Goal: Task Accomplishment & Management: Manage account settings

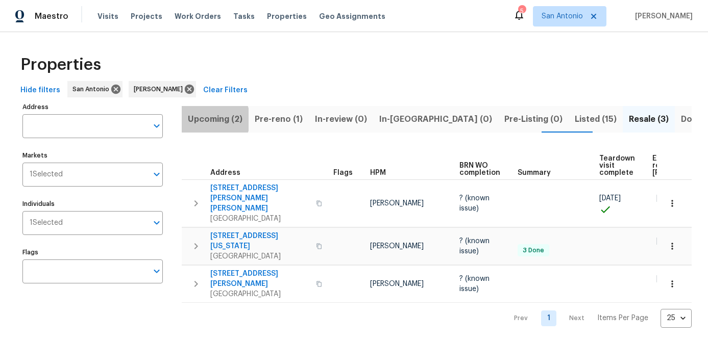
click at [211, 119] on span "Upcoming (2)" at bounding box center [215, 119] width 55 height 14
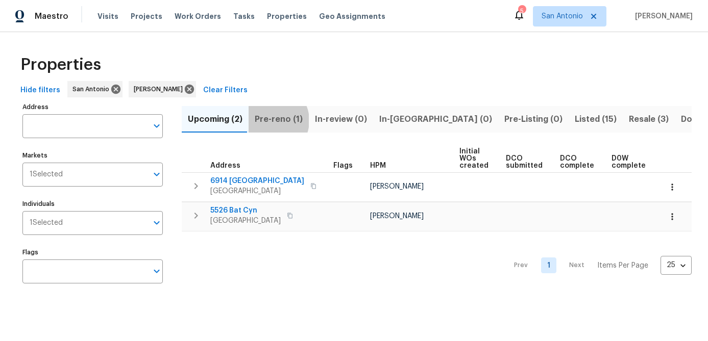
click at [267, 120] on span "Pre-reno (1)" at bounding box center [279, 119] width 48 height 14
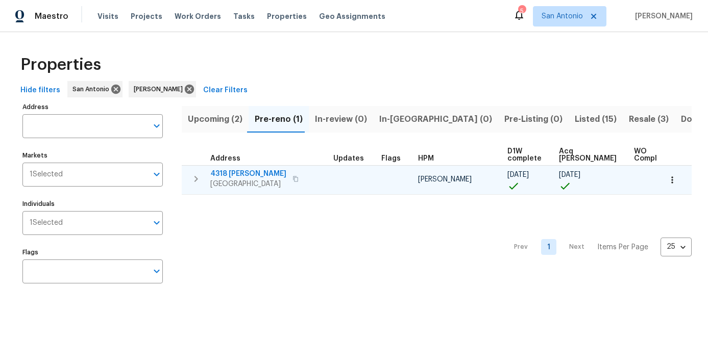
scroll to position [0, 23]
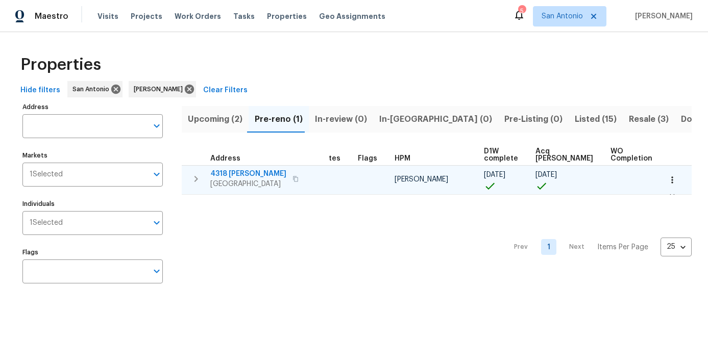
click at [252, 173] on span "4318 [PERSON_NAME]" at bounding box center [248, 174] width 76 height 10
click at [670, 180] on icon "button" at bounding box center [672, 180] width 10 height 10
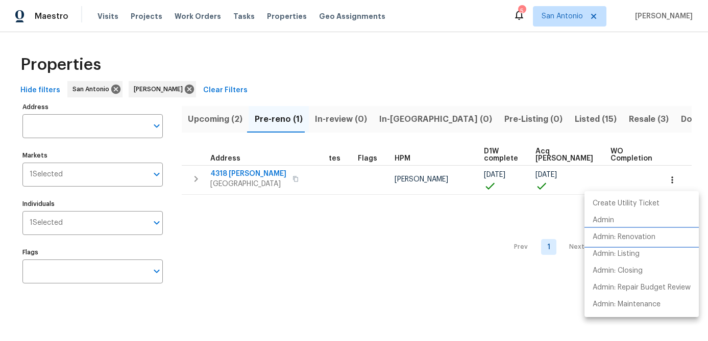
click at [629, 238] on p "Admin: Renovation" at bounding box center [623, 237] width 63 height 11
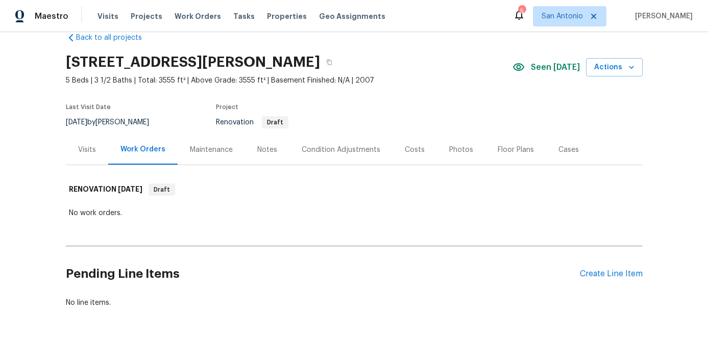
scroll to position [28, 0]
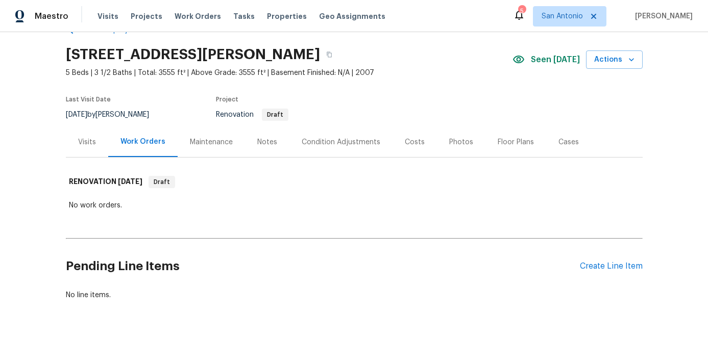
click at [341, 142] on div "Condition Adjustments" at bounding box center [340, 142] width 79 height 10
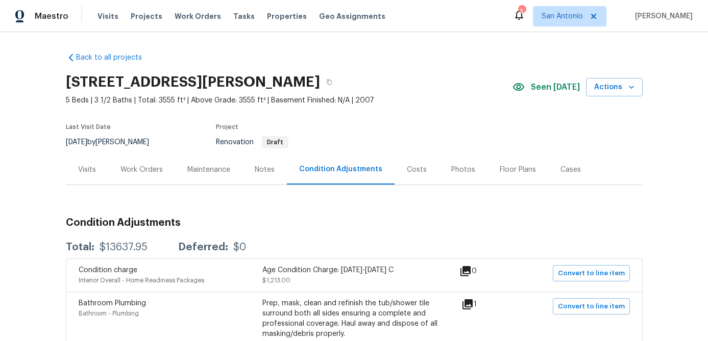
click at [146, 166] on div "Work Orders" at bounding box center [141, 170] width 42 height 10
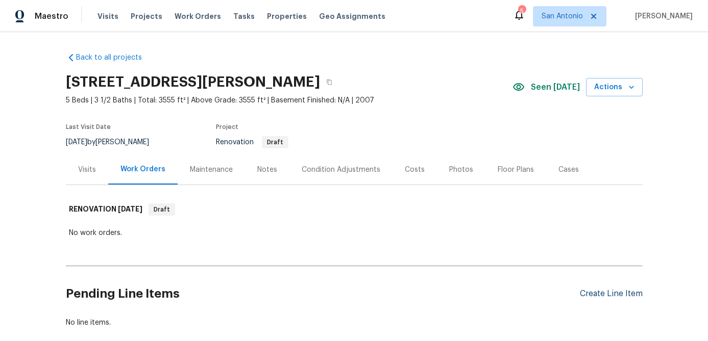
click at [600, 294] on div "Create Line Item" at bounding box center [610, 294] width 63 height 10
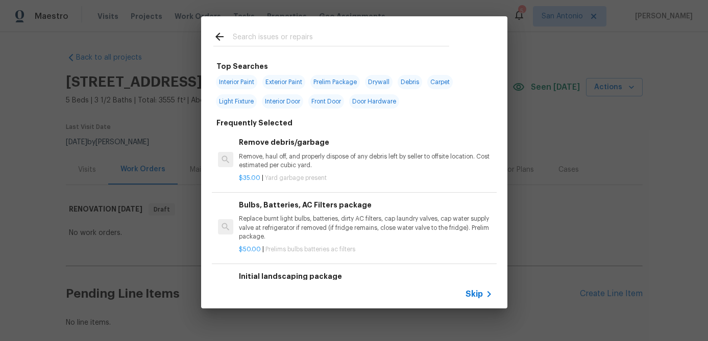
click at [482, 295] on span "Skip" at bounding box center [473, 294] width 17 height 10
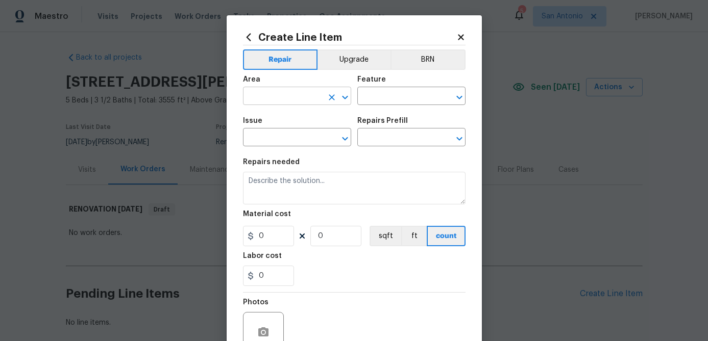
click at [275, 89] on input "text" at bounding box center [283, 97] width 80 height 16
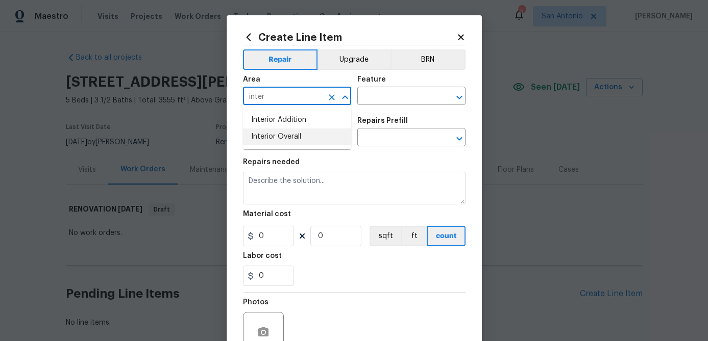
click at [266, 135] on li "Interior Overall" at bounding box center [297, 137] width 108 height 17
type input "Interior Overall"
click at [378, 104] on input "text" at bounding box center [397, 97] width 80 height 16
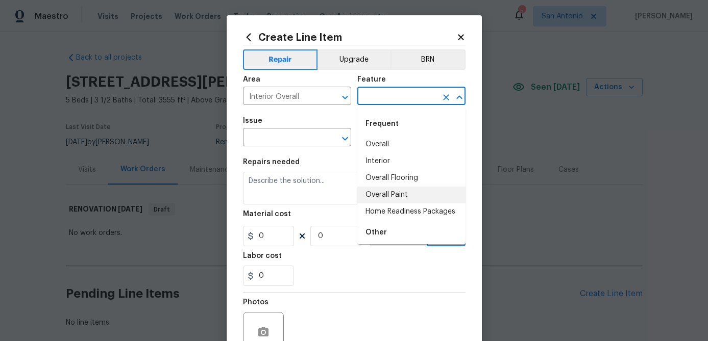
click at [381, 192] on li "Overall Paint" at bounding box center [411, 195] width 108 height 17
type input "Overall Paint"
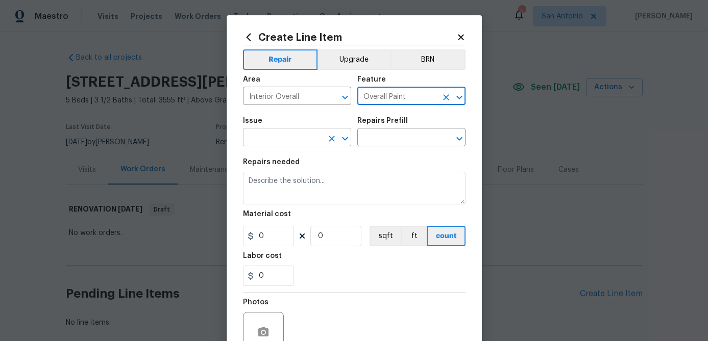
click at [282, 143] on input "text" at bounding box center [283, 139] width 80 height 16
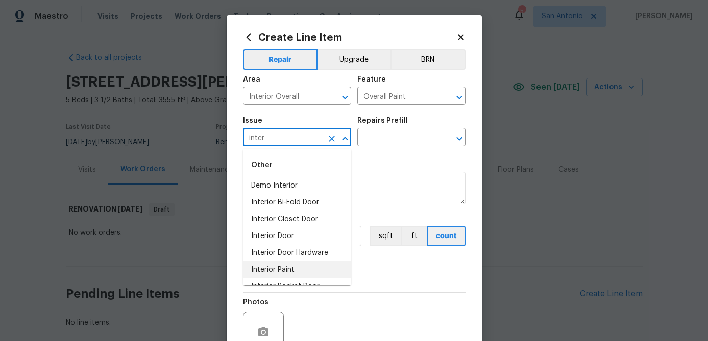
click at [276, 273] on li "Interior Paint" at bounding box center [297, 270] width 108 height 17
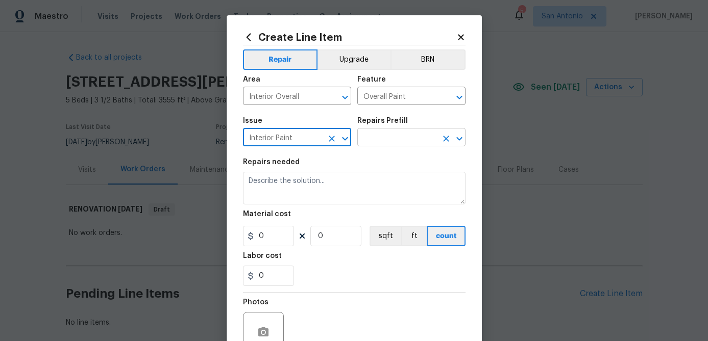
type input "Interior Paint"
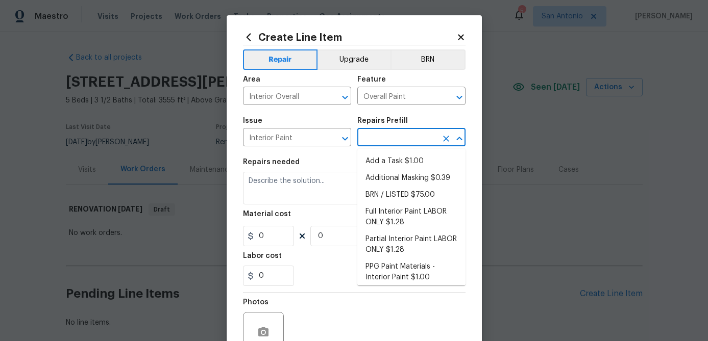
click at [394, 133] on input "text" at bounding box center [397, 139] width 80 height 16
click at [390, 222] on li "Full Interior Paint LABOR ONLY $1.28" at bounding box center [411, 218] width 108 height 28
type input "Full Interior Paint LABOR ONLY $1.28"
type textarea "Full Interior paint - (walls, ceilings, trim, and doors) - PAINT PROVIDED BY OP…"
type input "1.28"
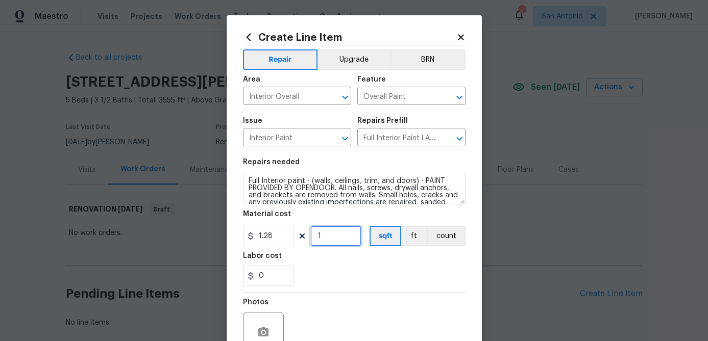
click at [341, 242] on input "1" at bounding box center [335, 236] width 51 height 20
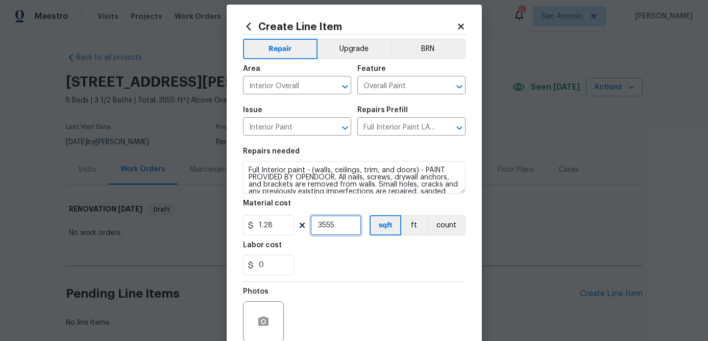
scroll to position [98, 0]
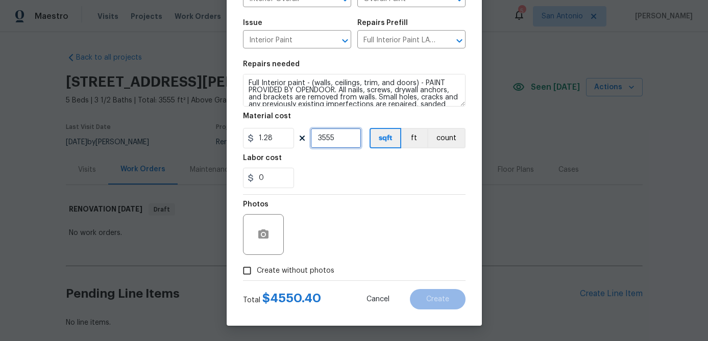
type input "3555"
click at [247, 273] on input "Create without photos" at bounding box center [246, 270] width 19 height 19
checkbox input "true"
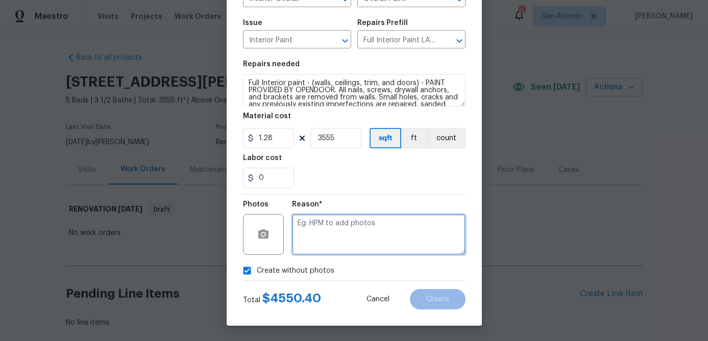
click at [317, 245] on textarea at bounding box center [378, 234] width 173 height 41
type textarea "."
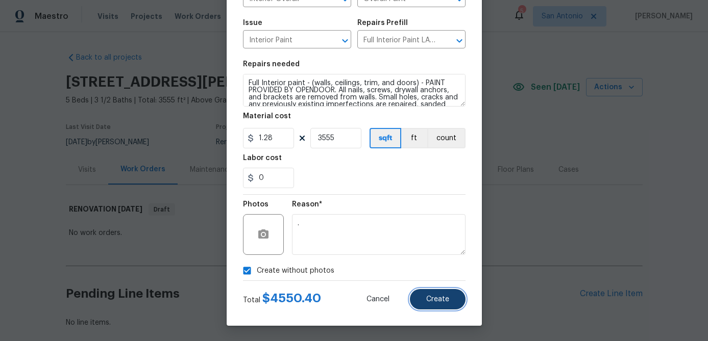
click at [438, 301] on span "Create" at bounding box center [437, 300] width 23 height 8
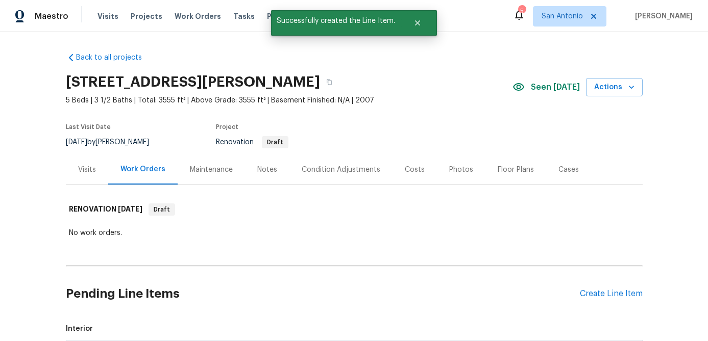
click at [323, 166] on div "Condition Adjustments" at bounding box center [340, 170] width 79 height 10
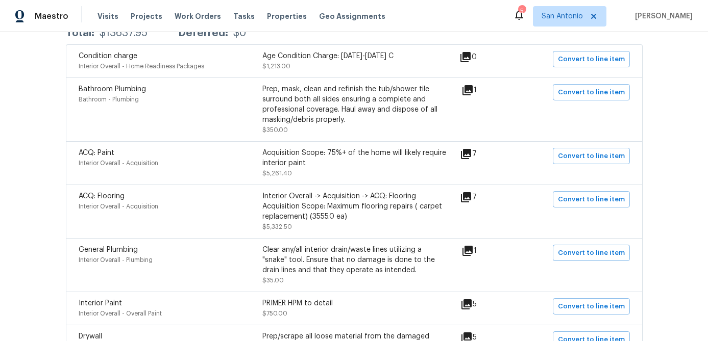
scroll to position [197, 0]
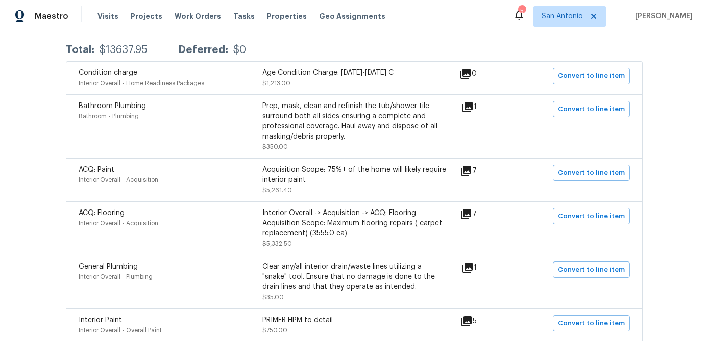
click at [280, 178] on div "Acquisition Scope: 75%+ of the home will likely require interior paint" at bounding box center [354, 175] width 184 height 20
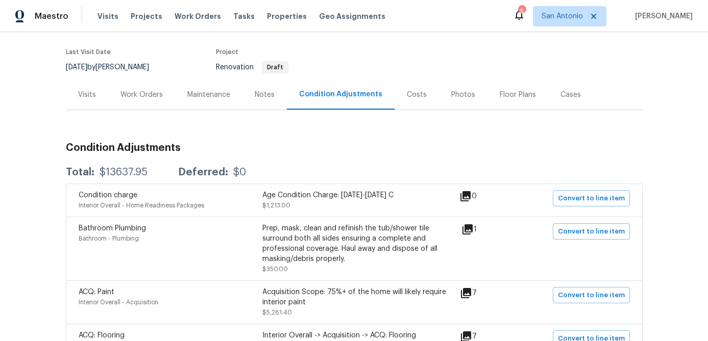
scroll to position [81, 0]
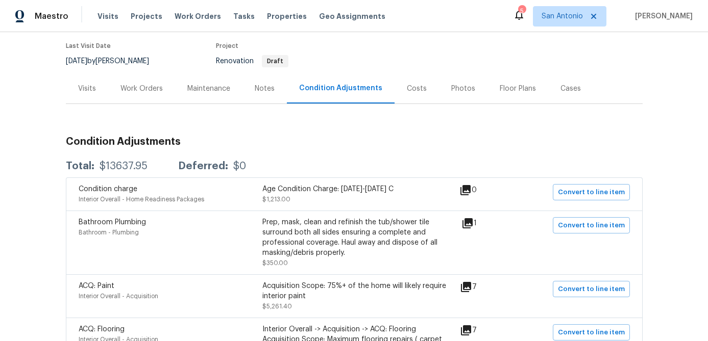
click at [137, 89] on div "Work Orders" at bounding box center [141, 89] width 42 height 10
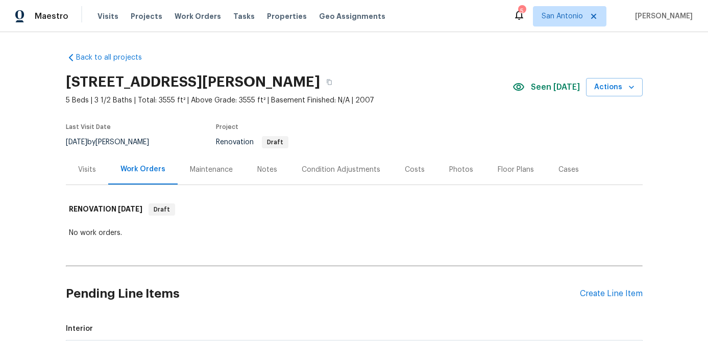
click at [342, 171] on div "Condition Adjustments" at bounding box center [340, 170] width 79 height 10
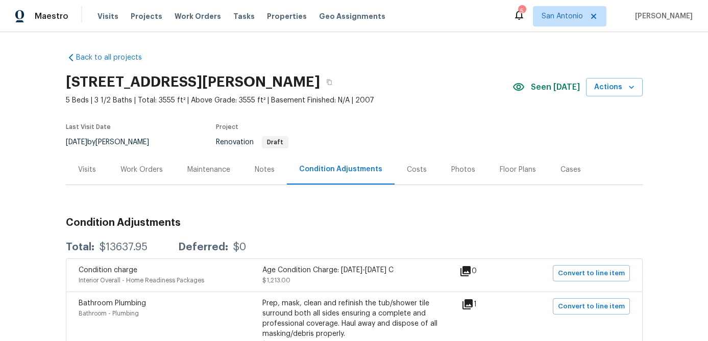
click at [152, 172] on div "Work Orders" at bounding box center [141, 170] width 42 height 10
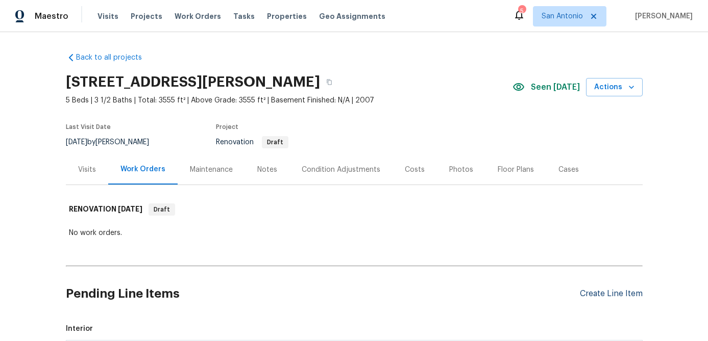
click at [609, 296] on div "Create Line Item" at bounding box center [610, 294] width 63 height 10
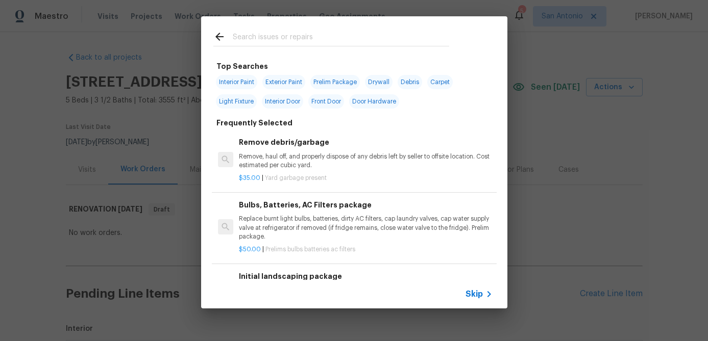
click at [472, 293] on span "Skip" at bounding box center [473, 294] width 17 height 10
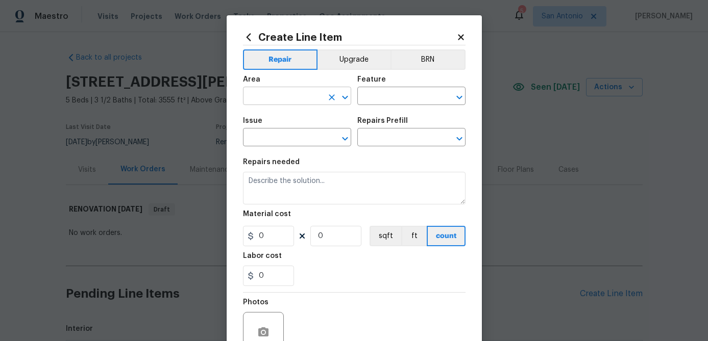
click at [275, 96] on input "text" at bounding box center [283, 97] width 80 height 16
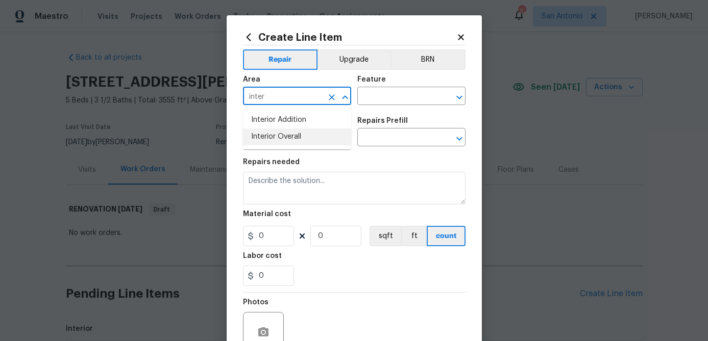
click at [280, 137] on li "Interior Overall" at bounding box center [297, 137] width 108 height 17
type input "Interior Overall"
click at [375, 96] on input "text" at bounding box center [397, 97] width 80 height 16
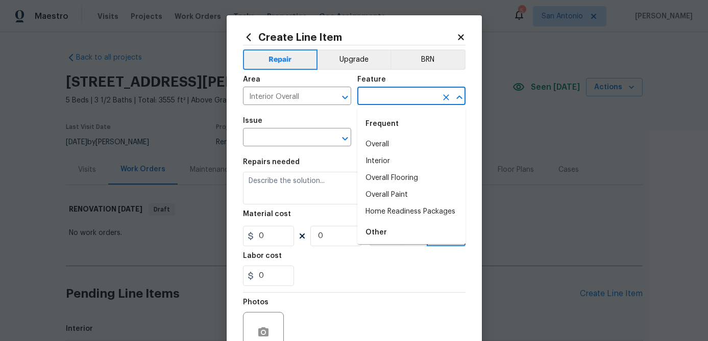
type input "j"
click at [392, 190] on li "Overall Paint" at bounding box center [411, 195] width 108 height 17
type input "Overall Paint"
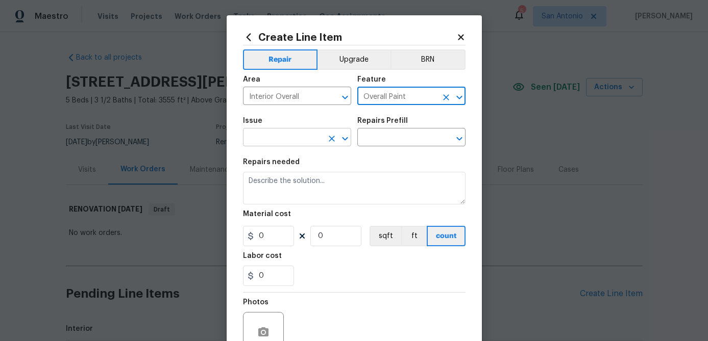
click at [301, 142] on input "text" at bounding box center [283, 139] width 80 height 16
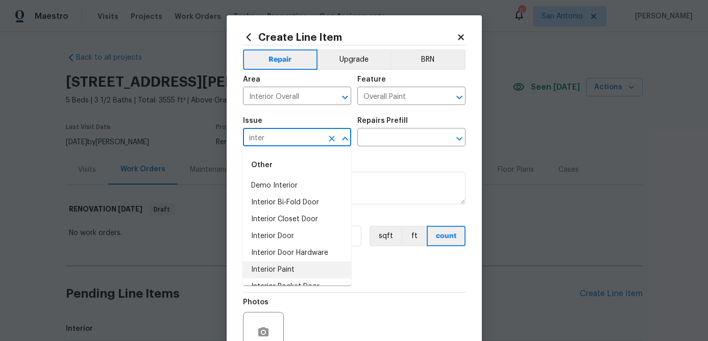
click at [290, 270] on li "Interior Paint" at bounding box center [297, 270] width 108 height 17
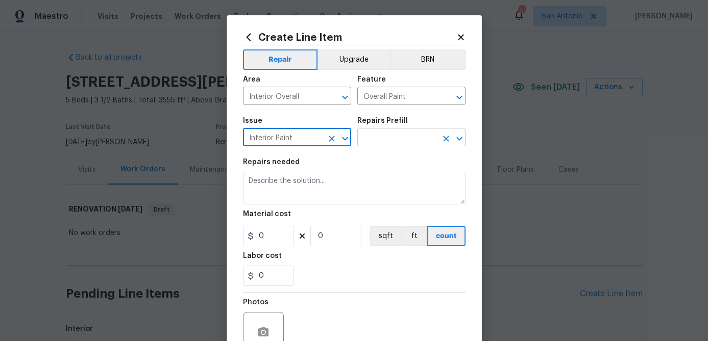
type input "Interior Paint"
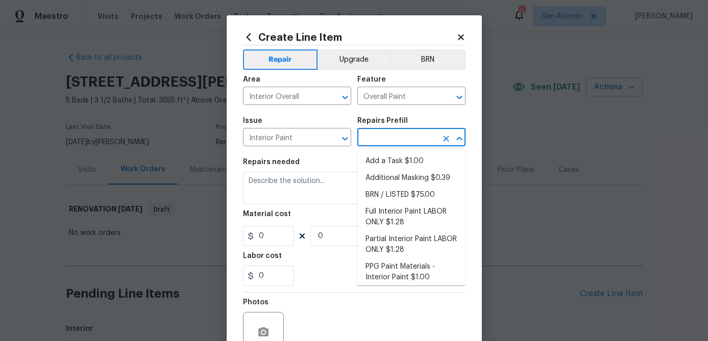
click at [399, 131] on input "text" at bounding box center [397, 139] width 80 height 16
click at [463, 38] on icon at bounding box center [460, 37] width 9 height 9
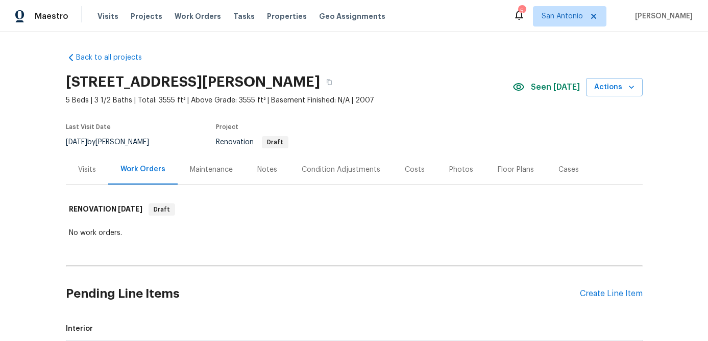
click at [355, 168] on div "Condition Adjustments" at bounding box center [340, 170] width 79 height 10
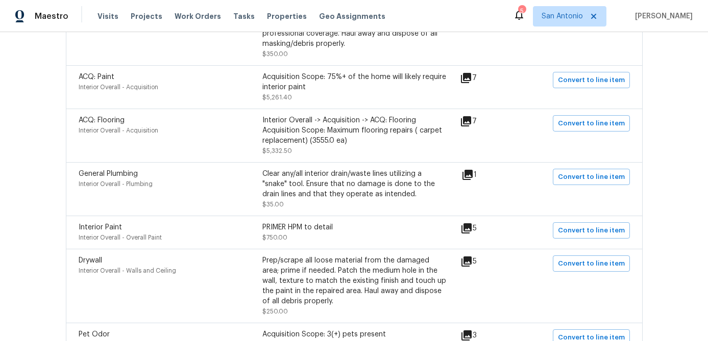
scroll to position [289, 0]
click at [601, 235] on span "Convert to line item" at bounding box center [591, 232] width 67 height 12
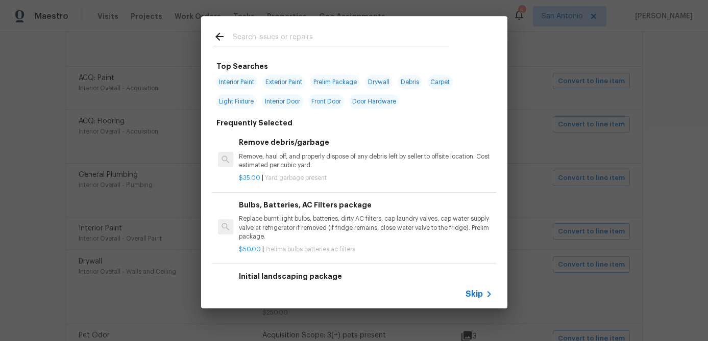
click at [470, 295] on span "Skip" at bounding box center [473, 294] width 17 height 10
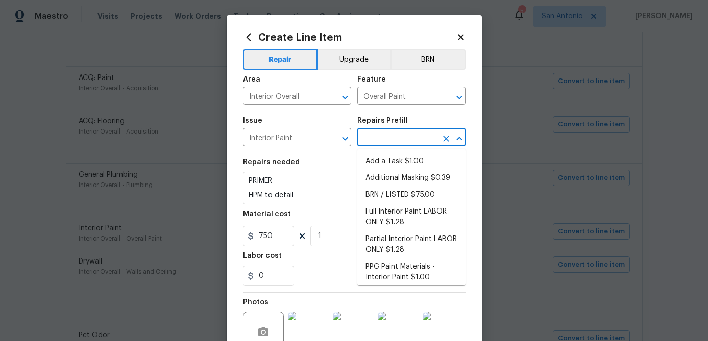
click at [372, 143] on input "text" at bounding box center [397, 139] width 80 height 16
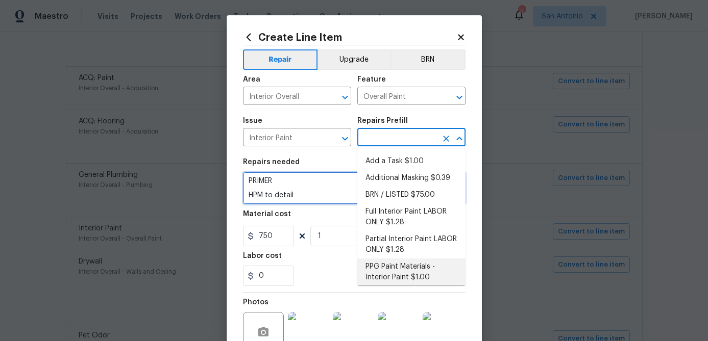
click at [326, 191] on textarea "PRIMER HPM to detail" at bounding box center [354, 188] width 222 height 33
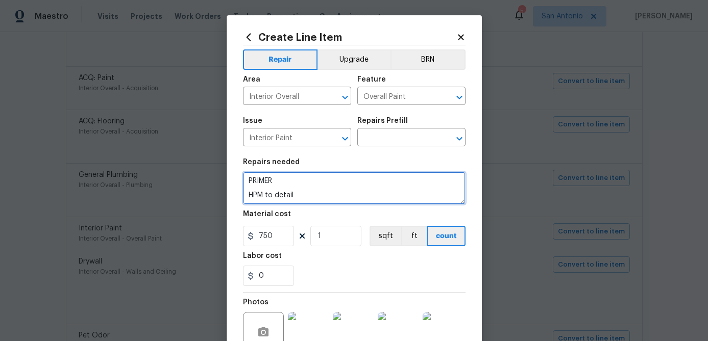
click at [300, 198] on textarea "PRIMER HPM to detail" at bounding box center [354, 188] width 222 height 33
click at [295, 182] on textarea "PRIMER HPM to detail" at bounding box center [354, 188] width 222 height 33
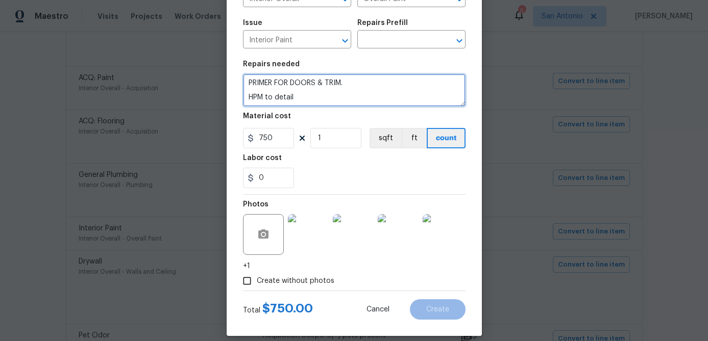
scroll to position [109, 0]
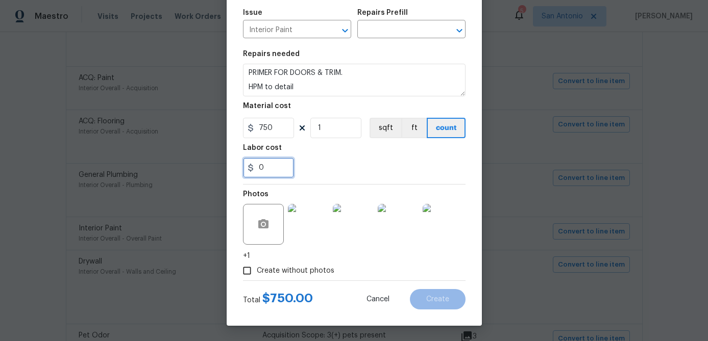
click at [280, 167] on input "0" at bounding box center [268, 168] width 51 height 20
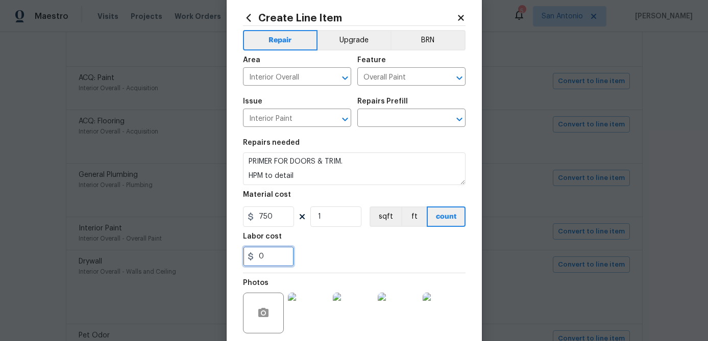
scroll to position [2, 0]
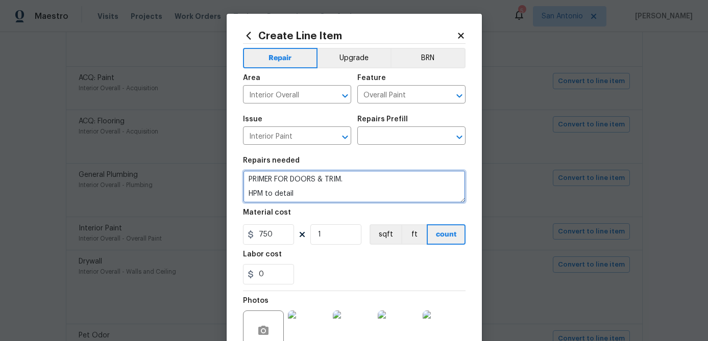
drag, startPoint x: 346, startPoint y: 177, endPoint x: 240, endPoint y: 180, distance: 106.1
click at [240, 180] on div "Create Line Item Repair Upgrade BRN Area Interior Overall ​ Feature Overall Pai…" at bounding box center [353, 223] width 255 height 419
type textarea "HPM to detail"
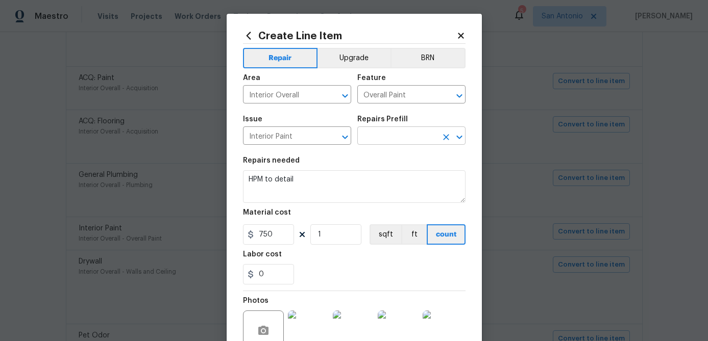
click at [405, 139] on input "text" at bounding box center [397, 137] width 80 height 16
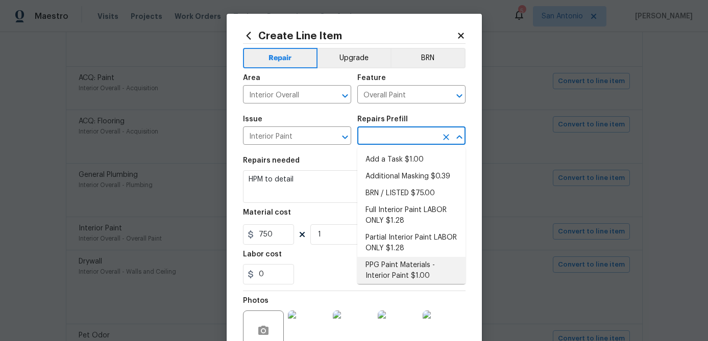
scroll to position [1, 0]
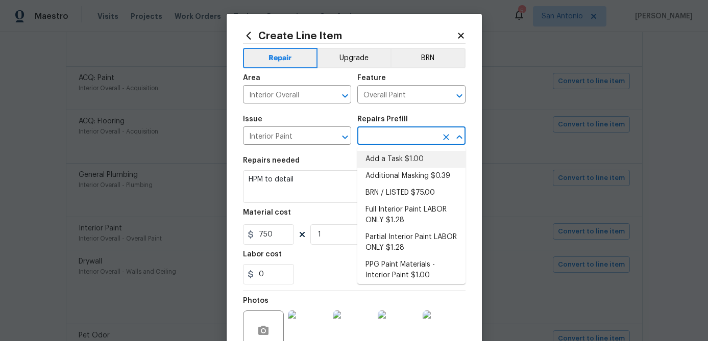
click at [399, 159] on li "Add a Task $1.00" at bounding box center [411, 159] width 108 height 17
type input "Add a Task $1.00"
type textarea "HPM to detail"
type input "1"
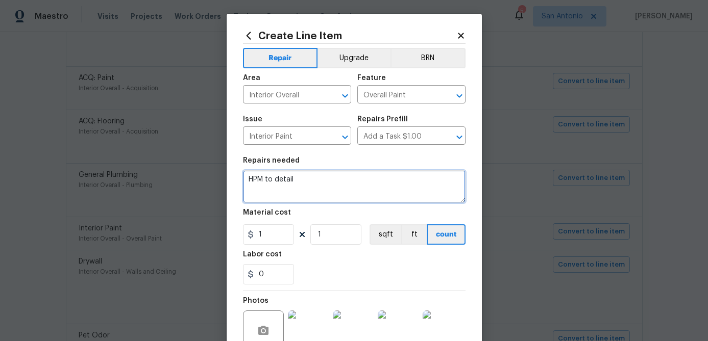
click at [249, 178] on textarea "HPM to detail" at bounding box center [354, 186] width 222 height 33
click at [246, 177] on textarea "HPM to detail" at bounding box center [354, 186] width 222 height 33
paste textarea "PRIMER FOR DOORS & TRIM."
type textarea "PRIMER FOR DOORS & TRIM. HPM to detail"
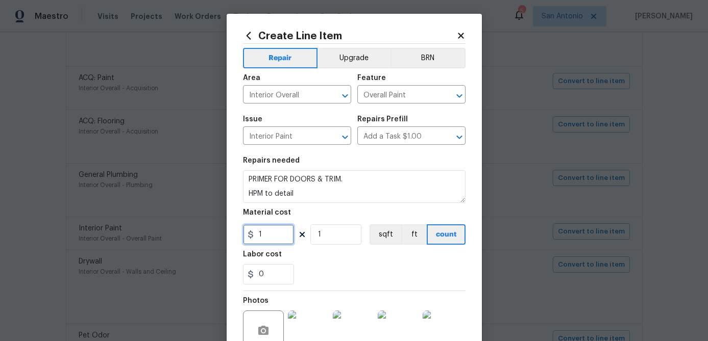
click at [280, 236] on input "1" at bounding box center [268, 234] width 51 height 20
type input "750"
click at [338, 234] on input "1" at bounding box center [335, 234] width 51 height 20
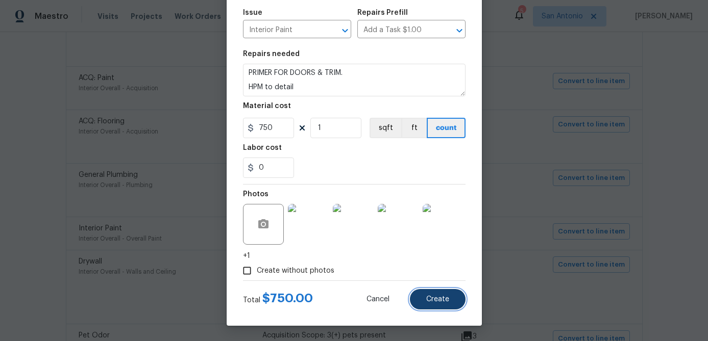
click at [442, 301] on span "Create" at bounding box center [437, 300] width 23 height 8
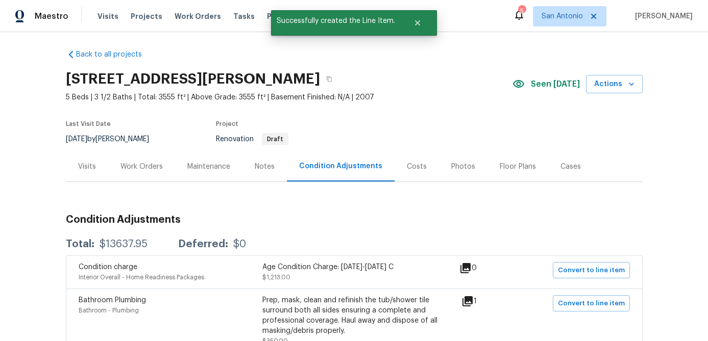
scroll to position [2, 0]
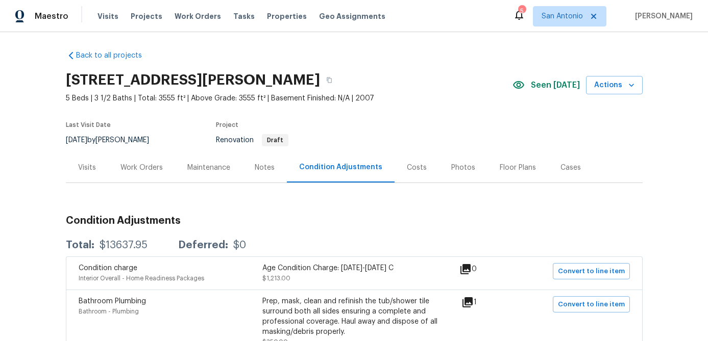
click at [154, 164] on div "Work Orders" at bounding box center [141, 168] width 42 height 10
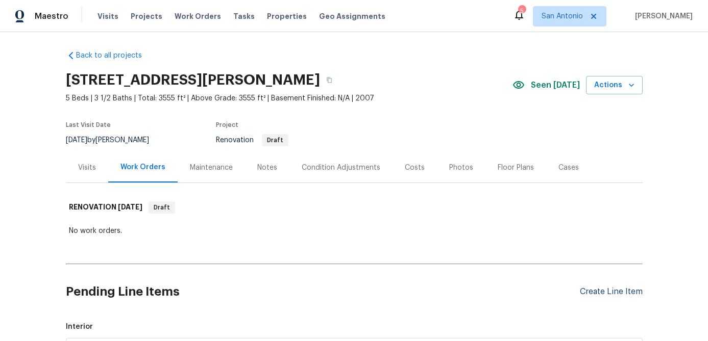
click at [605, 287] on div "Create Line Item" at bounding box center [610, 292] width 63 height 10
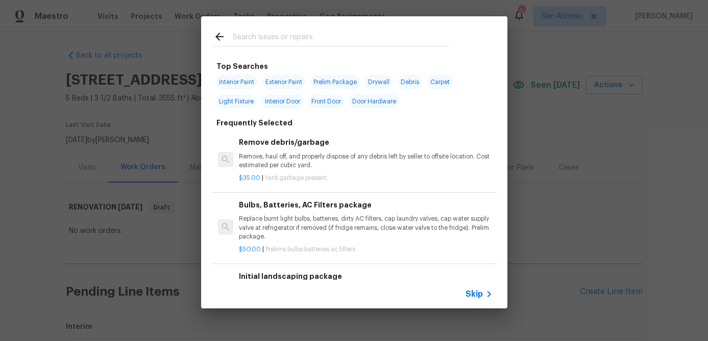
click at [470, 295] on span "Skip" at bounding box center [473, 294] width 17 height 10
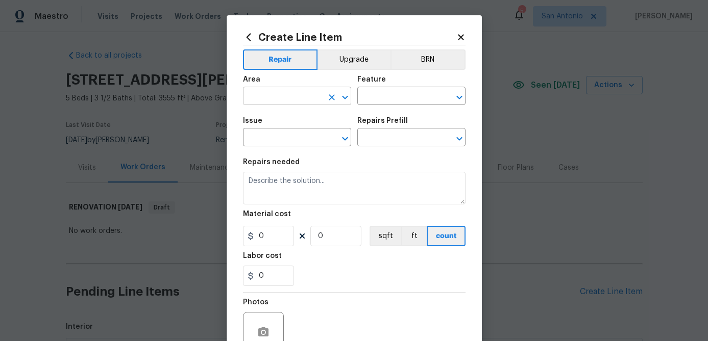
click at [291, 98] on input "text" at bounding box center [283, 97] width 80 height 16
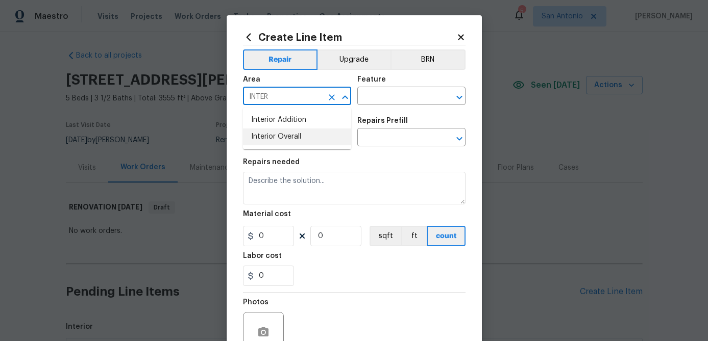
click at [261, 137] on li "Interior Overall" at bounding box center [297, 137] width 108 height 17
type input "Interior Overall"
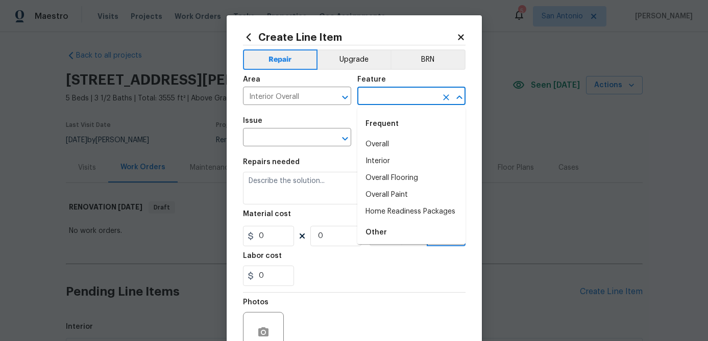
click at [386, 92] on input "text" at bounding box center [397, 97] width 80 height 16
click at [387, 213] on li "Home Readiness Packages" at bounding box center [411, 212] width 108 height 17
type input "Home Readiness Packages"
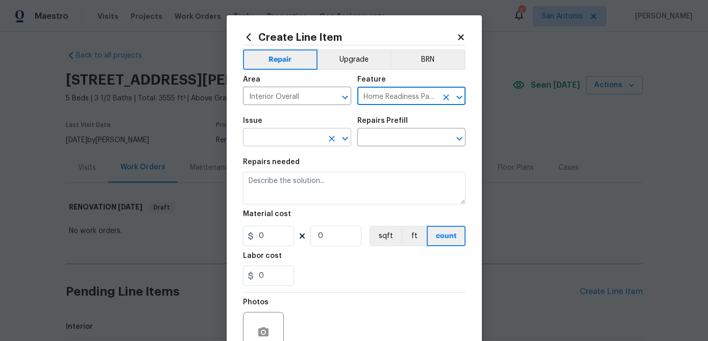
click at [273, 139] on input "text" at bounding box center [283, 139] width 80 height 16
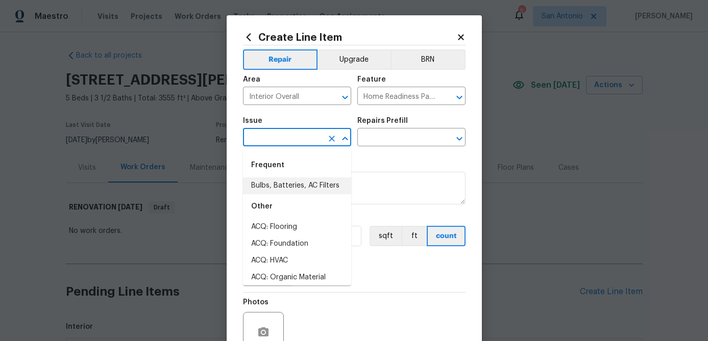
click at [276, 183] on li "Bulbs, Batteries, AC Filters" at bounding box center [297, 186] width 108 height 17
type input "Bulbs, Batteries, AC Filters"
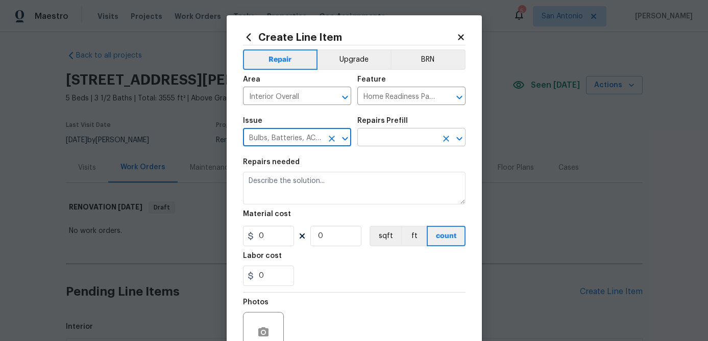
click at [392, 136] on input "text" at bounding box center [397, 139] width 80 height 16
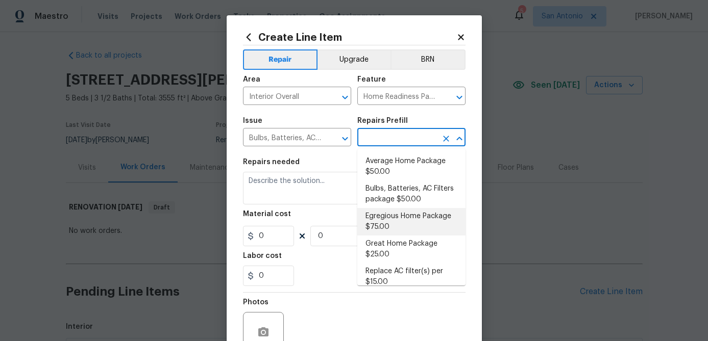
click at [377, 227] on li "Egregious Home Package $75.00" at bounding box center [411, 222] width 108 height 28
type input "Egregious Home Package $75.00"
type textarea "1. Replace all missing and/or damaged door stops and strike plates. 2. Remove a…"
type input "75"
type input "1"
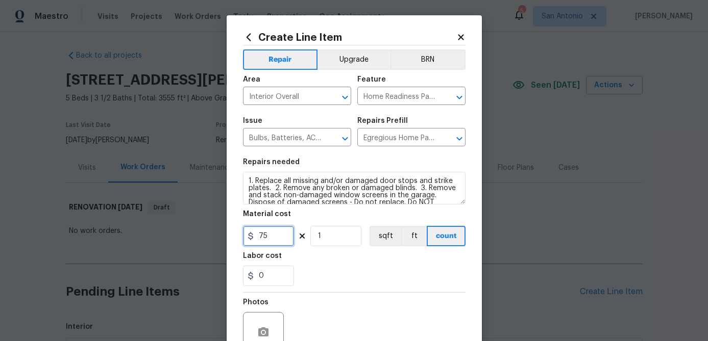
click at [271, 239] on input "75" at bounding box center [268, 236] width 51 height 20
type input "100"
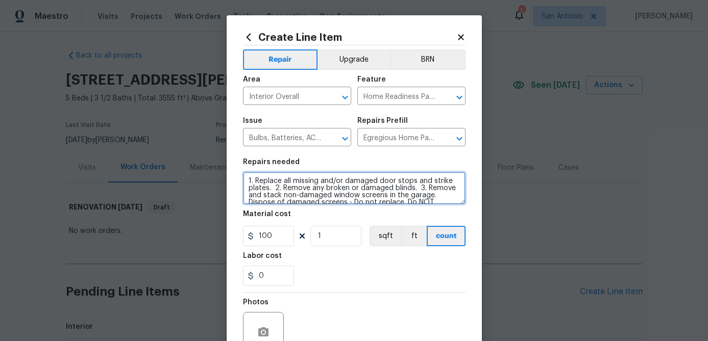
click at [244, 182] on textarea "1. Replace all missing and/or damaged door stops and strike plates. 2. Remove a…" at bounding box center [354, 188] width 222 height 33
click at [247, 175] on textarea "1. Replace all missing and/or damaged door stops and strike plates. 2. Remove a…" at bounding box center [354, 188] width 222 height 33
paste textarea "**PLEASE PAY ATTENTION TO THIS NEW LINE ITEM & ALL THE ITEMS ON IT.** 1. REMOVE…"
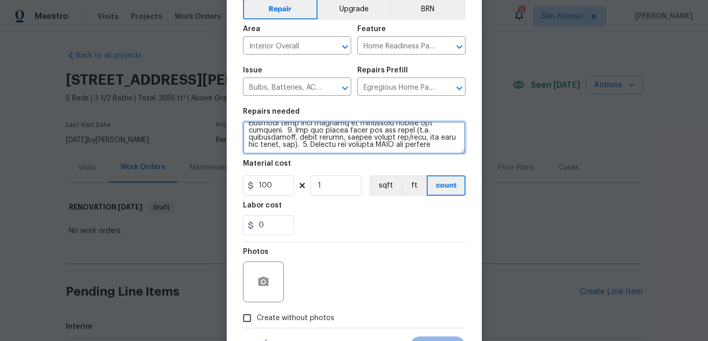
scroll to position [98, 0]
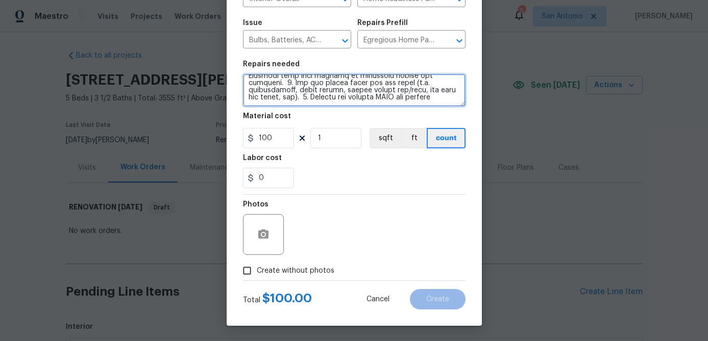
type textarea "**PLEASE PAY ATTENTION TO THIS NEW LINE ITEM & ALL THE ITEMS ON IT.** 1. REMOVE…"
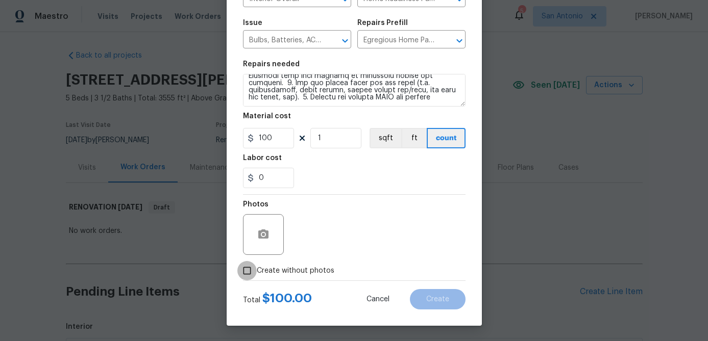
click at [249, 271] on input "Create without photos" at bounding box center [246, 270] width 19 height 19
checkbox input "true"
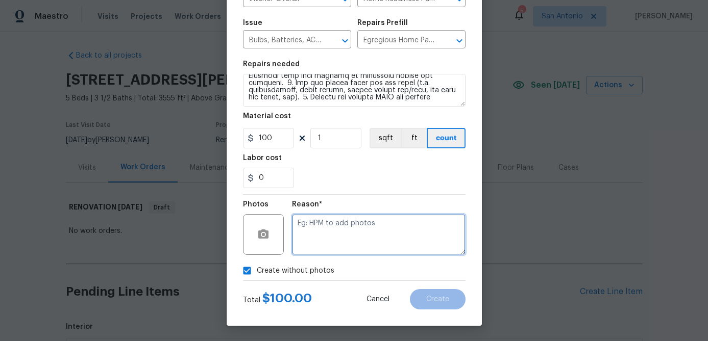
click at [306, 246] on textarea at bounding box center [378, 234] width 173 height 41
type textarea "."
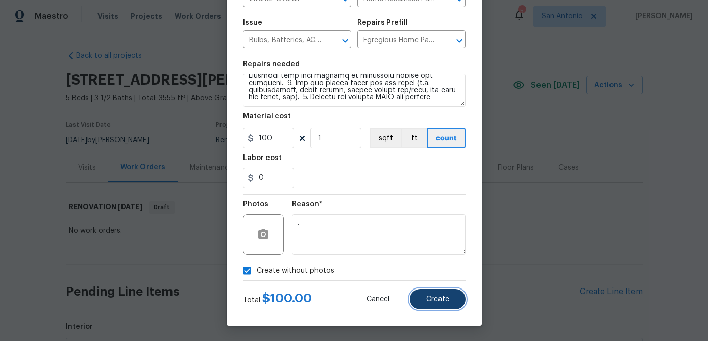
click at [433, 298] on span "Create" at bounding box center [437, 300] width 23 height 8
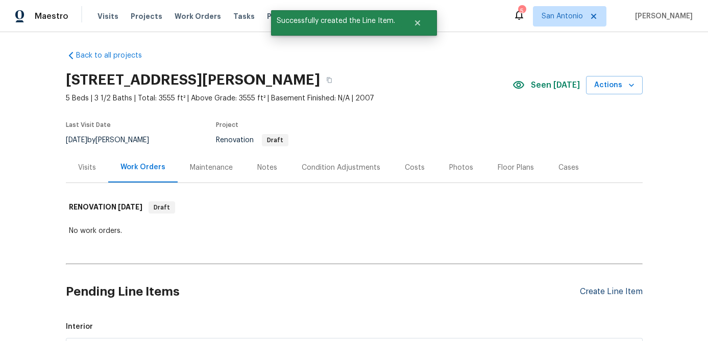
click at [612, 291] on div "Create Line Item" at bounding box center [610, 292] width 63 height 10
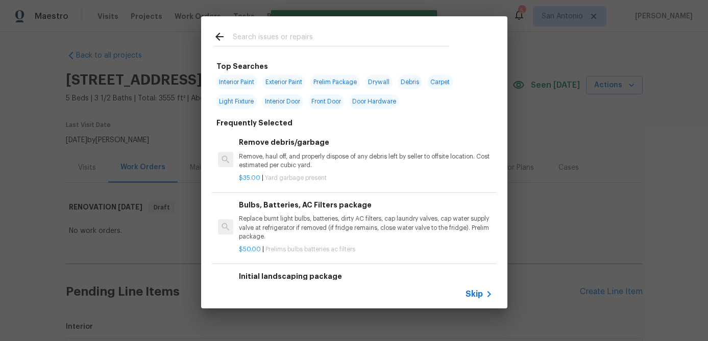
click at [478, 292] on span "Skip" at bounding box center [473, 294] width 17 height 10
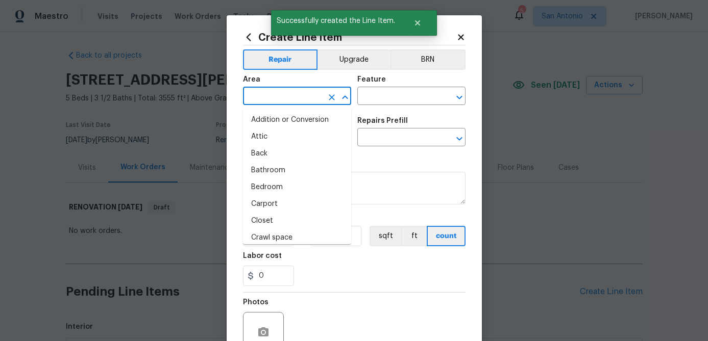
click at [258, 96] on input "text" at bounding box center [283, 97] width 80 height 16
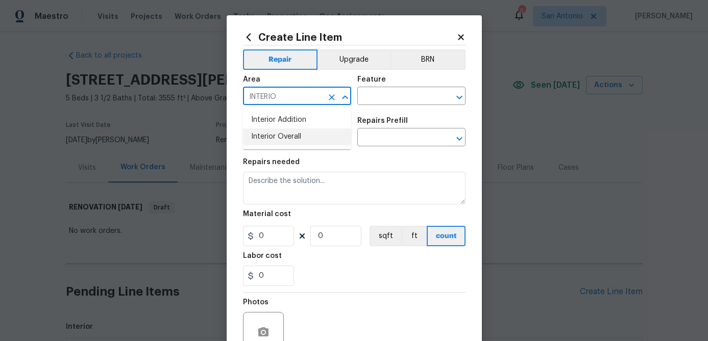
click at [256, 136] on li "Interior Overall" at bounding box center [297, 137] width 108 height 17
type input "Interior Overall"
click at [375, 100] on input "text" at bounding box center [397, 97] width 80 height 16
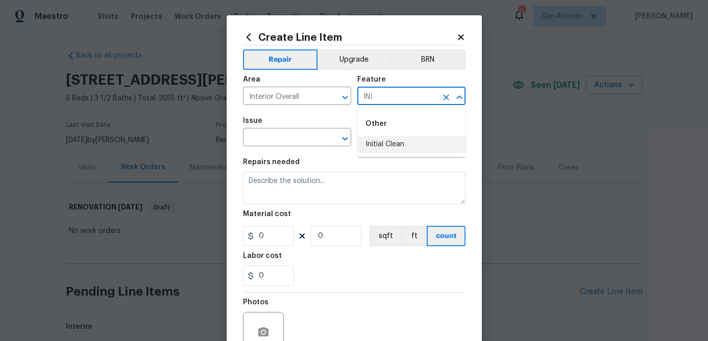
click at [382, 147] on li "Initial Clean" at bounding box center [411, 144] width 108 height 17
type input "Initial Clean"
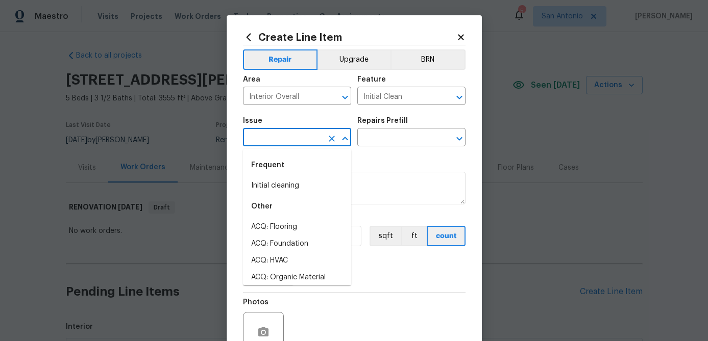
click at [280, 136] on input "text" at bounding box center [283, 139] width 80 height 16
click at [274, 189] on li "Initial cleaning" at bounding box center [297, 186] width 108 height 17
type input "Initial cleaning"
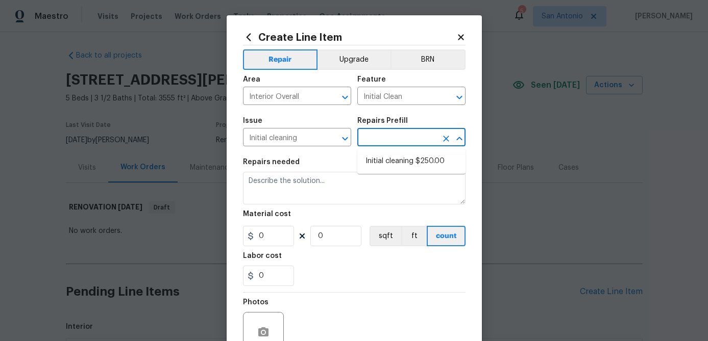
click at [386, 135] on input "text" at bounding box center [397, 139] width 80 height 16
click at [387, 163] on li "Initial cleaning $250.00" at bounding box center [411, 161] width 108 height 17
type input "Home Readiness Packages"
type input "Initial cleaning $250.00"
type textarea "1. Wipe down exterior doors and trim. 2. Clean out all exterior light fixtures …"
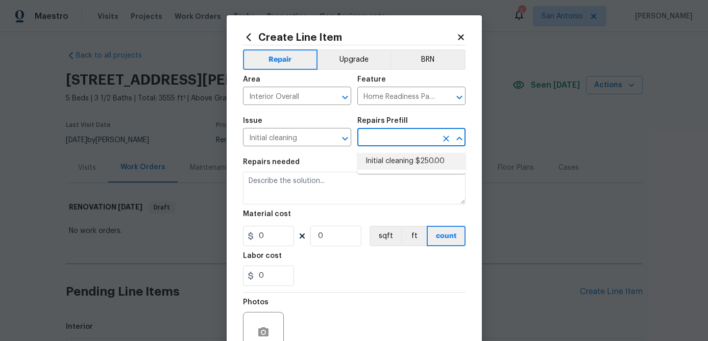
type input "250"
type input "1"
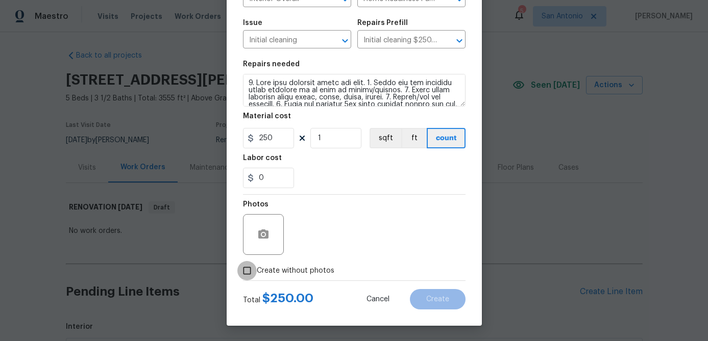
click at [247, 271] on input "Create without photos" at bounding box center [246, 270] width 19 height 19
checkbox input "true"
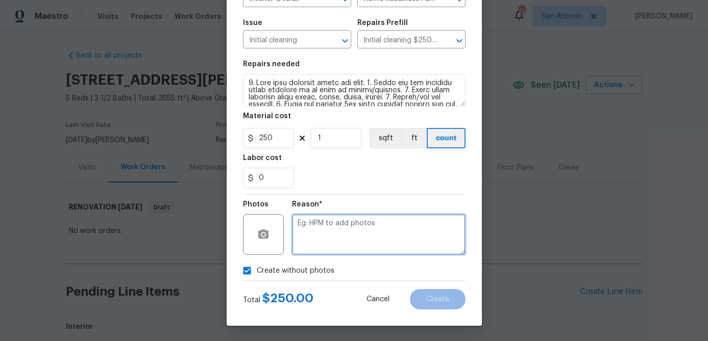
click at [311, 237] on textarea at bounding box center [378, 234] width 173 height 41
type textarea "."
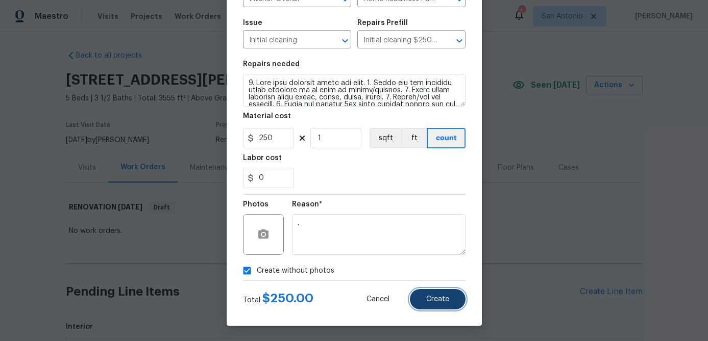
click at [440, 298] on span "Create" at bounding box center [437, 300] width 23 height 8
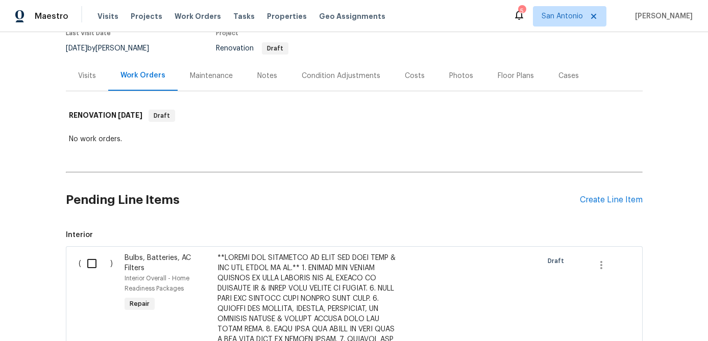
scroll to position [100, 0]
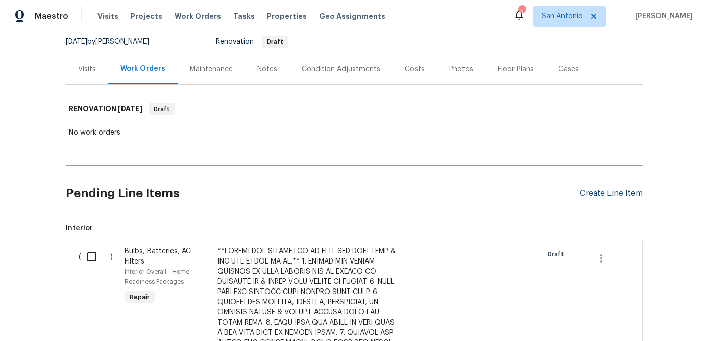
click at [594, 190] on div "Create Line Item" at bounding box center [610, 194] width 63 height 10
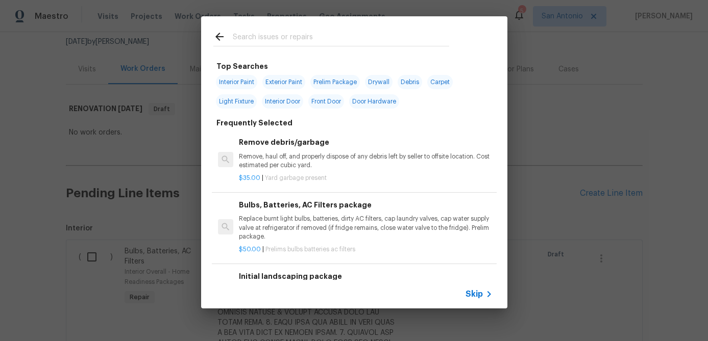
click at [474, 297] on span "Skip" at bounding box center [473, 294] width 17 height 10
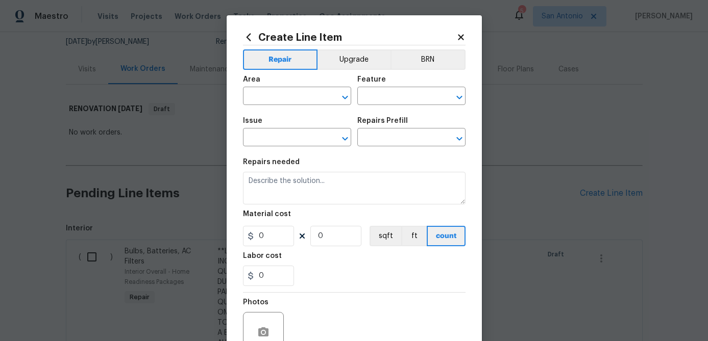
click at [457, 41] on icon at bounding box center [460, 37] width 9 height 9
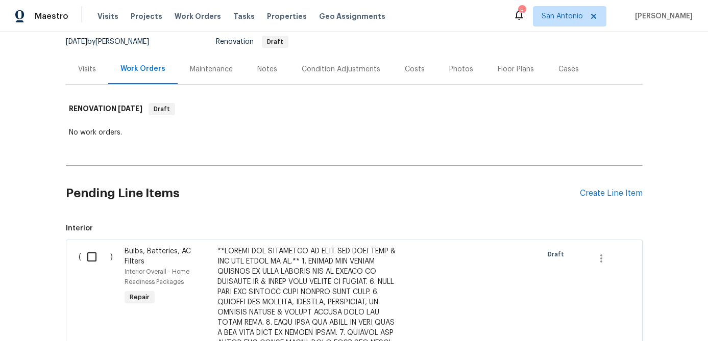
scroll to position [0, 0]
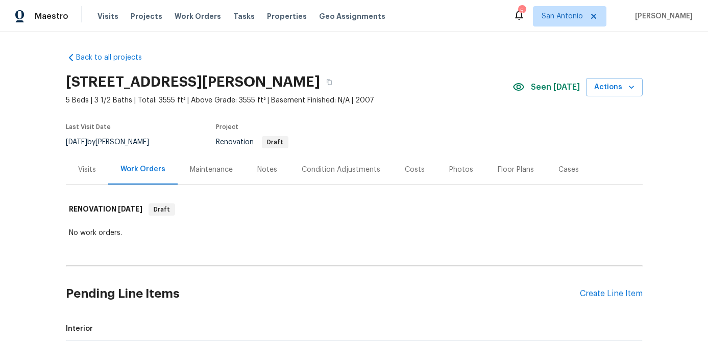
click at [321, 168] on div "Condition Adjustments" at bounding box center [340, 170] width 79 height 10
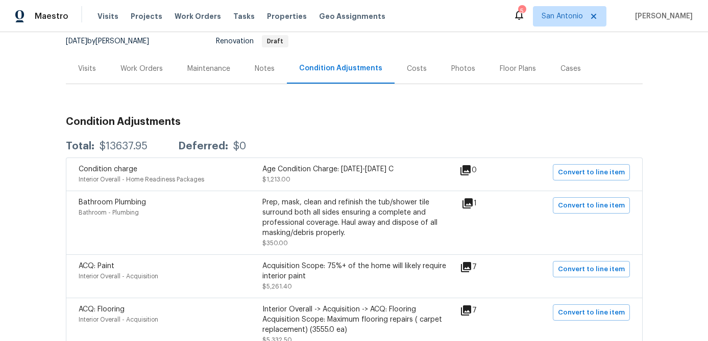
scroll to position [102, 0]
click at [472, 201] on icon at bounding box center [467, 202] width 10 height 10
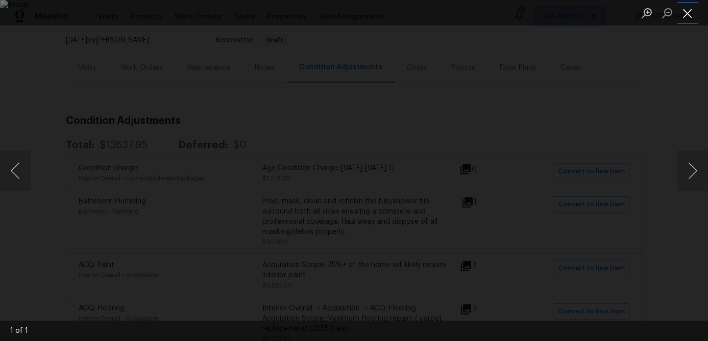
click at [691, 16] on button "Close lightbox" at bounding box center [687, 13] width 20 height 18
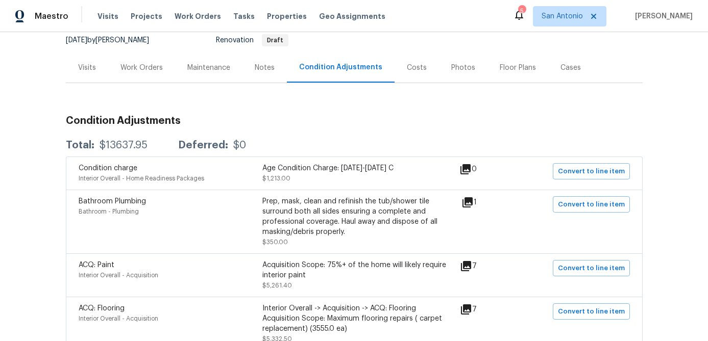
click at [471, 201] on icon at bounding box center [467, 202] width 10 height 10
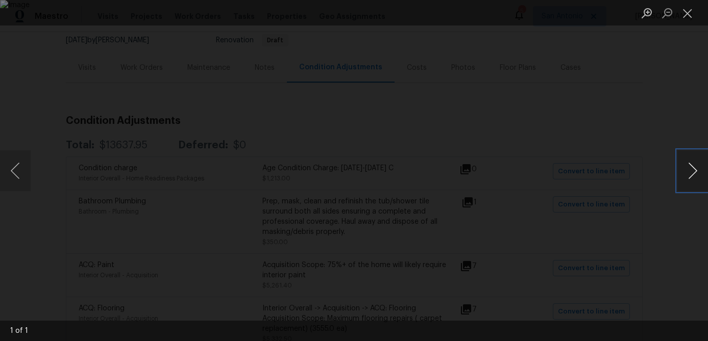
click at [688, 174] on button "Next image" at bounding box center [692, 170] width 31 height 41
click at [688, 10] on button "Close lightbox" at bounding box center [687, 13] width 20 height 18
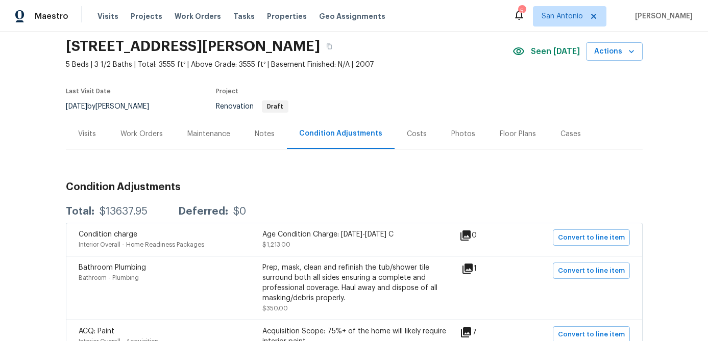
scroll to position [31, 0]
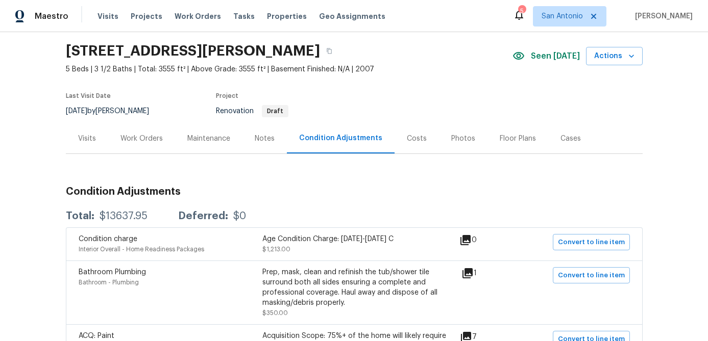
click at [131, 137] on div "Work Orders" at bounding box center [141, 139] width 42 height 10
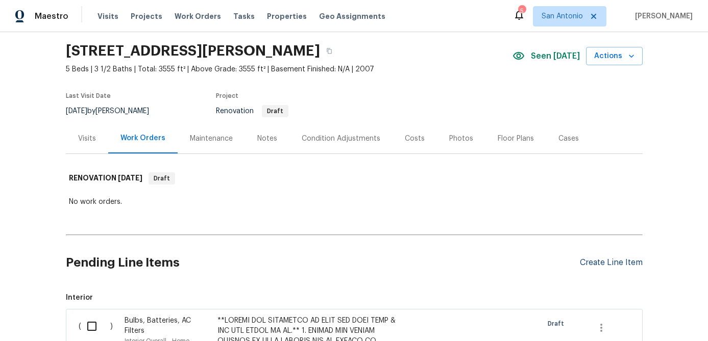
click at [584, 261] on div "Create Line Item" at bounding box center [610, 263] width 63 height 10
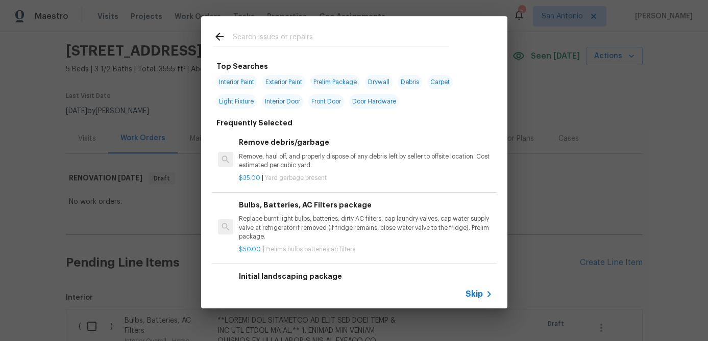
click at [477, 297] on span "Skip" at bounding box center [473, 294] width 17 height 10
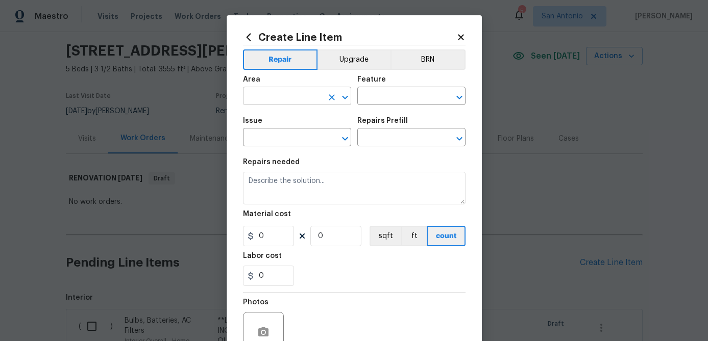
click at [276, 99] on input "text" at bounding box center [283, 97] width 80 height 16
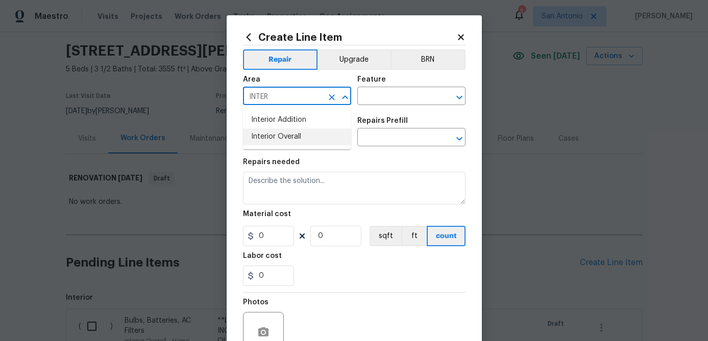
click at [276, 139] on li "Interior Overall" at bounding box center [297, 137] width 108 height 17
type input "Interior Overall"
click at [375, 97] on input "text" at bounding box center [397, 97] width 80 height 16
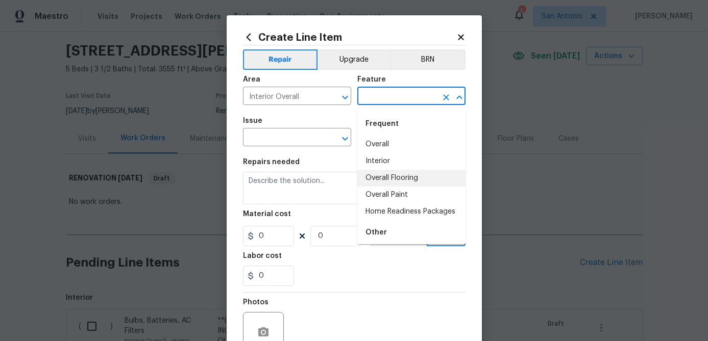
click at [385, 175] on li "Overall Flooring" at bounding box center [411, 178] width 108 height 17
type input "Overall Flooring"
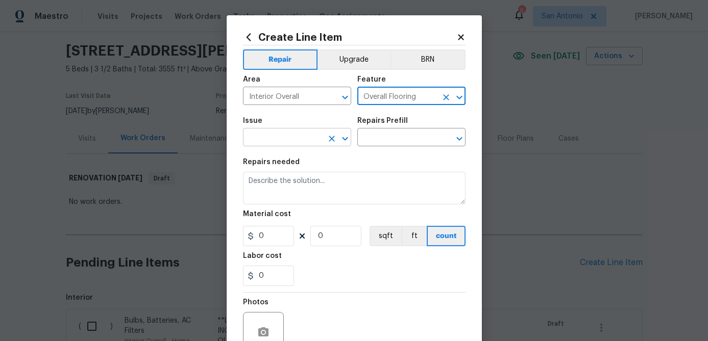
click at [289, 141] on input "text" at bounding box center [283, 139] width 80 height 16
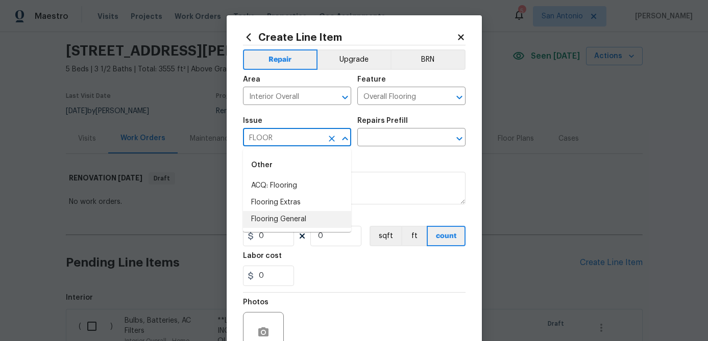
click at [282, 218] on li "Flooring General" at bounding box center [297, 219] width 108 height 17
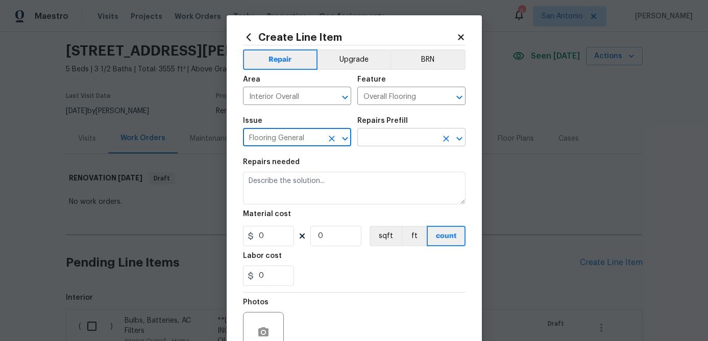
type input "Flooring General"
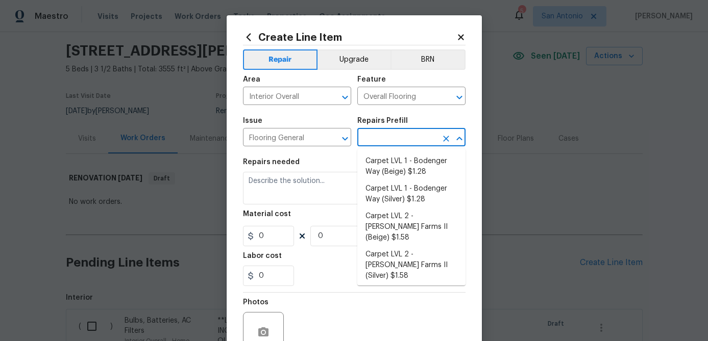
click at [398, 138] on input "text" at bounding box center [397, 139] width 80 height 16
click at [389, 165] on li "Carpet LVL 1 - Bodenger Way (Beige) $1.28" at bounding box center [411, 167] width 108 height 28
type input "Carpet LVL 1 - Bodenger Way (Beige) $1.28"
type textarea "Install new carpet. (Bodenger Way 749 Bird Bath, Beige) at all previously carpe…"
type input "1.28"
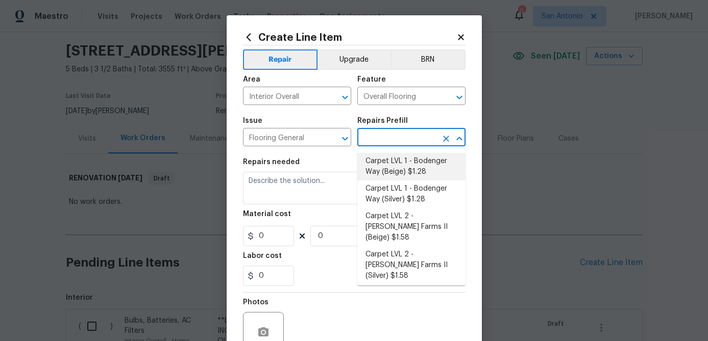
type input "1"
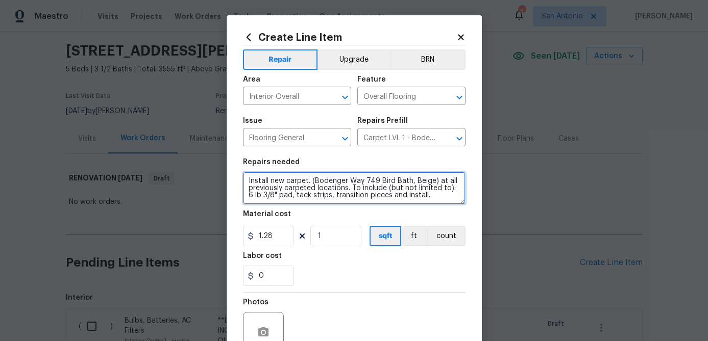
click at [246, 179] on textarea "Install new carpet. (Bodenger Way 749 Bird Bath, Beige) at all previously carpe…" at bounding box center [354, 188] width 222 height 33
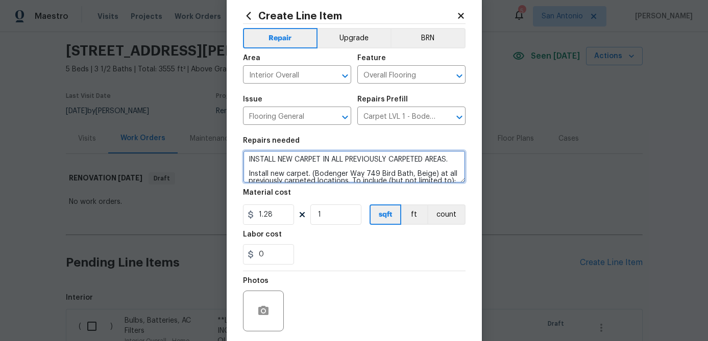
scroll to position [29, 0]
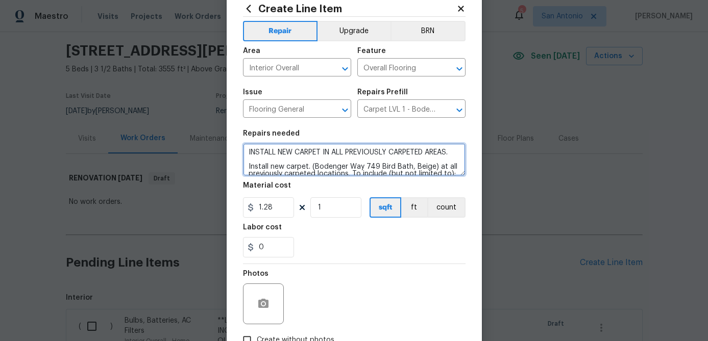
type textarea "INSTALL NEW CARPET IN ALL PREVIOUSLY CARPETED AREAS. Install new carpet. (Boden…"
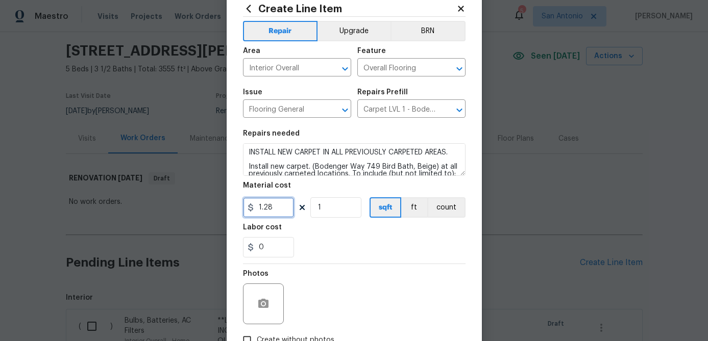
click at [284, 213] on input "1.28" at bounding box center [268, 207] width 51 height 20
type input "2287.5"
click at [339, 212] on input "1" at bounding box center [335, 207] width 51 height 20
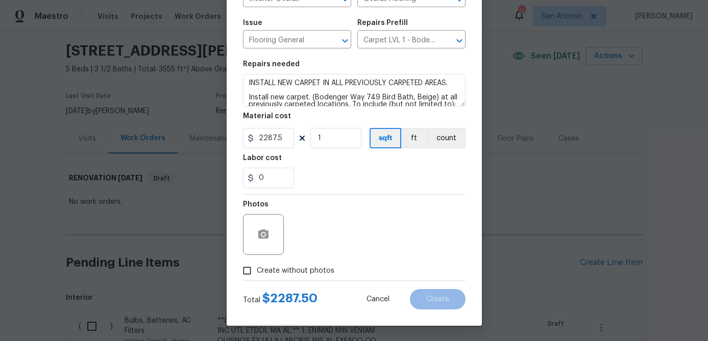
click at [243, 269] on input "Create without photos" at bounding box center [246, 270] width 19 height 19
checkbox input "true"
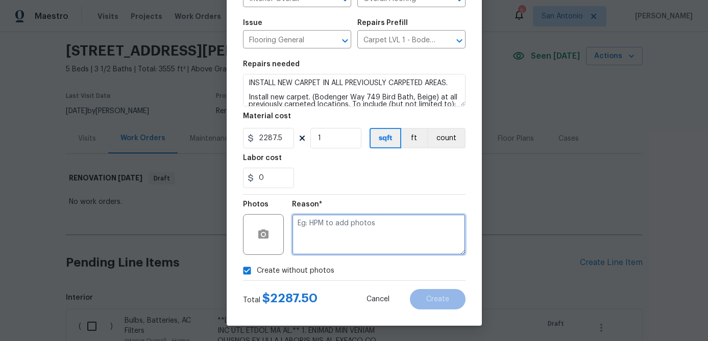
click at [309, 237] on textarea at bounding box center [378, 234] width 173 height 41
type textarea "."
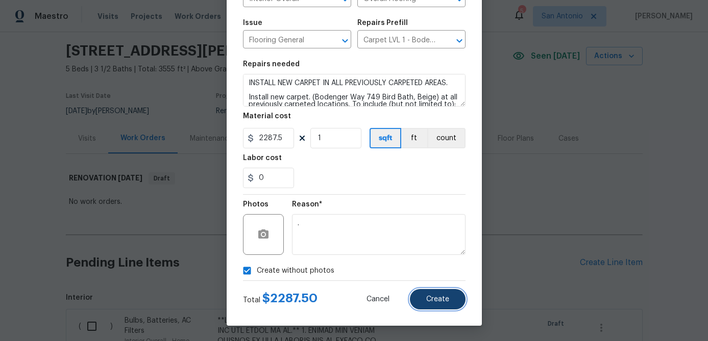
click at [437, 301] on span "Create" at bounding box center [437, 300] width 23 height 8
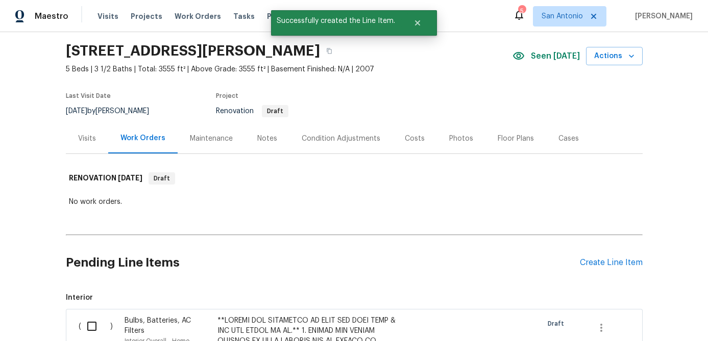
click at [412, 139] on div "Costs" at bounding box center [415, 139] width 20 height 10
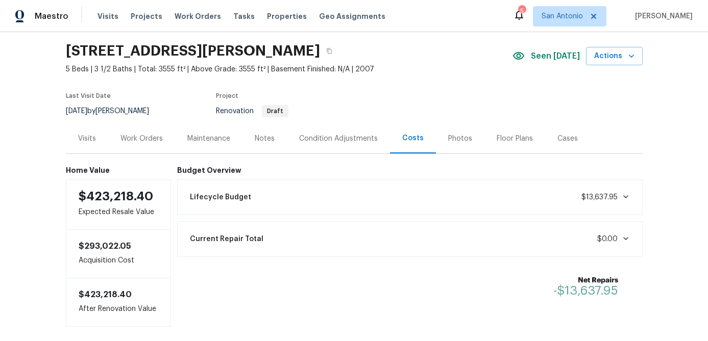
click at [364, 138] on div "Condition Adjustments" at bounding box center [338, 139] width 79 height 10
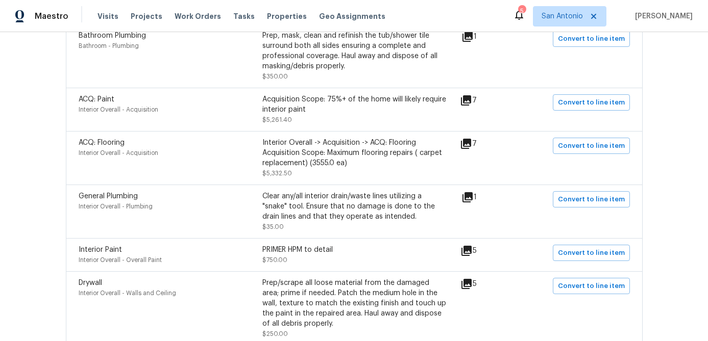
scroll to position [268, 0]
click at [600, 202] on span "Convert to line item" at bounding box center [591, 199] width 67 height 12
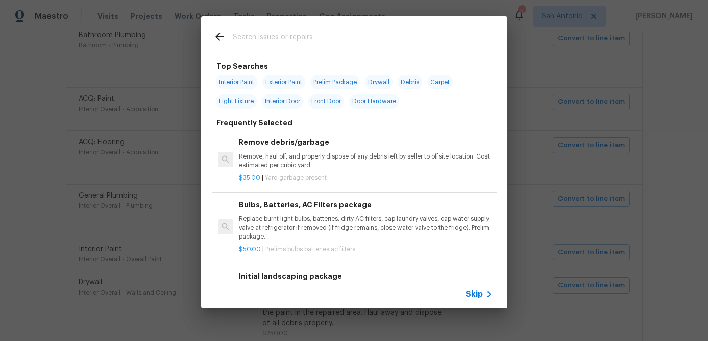
click at [478, 295] on span "Skip" at bounding box center [473, 294] width 17 height 10
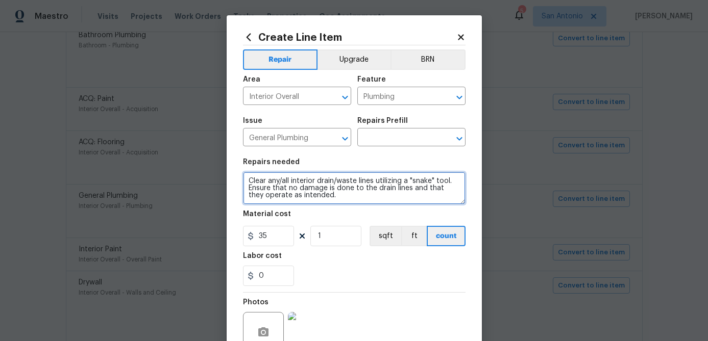
click at [244, 180] on textarea "Clear any/all interior drain/waste lines utilizing a "snake" tool. Ensure that …" at bounding box center [354, 188] width 222 height 33
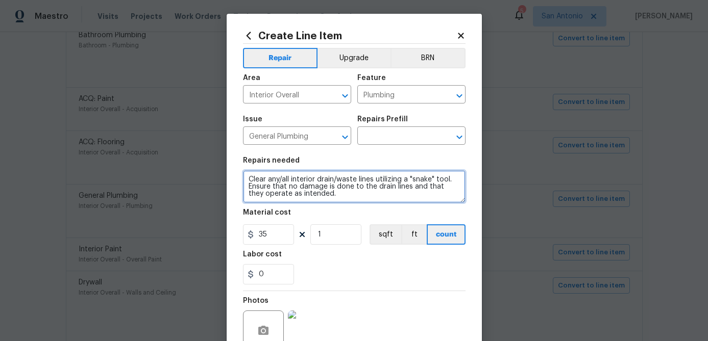
scroll to position [0, 0]
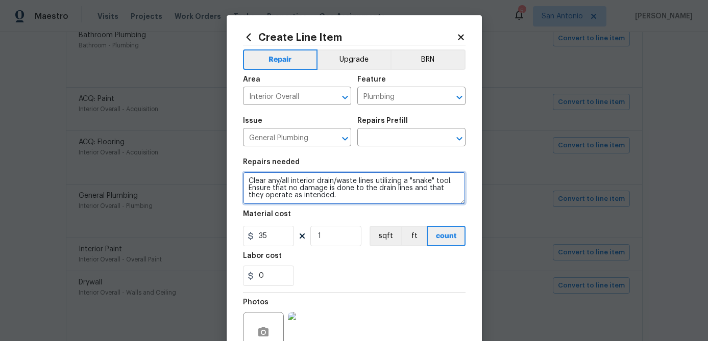
click at [257, 179] on textarea "Clear any/all interior drain/waste lines utilizing a "snake" tool. Ensure that …" at bounding box center [354, 188] width 222 height 33
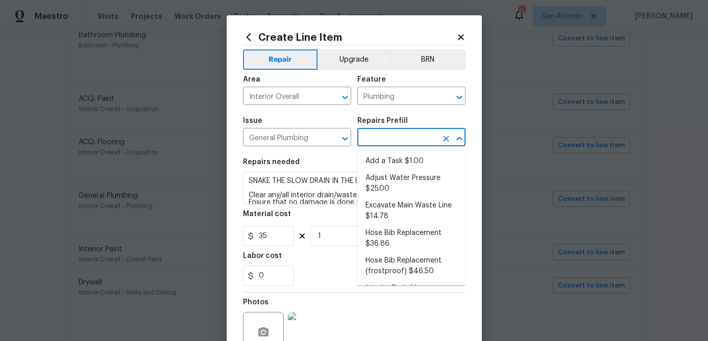
click at [402, 138] on input "text" at bounding box center [397, 139] width 80 height 16
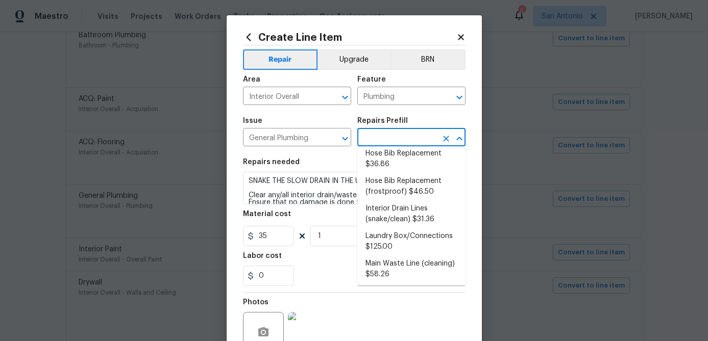
scroll to position [78, 0]
click at [301, 216] on div "Material cost" at bounding box center [354, 217] width 222 height 13
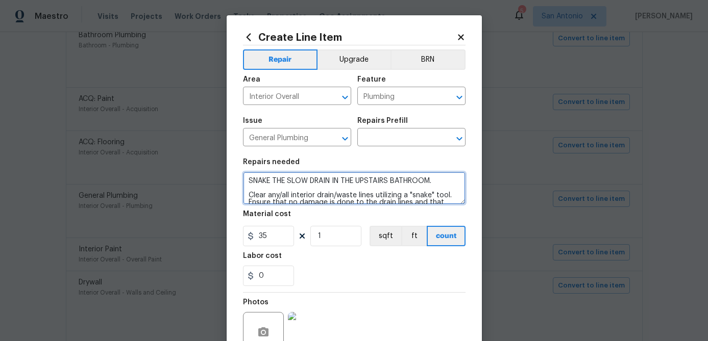
drag, startPoint x: 443, startPoint y: 180, endPoint x: 267, endPoint y: 178, distance: 176.0
click at [267, 178] on textarea "SNAKE THE SLOW DRAIN IN THE UPSTAIRS BATHROOM. Clear any/all interior drain/was…" at bounding box center [354, 188] width 222 height 33
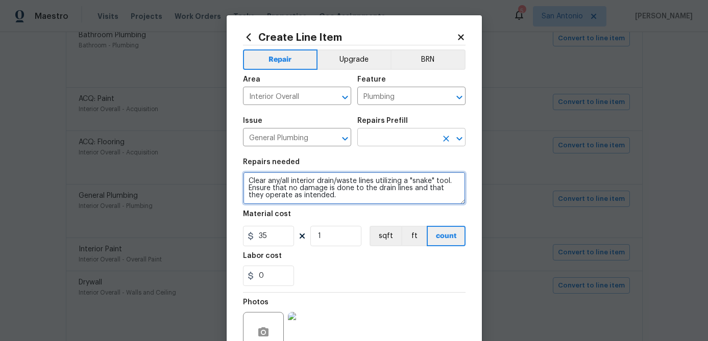
type textarea "Clear any/all interior drain/waste lines utilizing a "snake" tool. Ensure that …"
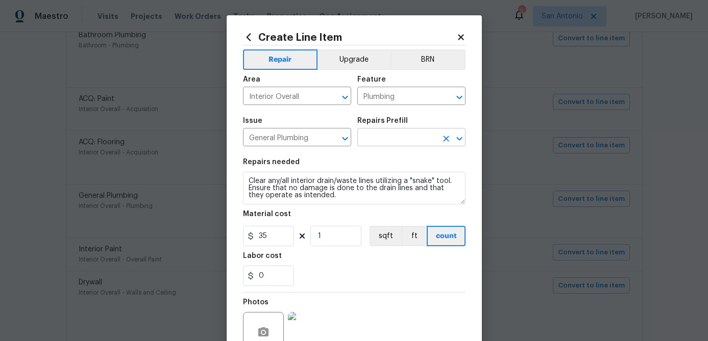
click at [412, 138] on input "text" at bounding box center [397, 139] width 80 height 16
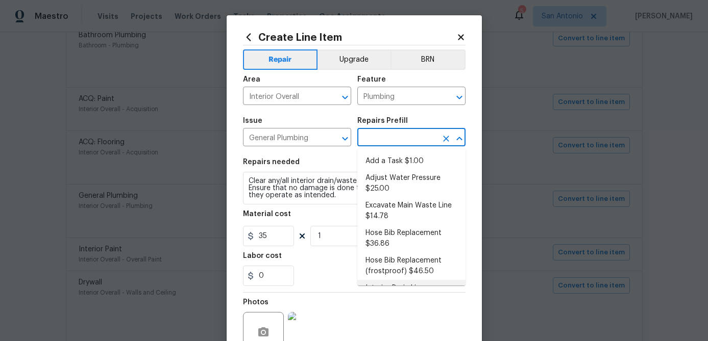
scroll to position [22, 0]
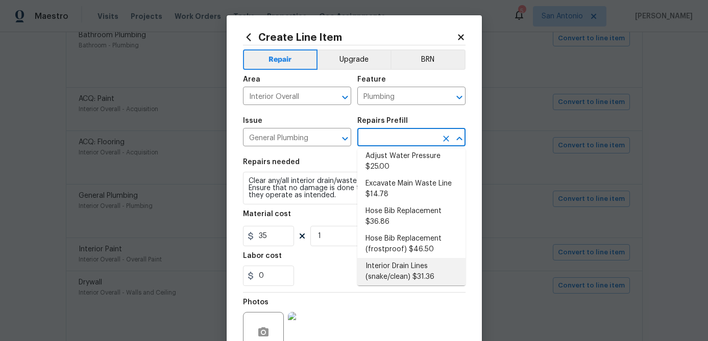
click at [408, 271] on li "Interior Drain Lines (snake/clean) $31.36" at bounding box center [411, 272] width 108 height 28
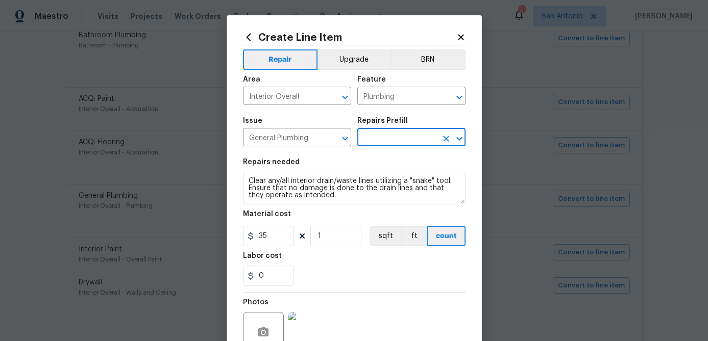
type input "Interior Drain Lines (snake/clean) $31.36"
type textarea "Clear any/all interior drain/waste lines utilizing a "snake" tool. Ensure that …"
click at [282, 241] on input "31.36" at bounding box center [268, 236] width 51 height 20
type input "35"
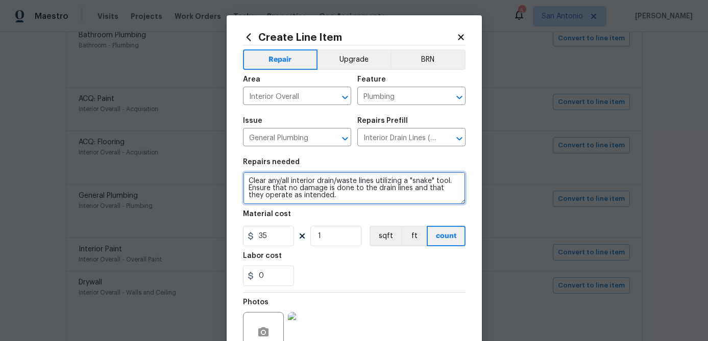
click at [248, 178] on textarea "Clear any/all interior drain/waste lines utilizing a "snake" tool. Ensure that …" at bounding box center [354, 188] width 222 height 33
click at [247, 178] on textarea "Clear any/all interior drain/waste lines utilizing a "snake" tool. Ensure that …" at bounding box center [354, 188] width 222 height 33
paste textarea "SNAKE THE SLOW DRAIN IN THE UPSTAIRS BATHROOM."
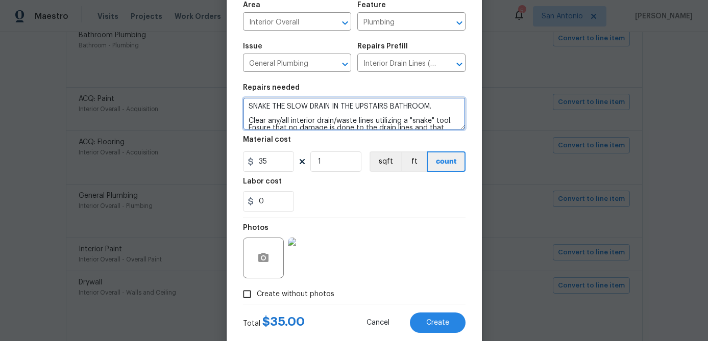
scroll to position [98, 0]
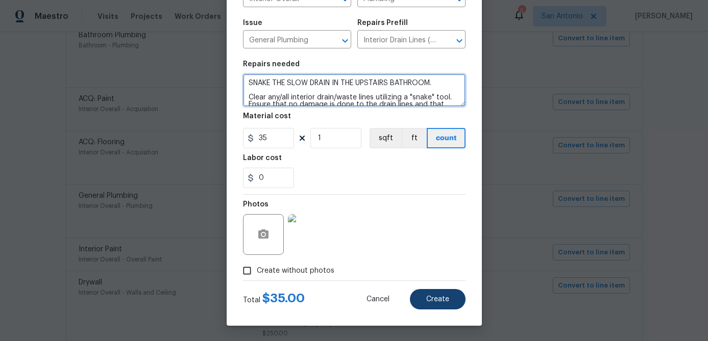
type textarea "SNAKE THE SLOW DRAIN IN THE UPSTAIRS BATHROOM. Clear any/all interior drain/was…"
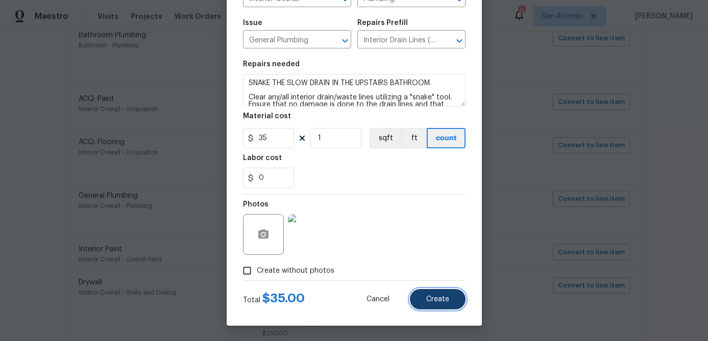
click at [436, 291] on button "Create" at bounding box center [438, 299] width 56 height 20
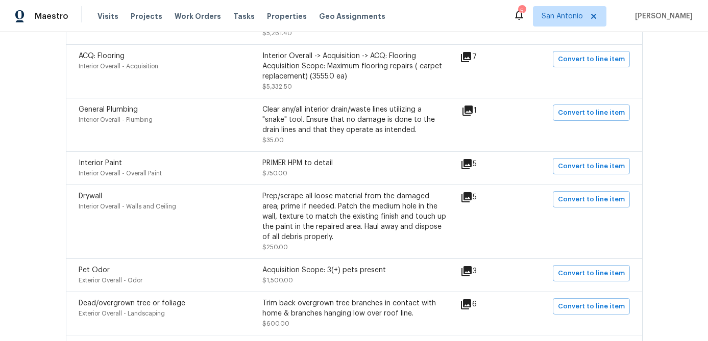
scroll to position [358, 0]
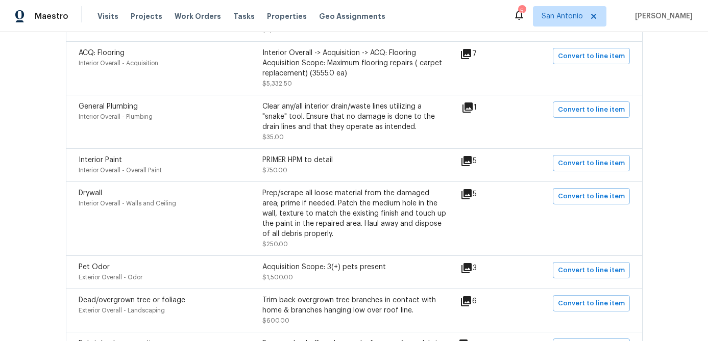
click at [471, 196] on icon at bounding box center [466, 194] width 12 height 12
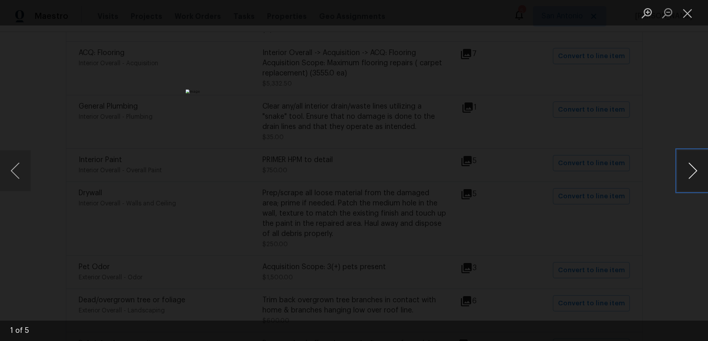
click at [693, 172] on button "Next image" at bounding box center [692, 170] width 31 height 41
click at [686, 12] on button "Close lightbox" at bounding box center [687, 13] width 20 height 18
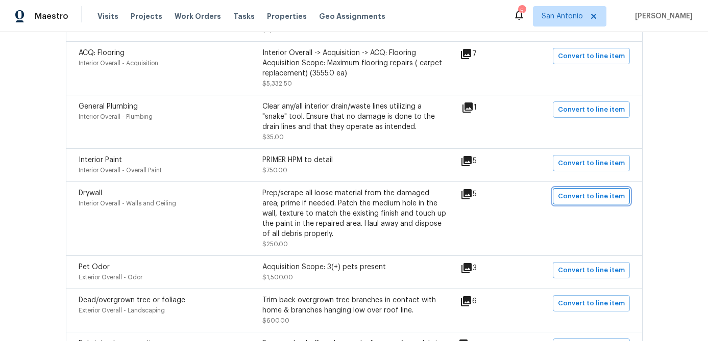
click at [586, 194] on span "Convert to line item" at bounding box center [591, 197] width 67 height 12
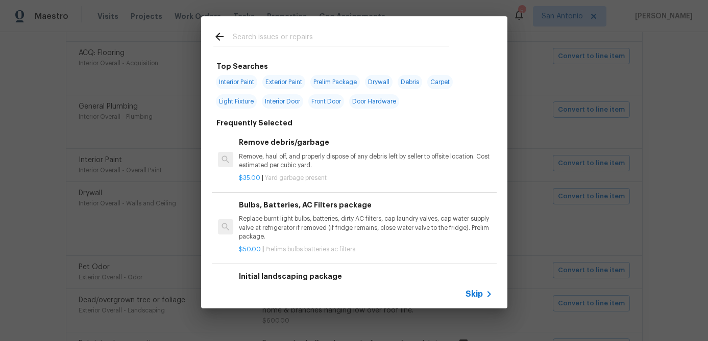
click at [476, 298] on span "Skip" at bounding box center [473, 294] width 17 height 10
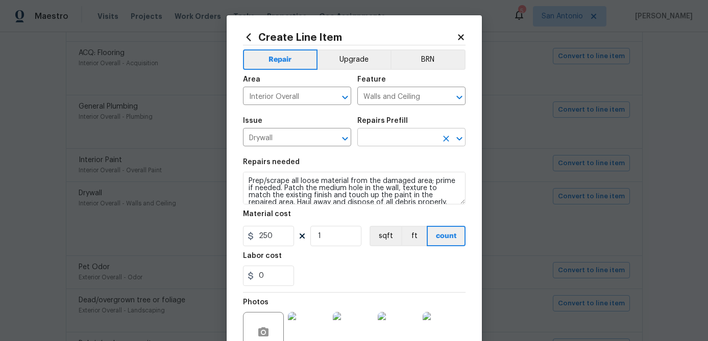
click at [393, 141] on input "text" at bounding box center [397, 139] width 80 height 16
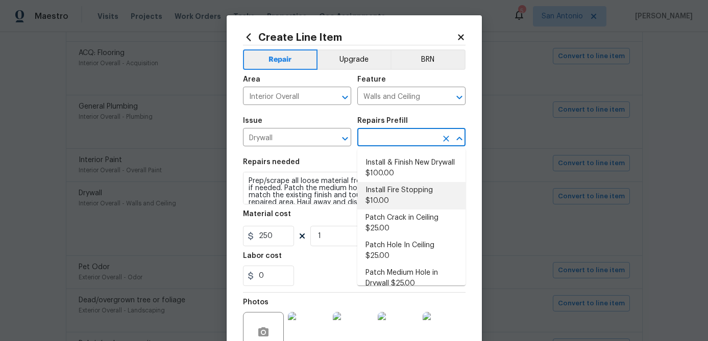
scroll to position [19, 0]
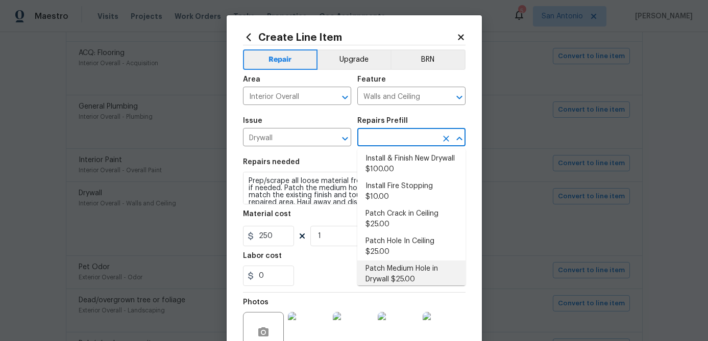
click at [387, 263] on li "Patch Medium Hole in Drywall $25.00" at bounding box center [411, 275] width 108 height 28
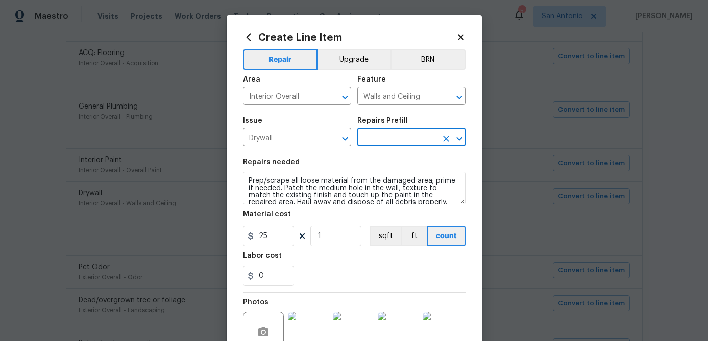
type input "Patch Medium Hole in Drywall $25.00"
click at [282, 241] on input "25" at bounding box center [268, 236] width 51 height 20
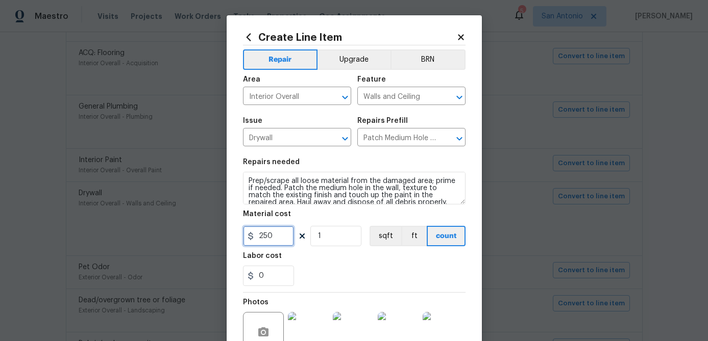
type input "250"
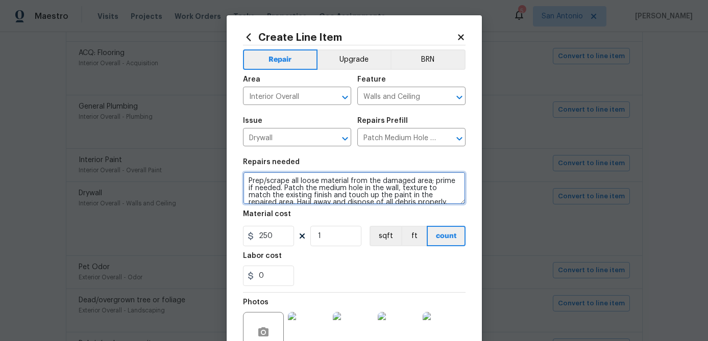
click at [245, 178] on textarea "Prep/scrape all loose material from the damaged area; prime if needed. Patch th…" at bounding box center [354, 188] width 222 height 33
click at [249, 180] on textarea "Prep/scrape all loose material from the damaged area; prime if needed. Patch th…" at bounding box center [354, 188] width 222 height 33
paste textarea "1. REPAIR ALL DAMAGED DRYWALL ON WALLS & CEILING PRIOR TO NEW PAINT. 2. MATCH E…"
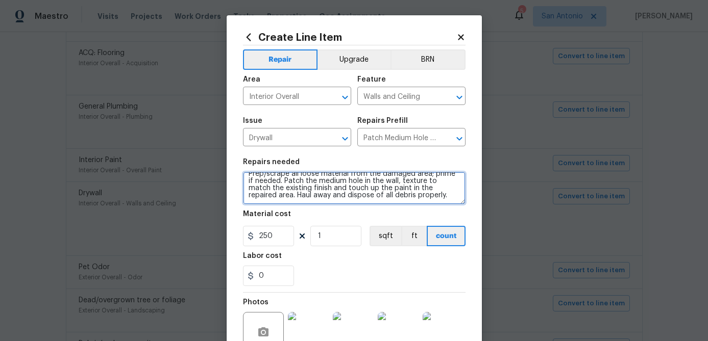
scroll to position [109, 0]
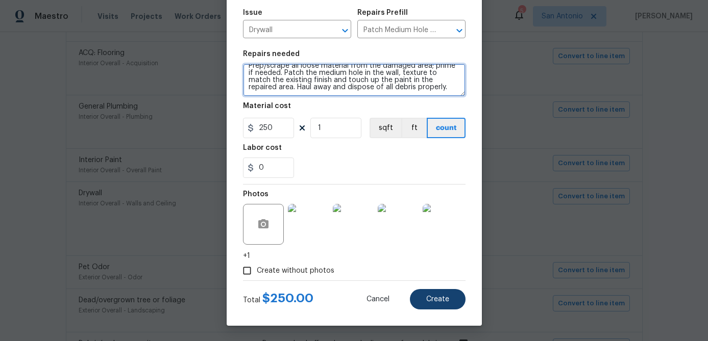
type textarea "1. REPAIR ALL DAMAGED DRYWALL ON WALLS & CEILING PRIOR TO NEW PAINT. 2. MATCH E…"
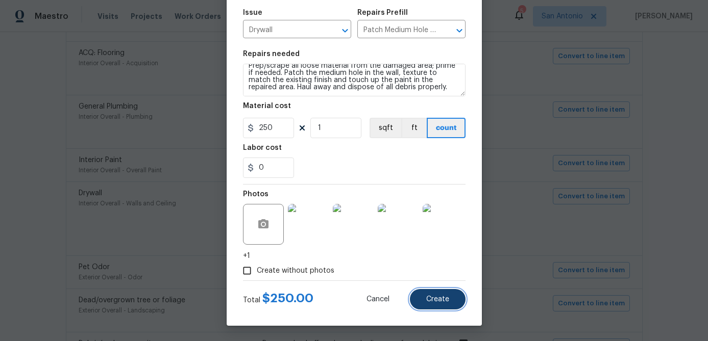
click at [435, 299] on span "Create" at bounding box center [437, 300] width 23 height 8
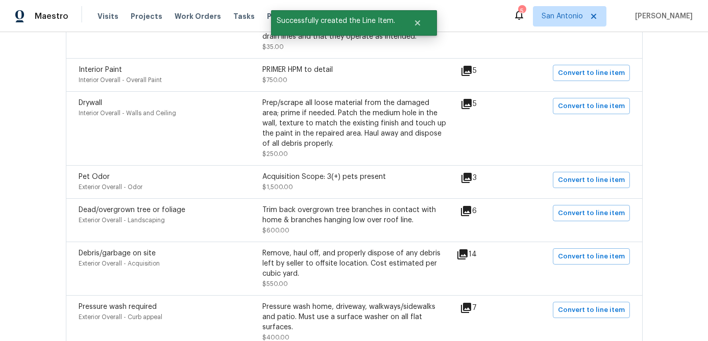
scroll to position [451, 0]
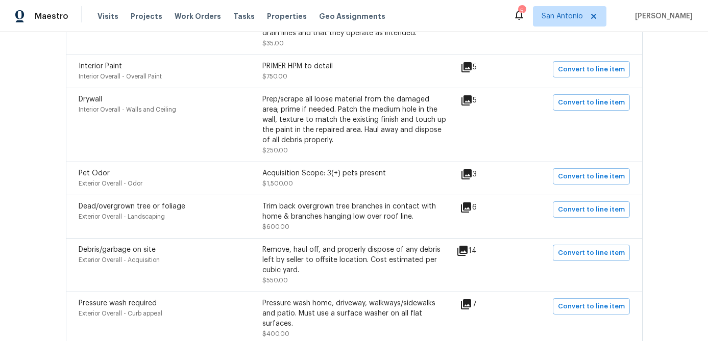
click at [471, 210] on icon at bounding box center [466, 208] width 10 height 10
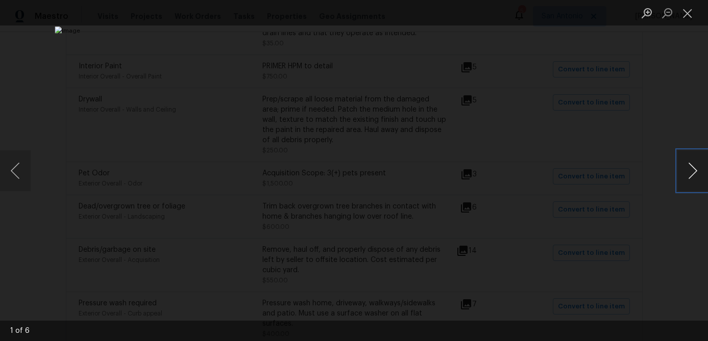
click at [695, 175] on button "Next image" at bounding box center [692, 170] width 31 height 41
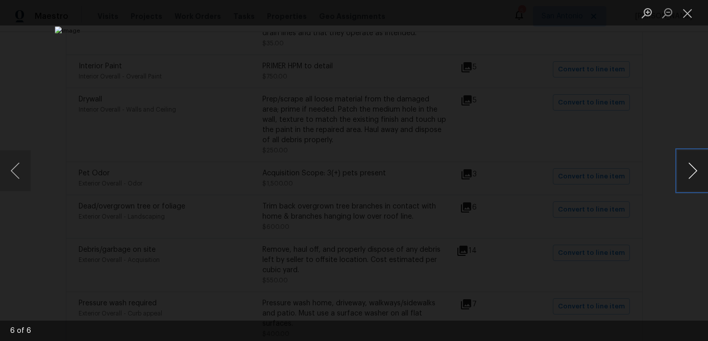
click at [695, 175] on button "Next image" at bounding box center [692, 170] width 31 height 41
click at [695, 174] on button "Next image" at bounding box center [692, 170] width 31 height 41
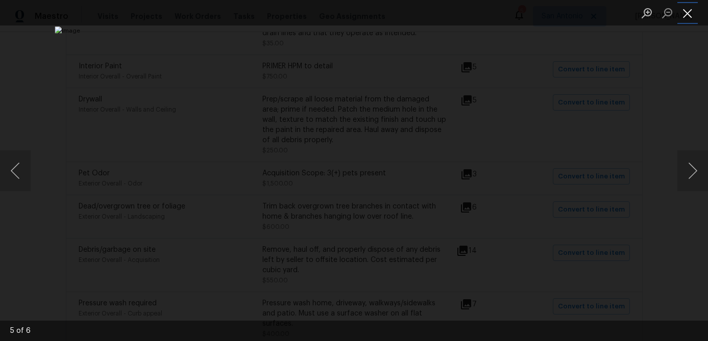
click at [690, 18] on button "Close lightbox" at bounding box center [687, 13] width 20 height 18
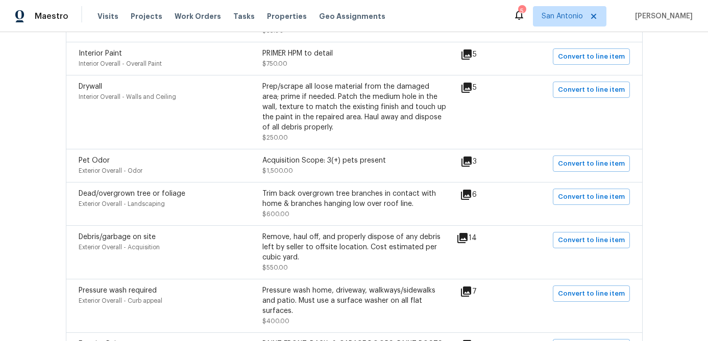
scroll to position [471, 0]
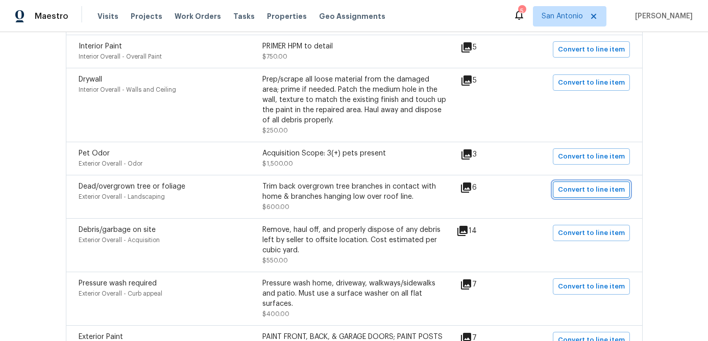
click at [589, 194] on span "Convert to line item" at bounding box center [591, 190] width 67 height 12
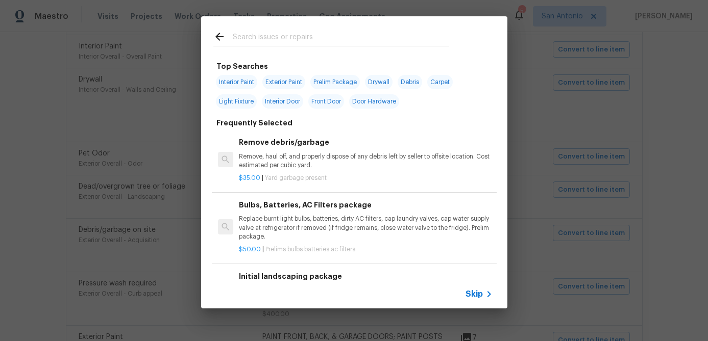
click at [470, 293] on span "Skip" at bounding box center [473, 294] width 17 height 10
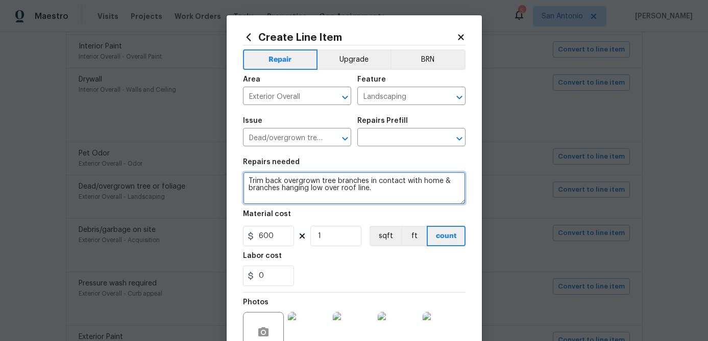
click at [247, 181] on textarea "Trim back overgrown tree branches in contact with home & branches hanging low o…" at bounding box center [354, 188] width 222 height 33
paste textarea "1. TRIM TREES THAT ARE OVERHANGING THE ROOF OF THE HOME; ENSURE THERE IS A 3FT …"
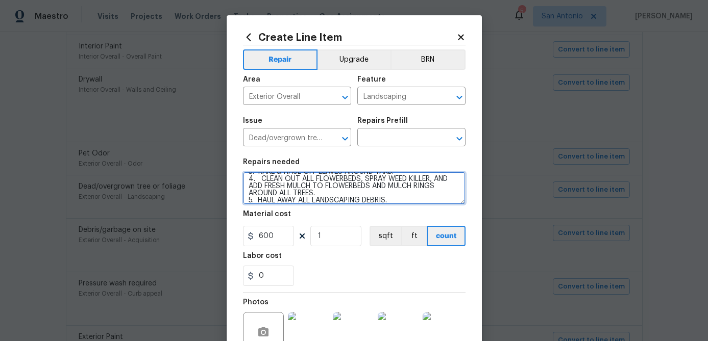
scroll to position [0, 0]
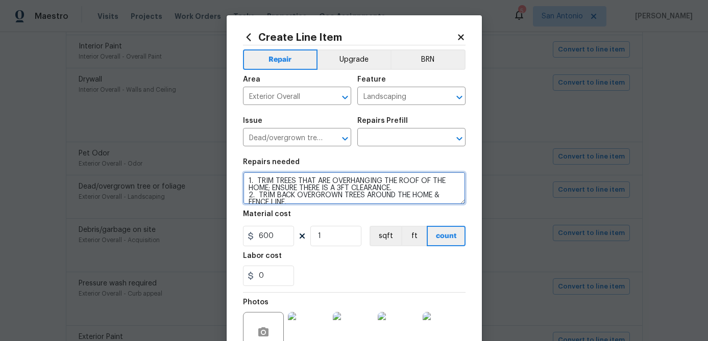
click at [245, 181] on textarea "1. TRIM TREES THAT ARE OVERHANGING THE ROOF OF THE HOME; ENSURE THERE IS A 3FT …" at bounding box center [354, 188] width 222 height 33
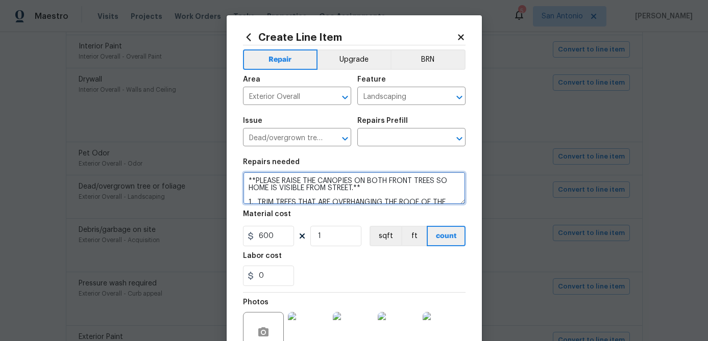
type textarea "**PLEASE RAISE THE CANOPIES ON BOTH FRONT TREES SO HOME IS VISIBLE FROM STREET.…"
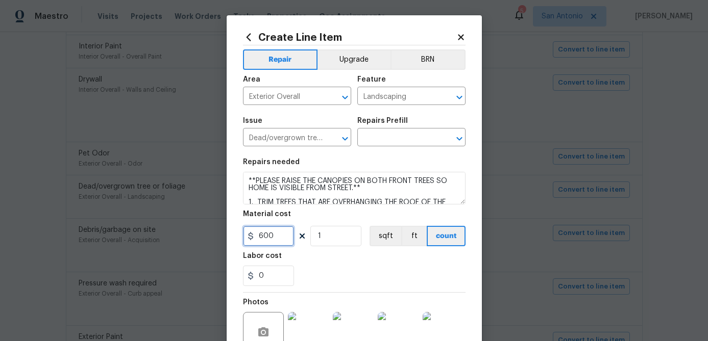
click at [276, 238] on input "600" at bounding box center [268, 236] width 51 height 20
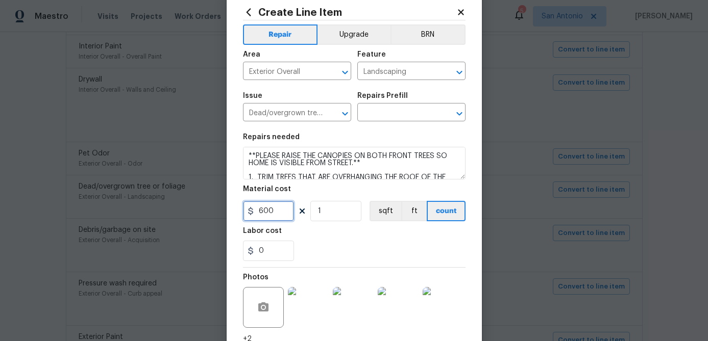
scroll to position [29, 0]
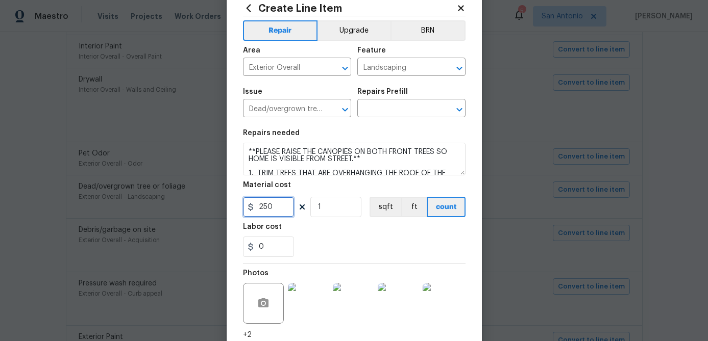
type input "250"
click at [333, 212] on input "1" at bounding box center [335, 207] width 51 height 20
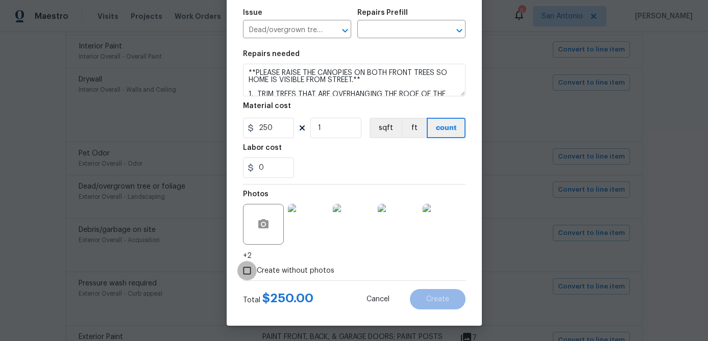
click at [246, 268] on input "Create without photos" at bounding box center [246, 270] width 19 height 19
checkbox input "false"
click at [326, 133] on input "1" at bounding box center [335, 128] width 51 height 20
click at [279, 177] on input "0" at bounding box center [268, 168] width 51 height 20
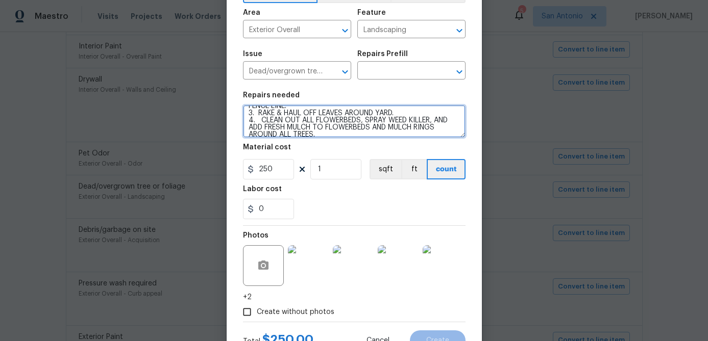
scroll to position [0, 0]
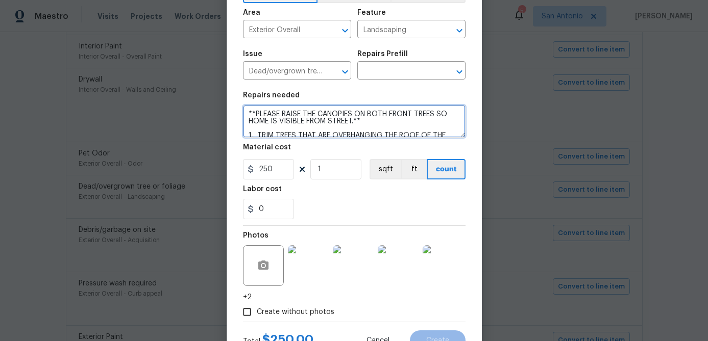
drag, startPoint x: 396, startPoint y: 119, endPoint x: 245, endPoint y: 94, distance: 153.0
click at [245, 94] on figure "Repairs needed **PLEASE RAISE THE CANOPIES ON BOTH FRONT TREES SO HOME IS VISIB…" at bounding box center [354, 115] width 222 height 46
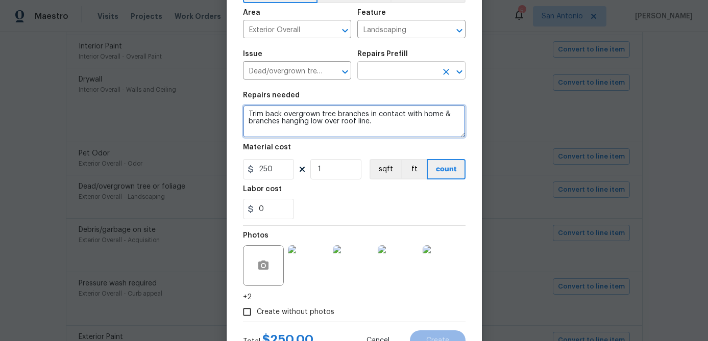
type textarea "Trim back overgrown tree branches in contact with home & branches hanging low o…"
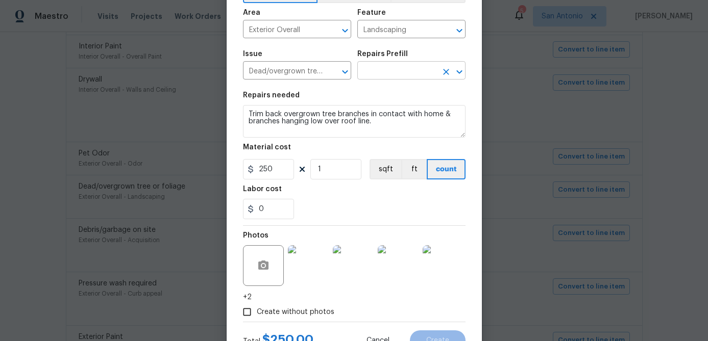
click at [378, 66] on input "text" at bounding box center [397, 72] width 80 height 16
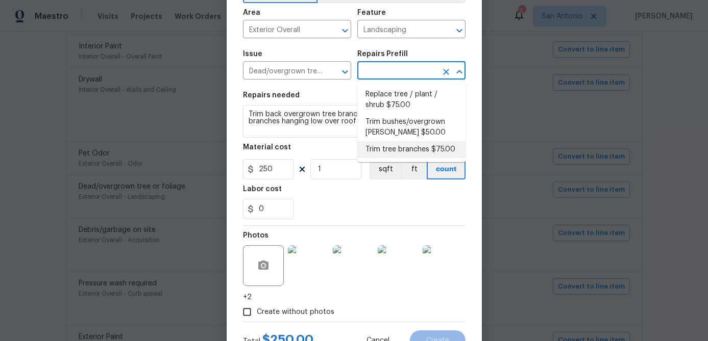
click at [383, 152] on li "Trim tree branches $75.00" at bounding box center [411, 149] width 108 height 17
type input "Trim tree branches $75.00"
type textarea "Trim back overgrown tree branches in contact with home & branches hanging low o…"
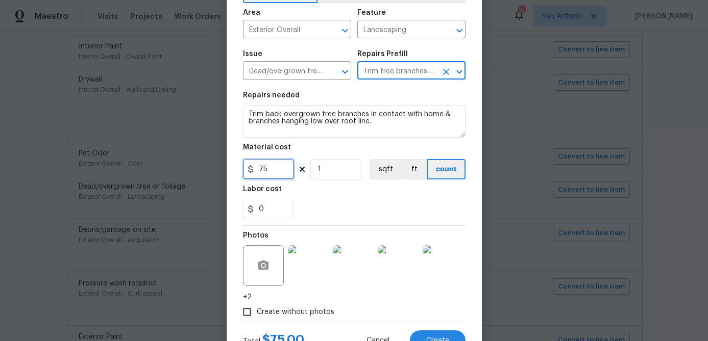
click at [283, 164] on input "75" at bounding box center [268, 169] width 51 height 20
type input "250"
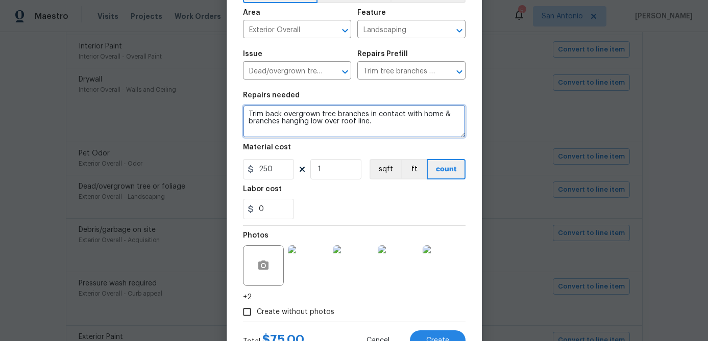
click at [245, 112] on textarea "Trim back overgrown tree branches in contact with home & branches hanging low o…" at bounding box center [354, 121] width 222 height 33
click at [248, 108] on textarea "Trim back overgrown tree branches in contact with home & branches hanging low o…" at bounding box center [354, 121] width 222 height 33
paste textarea "**PLEASE RAISE THE CANOPIES ON BOTH FRONT TREES SO HOME IS VISIBLE FROM STREET.…"
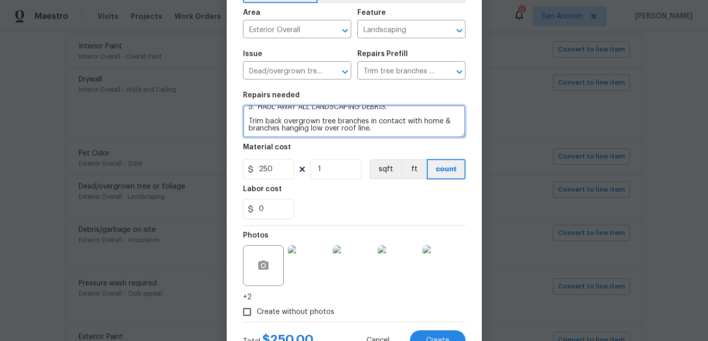
scroll to position [109, 0]
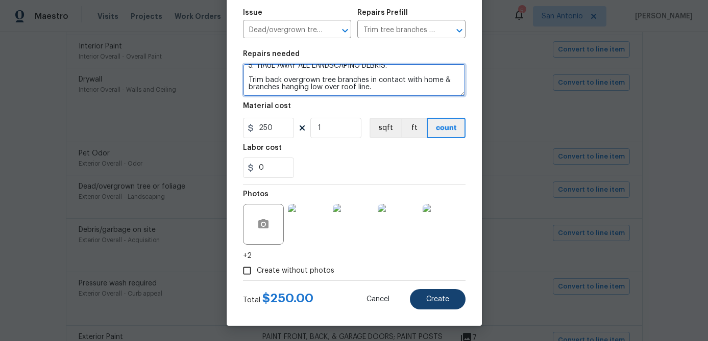
type textarea "**PLEASE RAISE THE CANOPIES ON BOTH FRONT TREES SO HOME IS VISIBLE FROM STREET.…"
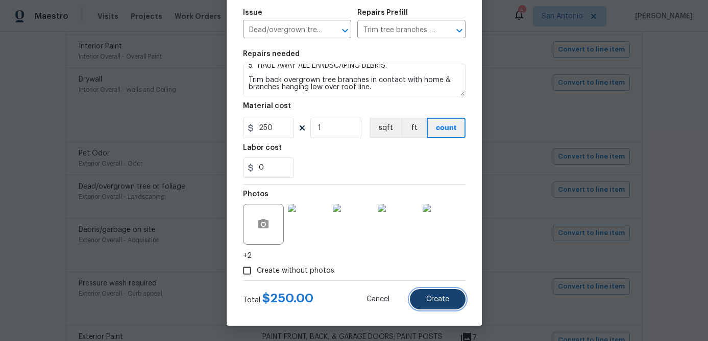
click at [438, 304] on button "Create" at bounding box center [438, 299] width 56 height 20
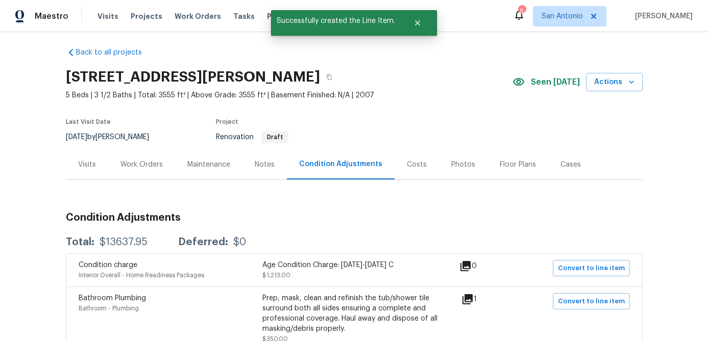
scroll to position [0, 0]
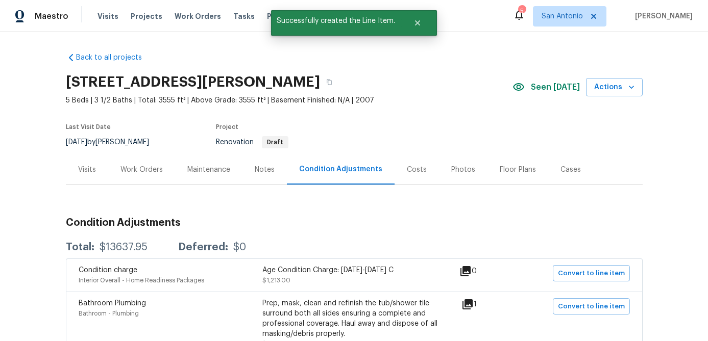
click at [141, 171] on div "Work Orders" at bounding box center [141, 170] width 42 height 10
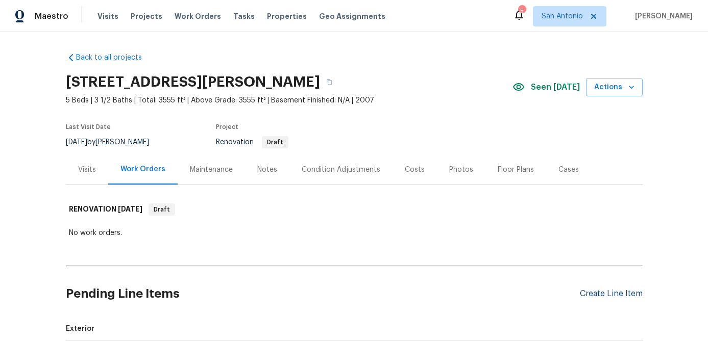
click at [590, 292] on div "Create Line Item" at bounding box center [610, 294] width 63 height 10
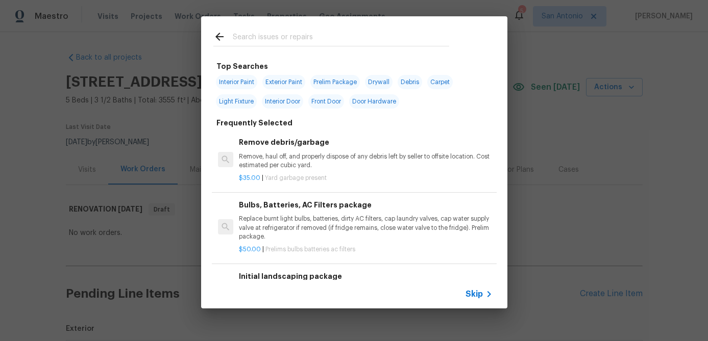
click at [476, 289] on div "Skip" at bounding box center [480, 294] width 30 height 12
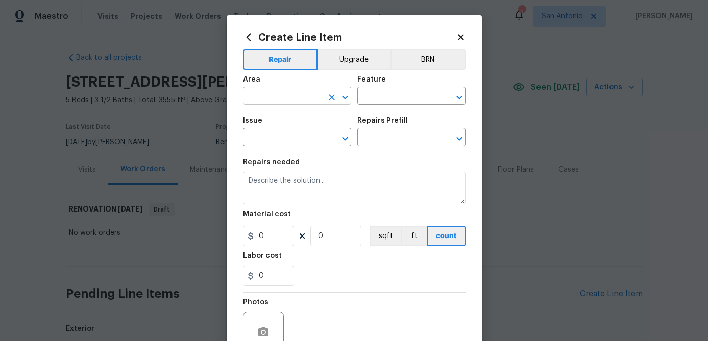
click at [299, 95] on input "text" at bounding box center [283, 97] width 80 height 16
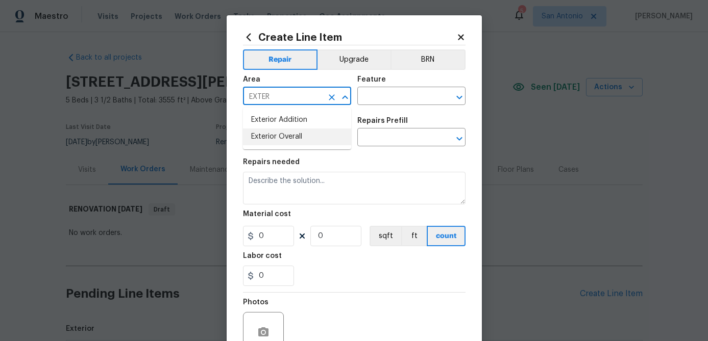
click at [282, 136] on li "Exterior Overall" at bounding box center [297, 137] width 108 height 17
type input "Exterior Overall"
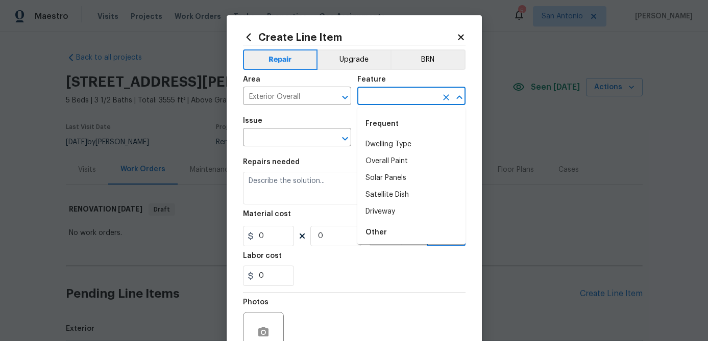
click at [394, 98] on input "text" at bounding box center [397, 97] width 80 height 16
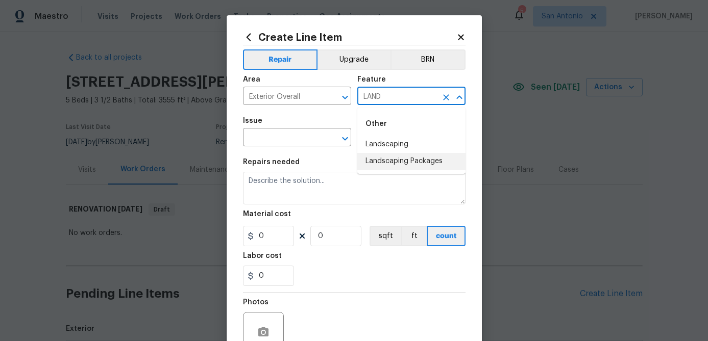
click at [402, 162] on li "Landscaping Packages" at bounding box center [411, 161] width 108 height 17
type input "Landscaping Packages"
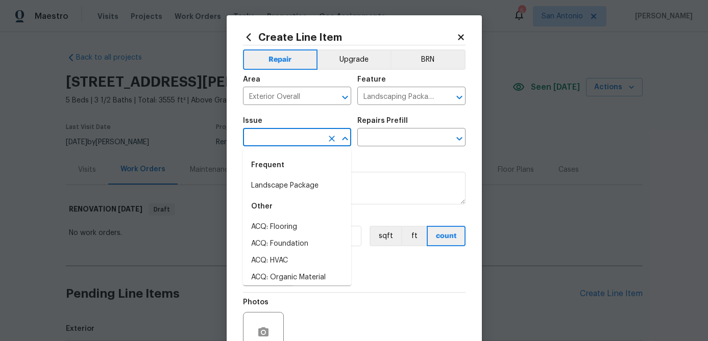
click at [281, 145] on input "text" at bounding box center [283, 139] width 80 height 16
click at [280, 189] on li "Landscape Package" at bounding box center [297, 186] width 108 height 17
type input "Landscape Package"
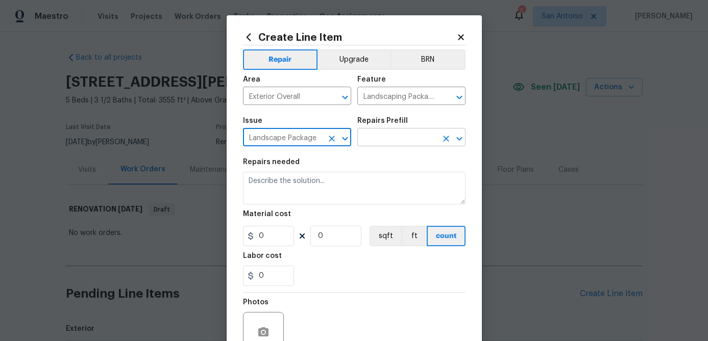
click at [369, 136] on input "text" at bounding box center [397, 139] width 80 height 16
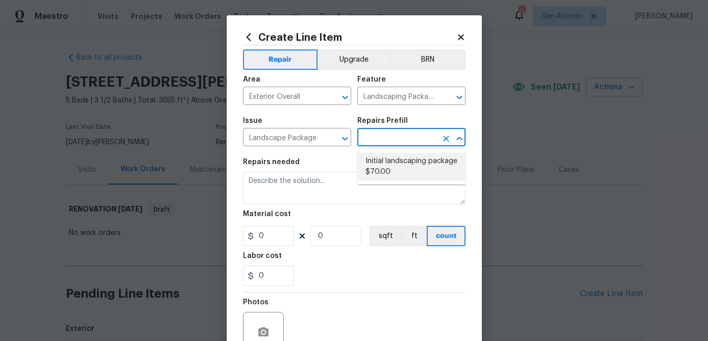
click at [376, 162] on li "Initial landscaping package $70.00" at bounding box center [411, 167] width 108 height 28
type input "Home Readiness Packages"
type input "Initial landscaping package $70.00"
type textarea "Mowing of grass up to 6" in height. Mow, edge along driveways & sidewalks, trim…"
type input "70"
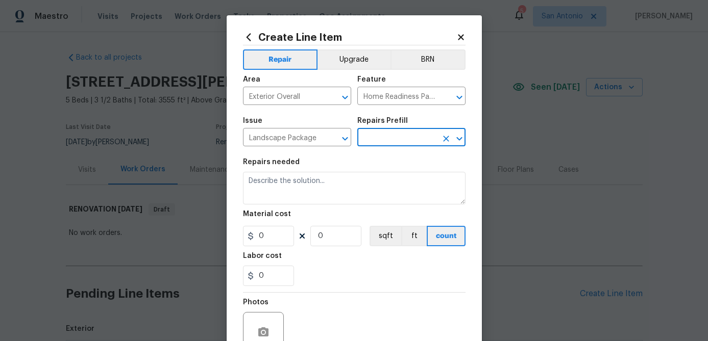
type input "1"
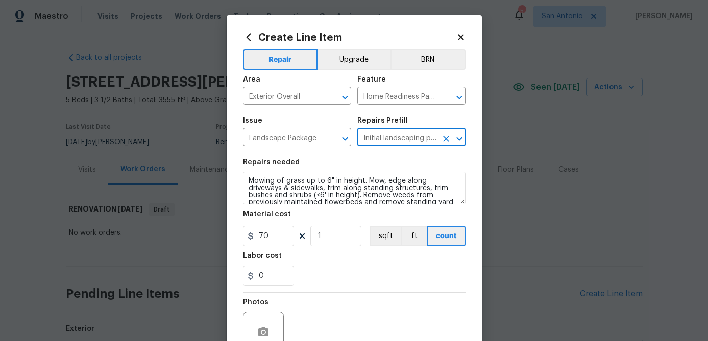
scroll to position [98, 0]
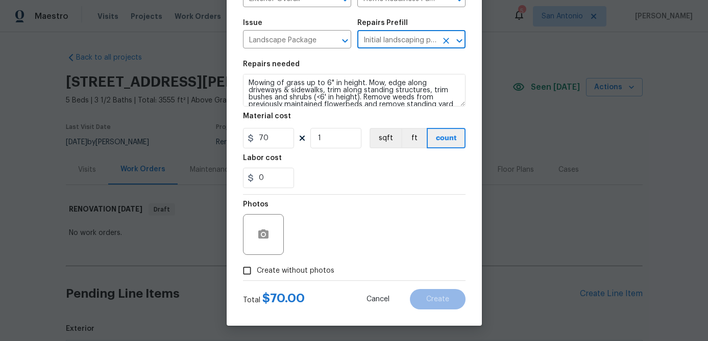
click at [248, 274] on input "Create without photos" at bounding box center [246, 270] width 19 height 19
checkbox input "true"
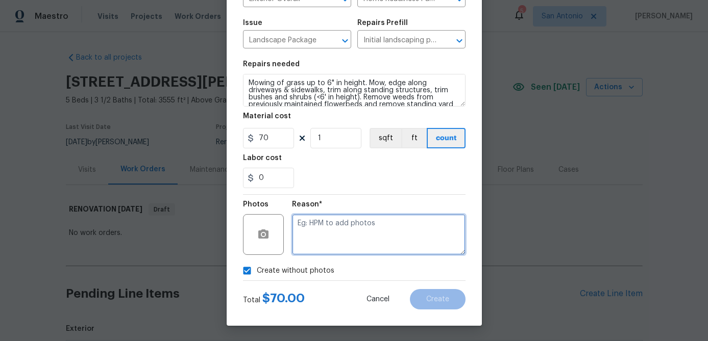
click at [324, 243] on textarea at bounding box center [378, 234] width 173 height 41
type textarea "."
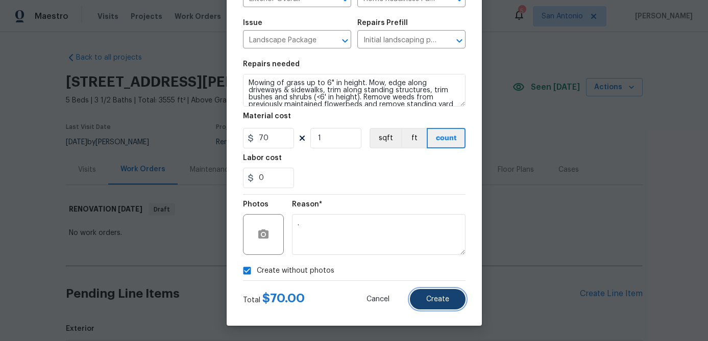
click at [433, 296] on span "Create" at bounding box center [437, 300] width 23 height 8
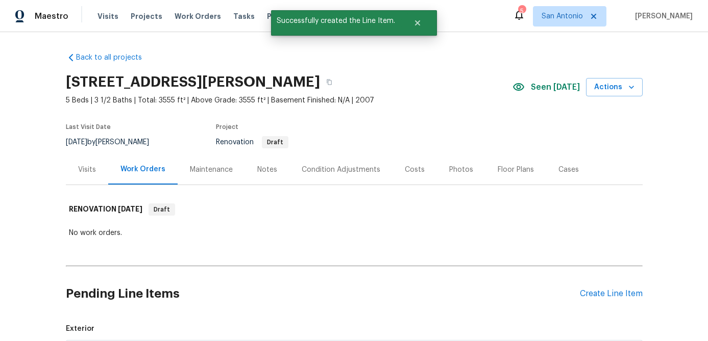
click at [337, 166] on div "Condition Adjustments" at bounding box center [340, 170] width 79 height 10
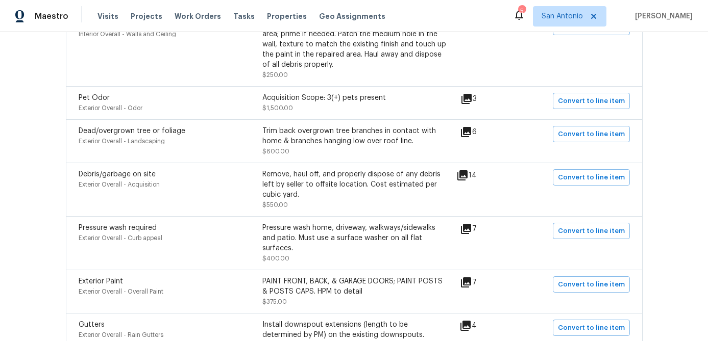
scroll to position [531, 0]
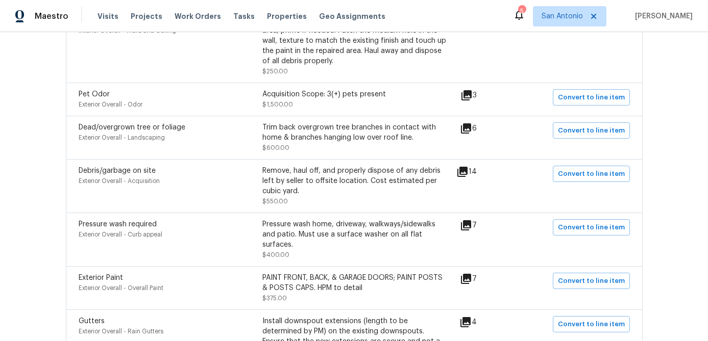
click at [468, 175] on icon at bounding box center [462, 172] width 12 height 12
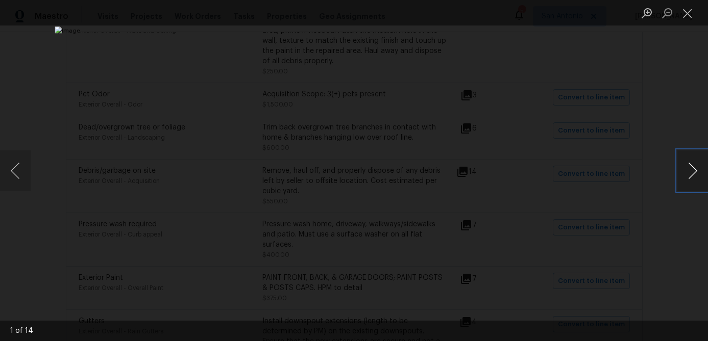
click at [693, 173] on button "Next image" at bounding box center [692, 170] width 31 height 41
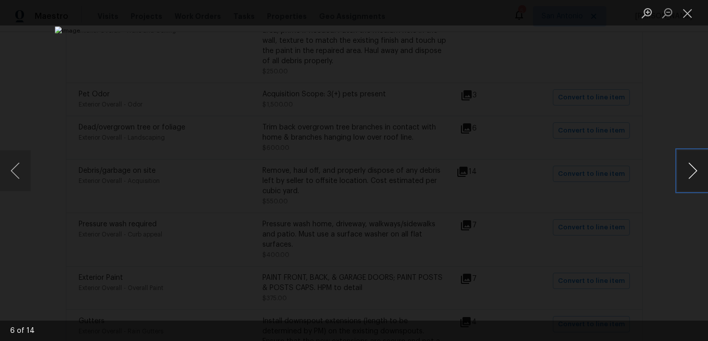
click at [693, 173] on button "Next image" at bounding box center [692, 170] width 31 height 41
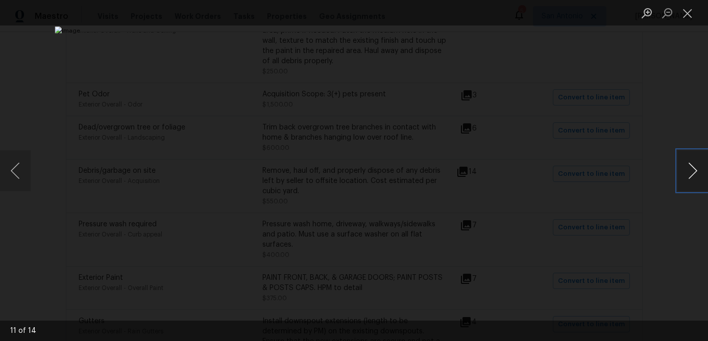
click at [693, 173] on button "Next image" at bounding box center [692, 170] width 31 height 41
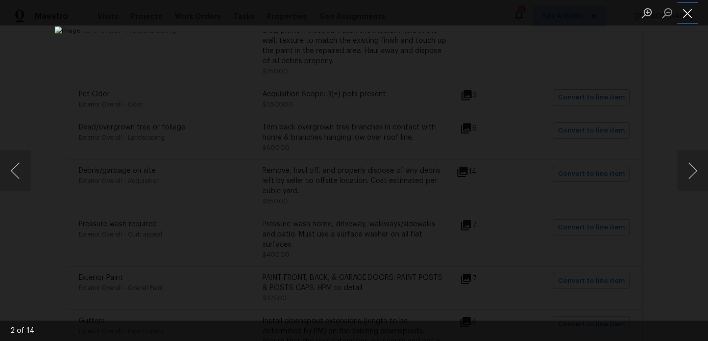
click at [689, 17] on button "Close lightbox" at bounding box center [687, 13] width 20 height 18
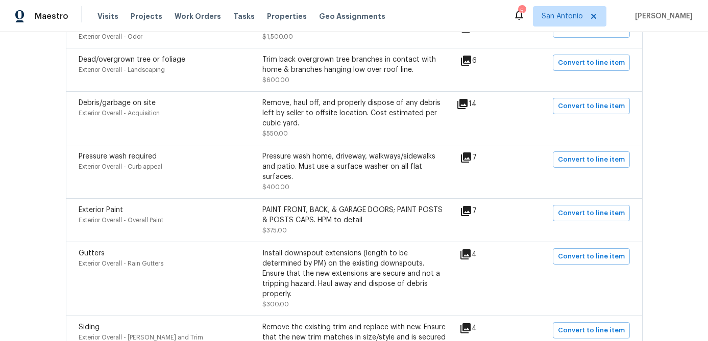
scroll to position [585, 0]
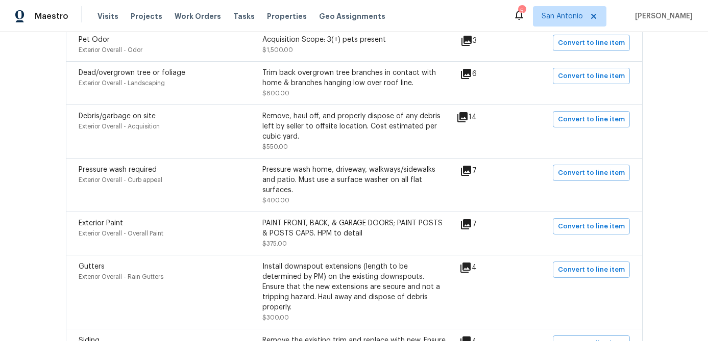
click at [471, 228] on icon at bounding box center [466, 224] width 10 height 10
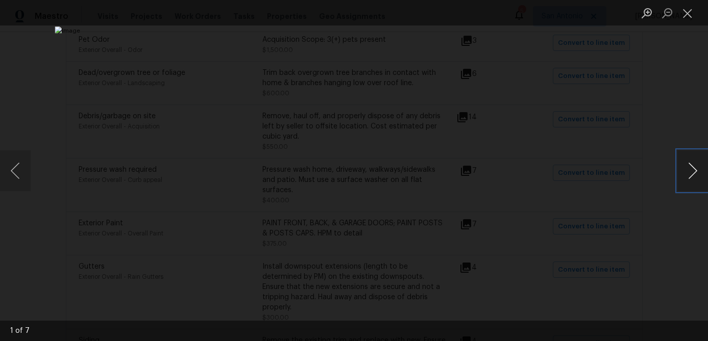
click at [693, 175] on button "Next image" at bounding box center [692, 170] width 31 height 41
click at [693, 174] on button "Next image" at bounding box center [692, 170] width 31 height 41
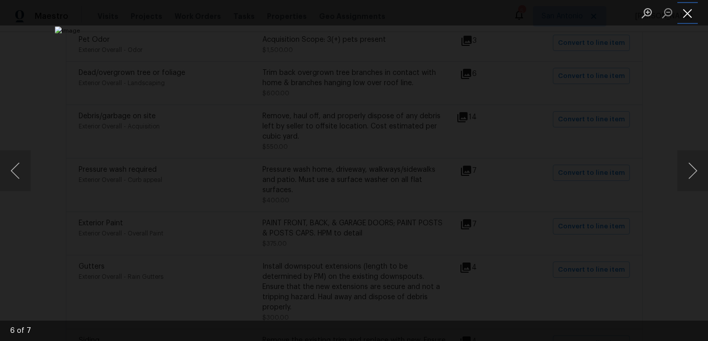
click at [688, 19] on button "Close lightbox" at bounding box center [687, 13] width 20 height 18
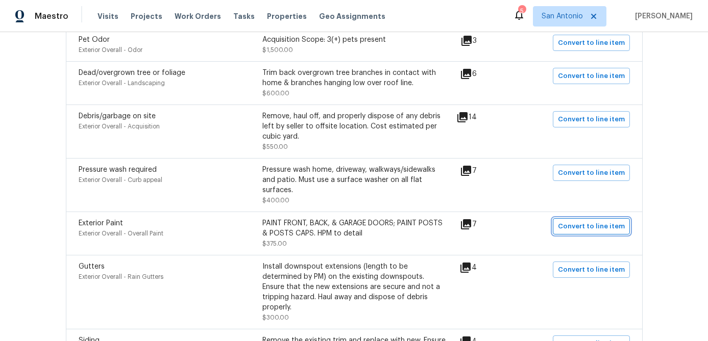
click at [587, 233] on span "Convert to line item" at bounding box center [591, 227] width 67 height 12
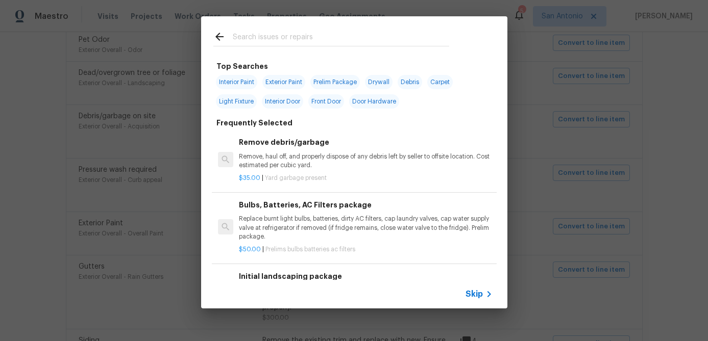
click at [466, 291] on span "Skip" at bounding box center [473, 294] width 17 height 10
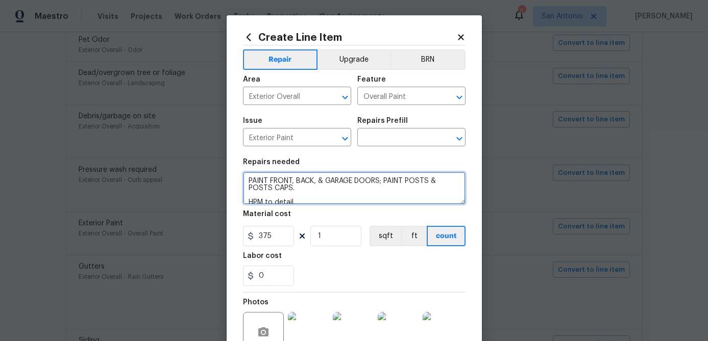
drag, startPoint x: 295, startPoint y: 189, endPoint x: 246, endPoint y: 184, distance: 49.2
click at [246, 184] on textarea "PAINT FRONT, BACK, & GARAGE DOORS; PAINT POSTS & POSTS CAPS. HPM to detail" at bounding box center [354, 188] width 222 height 33
type textarea "HPM to detail"
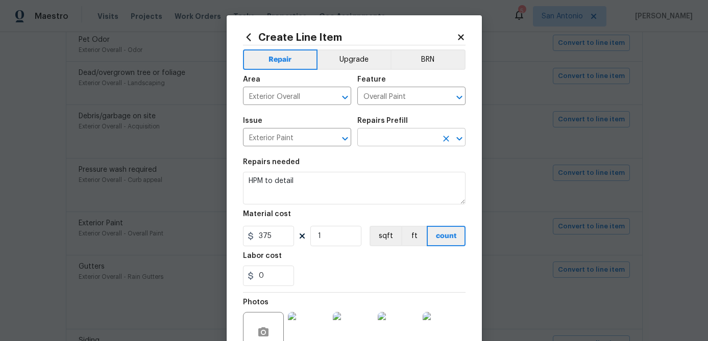
click at [398, 134] on input "text" at bounding box center [397, 139] width 80 height 16
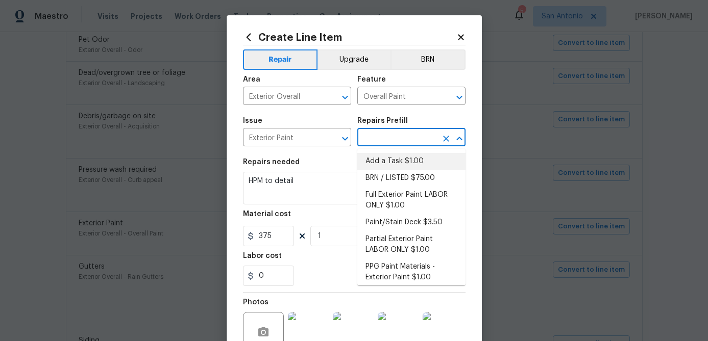
click at [389, 161] on li "Add a Task $1.00" at bounding box center [411, 161] width 108 height 17
type input "Add a Task $1.00"
type textarea "HPM to detail"
type input "1"
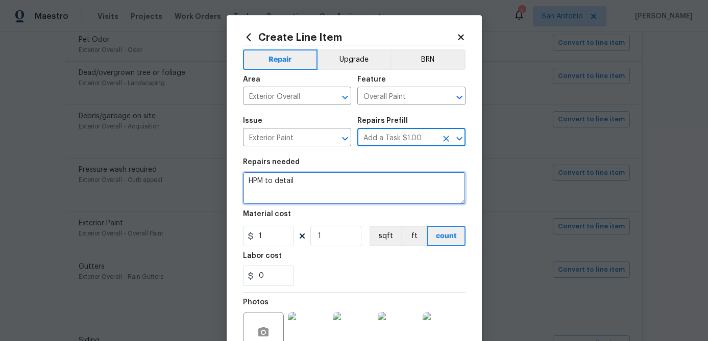
click at [297, 182] on textarea "HPM to detail" at bounding box center [354, 188] width 222 height 33
click at [246, 180] on textarea "HPM to detail" at bounding box center [354, 188] width 222 height 33
click at [249, 177] on textarea "HPM to detail" at bounding box center [354, 188] width 222 height 33
paste textarea "PAINT FRONT, BACK, & GARAGE DOORS; PAINT POSTS & POSTS CAPS."
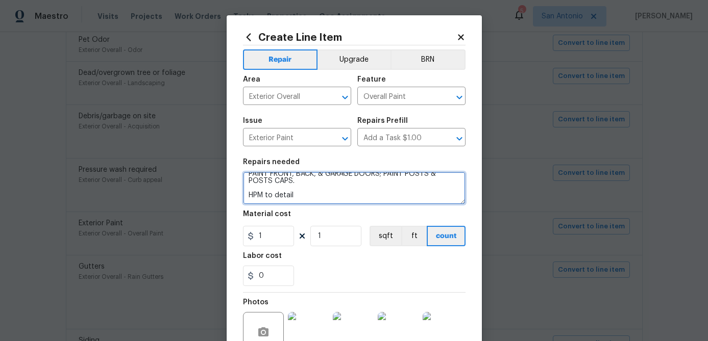
scroll to position [0, 0]
type textarea "PAINT FRONT, BACK, & GARAGE DOORS; PAINT POSTS & POSTS CAPS. HPM to detail"
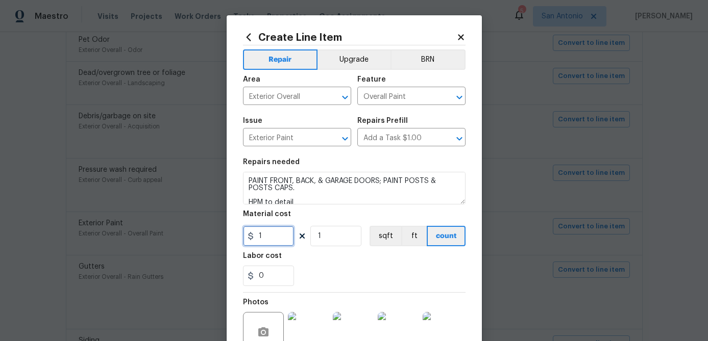
click at [271, 239] on input "1" at bounding box center [268, 236] width 51 height 20
type input "375"
click at [332, 233] on input "1" at bounding box center [335, 236] width 51 height 20
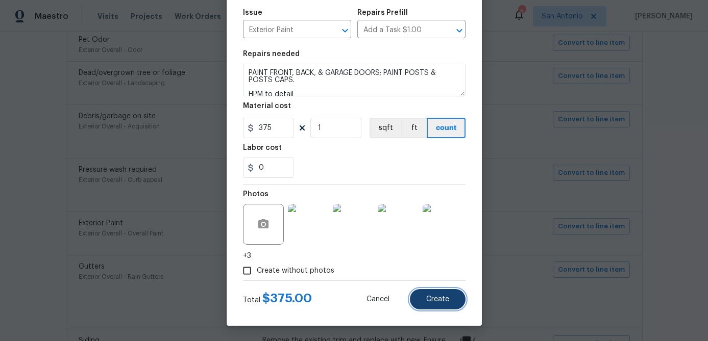
click at [432, 301] on span "Create" at bounding box center [437, 300] width 23 height 8
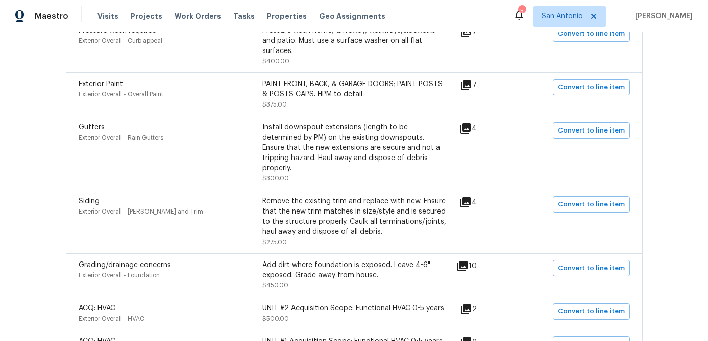
scroll to position [725, 0]
click at [470, 197] on icon at bounding box center [465, 202] width 10 height 10
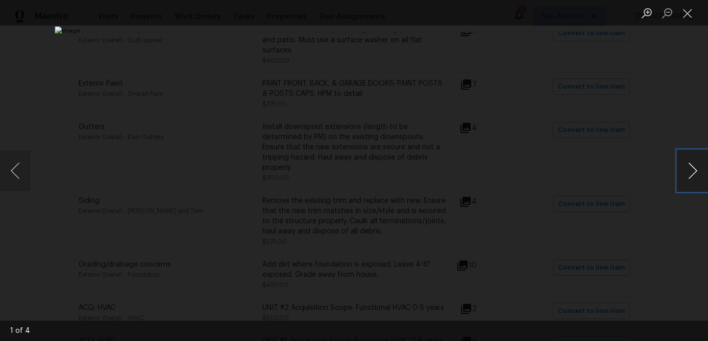
click at [695, 167] on button "Next image" at bounding box center [692, 170] width 31 height 41
click at [694, 167] on button "Next image" at bounding box center [692, 170] width 31 height 41
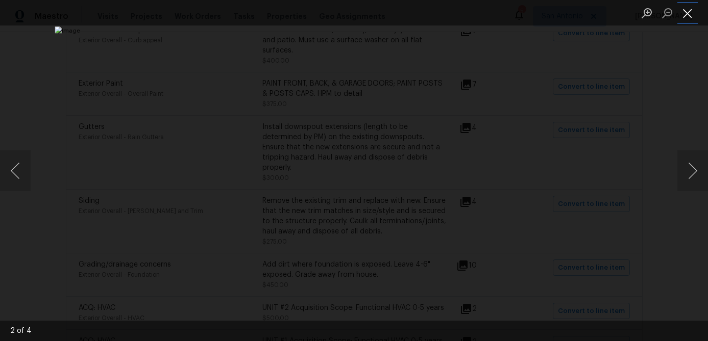
click at [686, 16] on button "Close lightbox" at bounding box center [687, 13] width 20 height 18
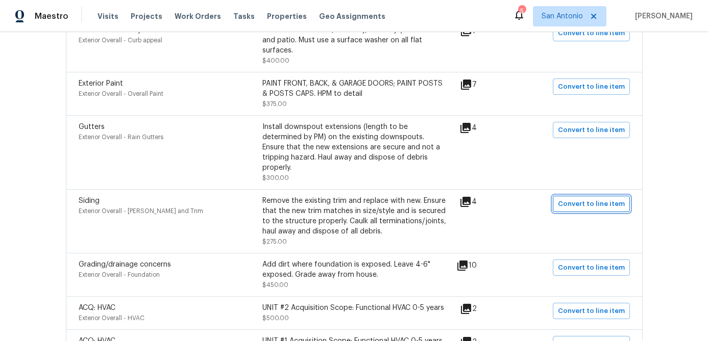
click at [601, 201] on span "Convert to line item" at bounding box center [591, 204] width 67 height 12
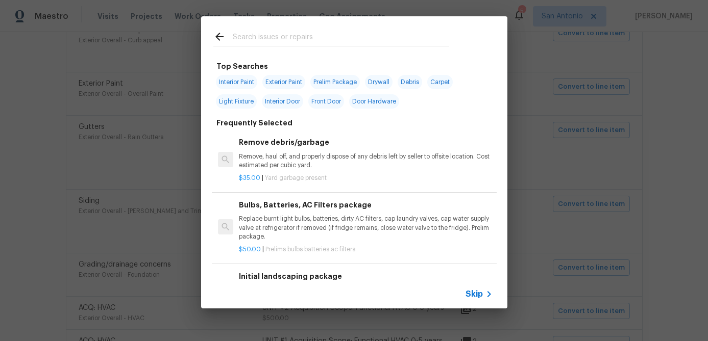
click at [473, 297] on span "Skip" at bounding box center [473, 294] width 17 height 10
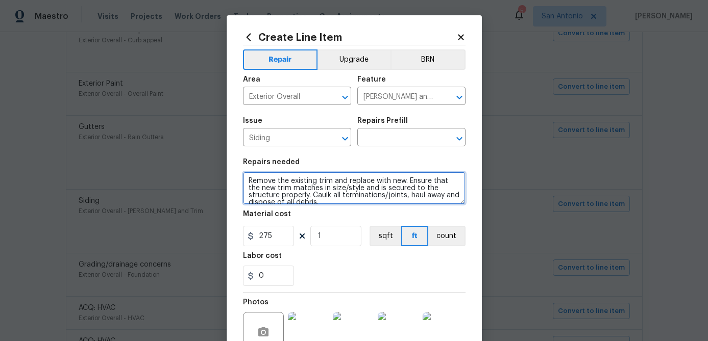
click at [248, 178] on textarea "Remove the existing trim and replace with new. Ensure that the new trim matches…" at bounding box center [354, 188] width 222 height 33
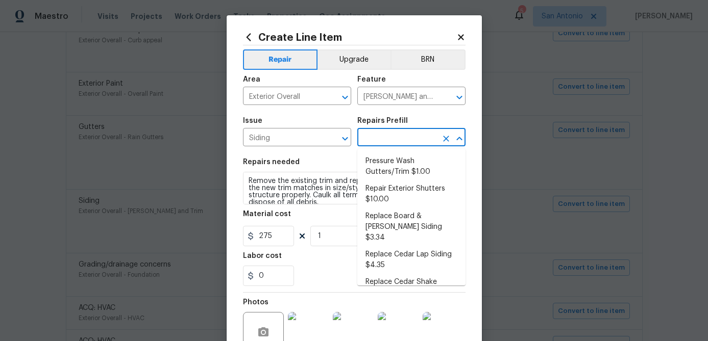
click at [394, 140] on input "text" at bounding box center [397, 139] width 80 height 16
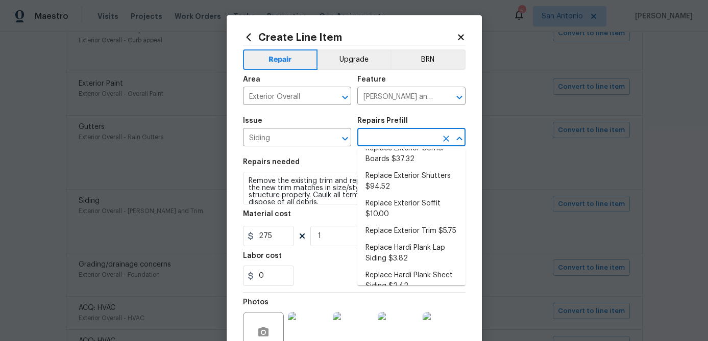
scroll to position [194, 0]
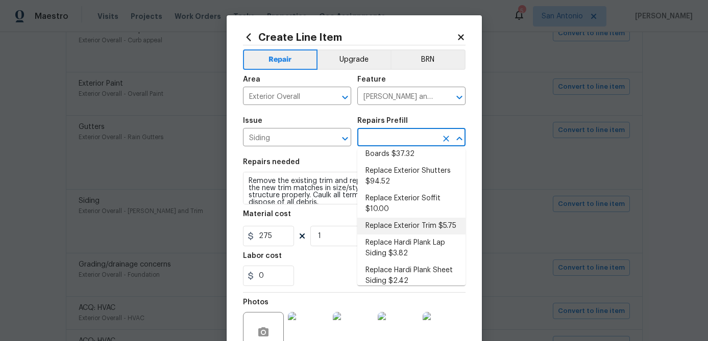
click at [401, 218] on li "Replace Exterior Trim $5.75" at bounding box center [411, 226] width 108 height 17
type input "Siding"
type input "Replace Exterior Trim $5.75"
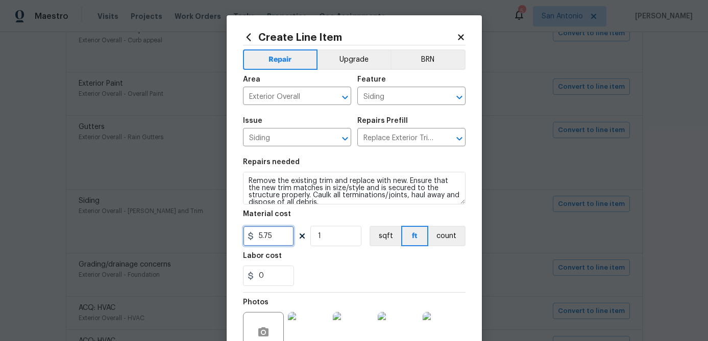
click at [291, 232] on input "5.75" at bounding box center [268, 236] width 51 height 20
type input "275"
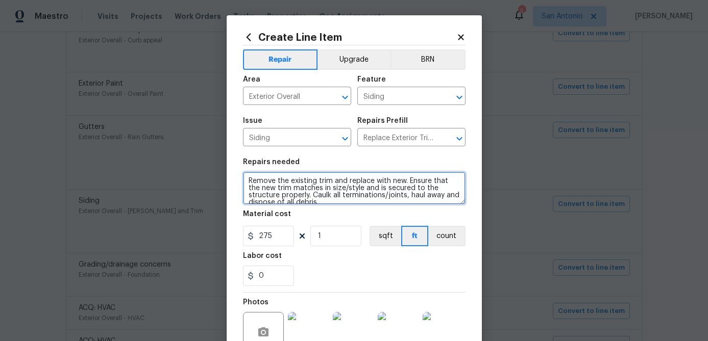
click at [247, 177] on textarea "Remove the existing trim and replace with new. Ensure that the new trim matches…" at bounding box center [354, 188] width 222 height 33
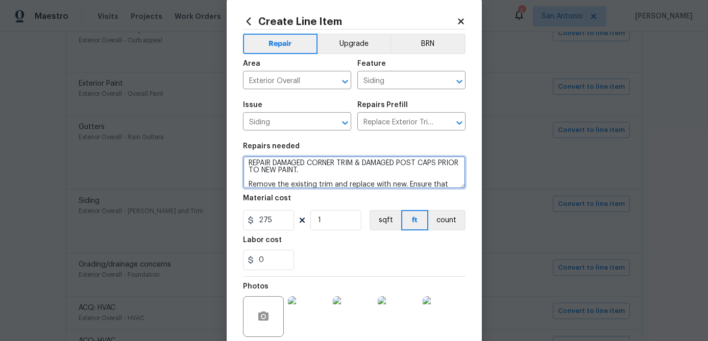
scroll to position [98, 0]
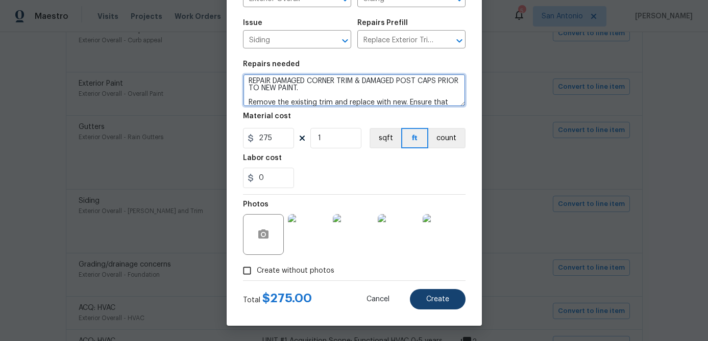
type textarea "REPAIR DAMAGED CORNER TRIM & DAMAGED POST CAPS PRIOR TO NEW PAINT. Remove the e…"
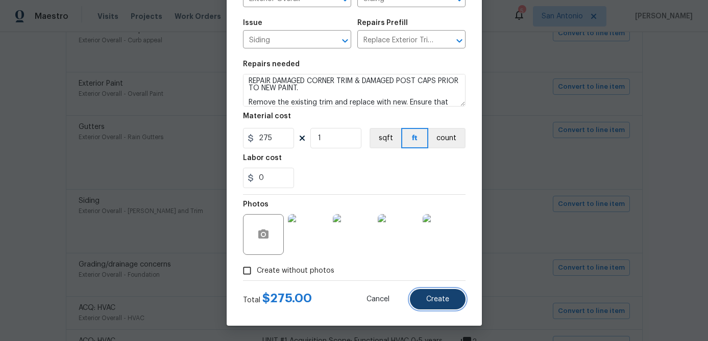
click at [444, 302] on span "Create" at bounding box center [437, 300] width 23 height 8
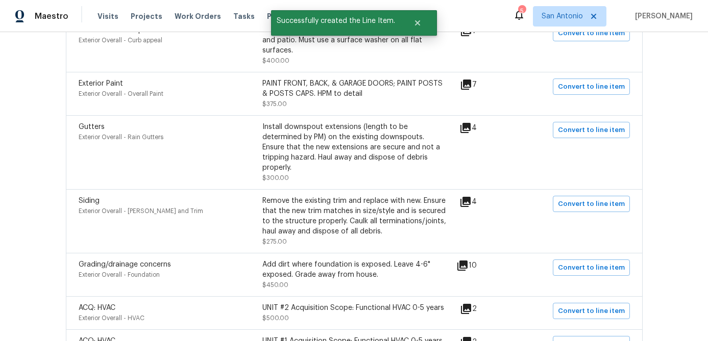
click at [471, 132] on icon at bounding box center [465, 128] width 12 height 12
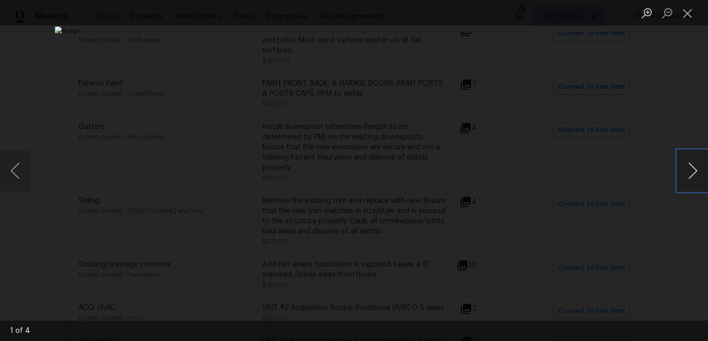
click at [695, 171] on button "Next image" at bounding box center [692, 170] width 31 height 41
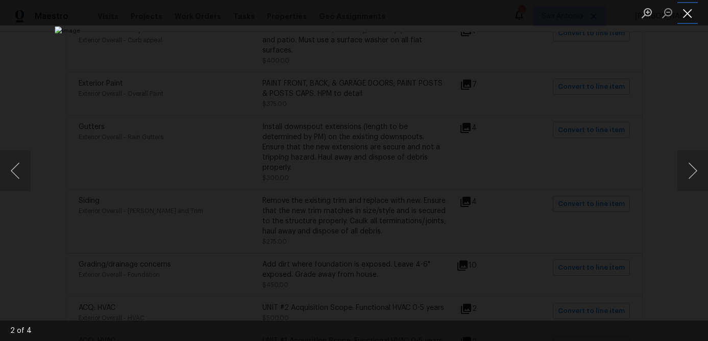
click at [689, 15] on button "Close lightbox" at bounding box center [687, 13] width 20 height 18
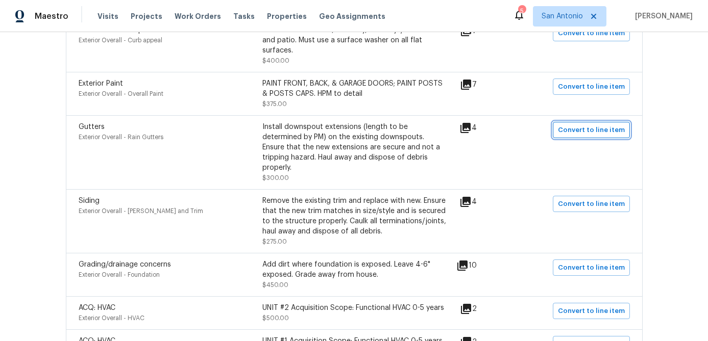
click at [595, 136] on span "Convert to line item" at bounding box center [591, 130] width 67 height 12
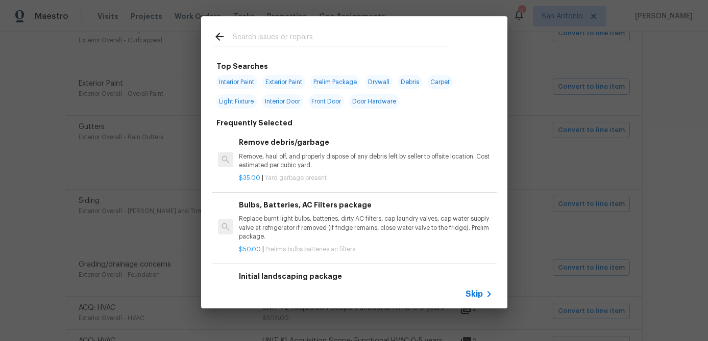
click at [477, 295] on span "Skip" at bounding box center [473, 294] width 17 height 10
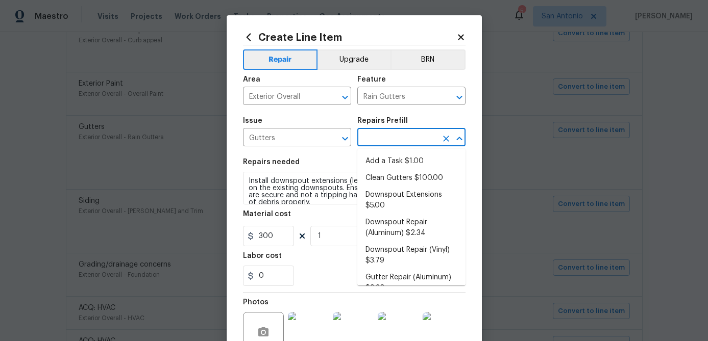
click at [395, 135] on input "text" at bounding box center [397, 139] width 80 height 16
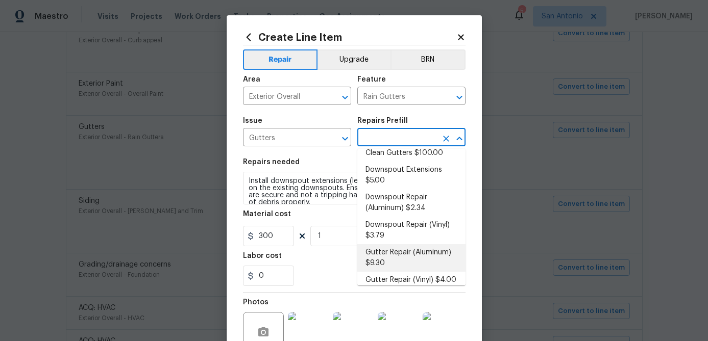
scroll to position [31, 0]
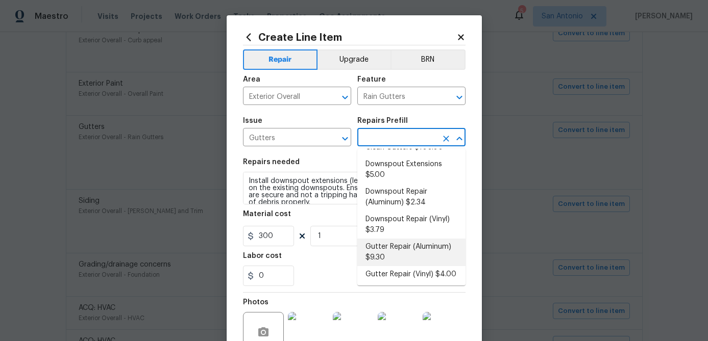
click at [389, 245] on li "Gutter Repair (Aluminum) $9.30" at bounding box center [411, 253] width 108 height 28
type input "Eaves and Trim"
type input "Gutter Repair (Aluminum) $9.30"
type textarea "Remove the existing gutter (if present) and replace with a new aluminum seamles…"
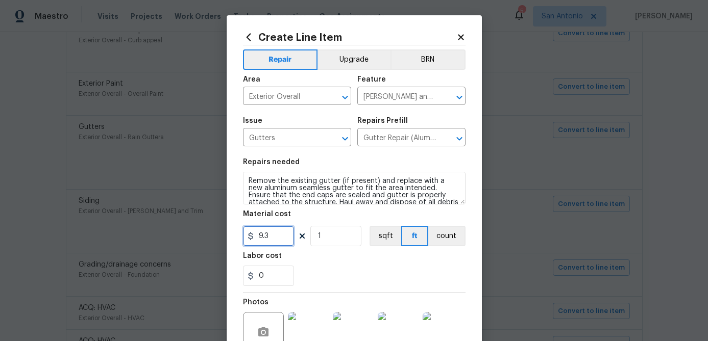
click at [290, 232] on input "9.3" at bounding box center [268, 236] width 51 height 20
type input "300"
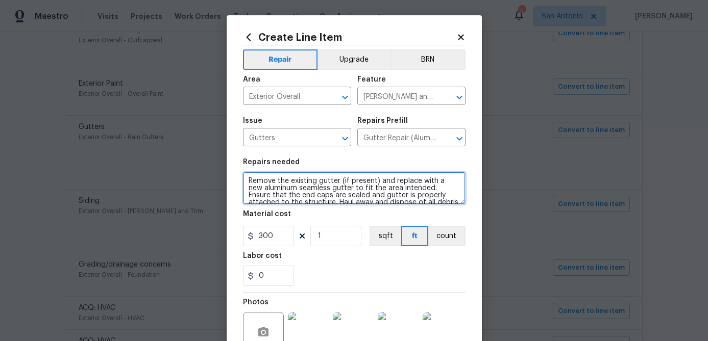
click at [250, 175] on textarea "Remove the existing gutter (if present) and replace with a new aluminum seamles…" at bounding box center [354, 188] width 222 height 33
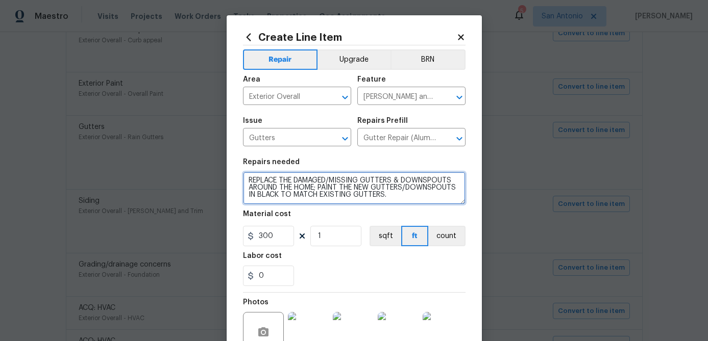
scroll to position [0, 0]
click at [322, 191] on textarea "REPLACE THE DAMAGED/MISSING GUTTERS & DOWNSPOUTS AROUND THE HOME; PAINT THE NEW…" at bounding box center [354, 188] width 222 height 33
click at [321, 189] on textarea "REPLACE THE DAMAGED/MISSING GUTTERS & DOWNSPOUTS AROUND THE HOME; PAINT THE NEW…" at bounding box center [354, 188] width 222 height 33
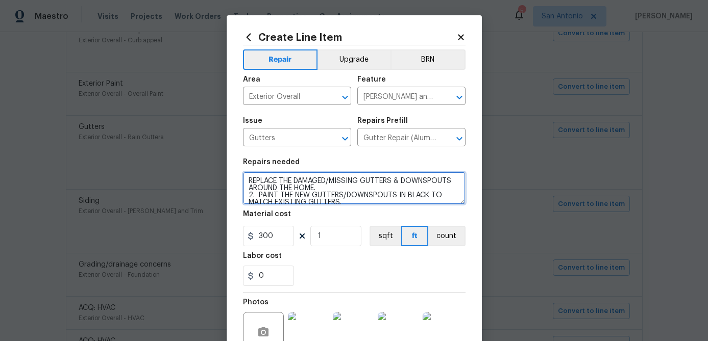
click at [247, 179] on textarea "REPLACE THE DAMAGED/MISSING GUTTERS & DOWNSPOUTS AROUND THE HOME. 2. PAINT THE …" at bounding box center [354, 188] width 222 height 33
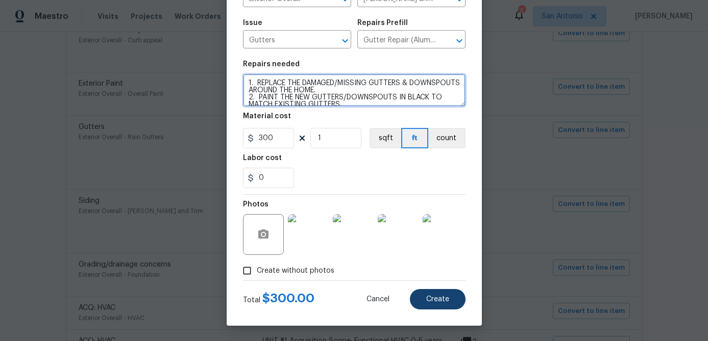
type textarea "1. REPLACE THE DAMAGED/MISSING GUTTERS & DOWNSPOUTS AROUND THE HOME. 2. PAINT T…"
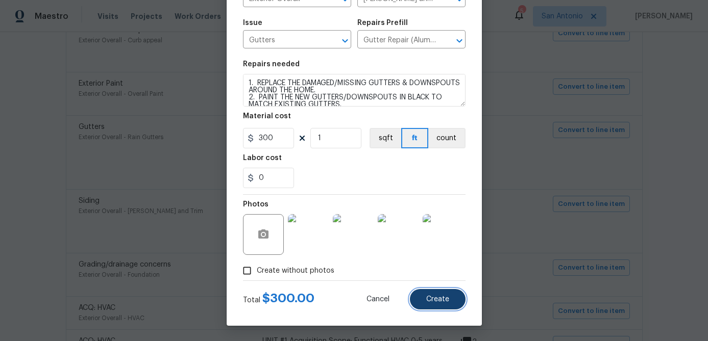
click at [442, 297] on span "Create" at bounding box center [437, 300] width 23 height 8
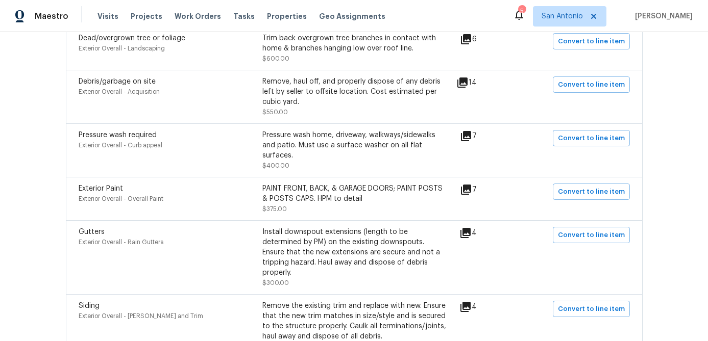
scroll to position [622, 0]
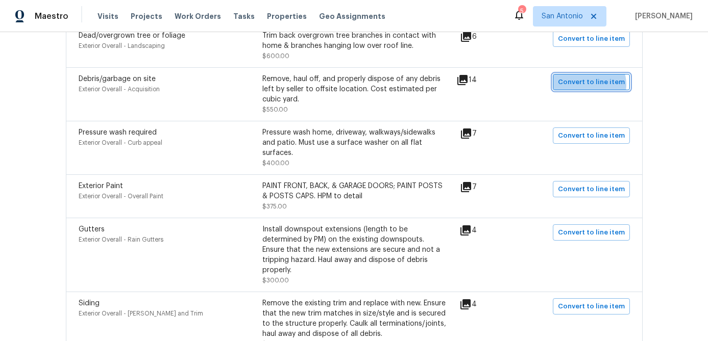
click at [590, 87] on span "Convert to line item" at bounding box center [591, 83] width 67 height 12
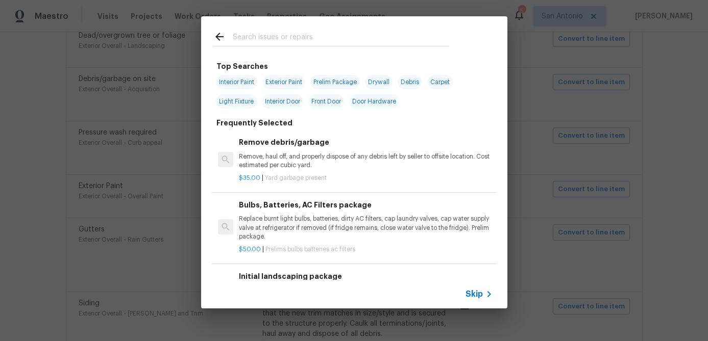
click at [472, 295] on span "Skip" at bounding box center [473, 294] width 17 height 10
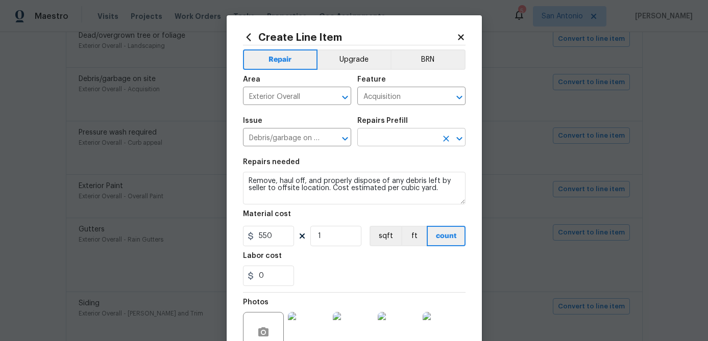
click at [390, 135] on input "text" at bounding box center [397, 139] width 80 height 16
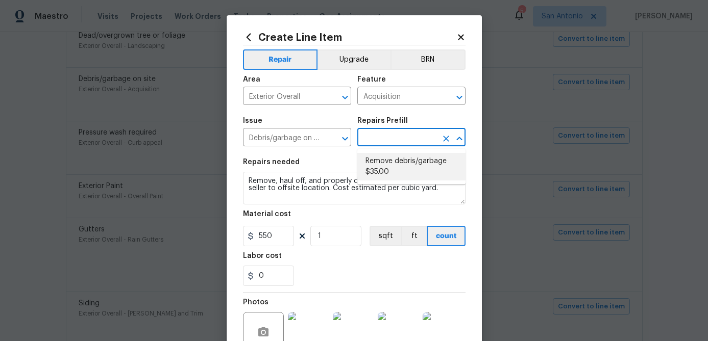
click at [381, 170] on li "Remove debris/garbage $35.00" at bounding box center [411, 167] width 108 height 28
type input "Remove debris/garbage $35.00"
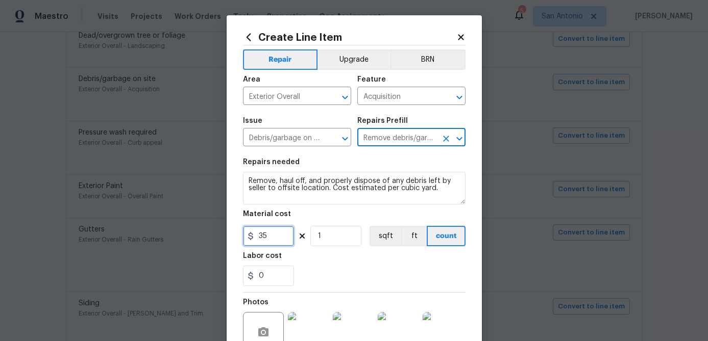
click at [284, 239] on input "35" at bounding box center [268, 236] width 51 height 20
type input "550"
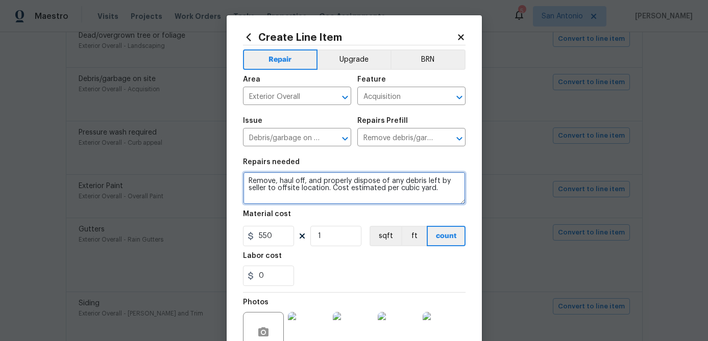
click at [248, 179] on textarea "Remove, haul off, and properly dispose of any debris left by seller to offsite …" at bounding box center [354, 188] width 222 height 33
click at [249, 178] on textarea "Remove, haul off, and properly dispose of any debris left by seller to offsite …" at bounding box center [354, 188] width 222 height 33
paste textarea "1. REMOVE & HAUL AWAY ALL DEBRIS ON THE EXTERIOR OF HOME INCLUDING ANY SHED DEB…"
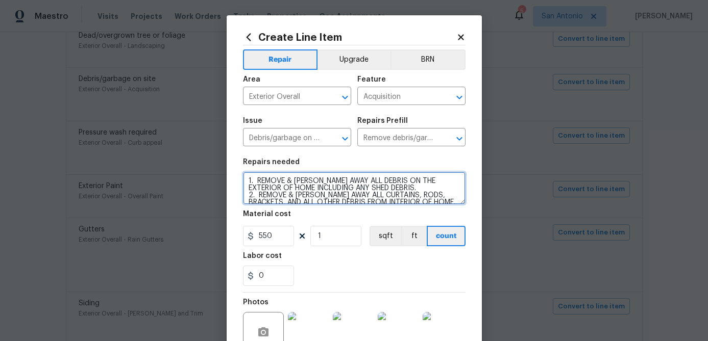
scroll to position [109, 0]
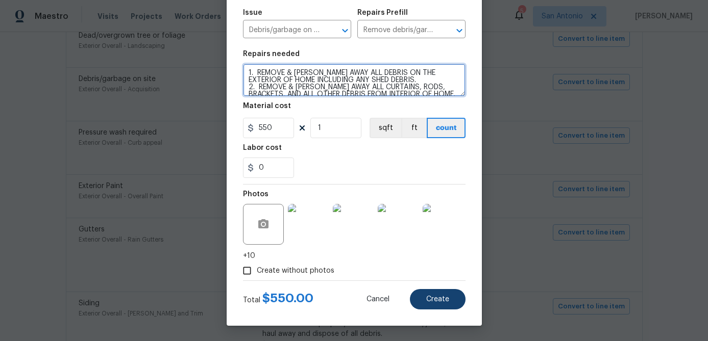
type textarea "1. REMOVE & HAUL AWAY ALL DEBRIS ON THE EXTERIOR OF HOME INCLUDING ANY SHED DEB…"
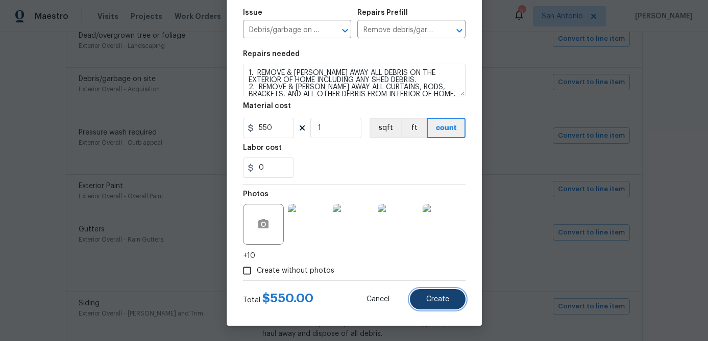
click at [439, 304] on button "Create" at bounding box center [438, 299] width 56 height 20
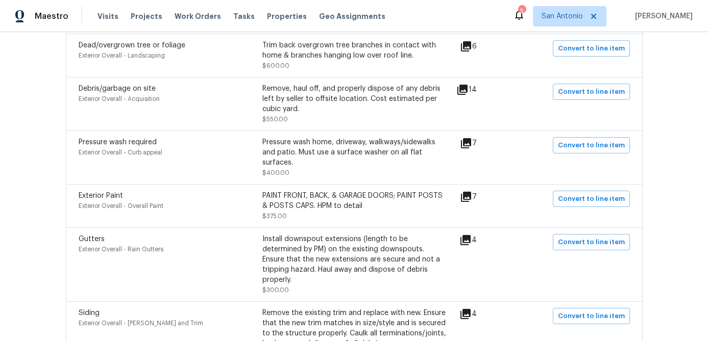
scroll to position [614, 0]
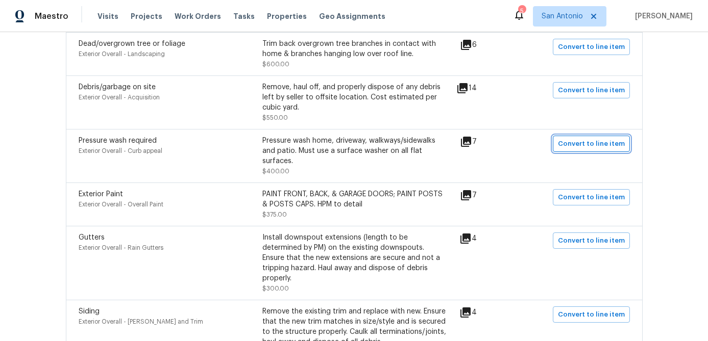
click at [590, 149] on span "Convert to line item" at bounding box center [591, 144] width 67 height 12
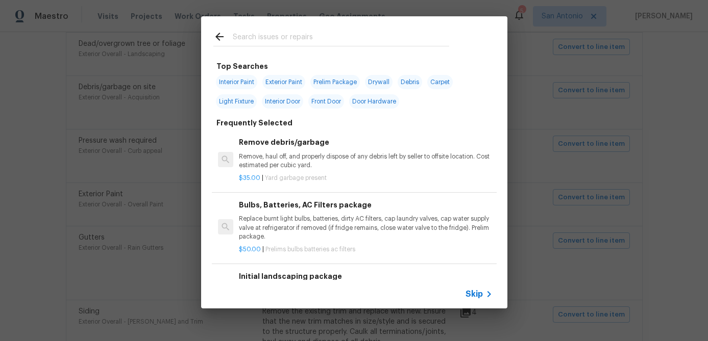
click at [467, 295] on span "Skip" at bounding box center [473, 294] width 17 height 10
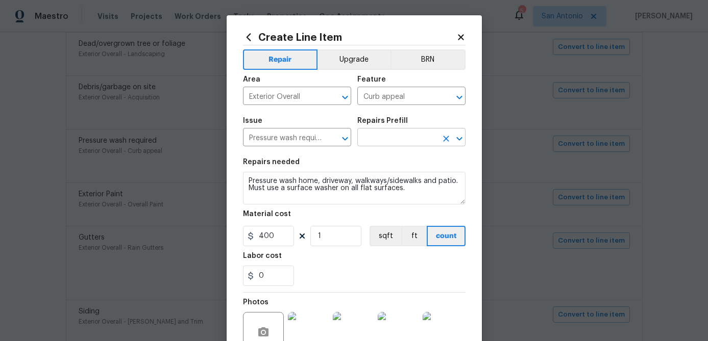
click at [400, 143] on input "text" at bounding box center [397, 139] width 80 height 16
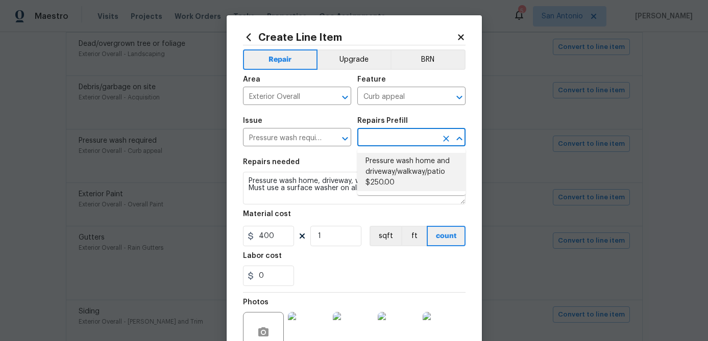
click at [392, 169] on li "Pressure wash home and driveway/walkway/patio $250.00" at bounding box center [411, 172] width 108 height 38
type input "Pressure wash home and driveway/walkway/patio $250.00"
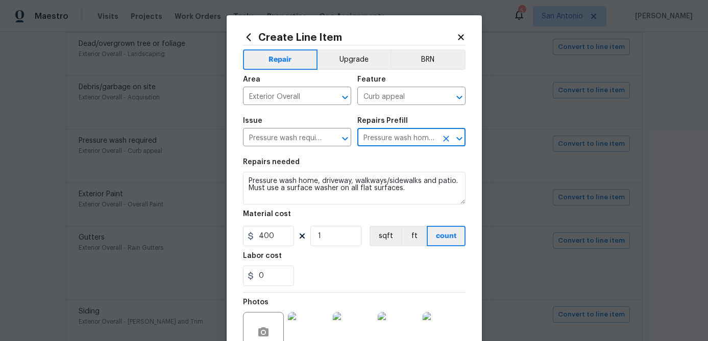
type input "250"
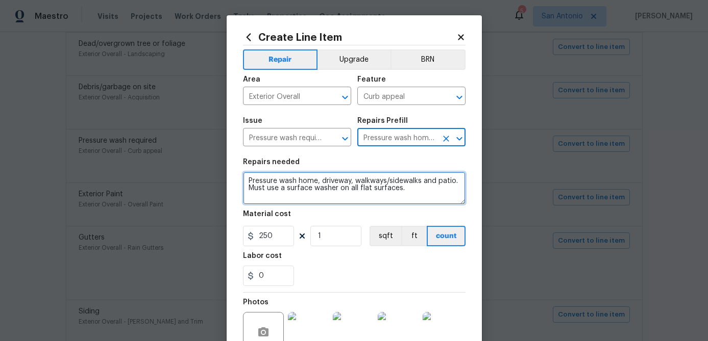
click at [243, 181] on textarea "Pressure wash home, driveway, walkways/sidewalks and patio. Must use a surface …" at bounding box center [354, 188] width 222 height 33
click at [248, 177] on textarea "Pressure wash home, driveway, walkways/sidewalks and patio. Must use a surface …" at bounding box center [354, 188] width 222 height 33
paste textarea "PRESSURE WASH THE MOSSY AREAS ON THE BRICK, THE FOUNDATION, THE DRIVEWAY, THE S…"
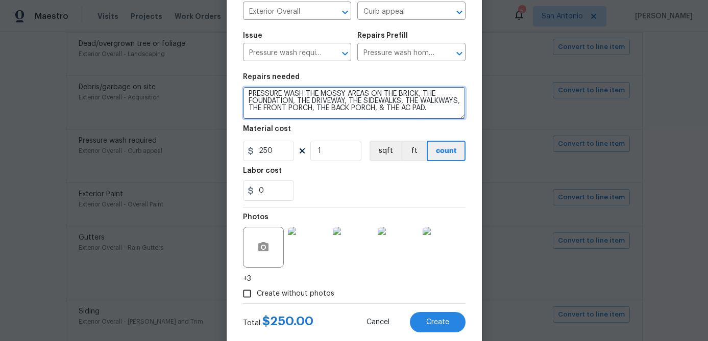
scroll to position [109, 0]
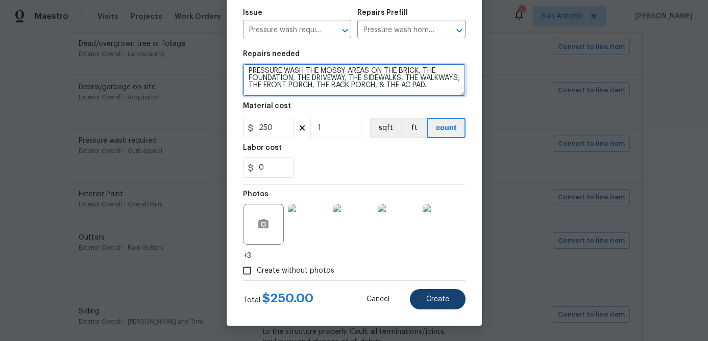
type textarea "PRESSURE WASH THE MOSSY AREAS ON THE BRICK, THE FOUNDATION, THE DRIVEWAY, THE S…"
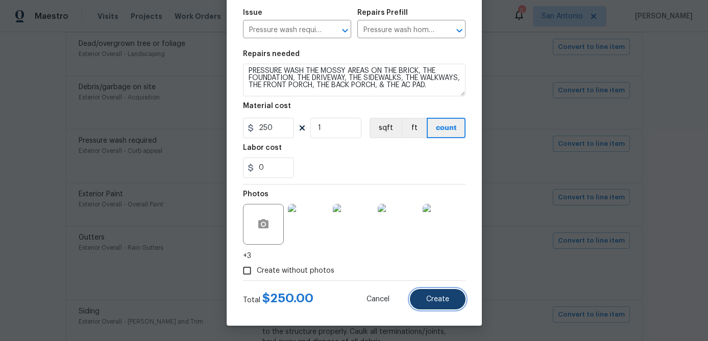
click at [435, 298] on span "Create" at bounding box center [437, 300] width 23 height 8
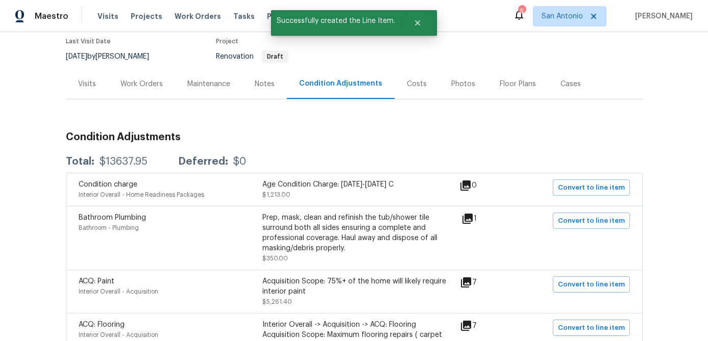
scroll to position [78, 0]
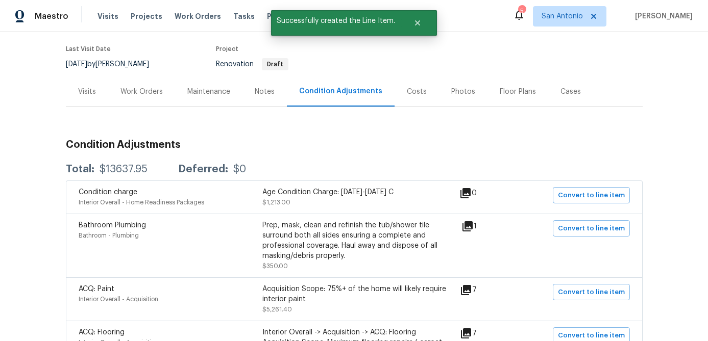
click at [142, 89] on div "Work Orders" at bounding box center [141, 92] width 42 height 10
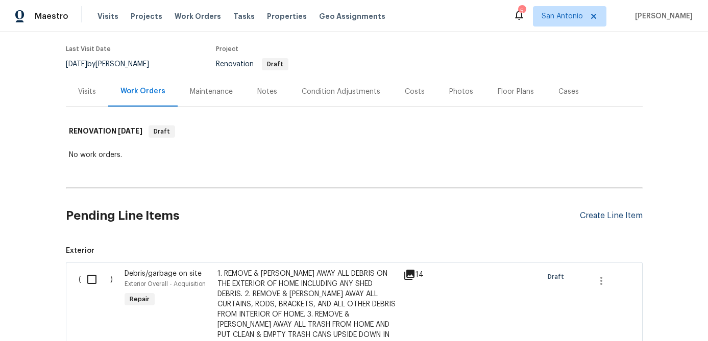
click at [603, 219] on div "Create Line Item" at bounding box center [610, 216] width 63 height 10
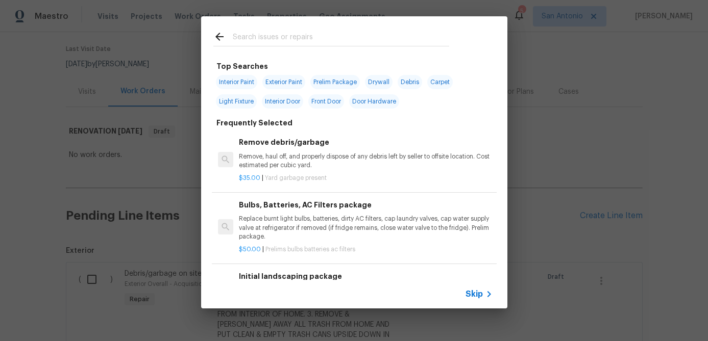
click at [473, 288] on div "Skip" at bounding box center [480, 294] width 30 height 12
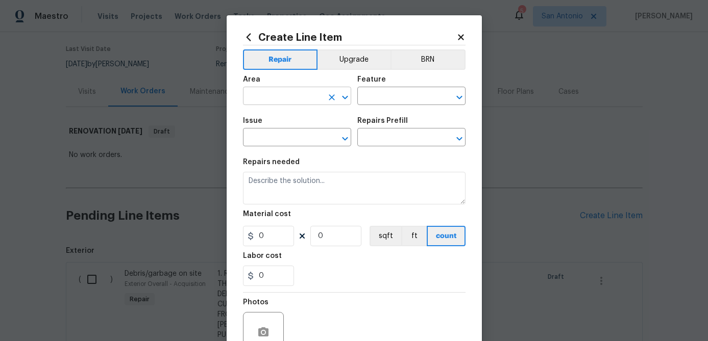
click at [298, 99] on input "text" at bounding box center [283, 97] width 80 height 16
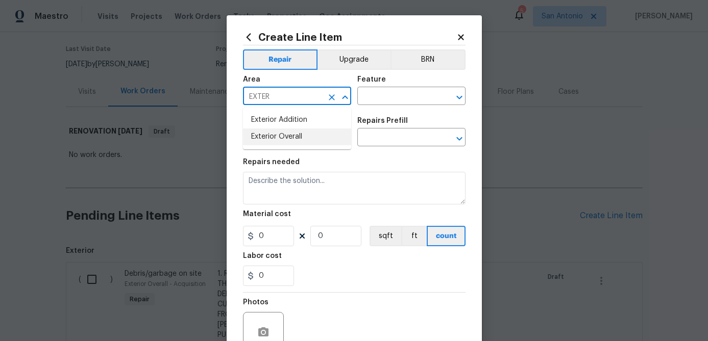
click at [290, 130] on li "Exterior Overall" at bounding box center [297, 137] width 108 height 17
type input "Exterior Overall"
click at [392, 97] on input "text" at bounding box center [397, 97] width 80 height 16
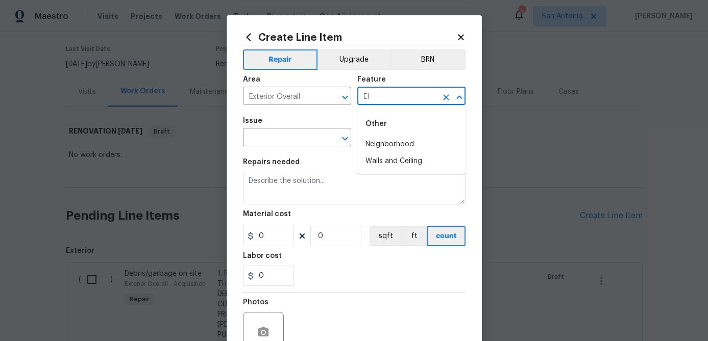
type input "E"
click at [394, 147] on li "Exterior Windows" at bounding box center [411, 144] width 108 height 17
type input "Exterior Windows"
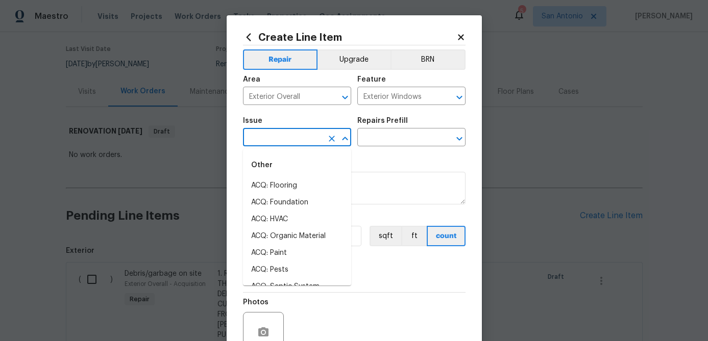
click at [295, 146] on body "Maestro Visits Projects Work Orders Tasks Properties Geo Assignments 5 San Anto…" at bounding box center [354, 170] width 708 height 341
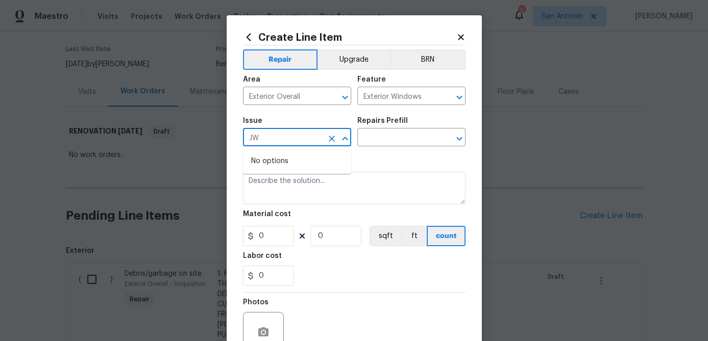
type input "J"
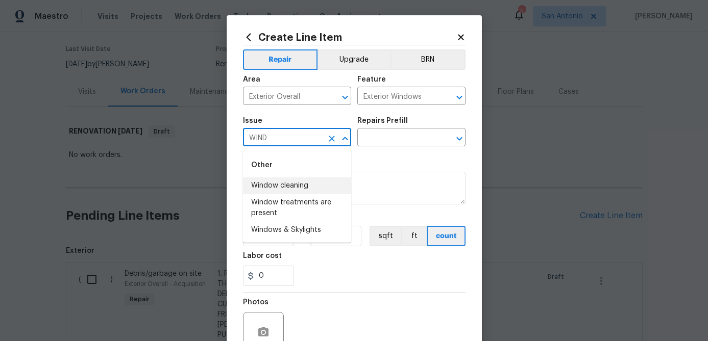
click at [283, 186] on li "Window cleaning" at bounding box center [297, 186] width 108 height 17
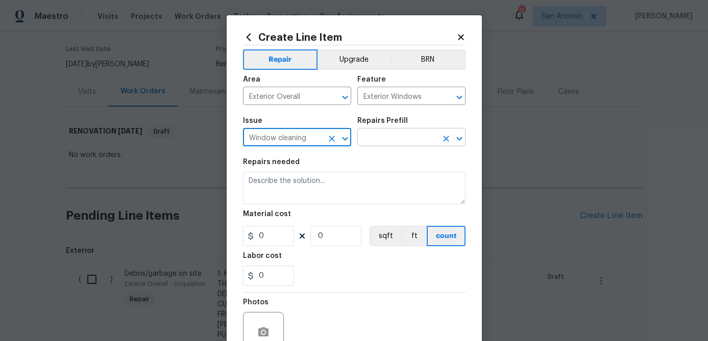
type input "Window cleaning"
click at [401, 137] on input "text" at bounding box center [397, 139] width 80 height 16
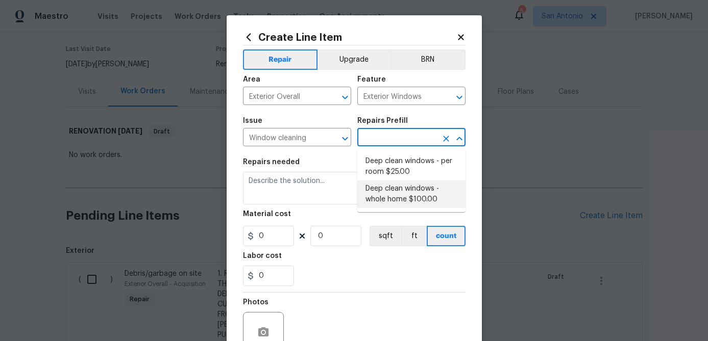
click at [402, 194] on li "Deep clean windows - whole home $100.00" at bounding box center [411, 195] width 108 height 28
type input "Deep clean windows - whole home $100.00"
type textarea "Deep clean windows. Remove all debris/dust/dirt from jamb/casing/sill area(s) a…"
type input "1"
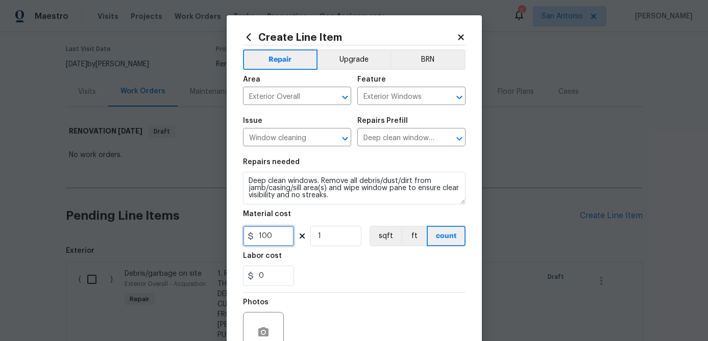
click at [279, 244] on input "100" at bounding box center [268, 236] width 51 height 20
type input "150"
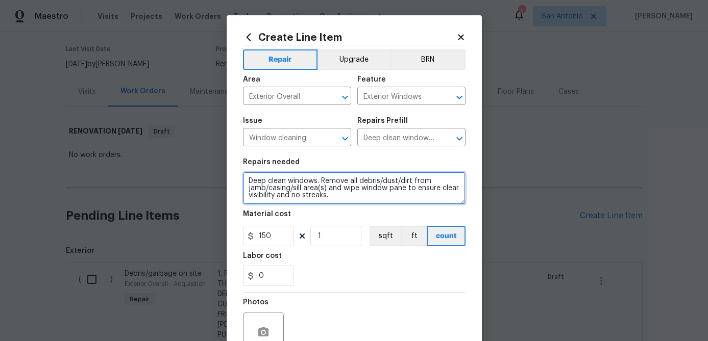
click at [244, 181] on textarea "Deep clean windows. Remove all debris/dust/dirt from jamb/casing/sill area(s) a…" at bounding box center [354, 188] width 222 height 33
click at [249, 178] on textarea "Deep clean windows. Remove all debris/dust/dirt from jamb/casing/sill area(s) a…" at bounding box center [354, 188] width 222 height 33
paste textarea "PRESSURE WASH & CLEAN ALL EXTERIOR WINDOWS."
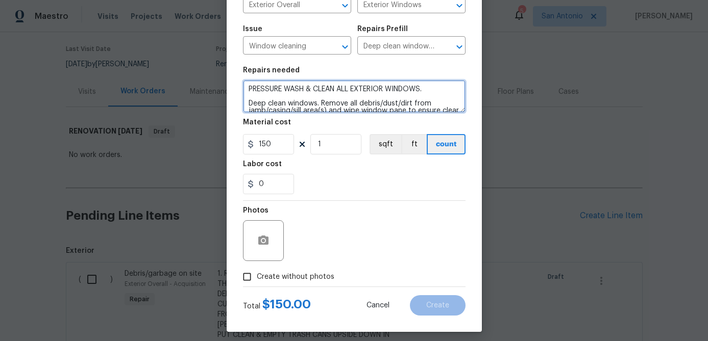
scroll to position [98, 0]
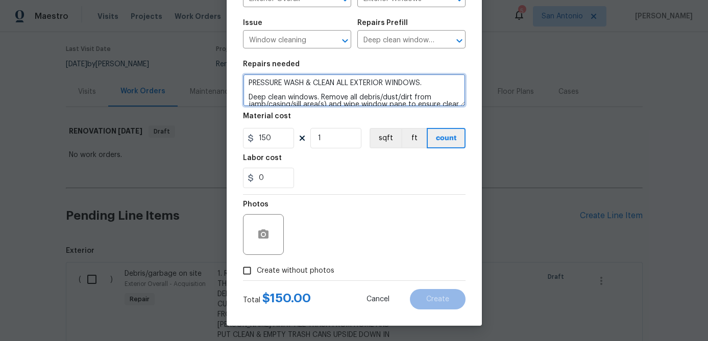
type textarea "PRESSURE WASH & CLEAN ALL EXTERIOR WINDOWS. Deep clean windows. Remove all debr…"
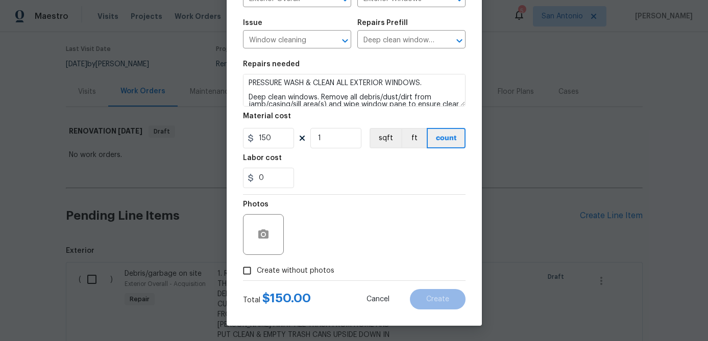
click at [250, 272] on input "Create without photos" at bounding box center [246, 270] width 19 height 19
checkbox input "true"
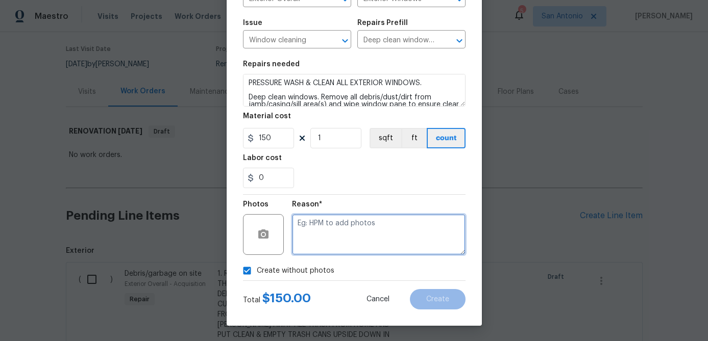
click at [335, 232] on textarea at bounding box center [378, 234] width 173 height 41
type textarea "."
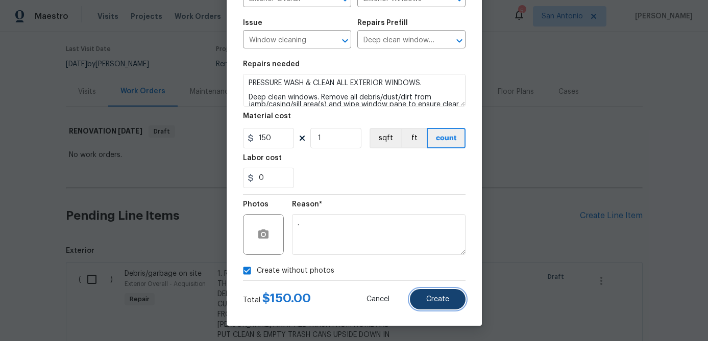
click at [437, 302] on span "Create" at bounding box center [437, 300] width 23 height 8
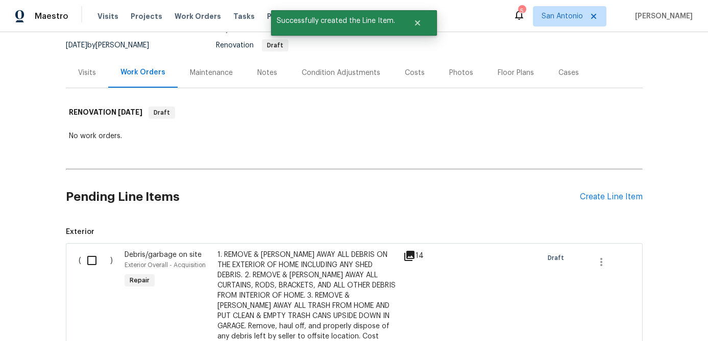
scroll to position [106, 0]
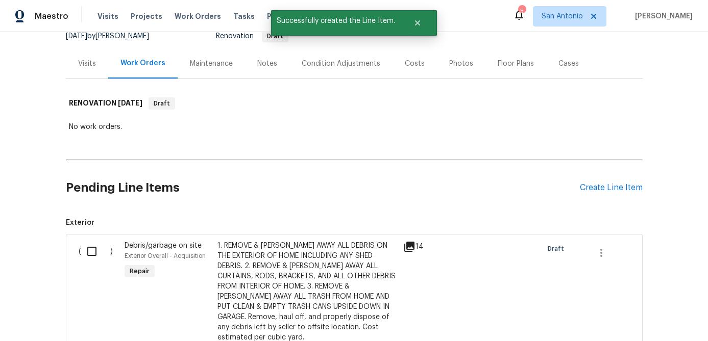
click at [344, 66] on div "Condition Adjustments" at bounding box center [340, 64] width 79 height 10
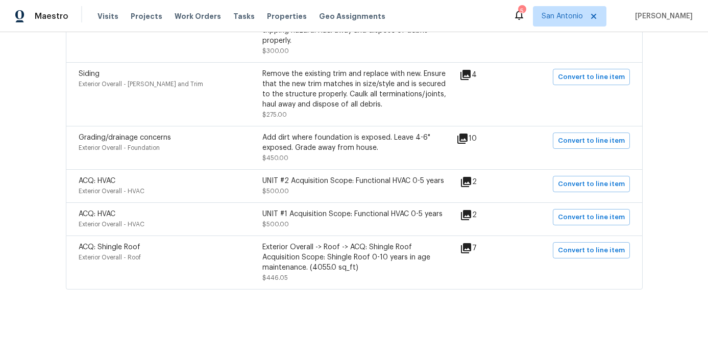
scroll to position [856, 0]
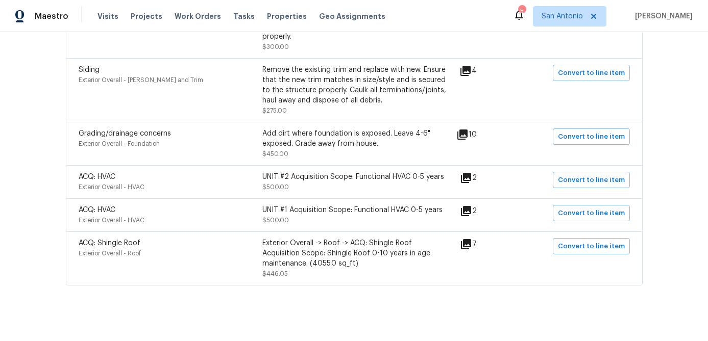
click at [467, 130] on icon at bounding box center [462, 135] width 10 height 10
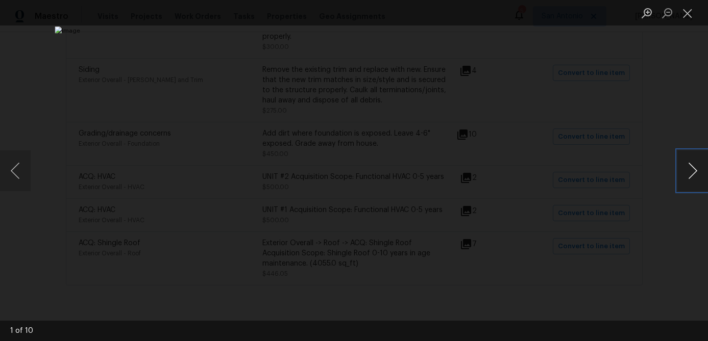
click at [692, 169] on button "Next image" at bounding box center [692, 170] width 31 height 41
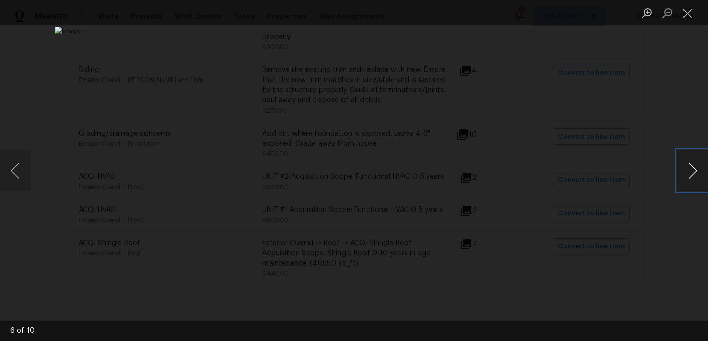
click at [692, 169] on button "Next image" at bounding box center [692, 170] width 31 height 41
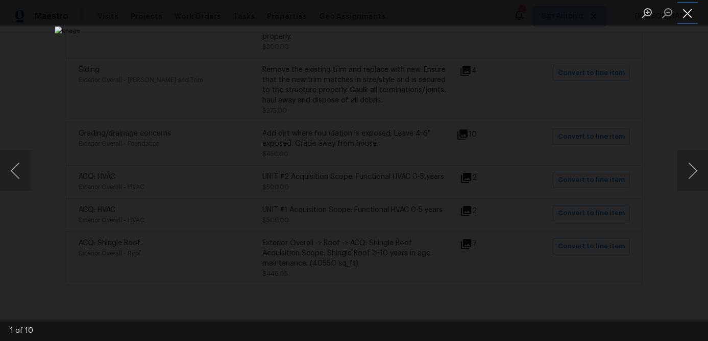
click at [685, 10] on button "Close lightbox" at bounding box center [687, 13] width 20 height 18
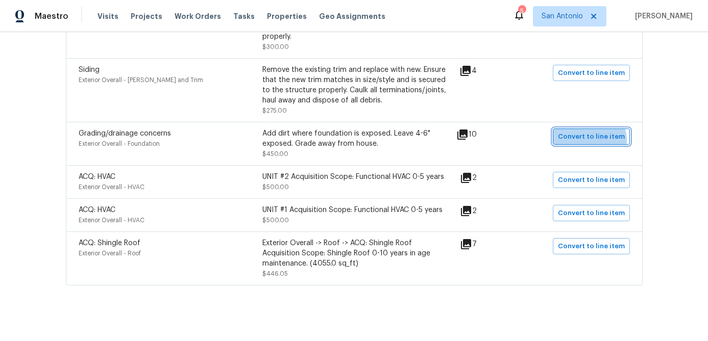
click at [591, 134] on span "Convert to line item" at bounding box center [591, 137] width 67 height 12
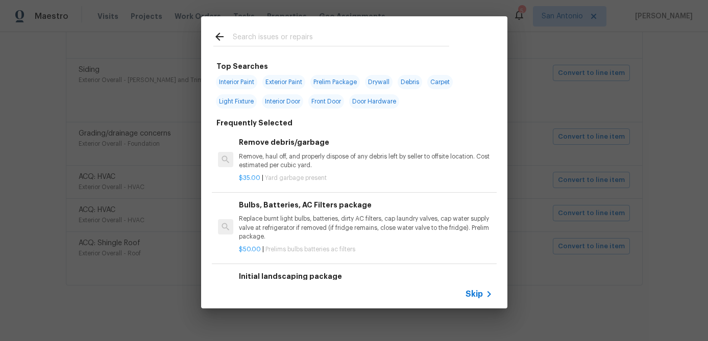
click at [474, 293] on span "Skip" at bounding box center [473, 294] width 17 height 10
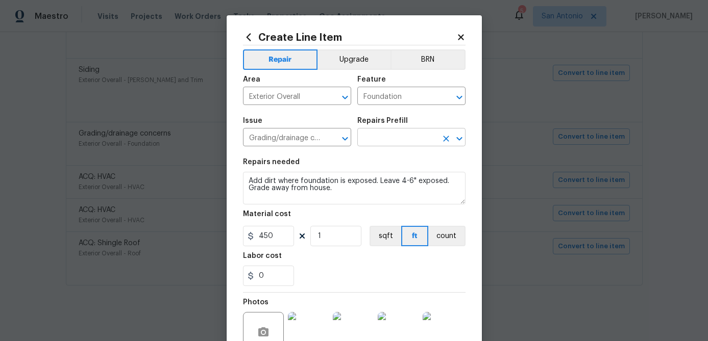
click at [416, 138] on input "text" at bounding box center [397, 139] width 80 height 16
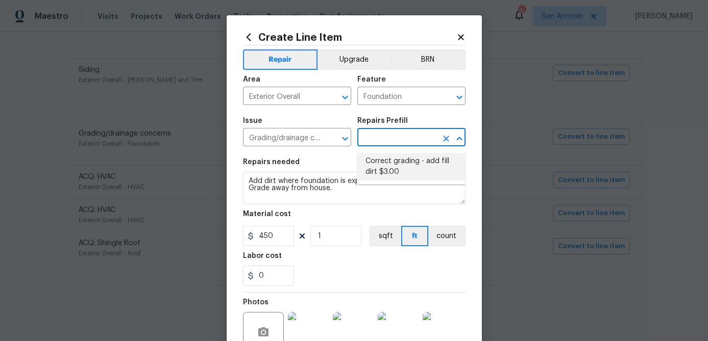
click at [404, 165] on li "Correct grading - add fill dirt $3.00" at bounding box center [411, 167] width 108 height 28
type input "Correct grading - add fill dirt $3.00"
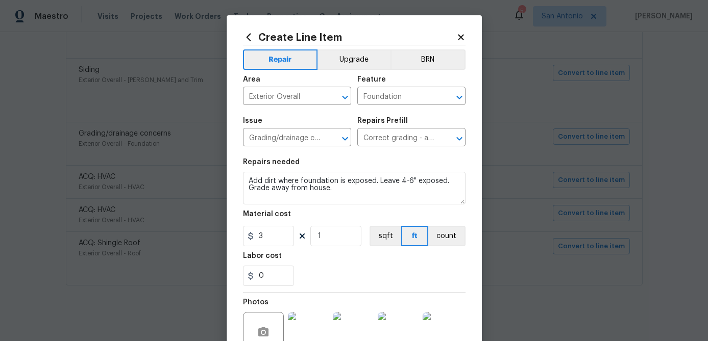
click at [271, 249] on section "Repairs needed Add dirt where foundation is exposed. Leave 4-6" exposed. Grade …" at bounding box center [354, 223] width 222 height 140
click at [275, 239] on input "3" at bounding box center [268, 236] width 51 height 20
type input "450"
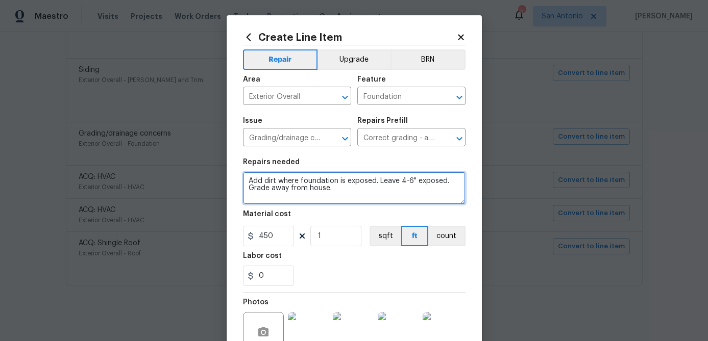
click at [245, 183] on textarea "Add dirt where foundation is exposed. Leave 4-6" exposed. Grade away from house." at bounding box center [354, 188] width 222 height 33
click at [249, 178] on textarea "Add dirt where foundation is exposed. Leave 4-6" exposed. Grade away from house." at bounding box center [354, 188] width 222 height 33
paste textarea "BACKFILL AROUND FOUNDATION & DRIVEWAY/SIDEWALK WITH FRESH DIRT; DO NOT LEAVE MO…"
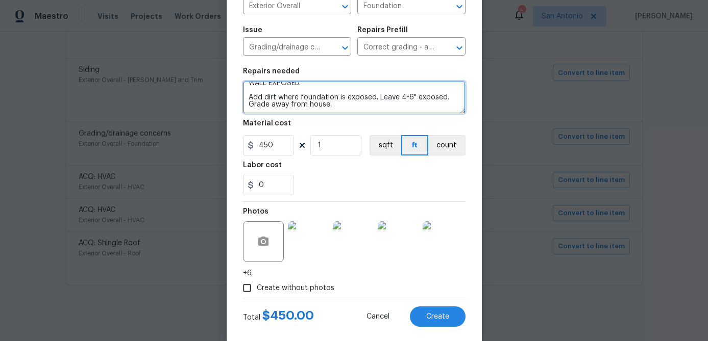
scroll to position [109, 0]
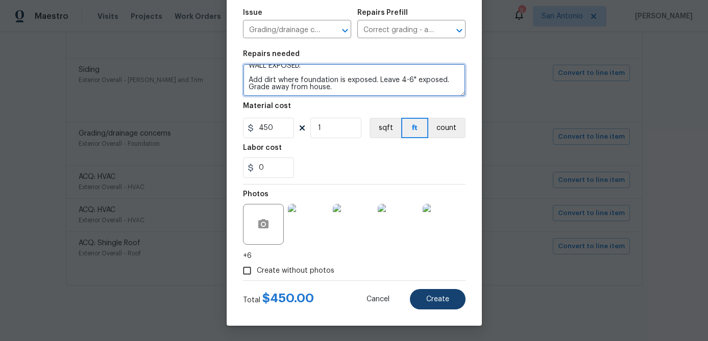
type textarea "BACKFILL AROUND FOUNDATION & DRIVEWAY/SIDEWALK WITH FRESH DIRT; DO NOT LEAVE MO…"
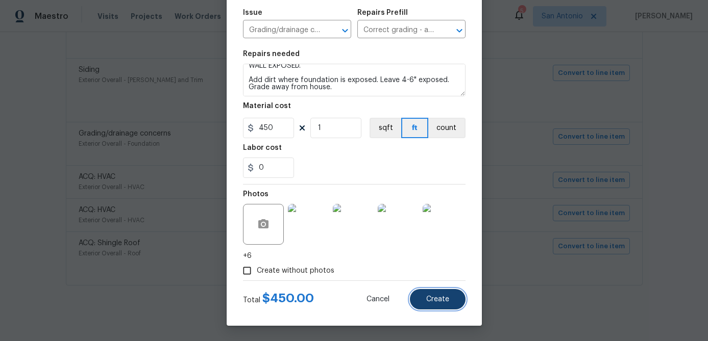
click at [430, 301] on span "Create" at bounding box center [437, 300] width 23 height 8
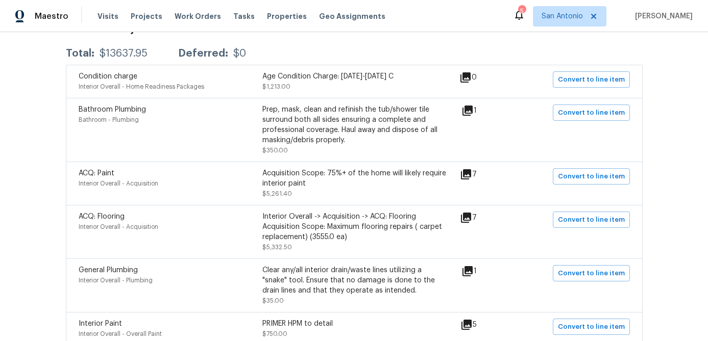
scroll to position [127, 0]
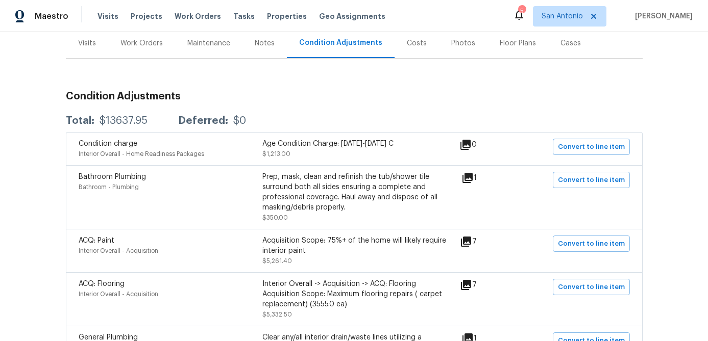
click at [472, 171] on div "Bathroom Plumbing Bathroom - Plumbing Prep, mask, clean and refinish the tub/sh…" at bounding box center [354, 197] width 576 height 64
click at [472, 178] on icon at bounding box center [467, 178] width 10 height 10
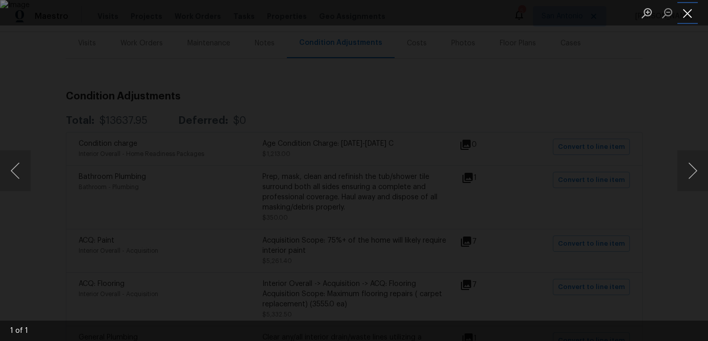
click at [693, 10] on button "Close lightbox" at bounding box center [687, 13] width 20 height 18
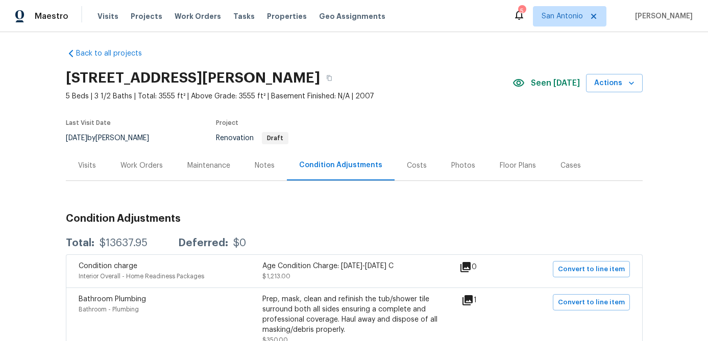
scroll to position [0, 0]
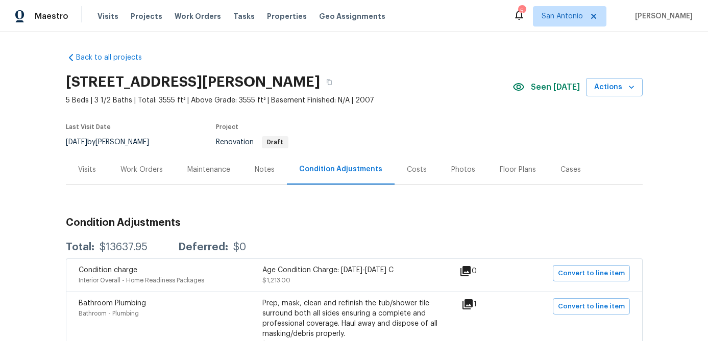
click at [139, 169] on div "Work Orders" at bounding box center [141, 170] width 42 height 10
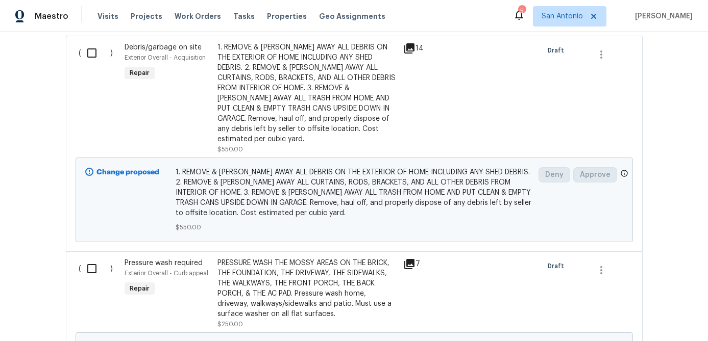
scroll to position [291, 0]
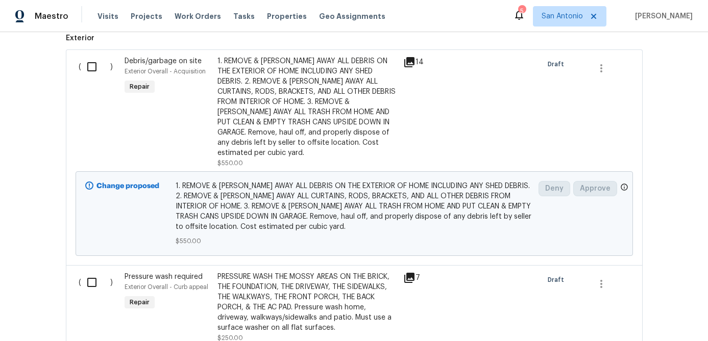
click at [92, 66] on input "checkbox" at bounding box center [95, 66] width 29 height 21
checkbox input "true"
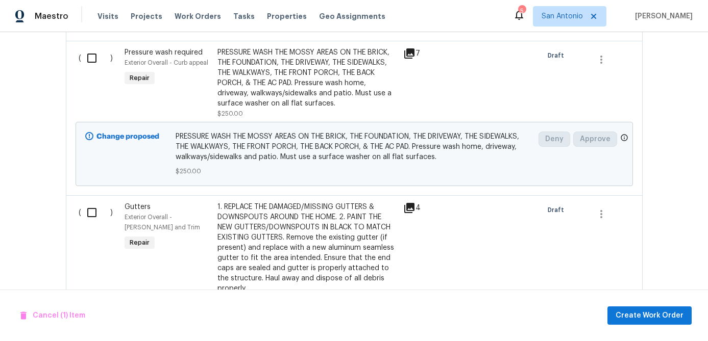
scroll to position [560, 0]
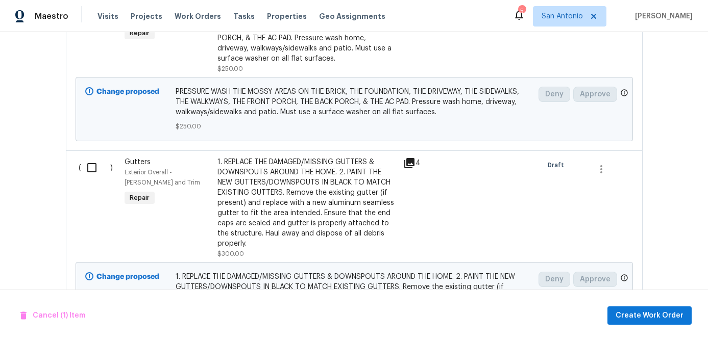
click at [97, 159] on input "checkbox" at bounding box center [95, 167] width 29 height 21
checkbox input "true"
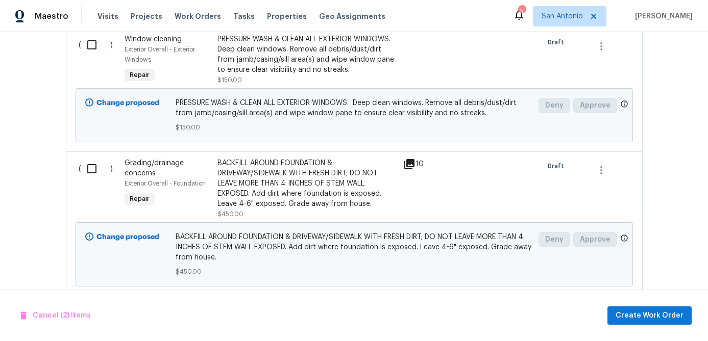
scroll to position [891, 0]
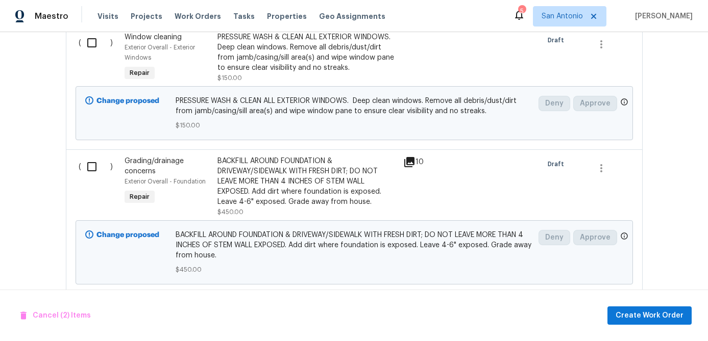
click at [95, 159] on input "checkbox" at bounding box center [95, 166] width 29 height 21
checkbox input "true"
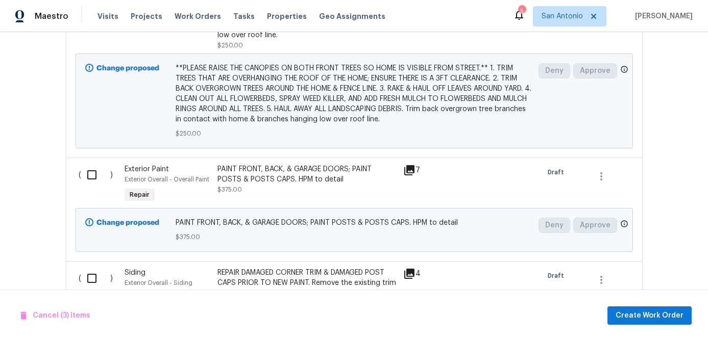
scroll to position [1452, 0]
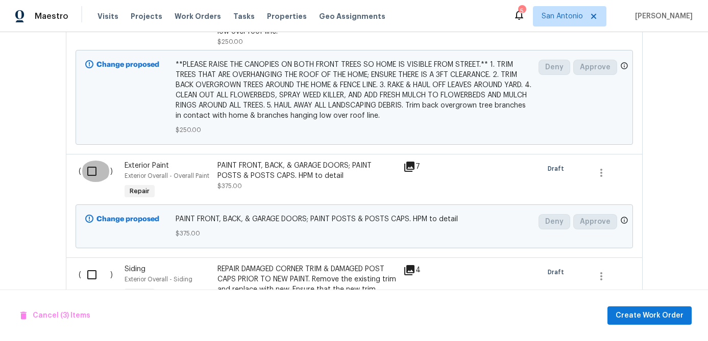
click at [94, 164] on input "checkbox" at bounding box center [95, 171] width 29 height 21
checkbox input "true"
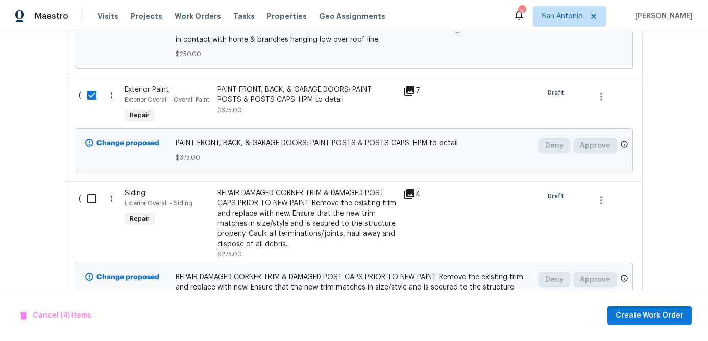
scroll to position [1531, 0]
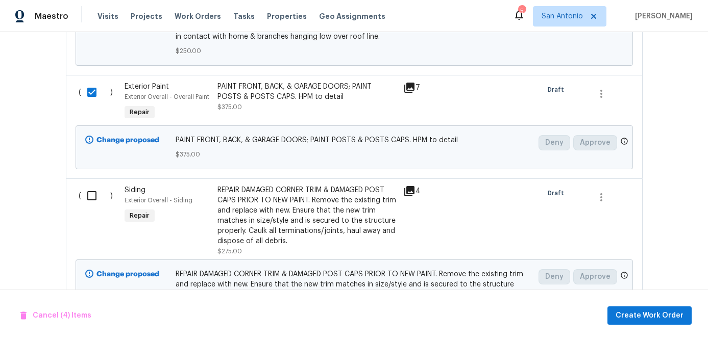
click at [90, 192] on input "checkbox" at bounding box center [95, 195] width 29 height 21
checkbox input "true"
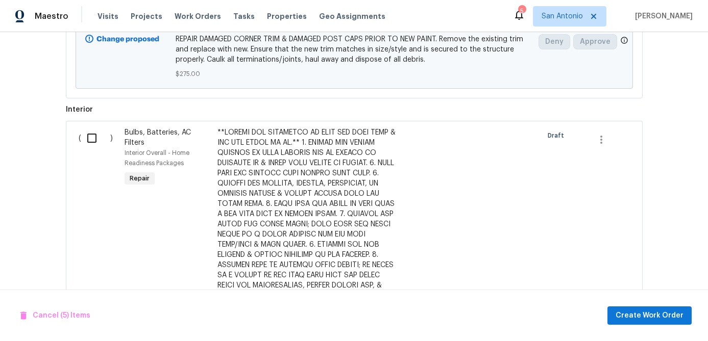
scroll to position [1733, 0]
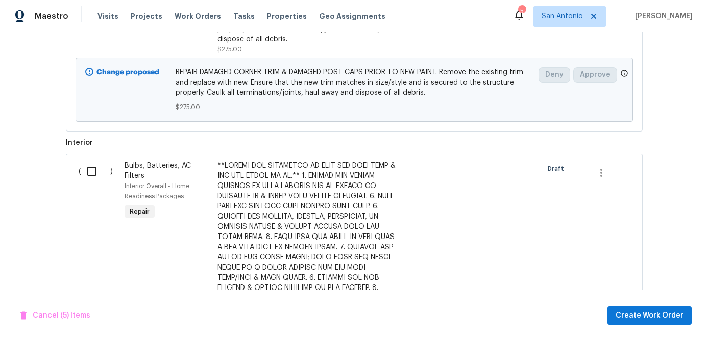
click at [86, 164] on input "checkbox" at bounding box center [95, 171] width 29 height 21
checkbox input "true"
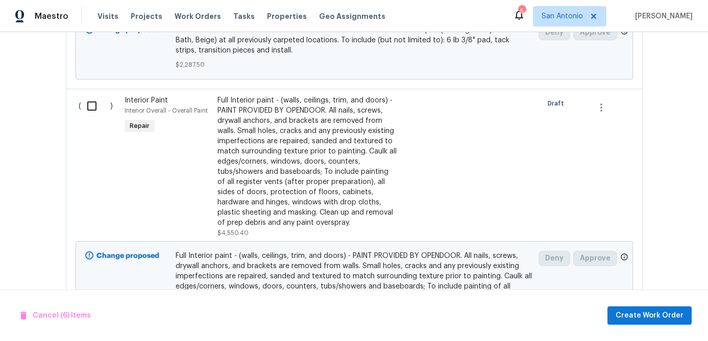
scroll to position [3015, 0]
click at [91, 97] on input "checkbox" at bounding box center [95, 107] width 29 height 21
checkbox input "true"
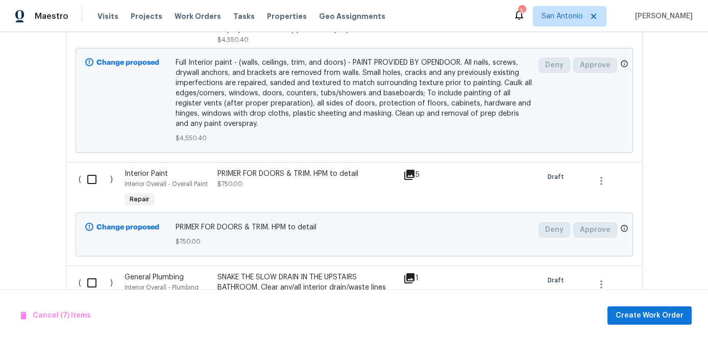
scroll to position [3222, 0]
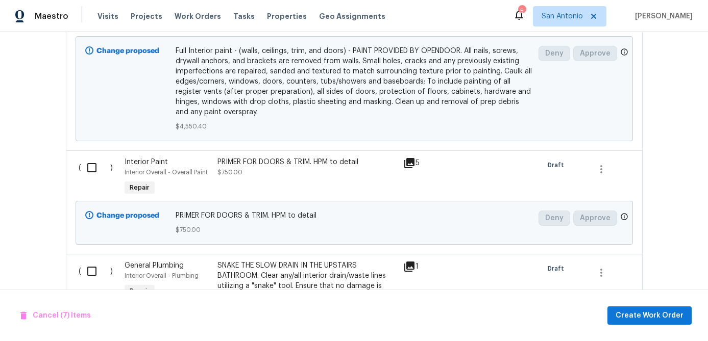
click at [93, 157] on input "checkbox" at bounding box center [95, 167] width 29 height 21
checkbox input "true"
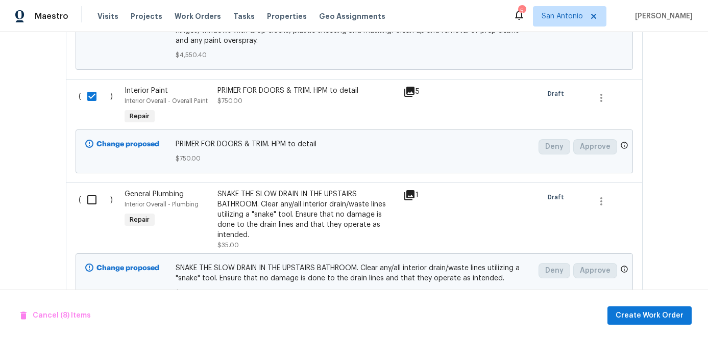
scroll to position [3295, 0]
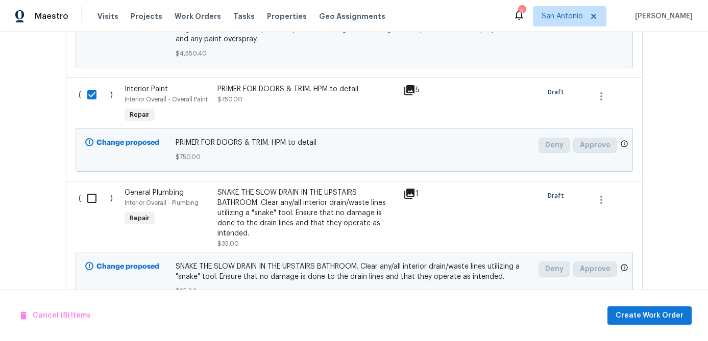
click at [92, 188] on input "checkbox" at bounding box center [95, 198] width 29 height 21
checkbox input "true"
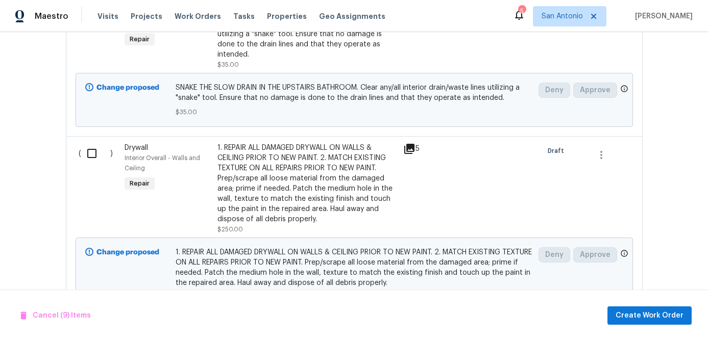
scroll to position [3475, 0]
click at [90, 142] on input "checkbox" at bounding box center [95, 152] width 29 height 21
checkbox input "true"
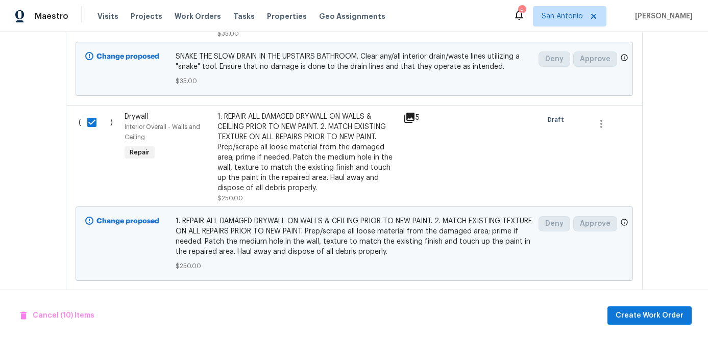
scroll to position [3508, 0]
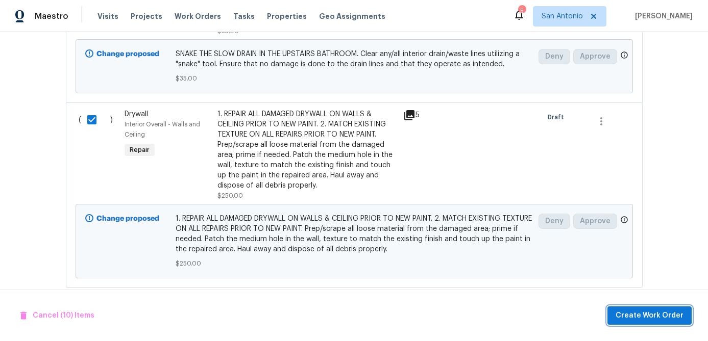
click at [631, 321] on span "Create Work Order" at bounding box center [649, 316] width 68 height 13
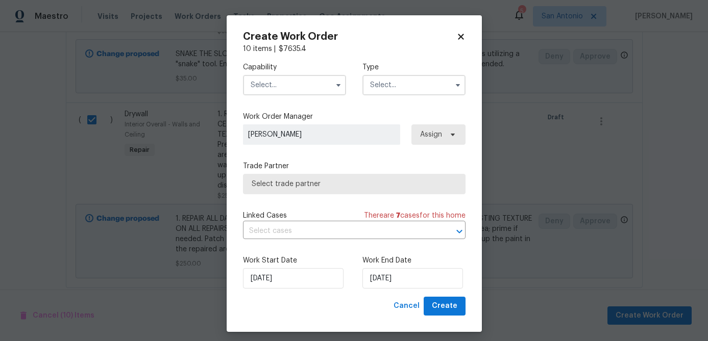
click at [459, 38] on icon at bounding box center [461, 37] width 6 height 6
checkbox input "false"
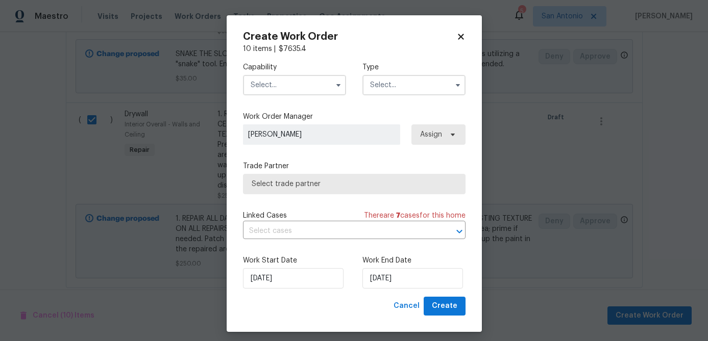
checkbox input "false"
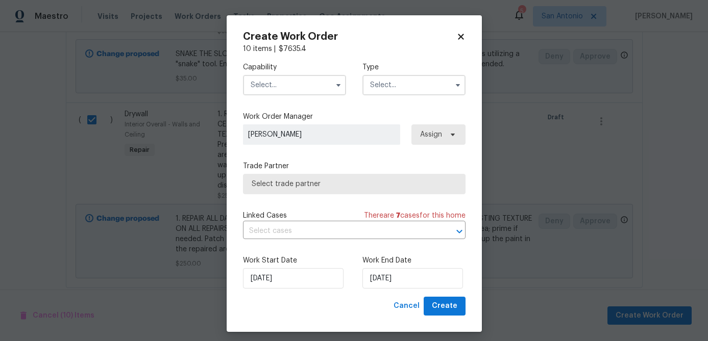
checkbox input "false"
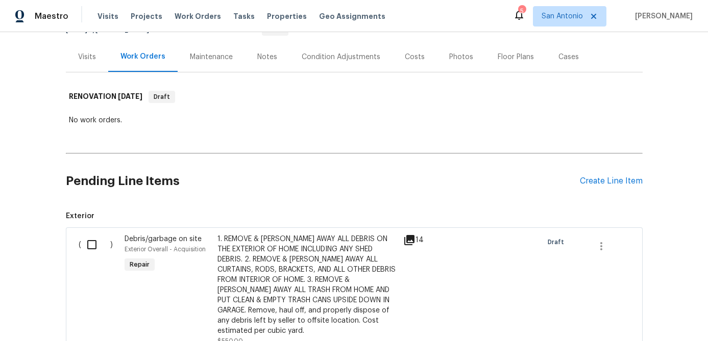
scroll to position [0, 0]
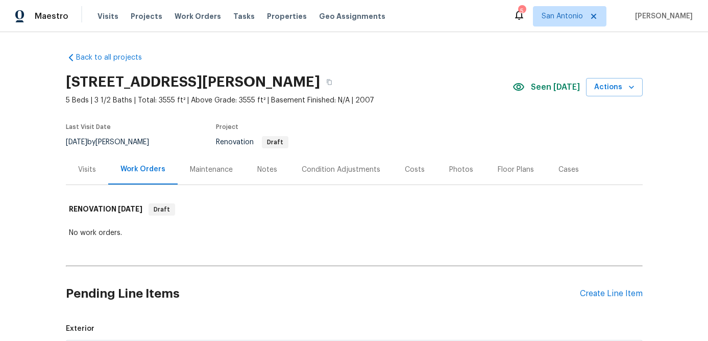
click at [352, 173] on div "Condition Adjustments" at bounding box center [340, 170] width 79 height 10
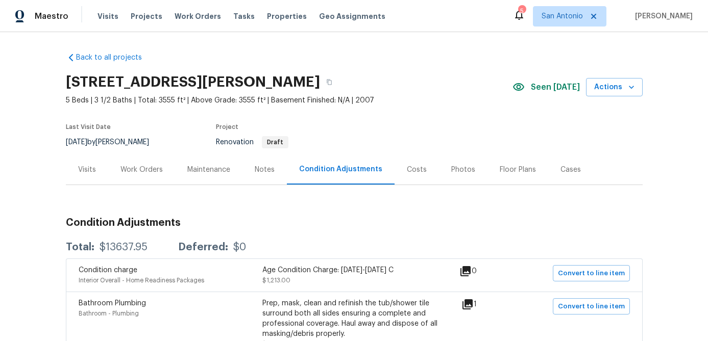
click at [417, 170] on div "Costs" at bounding box center [417, 170] width 20 height 10
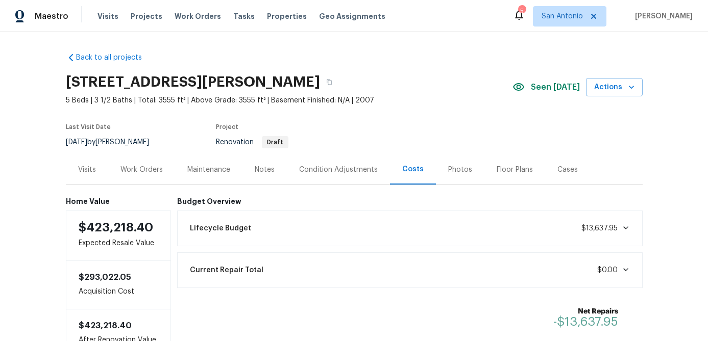
scroll to position [12, 0]
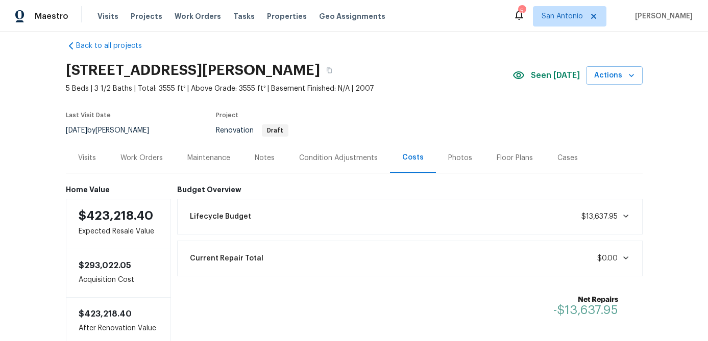
click at [142, 161] on div "Work Orders" at bounding box center [141, 158] width 42 height 10
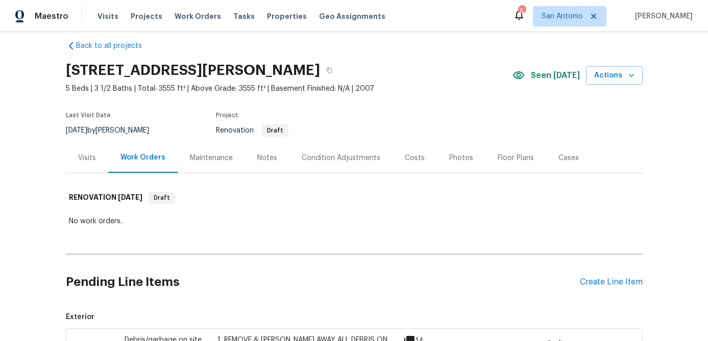
click at [319, 159] on div "Condition Adjustments" at bounding box center [340, 158] width 79 height 10
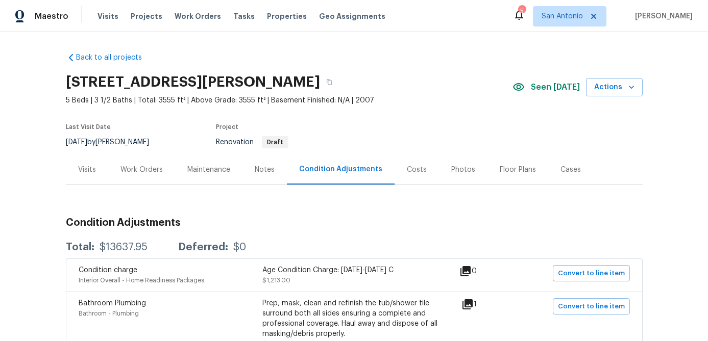
click at [142, 165] on div "Work Orders" at bounding box center [141, 170] width 42 height 10
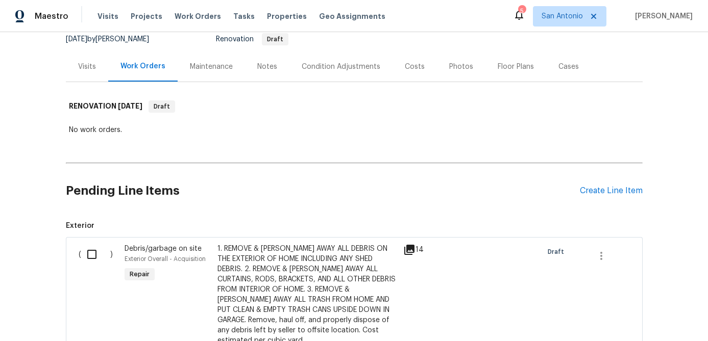
scroll to position [147, 0]
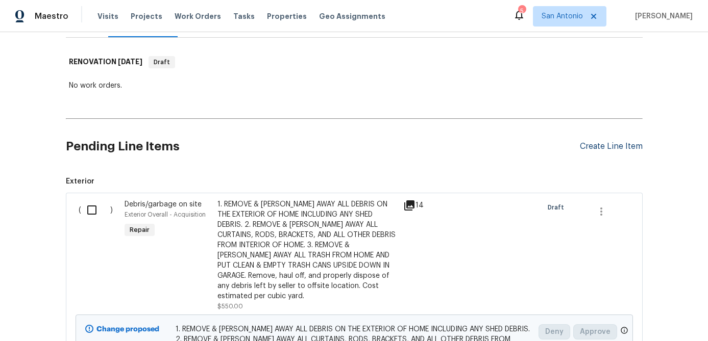
click at [609, 147] on div "Create Line Item" at bounding box center [610, 147] width 63 height 10
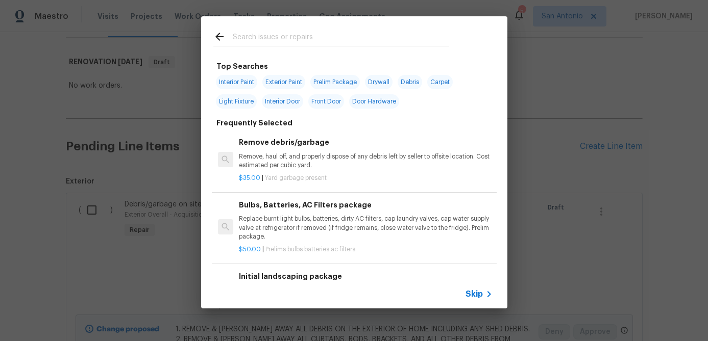
click at [474, 298] on span "Skip" at bounding box center [473, 294] width 17 height 10
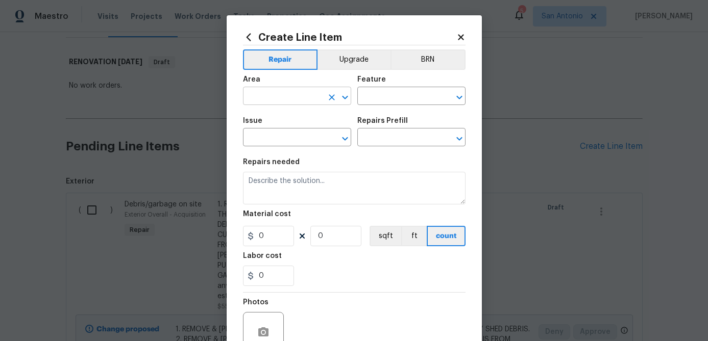
click at [291, 98] on input "text" at bounding box center [283, 97] width 80 height 16
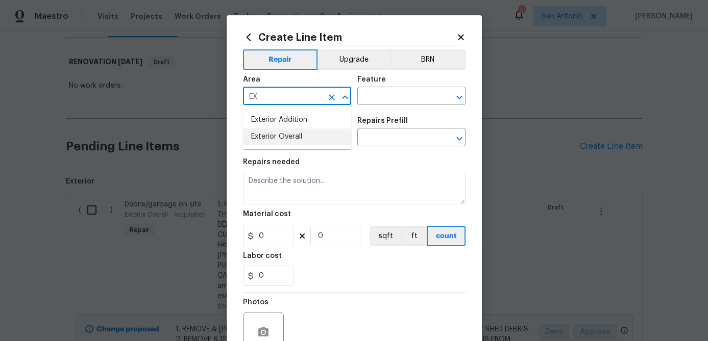
click at [273, 131] on li "Exterior Overall" at bounding box center [297, 137] width 108 height 17
type input "Exterior Overall"
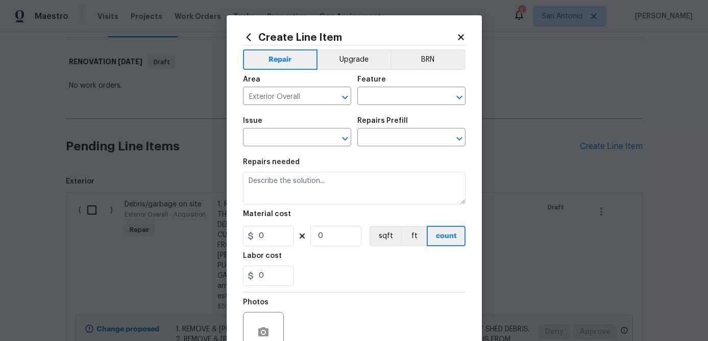
click at [378, 87] on div "Feature" at bounding box center [411, 82] width 108 height 13
click at [377, 97] on input "text" at bounding box center [397, 97] width 80 height 16
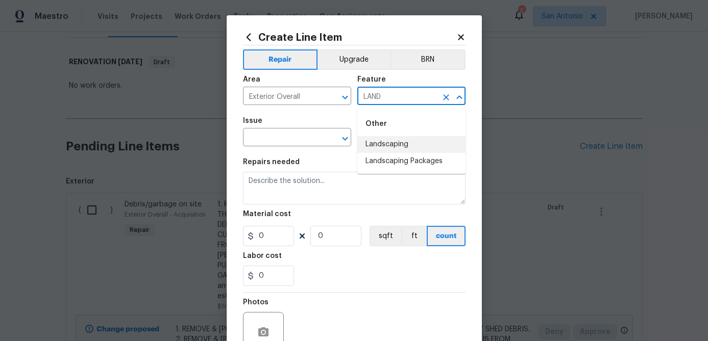
click at [382, 148] on li "Landscaping" at bounding box center [411, 144] width 108 height 17
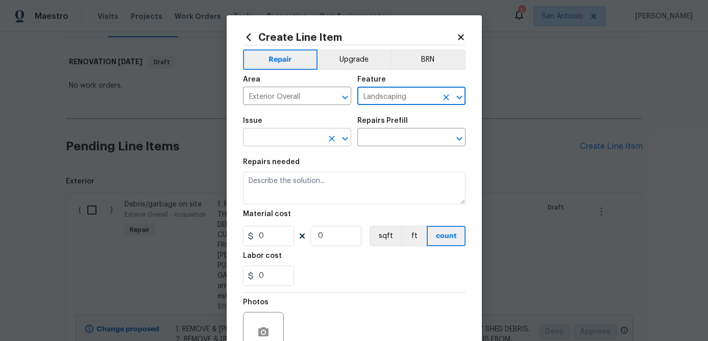
type input "Landscaping"
click at [285, 139] on input "text" at bounding box center [283, 139] width 80 height 16
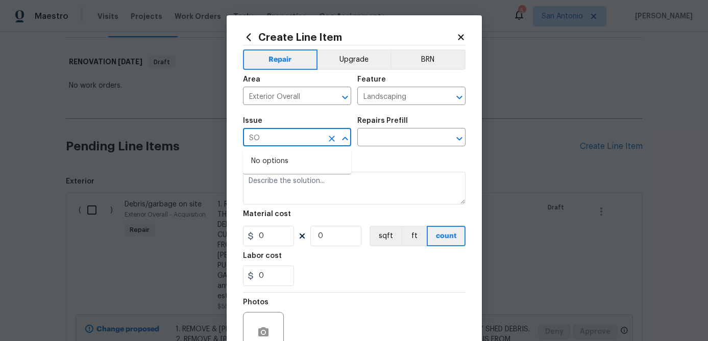
type input "S"
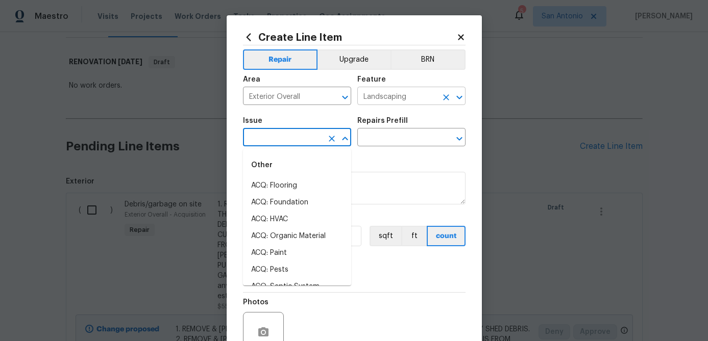
click at [446, 98] on icon "Clear" at bounding box center [446, 97] width 6 height 6
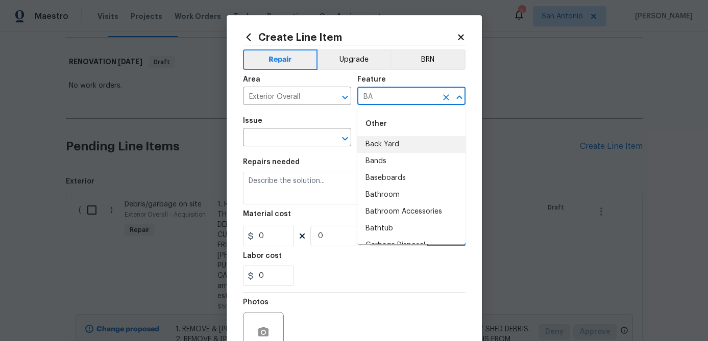
click at [384, 143] on li "Back Yard" at bounding box center [411, 144] width 108 height 17
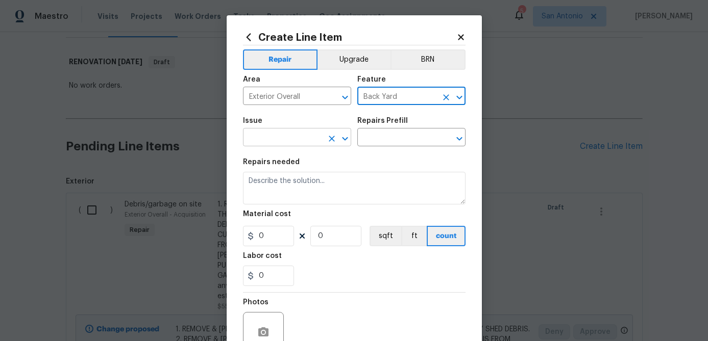
type input "Back Yard"
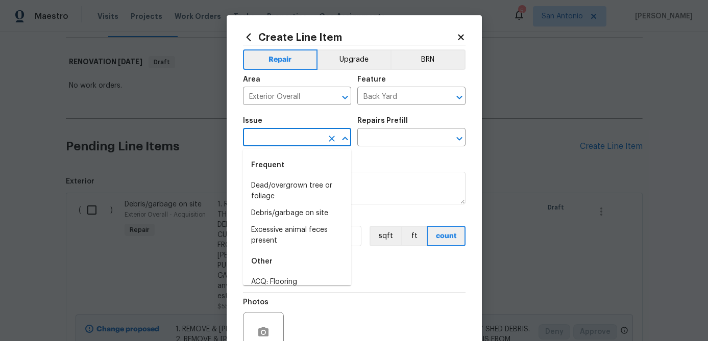
click at [287, 142] on input "text" at bounding box center [283, 139] width 80 height 16
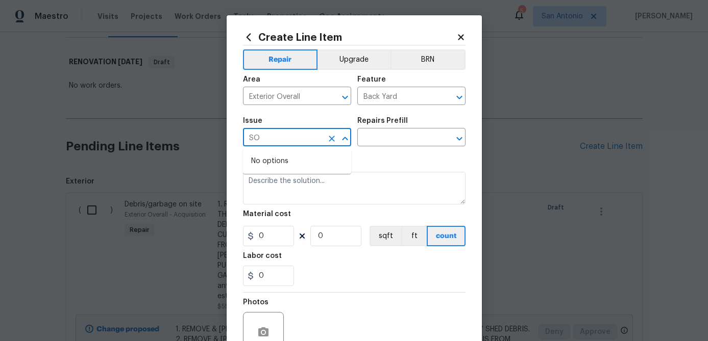
type input "S"
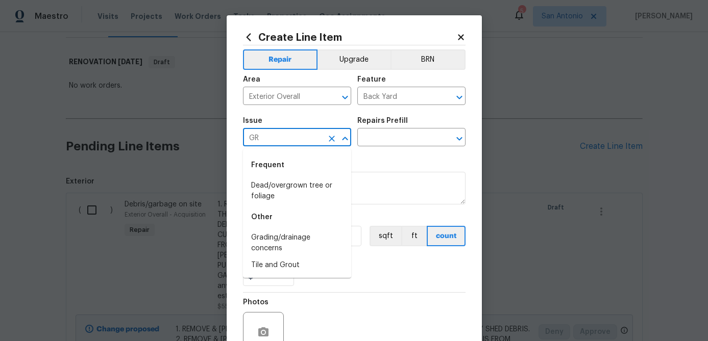
type input "G"
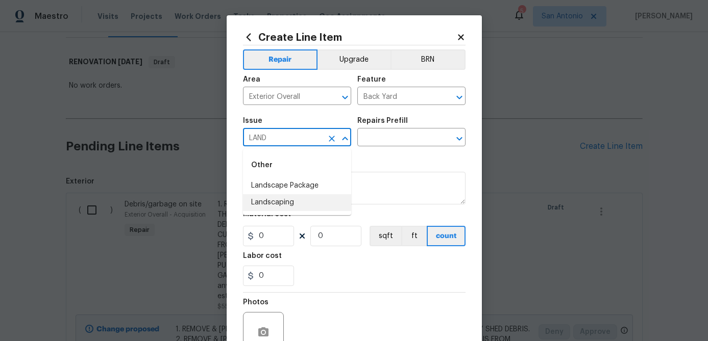
click at [266, 199] on li "Landscaping" at bounding box center [297, 202] width 108 height 17
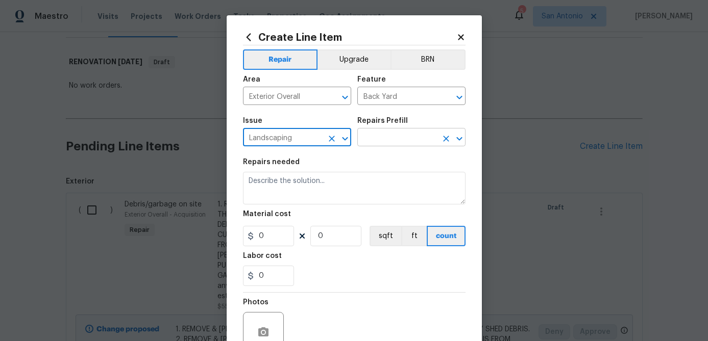
type input "Landscaping"
click at [367, 140] on input "text" at bounding box center [397, 139] width 80 height 16
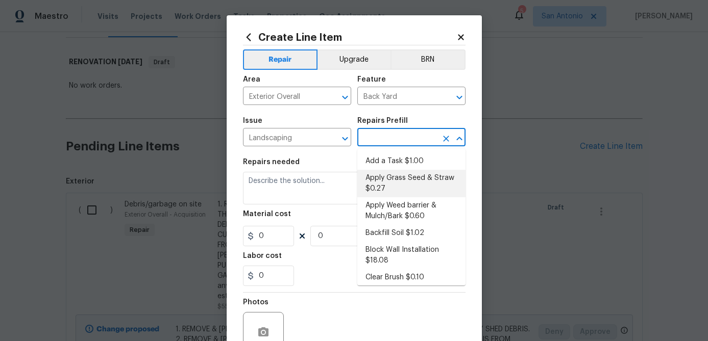
click at [375, 177] on li "Apply Grass Seed & Straw $0.27" at bounding box center [411, 184] width 108 height 28
type input "Apply Grass Seed & Straw $0.27"
type textarea "Apply seed & straw as directed by the PM."
type input "1"
type input "0.27"
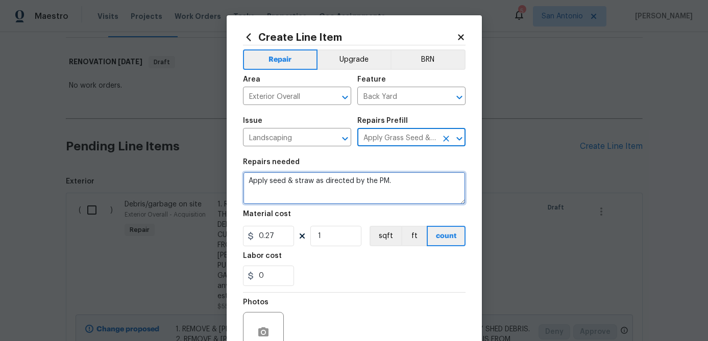
click at [246, 184] on textarea "Apply seed & straw as directed by the PM." at bounding box center [354, 188] width 222 height 33
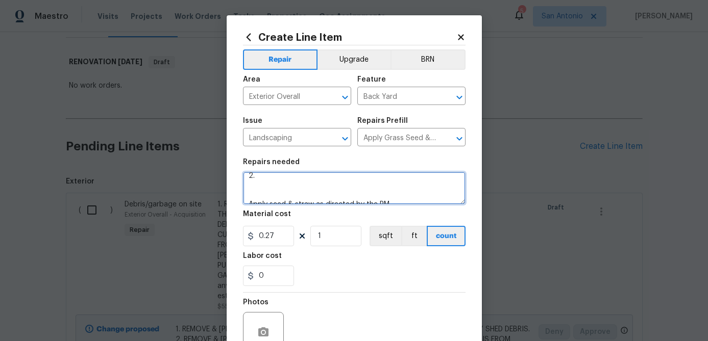
scroll to position [0, 0]
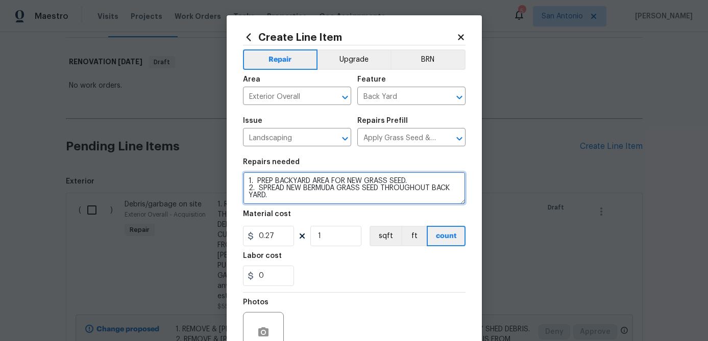
click at [293, 182] on textarea "1. PREP BACKYARD AREA FOR NEW GRASS SEED. 2. SPREAD NEW BERMUDA GRASS SEED THRO…" at bounding box center [354, 188] width 222 height 33
click at [296, 185] on textarea "1. PREP BACKYARD AREA FOR NEW GRASS SEED. 2. SPREAD NEW BERMUDA GRASS SEED THRO…" at bounding box center [354, 188] width 222 height 33
click at [294, 180] on textarea "1. PREP BACKYARD AREA FOR NEW GRASS SEED. 2. SPREAD NEW BERMUDA GRASS SEED THRO…" at bounding box center [354, 188] width 222 height 33
click at [267, 198] on textarea "1. PREP BACK YARD AREA FOR NEW GRASS SEED. 2. SPREAD NEW BERMUDA GRASS SEED THR…" at bounding box center [354, 188] width 222 height 33
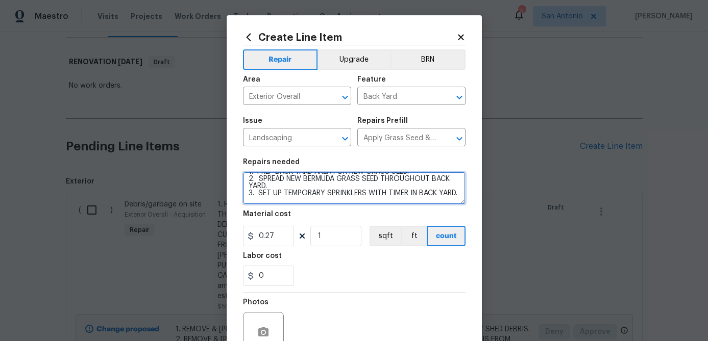
scroll to position [16, 0]
click at [375, 200] on textarea "1. PREP BACK YARD AREA FOR NEW GRASS SEED. 2. SPREAD NEW BERMUDA GRASS SEED THR…" at bounding box center [354, 188] width 222 height 33
paste textarea "https://www.homedepot.com/p/Pennington-Smart-Seed-Bermudagrass-8-75-lb-5-000-sq…"
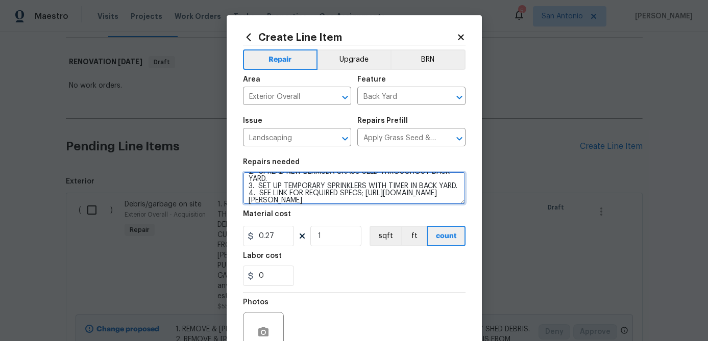
scroll to position [38, 0]
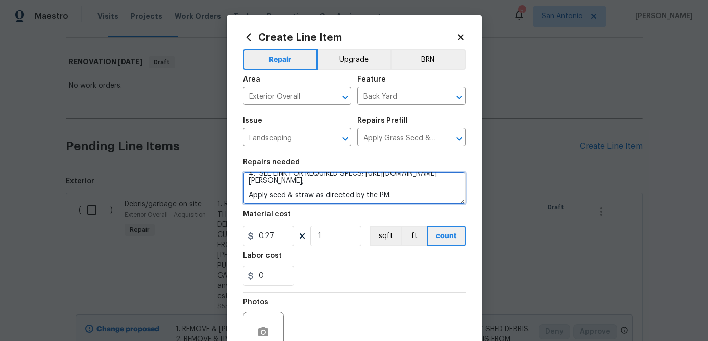
click at [366, 198] on textarea "1. PREP BACK YARD AREA FOR NEW GRASS SEED. 2. SPREAD NEW BERMUDA GRASS SEED THR…" at bounding box center [354, 188] width 222 height 33
paste textarea "https://www.homedepot.com/p/Orbit-Heavy-Duty-Brass-2-Way-Shut-Off-Hose-Faucet-A…"
click at [457, 192] on textarea "1. PREP BACK YARD AREA FOR NEW GRASS SEED. 2. SPREAD NEW BERMUDA GRASS SEED THR…" at bounding box center [354, 188] width 222 height 33
click at [455, 188] on textarea "1. PREP BACK YARD AREA FOR NEW GRASS SEED. 2. SPREAD NEW BERMUDA GRASS SEED THR…" at bounding box center [354, 188] width 222 height 33
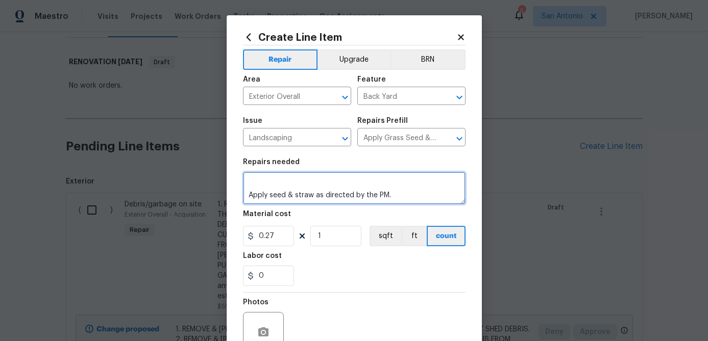
drag, startPoint x: 456, startPoint y: 187, endPoint x: 242, endPoint y: 178, distance: 213.9
click at [243, 178] on textarea "1. PREP BACK YARD AREA FOR NEW GRASS SEED. 2. SPREAD NEW BERMUDA GRASS SEED THR…" at bounding box center [354, 188] width 222 height 33
click at [362, 177] on textarea "1. PREP BACK YARD AREA FOR NEW GRASS SEED. 2. SPREAD NEW BERMUDA GRASS SEED THR…" at bounding box center [354, 188] width 222 height 33
paste textarea "https://www.homedepot.com/p/Orbit-2-Outlet-Programmable-Hose-Watering-Timer-Spr…"
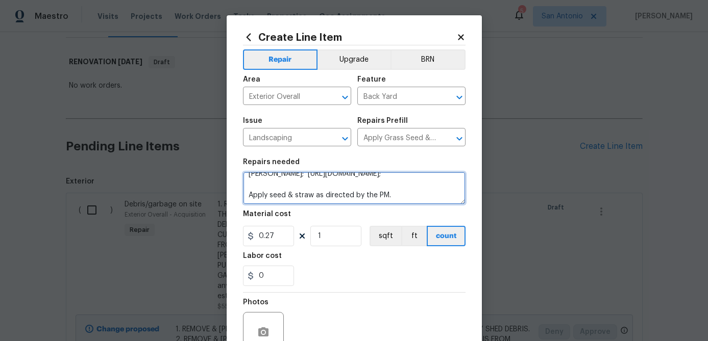
scroll to position [63, 0]
click at [443, 191] on textarea "1. PREP BACK YARD AREA FOR NEW GRASS SEED. 2. SPREAD NEW BERMUDA GRASS SEED THR…" at bounding box center [354, 188] width 222 height 33
paste textarea "https://www.homedepot.com/p/Husky-5-8-in-x-50-ft-Heavy-Duty-Hose-CHDHKT58050/32…"
click at [422, 202] on textarea "1. PREP BACK YARD AREA FOR NEW GRASS SEED. 2. SPREAD NEW BERMUDA GRASS SEED THR…" at bounding box center [354, 188] width 222 height 33
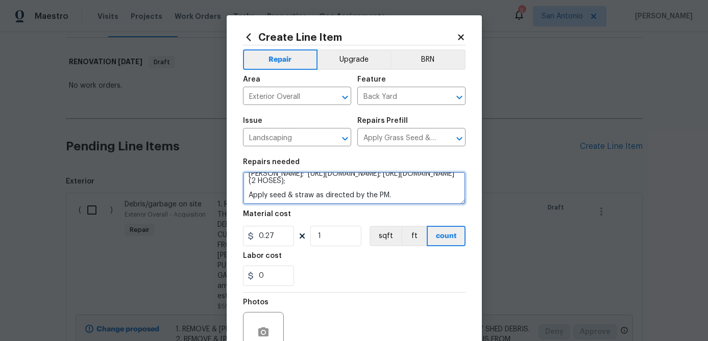
paste textarea "https://www.homedepot.com/p/Orbit-Gardener-s-Choice-8-Pattern-Metal-Sprinkler-w…"
type textarea "1. PREP BACK YARD AREA FOR NEW GRASS SEED. 2. SPREAD NEW BERMUDA GRASS SEED THR…"
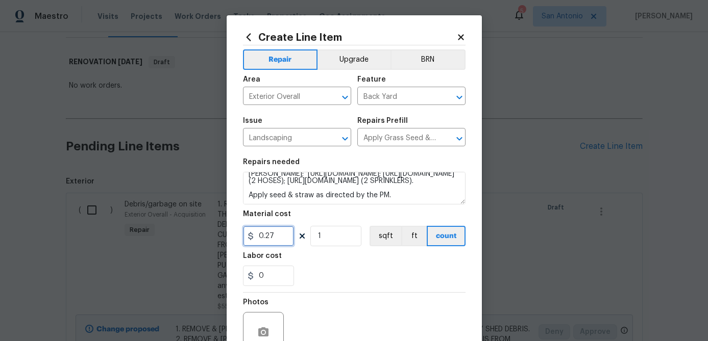
click at [278, 237] on input "0.27" at bounding box center [268, 236] width 51 height 20
type input "750"
click at [335, 236] on input "1" at bounding box center [335, 236] width 51 height 20
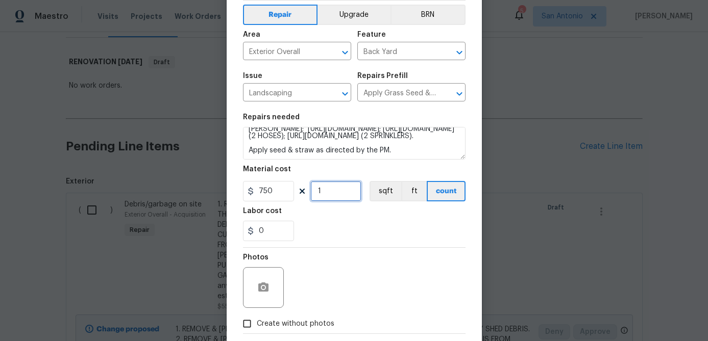
scroll to position [98, 0]
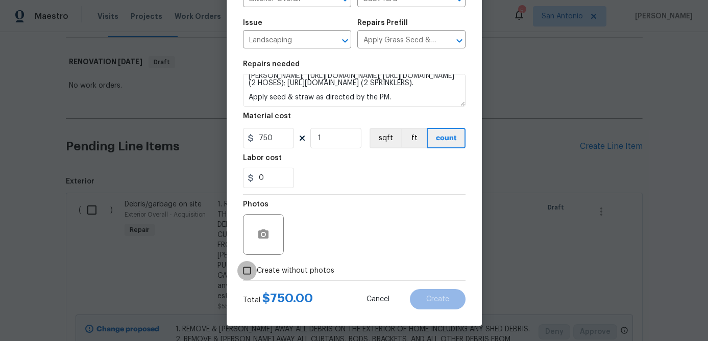
click at [246, 273] on input "Create without photos" at bounding box center [246, 270] width 19 height 19
checkbox input "true"
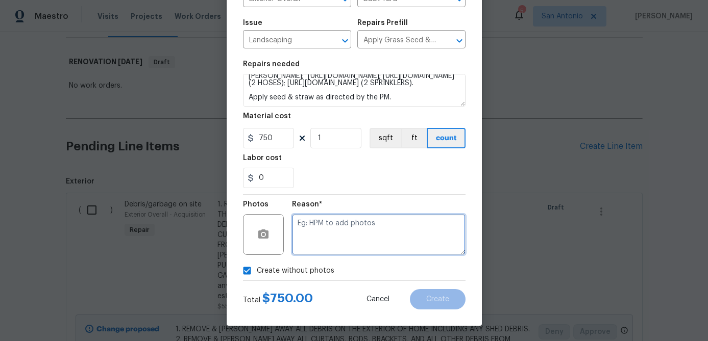
click at [321, 235] on textarea at bounding box center [378, 234] width 173 height 41
type textarea "."
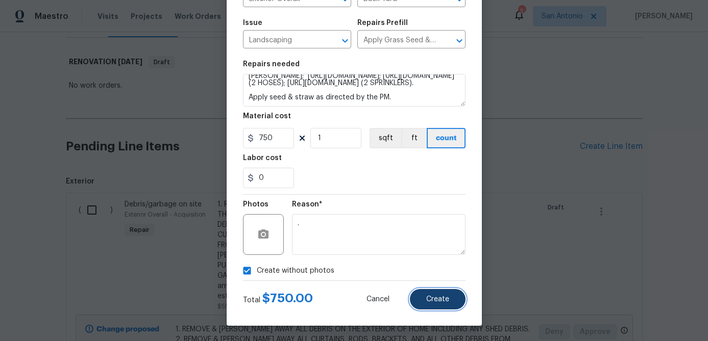
click at [445, 299] on span "Create" at bounding box center [437, 300] width 23 height 8
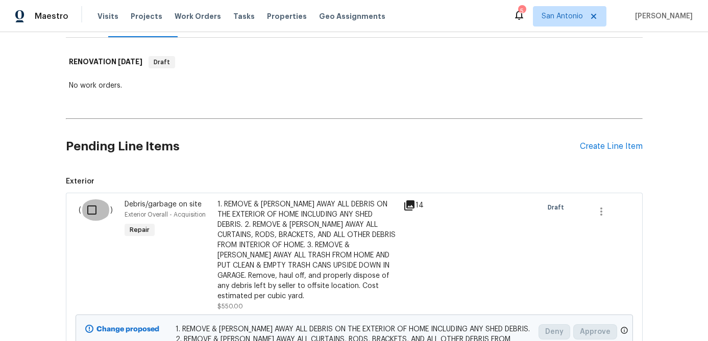
click at [90, 209] on input "checkbox" at bounding box center [95, 209] width 29 height 21
checkbox input "true"
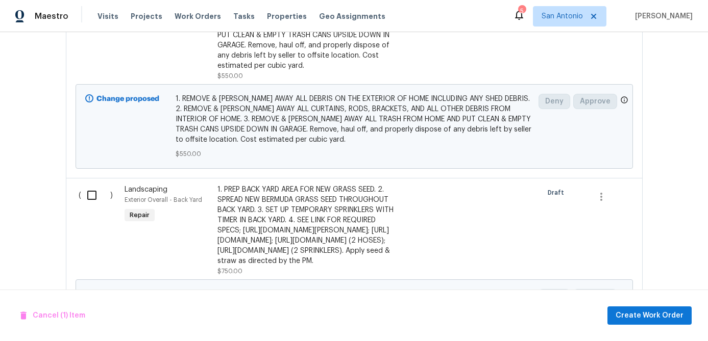
scroll to position [382, 0]
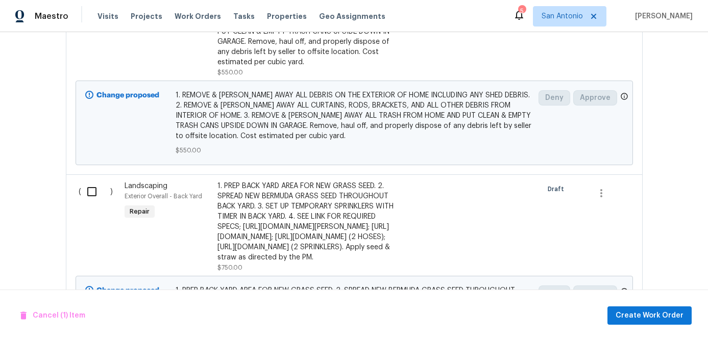
click at [91, 181] on input "checkbox" at bounding box center [95, 191] width 29 height 21
checkbox input "true"
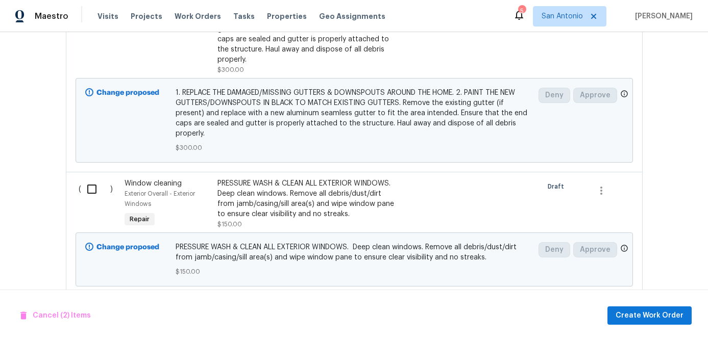
scroll to position [931, 0]
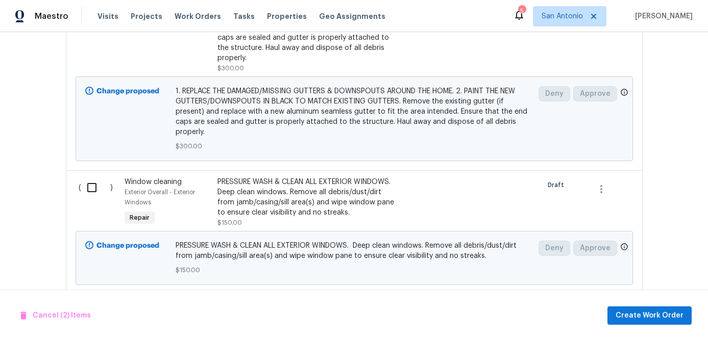
checkbox input "true"
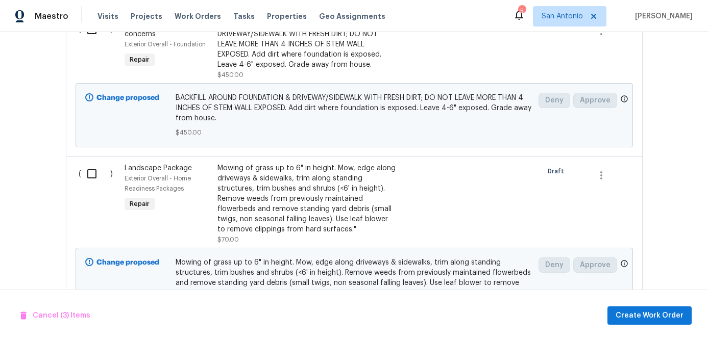
scroll to position [1215, 0]
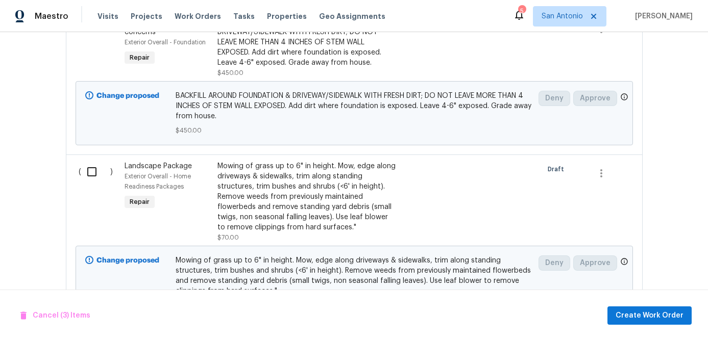
click at [89, 38] on input "checkbox" at bounding box center [95, 27] width 29 height 21
checkbox input "true"
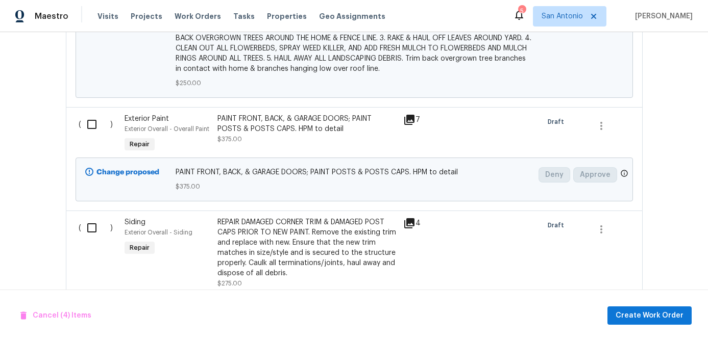
scroll to position [1772, 0]
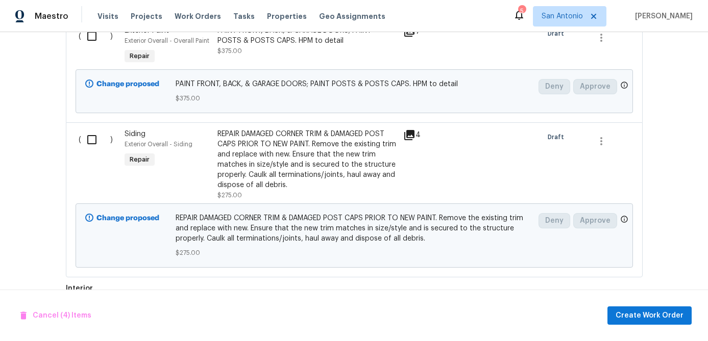
click at [97, 47] on input "checkbox" at bounding box center [95, 36] width 29 height 21
checkbox input "true"
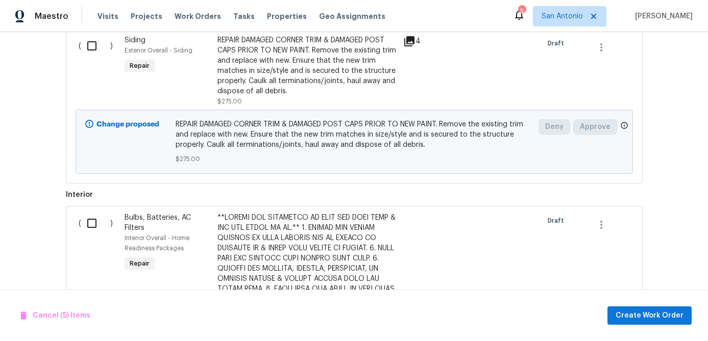
scroll to position [1887, 0]
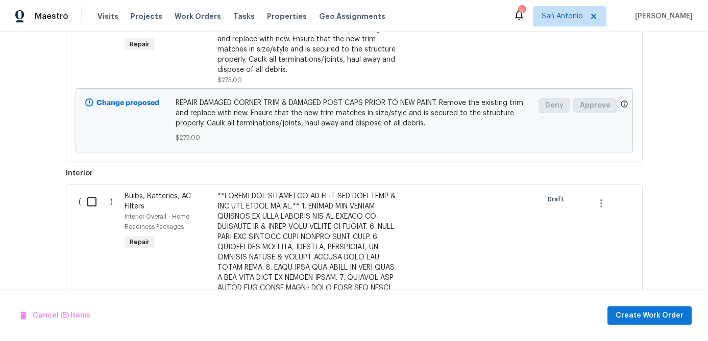
click at [91, 35] on input "checkbox" at bounding box center [95, 24] width 29 height 21
checkbox input "true"
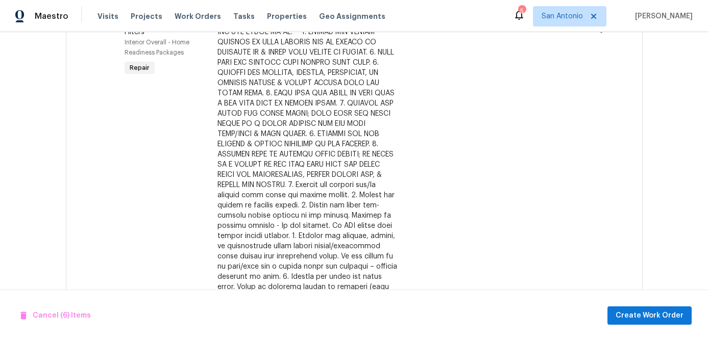
scroll to position [2089, 0]
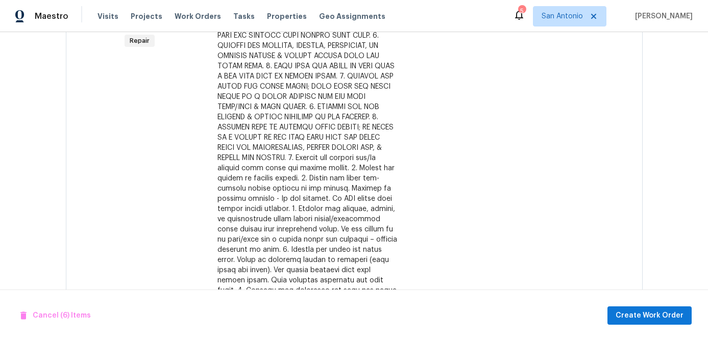
click at [92, 11] on input "checkbox" at bounding box center [95, 0] width 29 height 21
checkbox input "true"
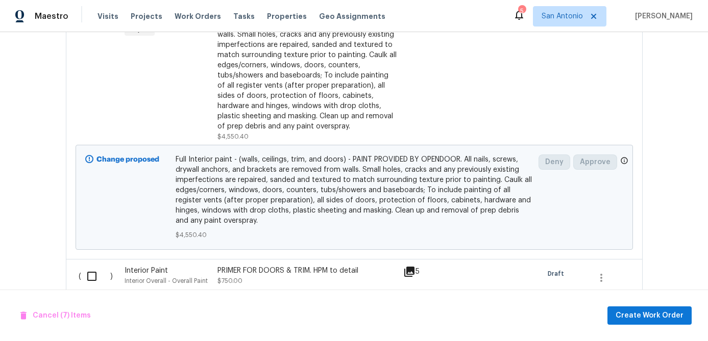
scroll to position [3306, 0]
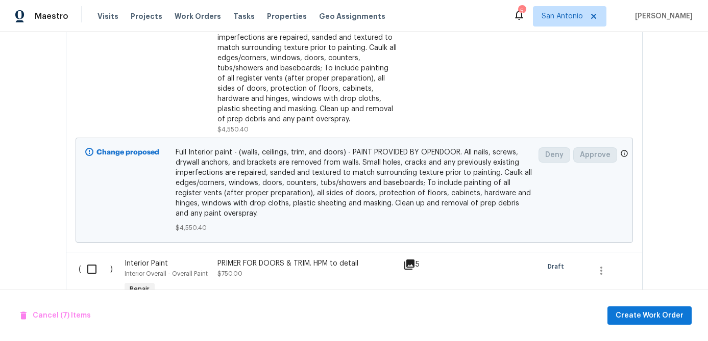
click at [88, 13] on input "checkbox" at bounding box center [95, 2] width 29 height 21
checkbox input "true"
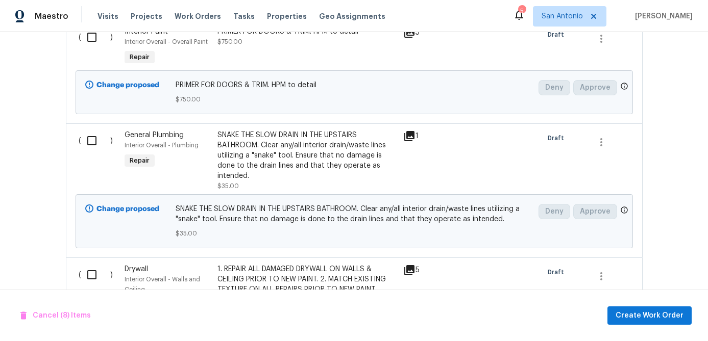
scroll to position [3538, 0]
click at [95, 47] on input "checkbox" at bounding box center [95, 36] width 29 height 21
checkbox input "true"
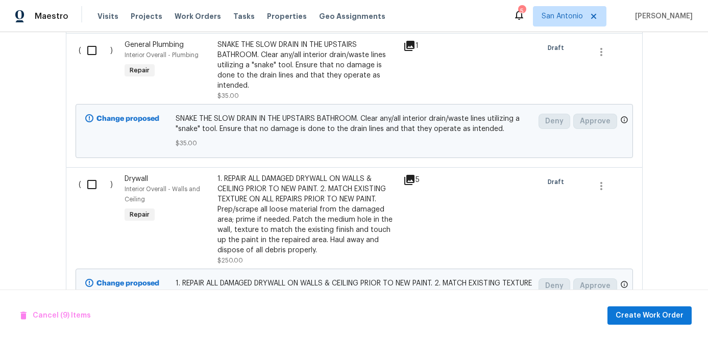
scroll to position [3694, 0]
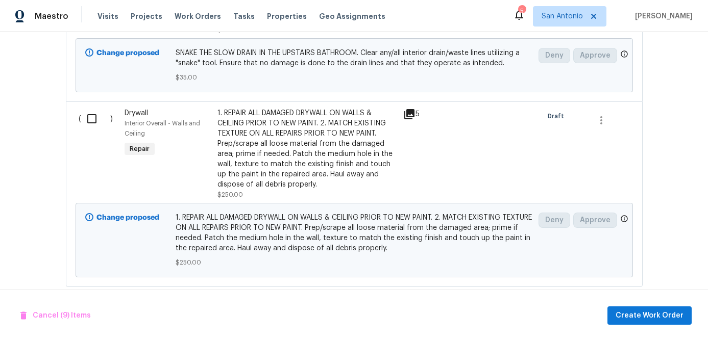
checkbox input "true"
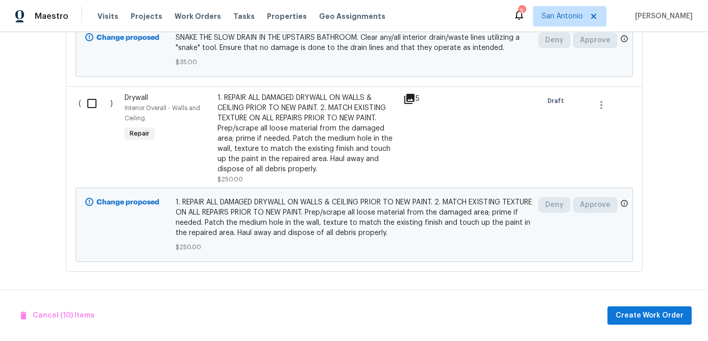
scroll to position [3814, 0]
click at [88, 114] on input "checkbox" at bounding box center [95, 103] width 29 height 21
checkbox input "true"
click at [632, 318] on span "Create Work Order" at bounding box center [649, 316] width 68 height 13
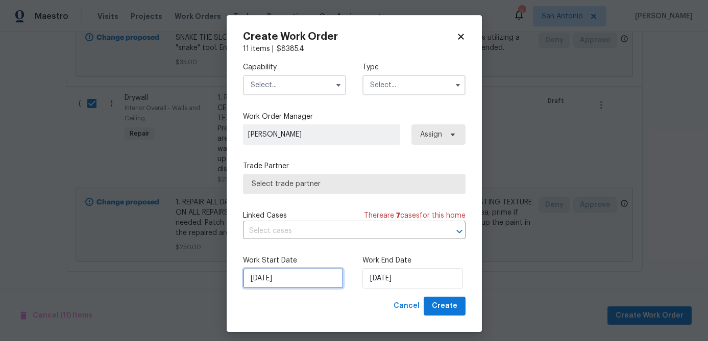
click at [295, 283] on input "8/22/2025" at bounding box center [293, 278] width 100 height 20
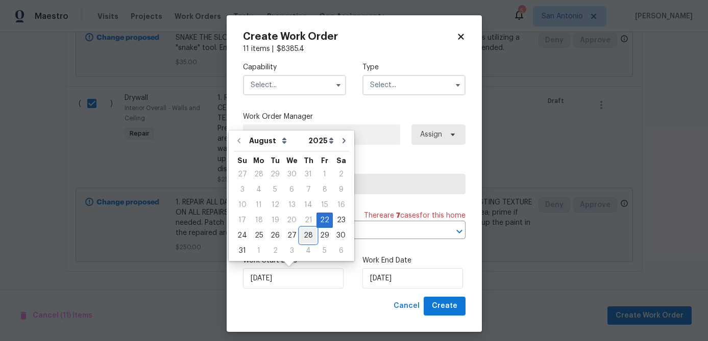
click at [306, 237] on div "28" at bounding box center [308, 236] width 16 height 14
type input "8/28/2025"
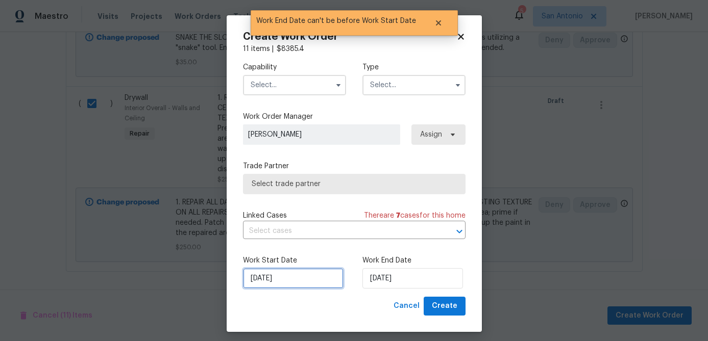
click at [286, 283] on input "8/28/2025" at bounding box center [293, 278] width 100 height 20
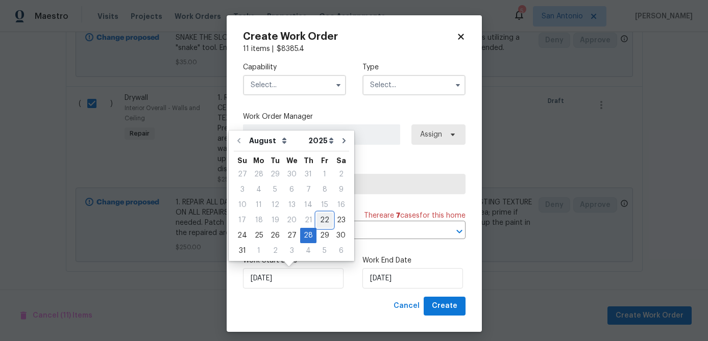
click at [319, 221] on div "22" at bounding box center [324, 220] width 16 height 14
type input "8/22/2025"
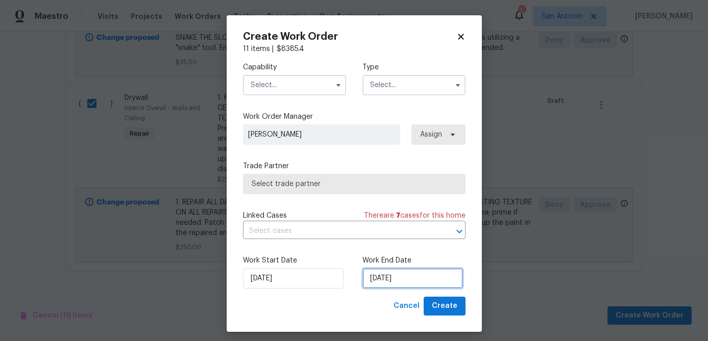
click at [418, 283] on input "8/28/2025" at bounding box center [412, 278] width 100 height 20
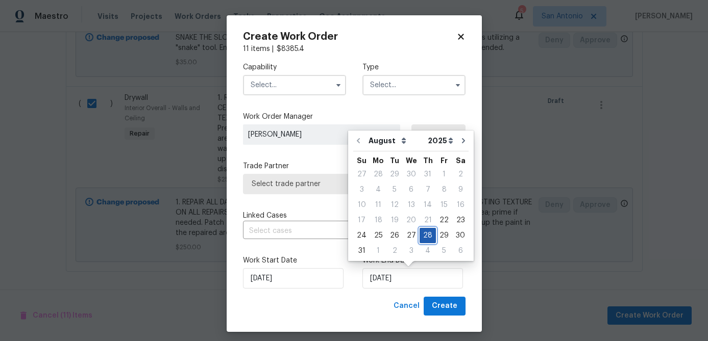
click at [425, 233] on div "28" at bounding box center [427, 236] width 16 height 14
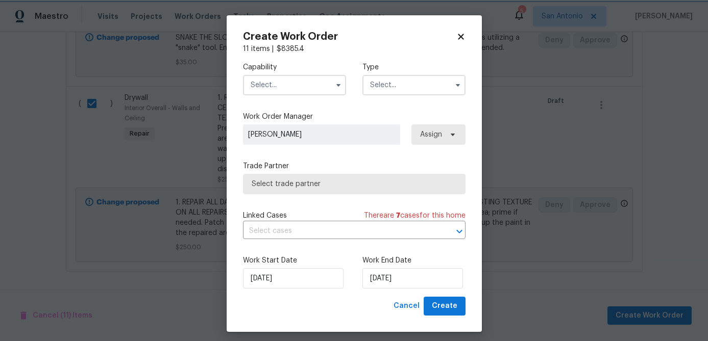
click at [301, 153] on div "Capability Type Work Order Manager Felix Ramos Assign Trade Partner Select trad…" at bounding box center [354, 175] width 222 height 243
click at [296, 88] on input "text" at bounding box center [294, 85] width 103 height 20
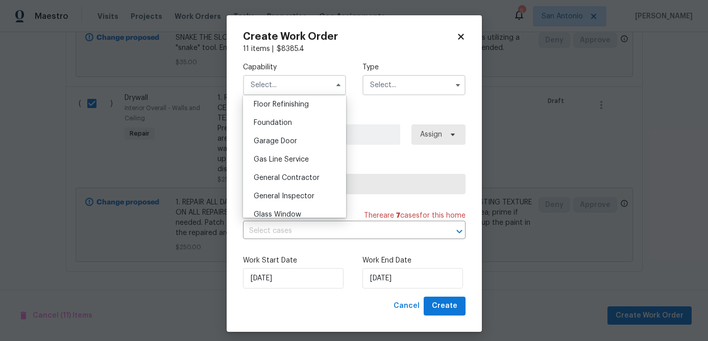
scroll to position [419, 0]
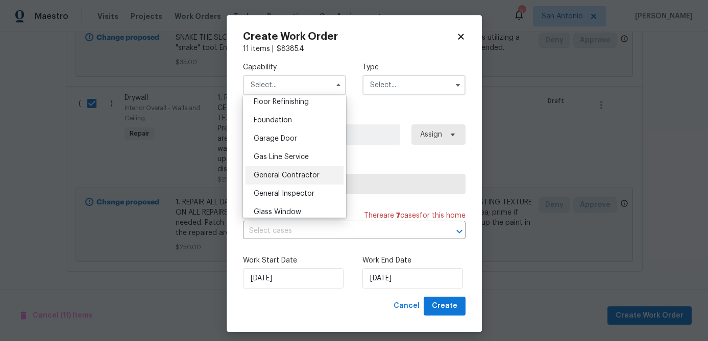
click at [292, 172] on span "General Contractor" at bounding box center [287, 175] width 66 height 7
type input "General Contractor"
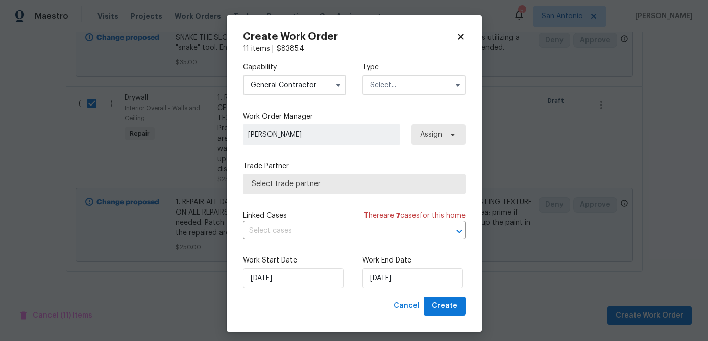
click at [405, 86] on input "text" at bounding box center [413, 85] width 103 height 20
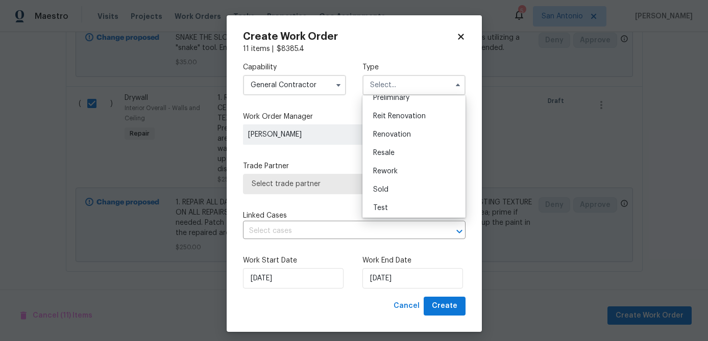
scroll to position [232, 0]
click at [400, 131] on span "Renovation" at bounding box center [392, 132] width 38 height 7
type input "Renovation"
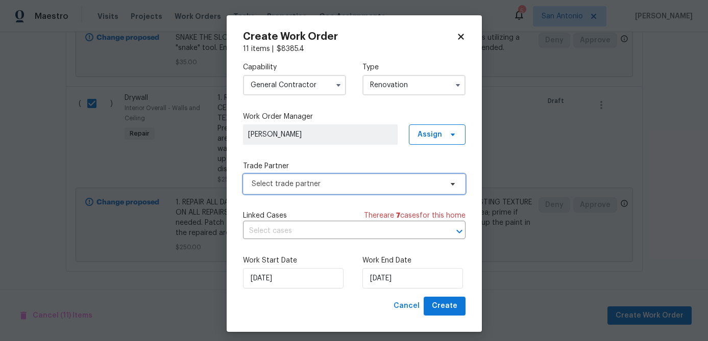
click at [335, 183] on span "Select trade partner" at bounding box center [346, 184] width 190 height 10
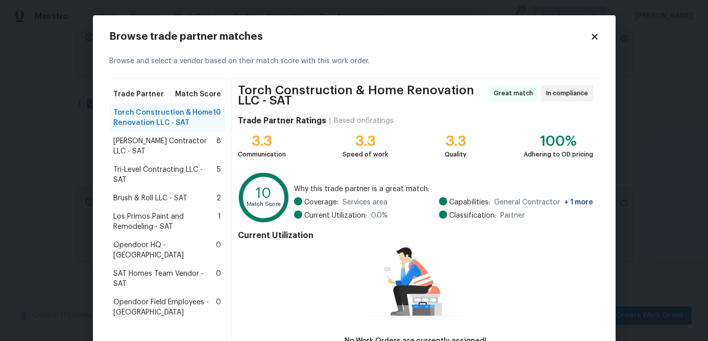
click at [169, 145] on span "Mario Suarez Contractor LLC - SAT" at bounding box center [165, 146] width 104 height 20
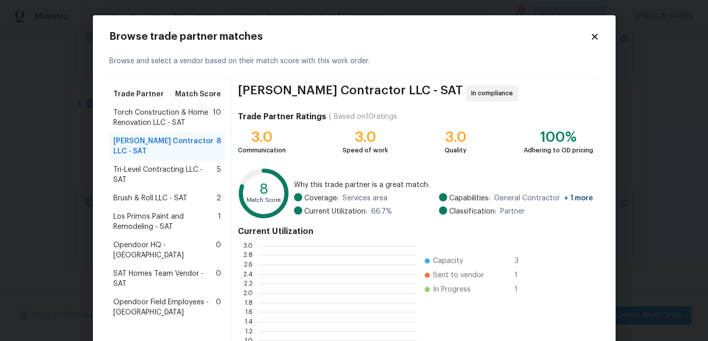
scroll to position [143, 159]
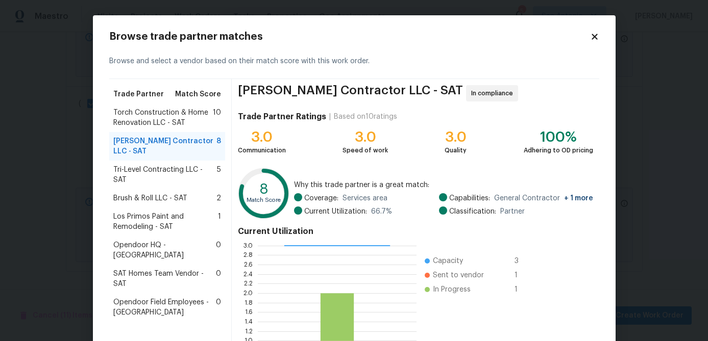
click at [162, 170] on span "Tri-Level Contracting LLC - SAT" at bounding box center [165, 175] width 104 height 20
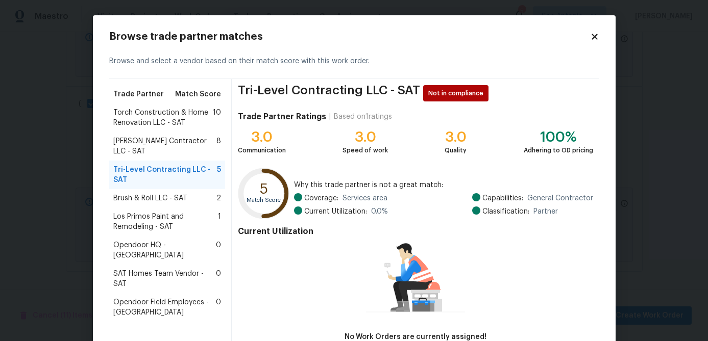
click at [157, 198] on span "Brush & Roll LLC - SAT" at bounding box center [150, 198] width 74 height 10
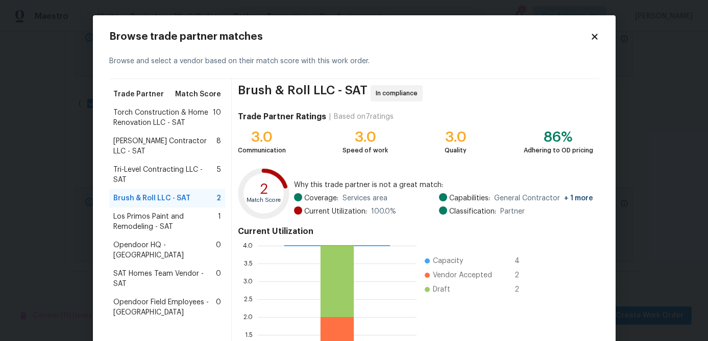
click at [152, 139] on span "Mario Suarez Contractor LLC - SAT" at bounding box center [165, 146] width 104 height 20
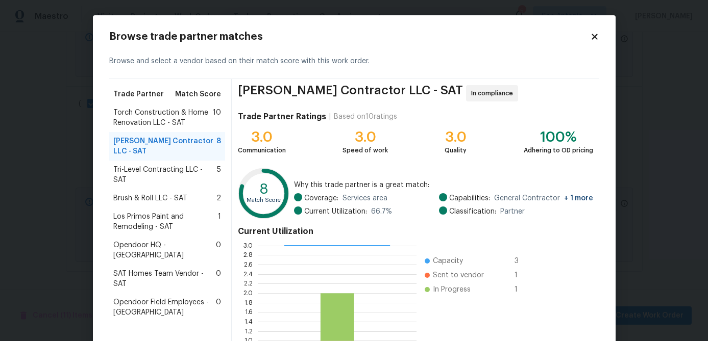
click at [147, 212] on span "Los Primos Paint and Remodeling - SAT" at bounding box center [165, 222] width 105 height 20
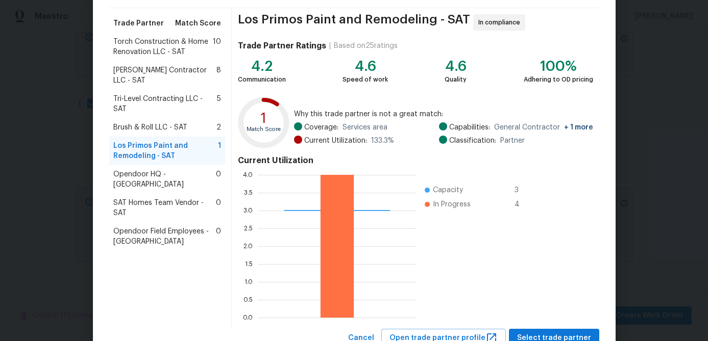
scroll to position [109, 0]
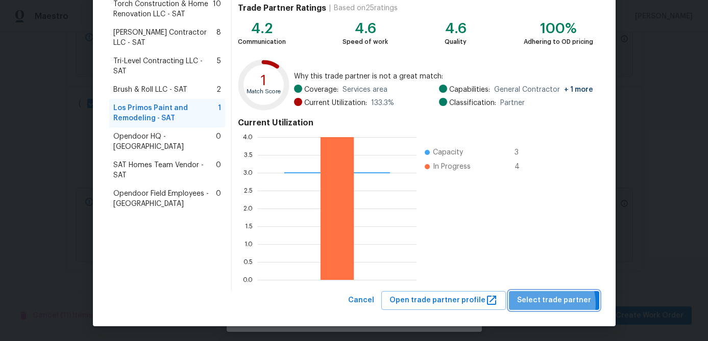
click at [544, 304] on span "Select trade partner" at bounding box center [554, 300] width 74 height 13
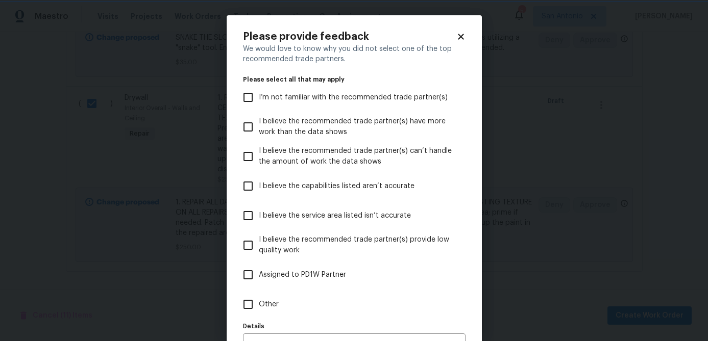
scroll to position [0, 0]
click at [460, 37] on icon at bounding box center [461, 37] width 6 height 6
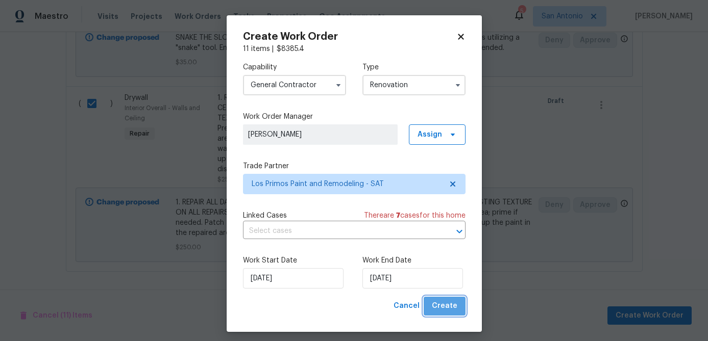
click at [447, 310] on span "Create" at bounding box center [445, 306] width 26 height 13
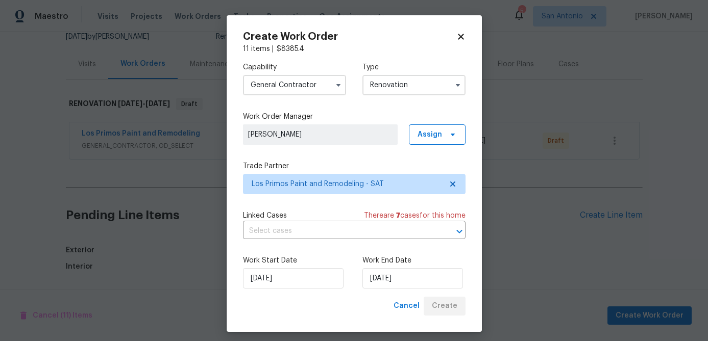
scroll to position [1435, 0]
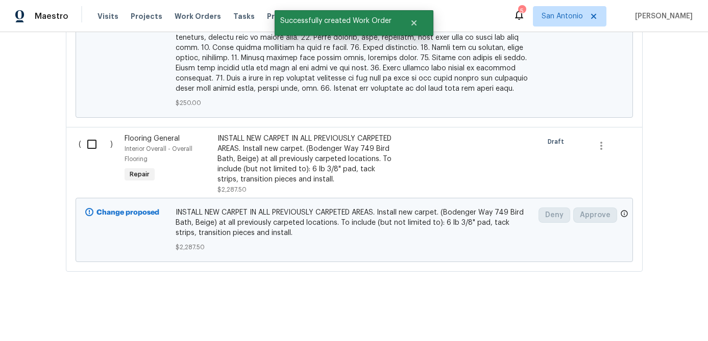
click at [93, 146] on input "checkbox" at bounding box center [95, 144] width 29 height 21
checkbox input "true"
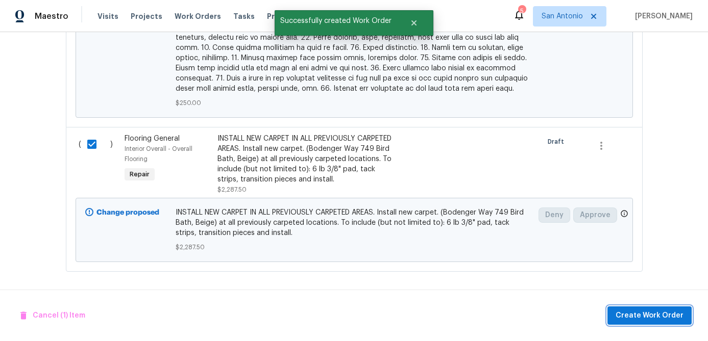
click at [628, 310] on span "Create Work Order" at bounding box center [649, 316] width 68 height 13
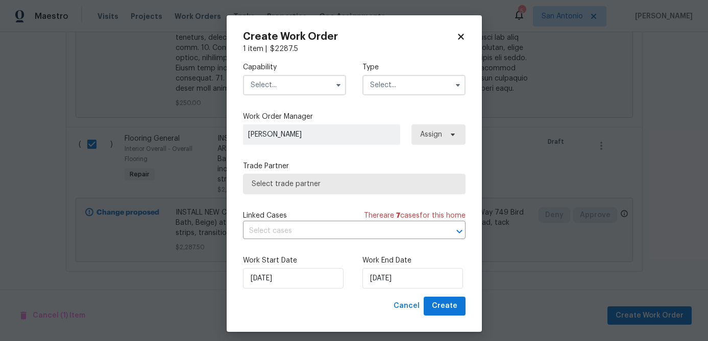
click at [275, 82] on input "text" at bounding box center [294, 85] width 103 height 20
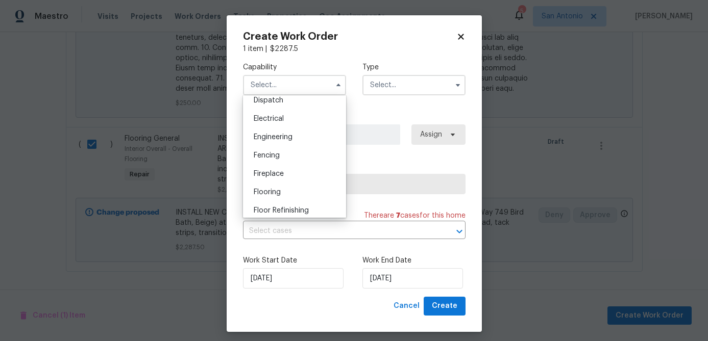
scroll to position [312, 0]
click at [267, 190] on span "Flooring" at bounding box center [267, 191] width 27 height 7
type input "Flooring"
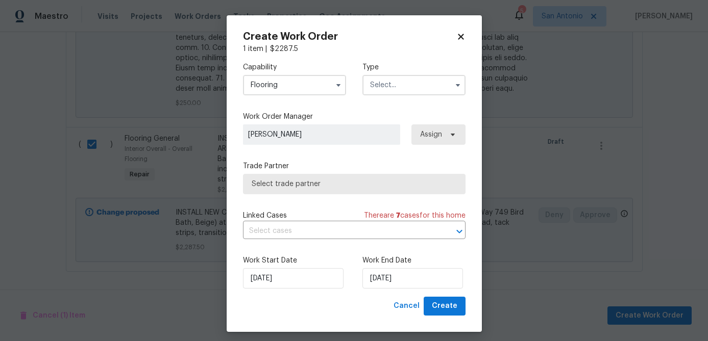
click at [386, 85] on input "text" at bounding box center [413, 85] width 103 height 20
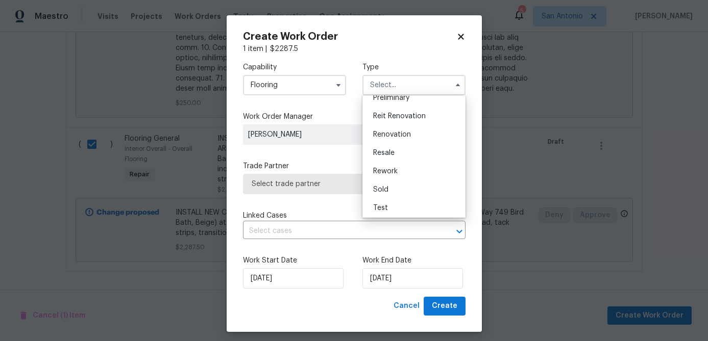
scroll to position [232, 0]
click at [405, 129] on div "Renovation" at bounding box center [414, 132] width 98 height 18
type input "Renovation"
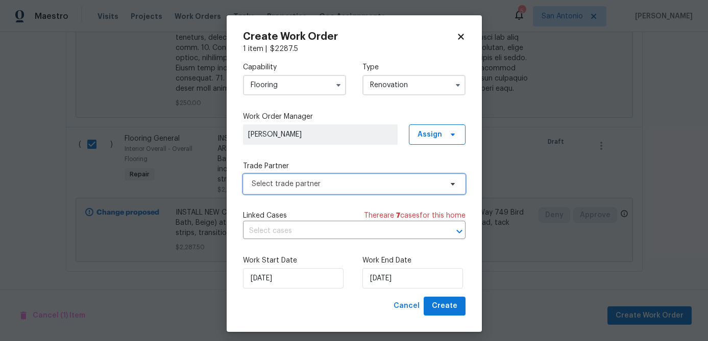
click at [331, 188] on span "Select trade partner" at bounding box center [346, 184] width 190 height 10
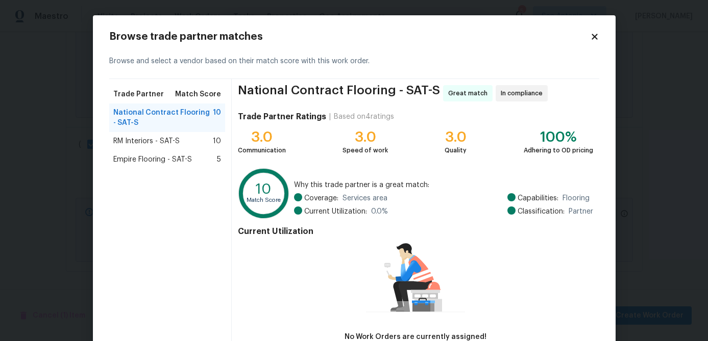
click at [145, 145] on span "RM Interiors - SAT-S" at bounding box center [146, 141] width 66 height 10
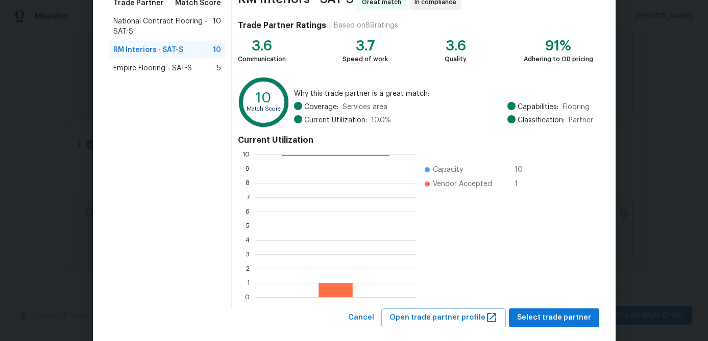
scroll to position [109, 0]
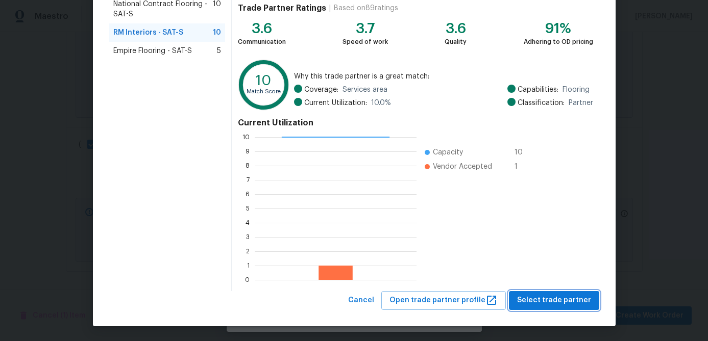
click at [558, 294] on span "Select trade partner" at bounding box center [554, 300] width 74 height 13
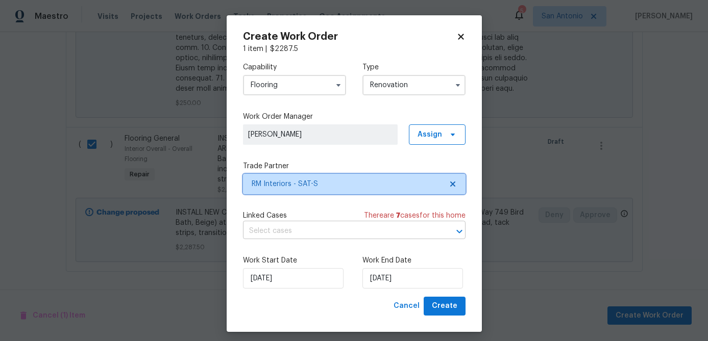
scroll to position [0, 0]
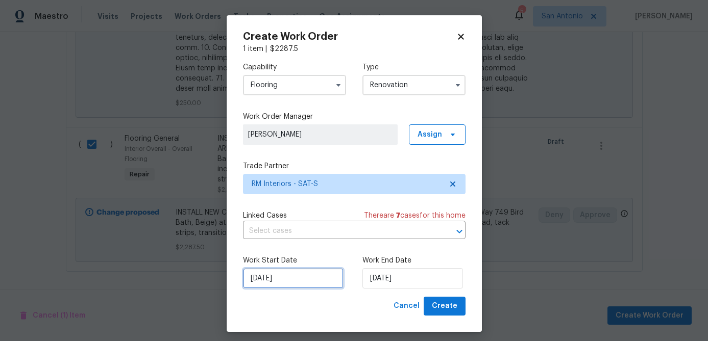
click at [293, 282] on input "8/22/2025" at bounding box center [293, 278] width 100 height 20
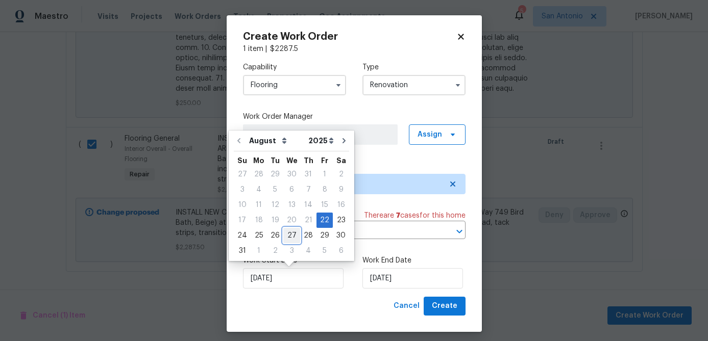
click at [286, 237] on div "27" at bounding box center [291, 236] width 17 height 14
type input "8/27/2025"
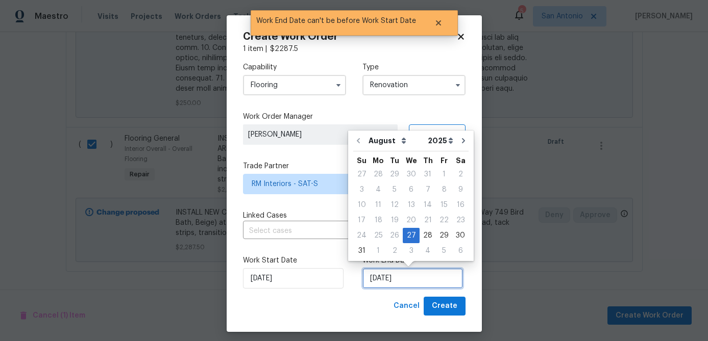
click at [421, 280] on input "8/27/2025" at bounding box center [412, 278] width 100 height 20
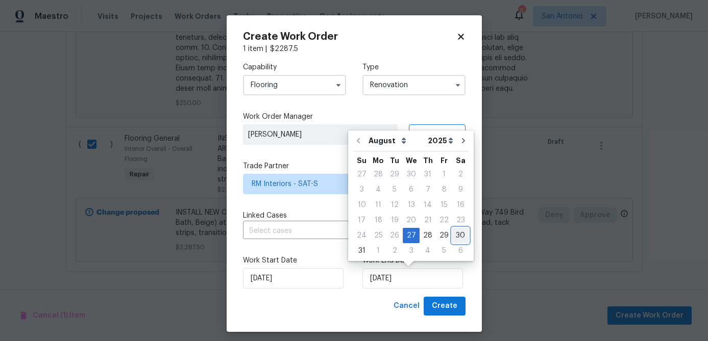
click at [452, 234] on div "30" at bounding box center [460, 236] width 16 height 14
type input "8/30/2025"
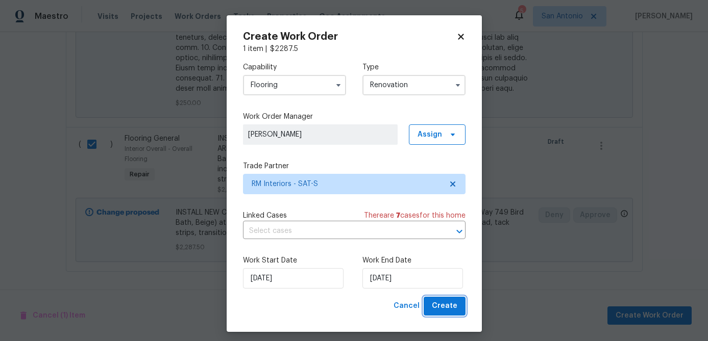
click at [451, 311] on span "Create" at bounding box center [445, 306] width 26 height 13
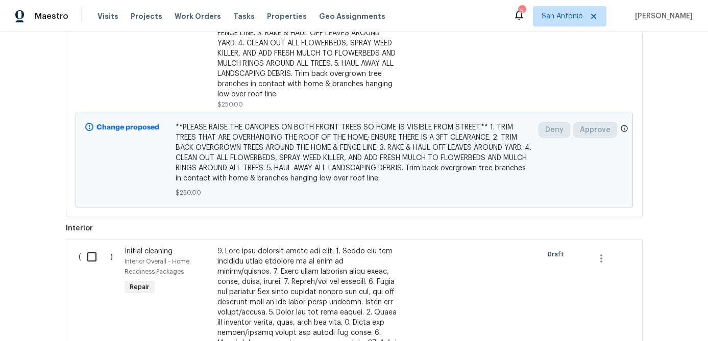
scroll to position [881, 0]
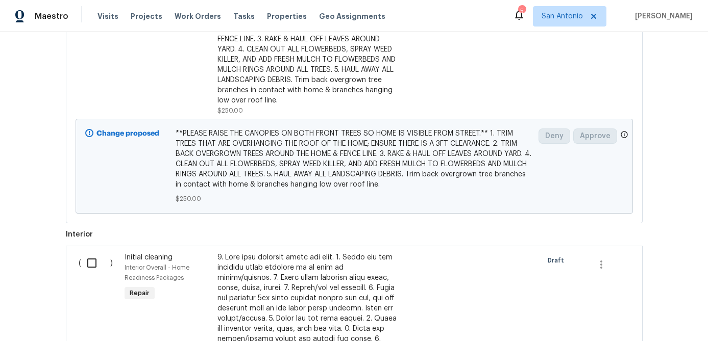
click at [92, 274] on input "checkbox" at bounding box center [95, 263] width 29 height 21
checkbox input "true"
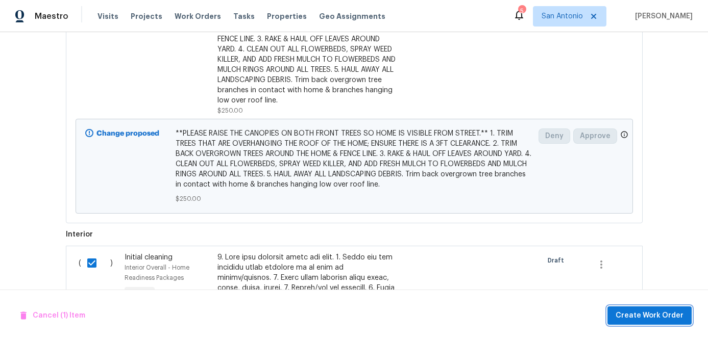
click at [637, 318] on span "Create Work Order" at bounding box center [649, 316] width 68 height 13
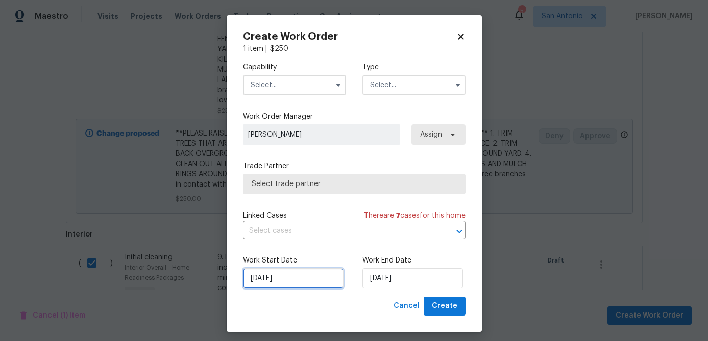
click at [296, 280] on input "8/22/2025" at bounding box center [293, 278] width 100 height 20
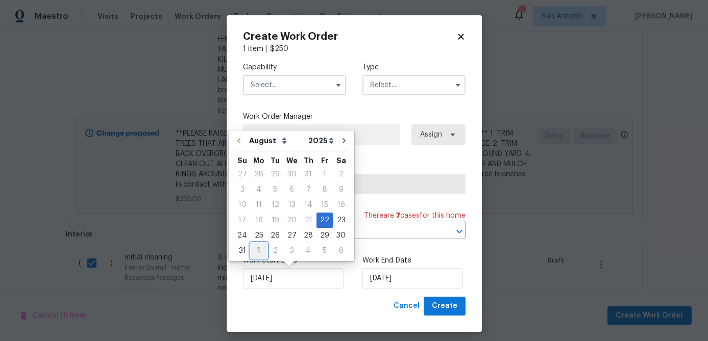
click at [255, 251] on div "1" at bounding box center [258, 251] width 16 height 14
type input "9/1/2025"
select select "8"
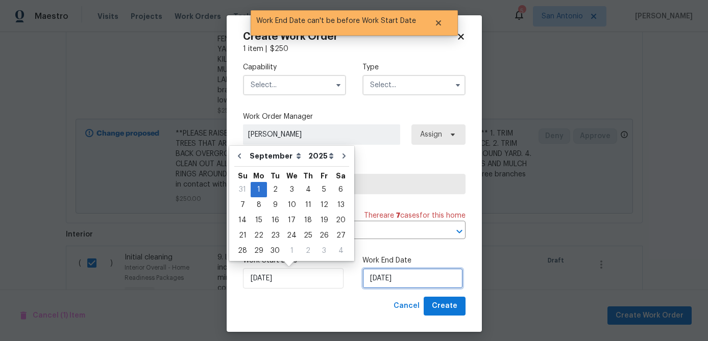
click at [409, 285] on input "9/1/2025" at bounding box center [412, 278] width 100 height 20
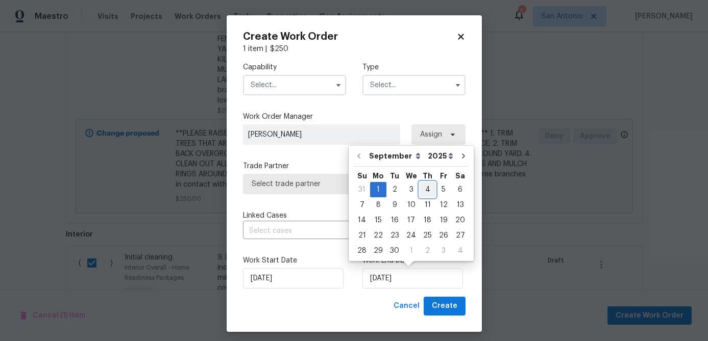
click at [420, 190] on div "4" at bounding box center [427, 190] width 16 height 14
type input "9/4/2025"
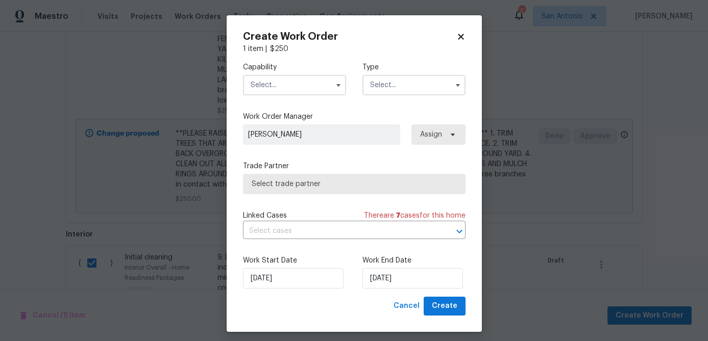
click at [282, 87] on input "text" at bounding box center [294, 85] width 103 height 20
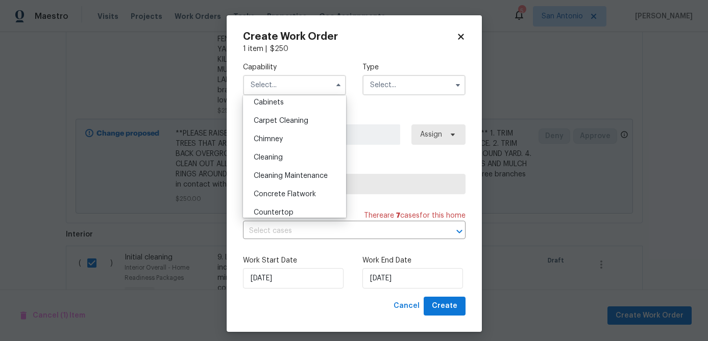
scroll to position [113, 0]
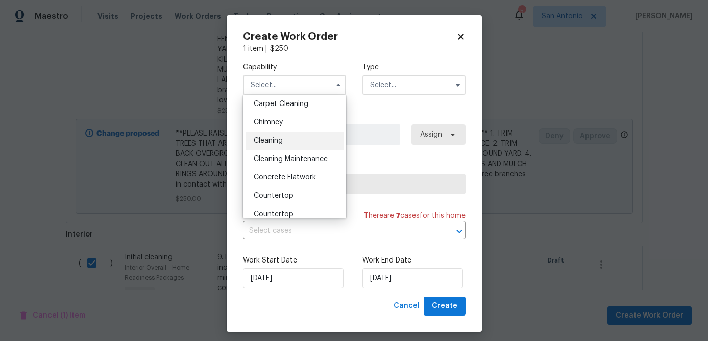
click at [272, 141] on span "Cleaning" at bounding box center [268, 140] width 29 height 7
type input "Cleaning"
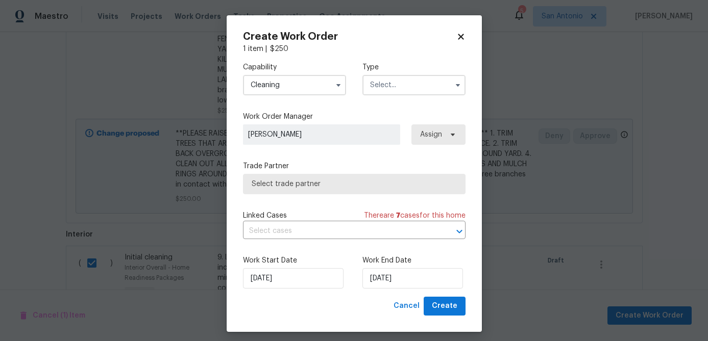
click at [380, 89] on input "text" at bounding box center [413, 85] width 103 height 20
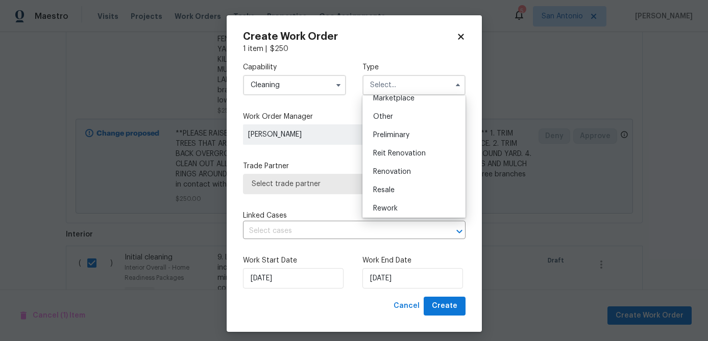
scroll to position [193, 0]
click at [388, 169] on span "Renovation" at bounding box center [392, 170] width 38 height 7
type input "Renovation"
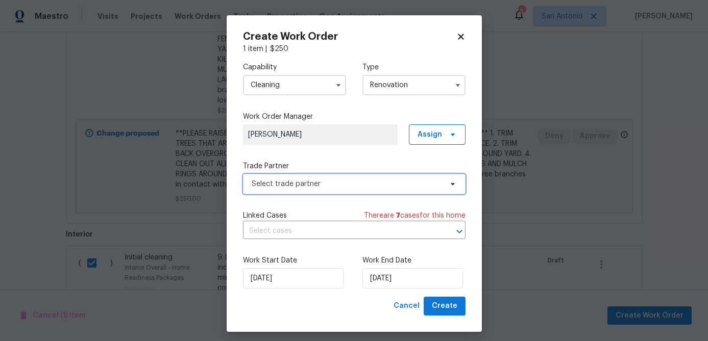
click at [357, 184] on span "Select trade partner" at bounding box center [346, 184] width 190 height 10
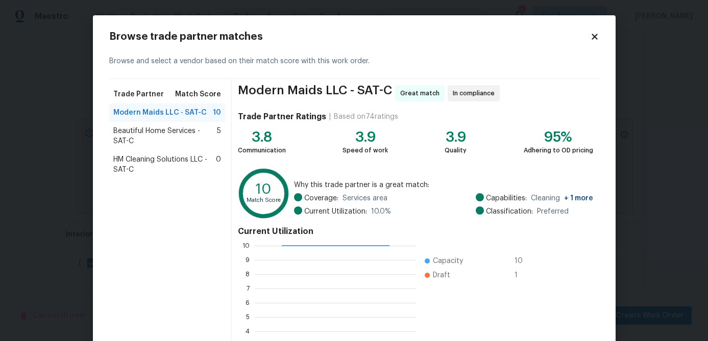
scroll to position [109, 0]
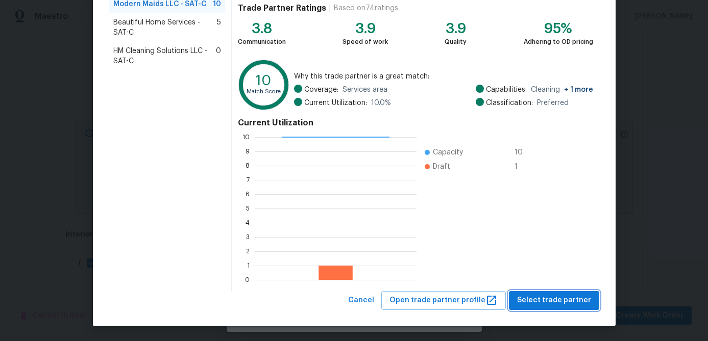
click at [541, 306] on span "Select trade partner" at bounding box center [554, 300] width 74 height 13
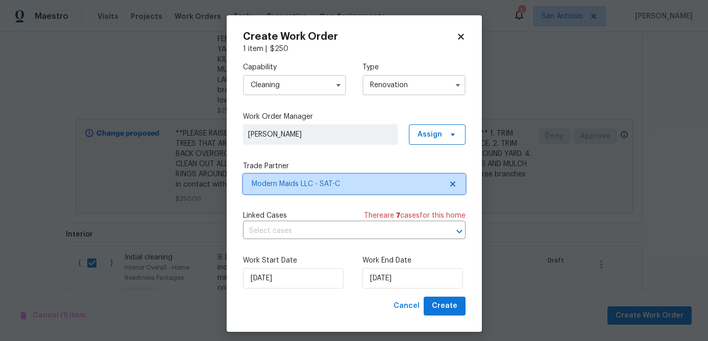
scroll to position [0, 0]
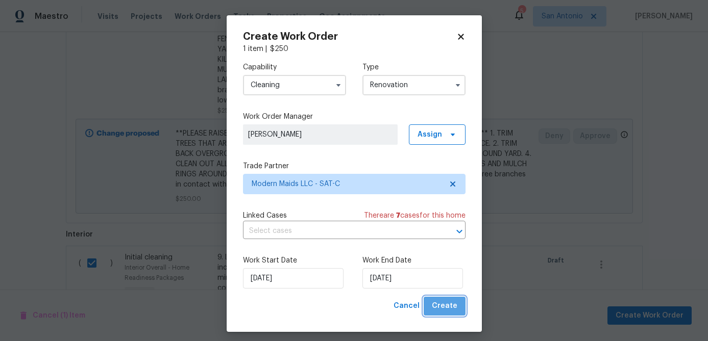
click at [451, 300] on span "Create" at bounding box center [445, 306] width 26 height 13
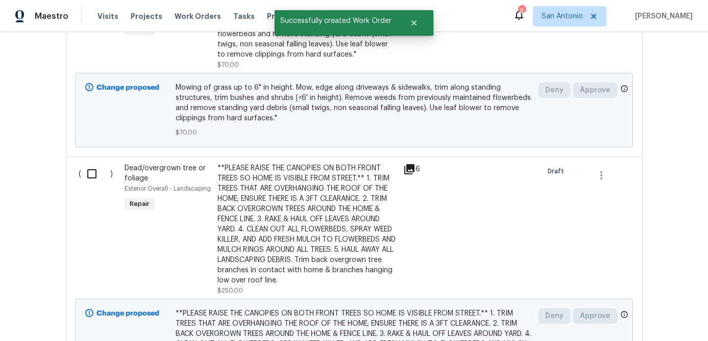
scroll to position [740, 0]
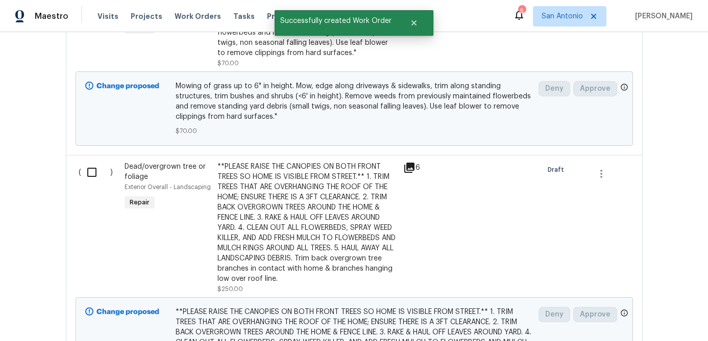
click at [85, 181] on input "checkbox" at bounding box center [95, 172] width 29 height 21
checkbox input "true"
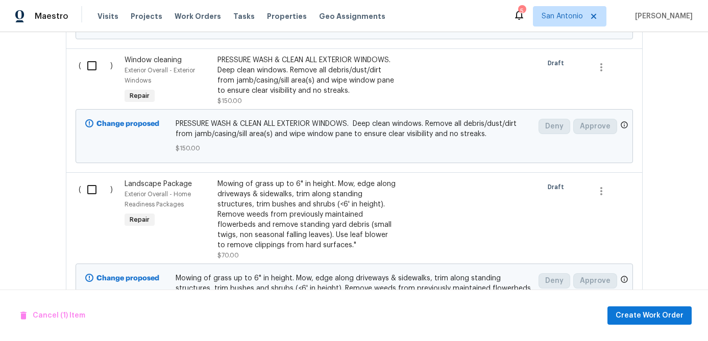
scroll to position [519, 0]
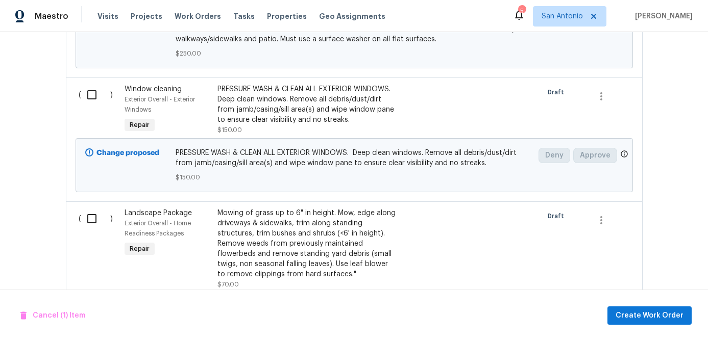
click at [91, 225] on input "checkbox" at bounding box center [95, 218] width 29 height 21
checkbox input "true"
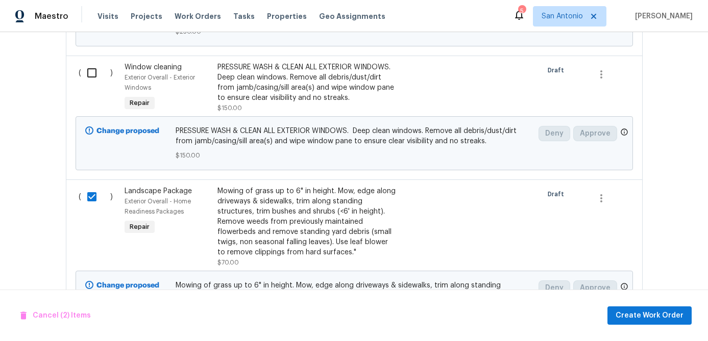
scroll to position [634, 0]
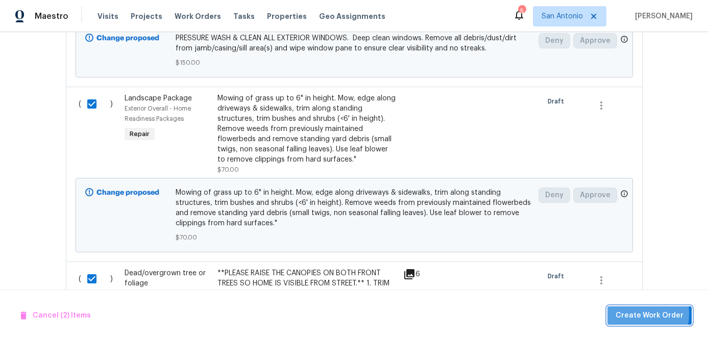
click at [632, 314] on span "Create Work Order" at bounding box center [649, 316] width 68 height 13
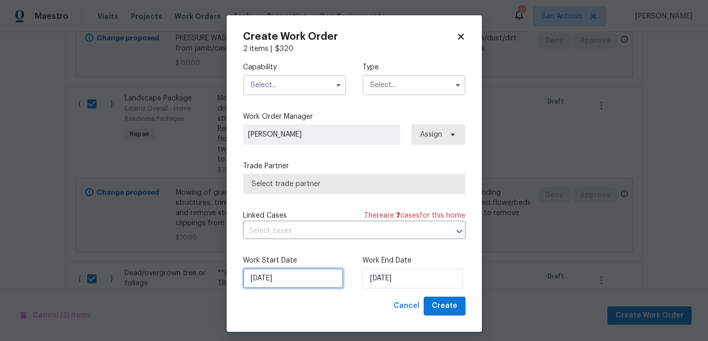
click at [287, 285] on input "8/22/2025" at bounding box center [293, 278] width 100 height 20
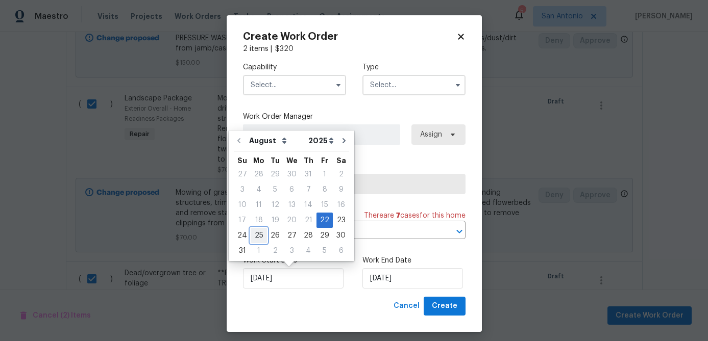
click at [262, 238] on div "25" at bounding box center [258, 236] width 16 height 14
type input "8/25/2025"
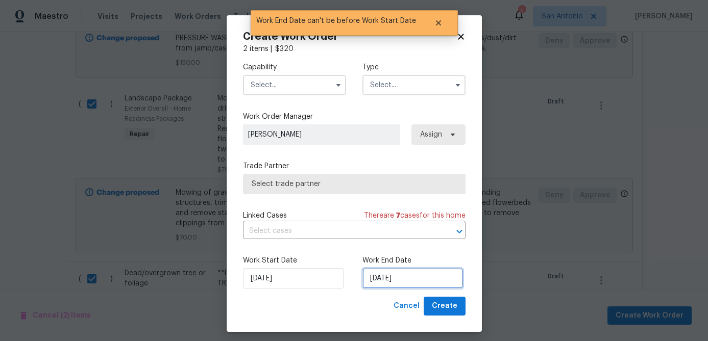
click at [417, 278] on input "8/25/2025" at bounding box center [412, 278] width 100 height 20
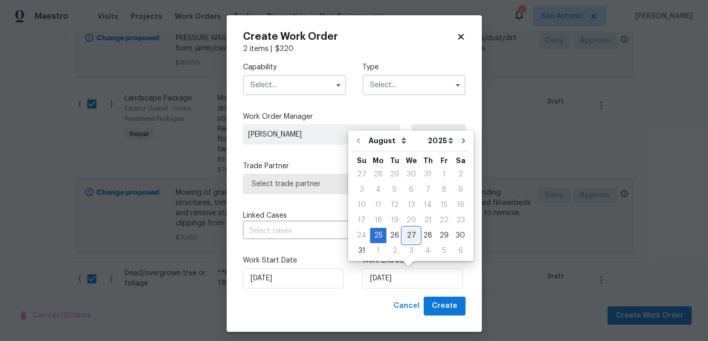
click at [412, 238] on div "27" at bounding box center [410, 236] width 17 height 14
type input "8/27/2025"
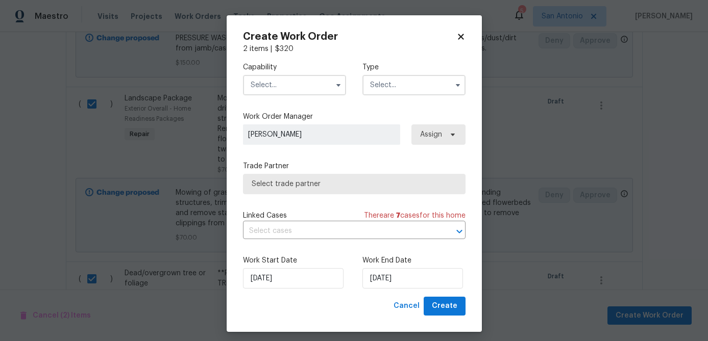
click at [297, 86] on input "text" at bounding box center [294, 85] width 103 height 20
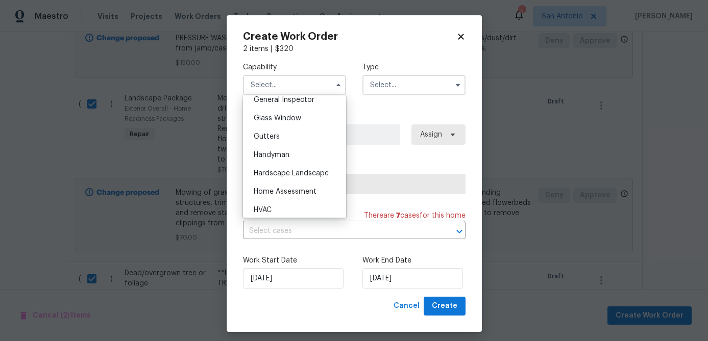
scroll to position [514, 0]
click at [290, 172] on span "Hardscape Landscape" at bounding box center [291, 172] width 75 height 7
type input "Hardscape Landscape"
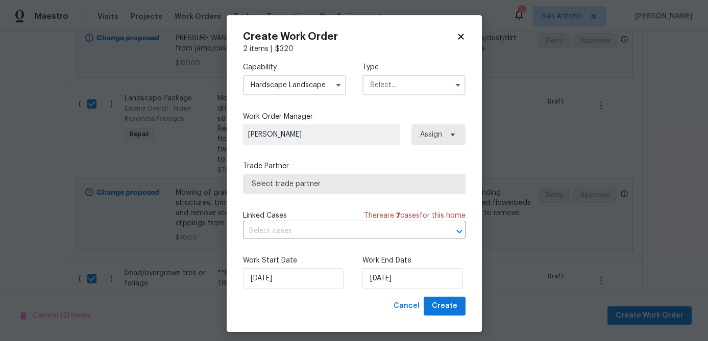
click at [405, 90] on input "text" at bounding box center [413, 85] width 103 height 20
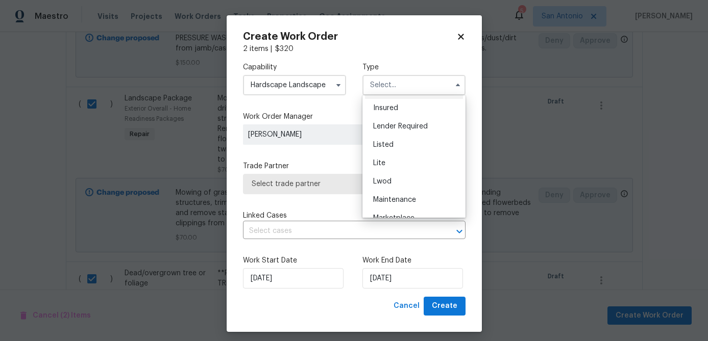
scroll to position [232, 0]
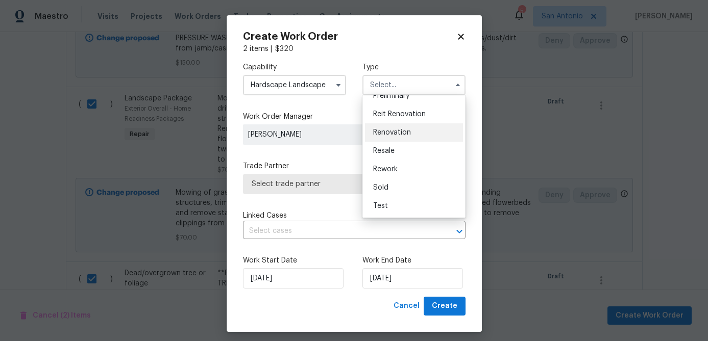
click at [399, 132] on span "Renovation" at bounding box center [392, 132] width 38 height 7
type input "Renovation"
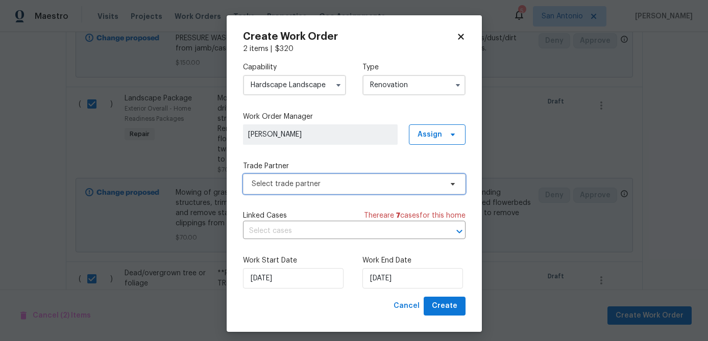
click at [383, 184] on span "Select trade partner" at bounding box center [346, 184] width 190 height 10
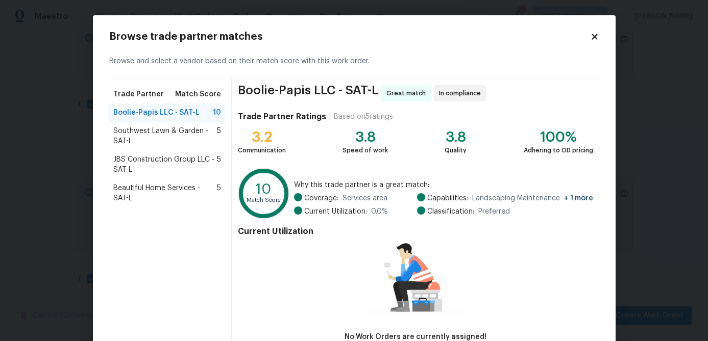
scroll to position [67, 0]
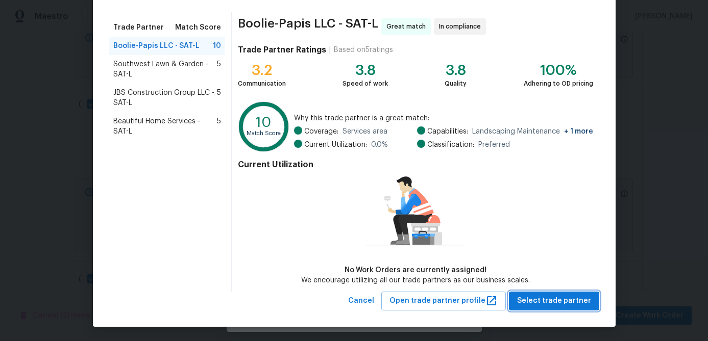
click at [553, 308] on button "Select trade partner" at bounding box center [554, 301] width 90 height 19
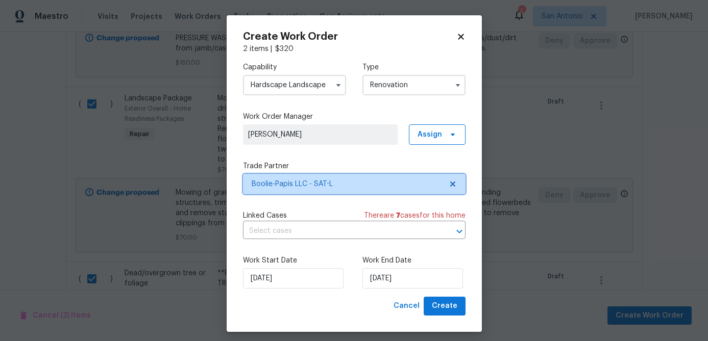
scroll to position [0, 0]
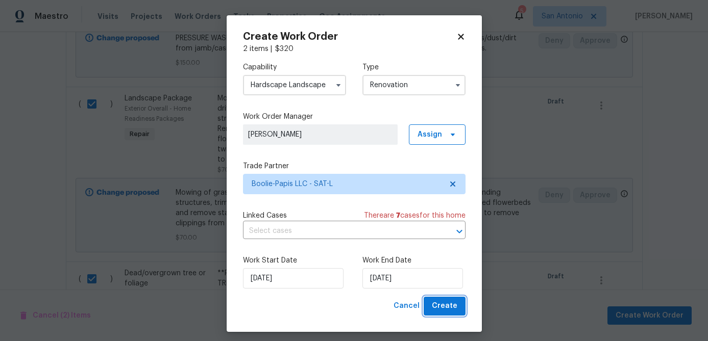
click at [454, 307] on span "Create" at bounding box center [445, 306] width 26 height 13
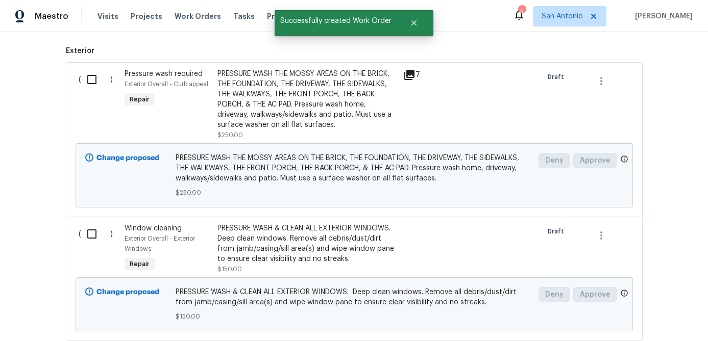
scroll to position [406, 0]
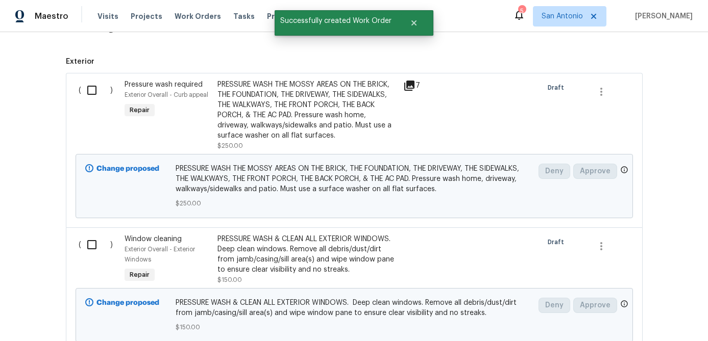
click at [92, 247] on input "checkbox" at bounding box center [95, 244] width 29 height 21
checkbox input "true"
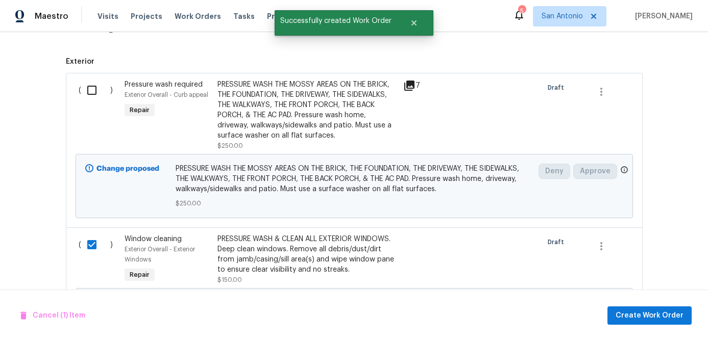
click at [91, 94] on input "checkbox" at bounding box center [95, 90] width 29 height 21
checkbox input "true"
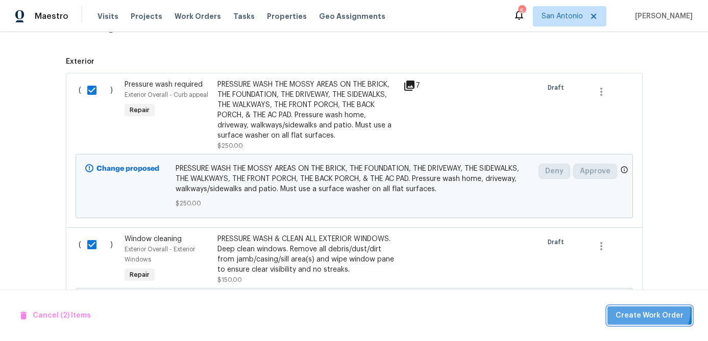
click at [644, 310] on span "Create Work Order" at bounding box center [649, 316] width 68 height 13
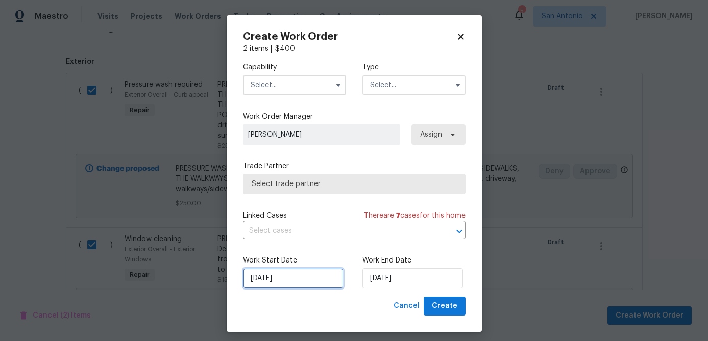
click at [294, 282] on input "8/22/2025" at bounding box center [293, 278] width 100 height 20
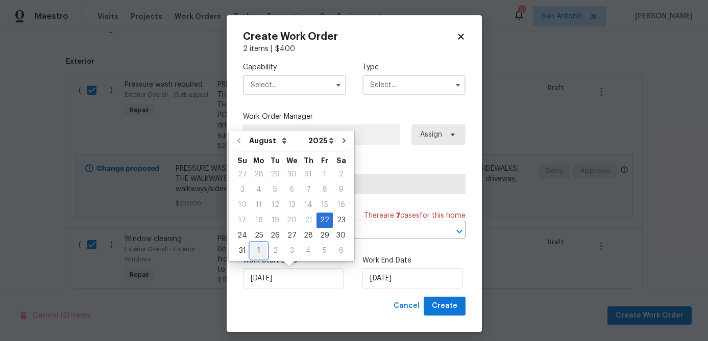
click at [257, 251] on div "1" at bounding box center [258, 251] width 16 height 14
type input "9/1/2025"
select select "8"
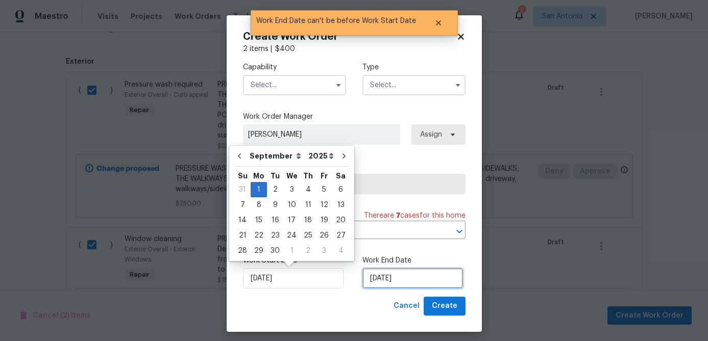
click at [440, 280] on input "9/1/2025" at bounding box center [412, 278] width 100 height 20
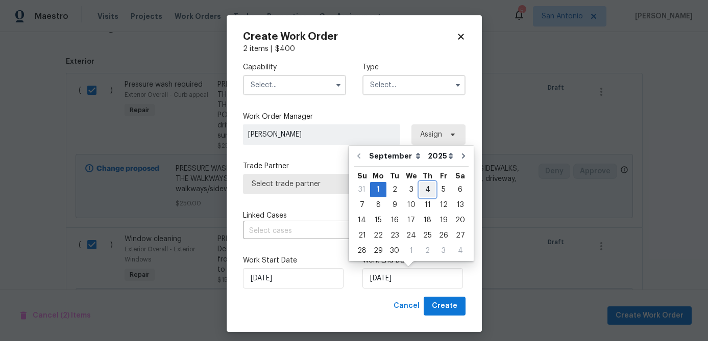
click at [422, 188] on div "4" at bounding box center [427, 190] width 16 height 14
type input "9/4/2025"
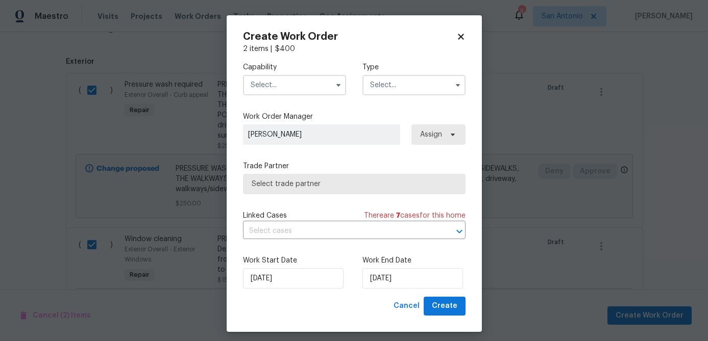
click at [299, 87] on input "text" at bounding box center [294, 85] width 103 height 20
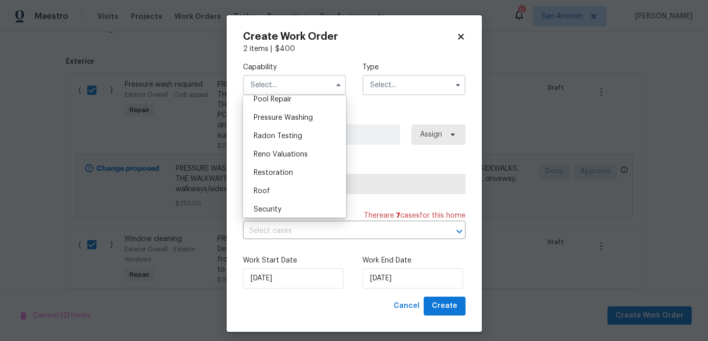
scroll to position [953, 0]
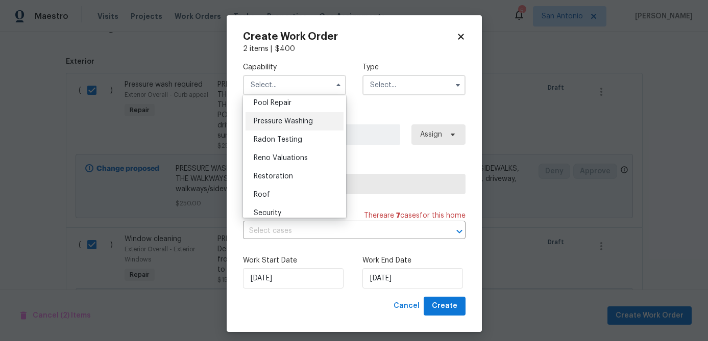
click at [286, 118] on span "Pressure Washing" at bounding box center [283, 121] width 59 height 7
type input "Pressure Washing"
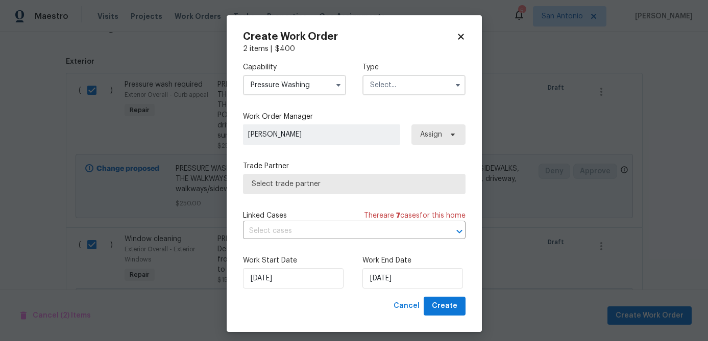
click at [388, 89] on input "text" at bounding box center [413, 85] width 103 height 20
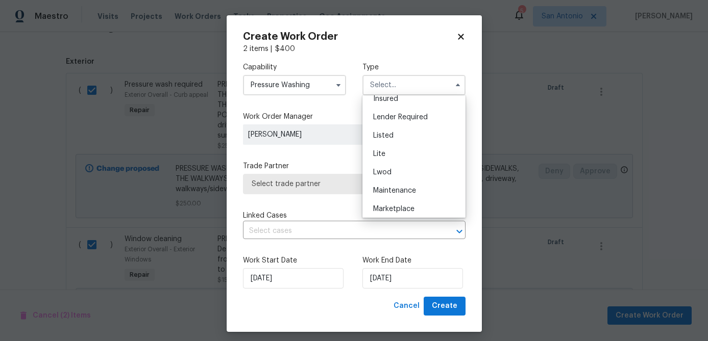
scroll to position [232, 0]
click at [399, 133] on span "Renovation" at bounding box center [392, 132] width 38 height 7
type input "Renovation"
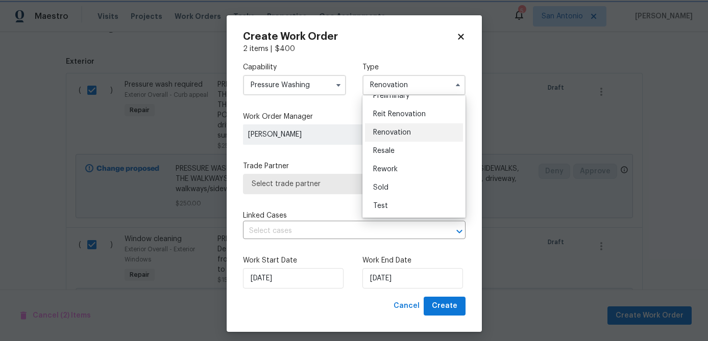
scroll to position [0, 0]
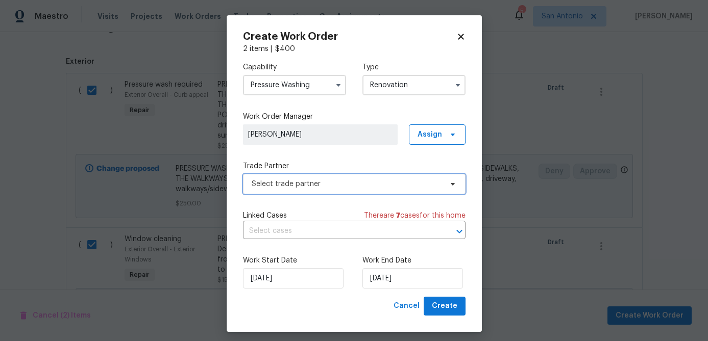
click at [343, 179] on span "Select trade partner" at bounding box center [346, 184] width 190 height 10
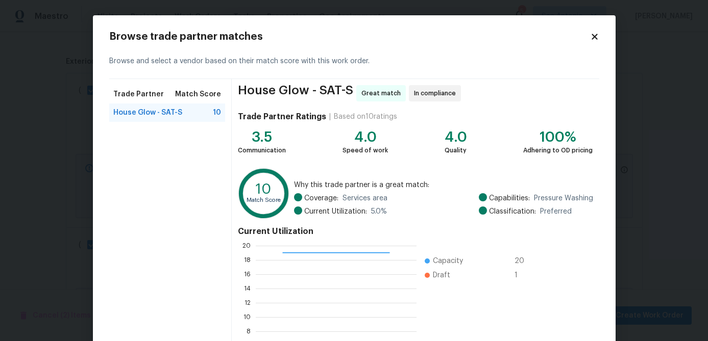
scroll to position [109, 0]
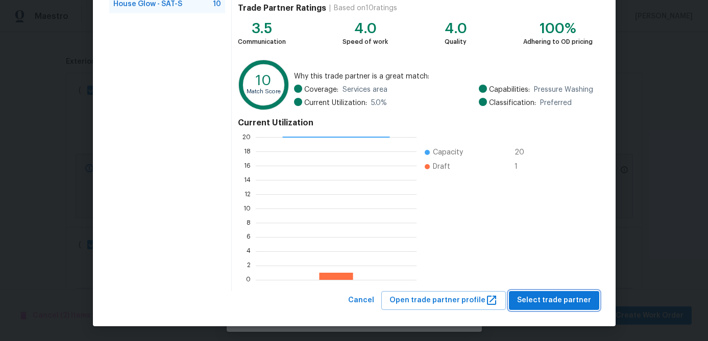
click at [548, 302] on span "Select trade partner" at bounding box center [554, 300] width 74 height 13
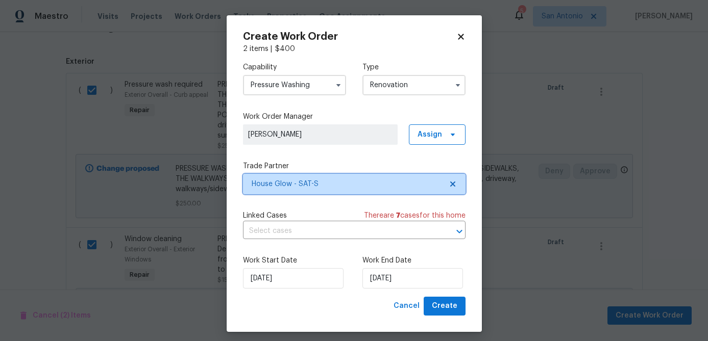
scroll to position [0, 0]
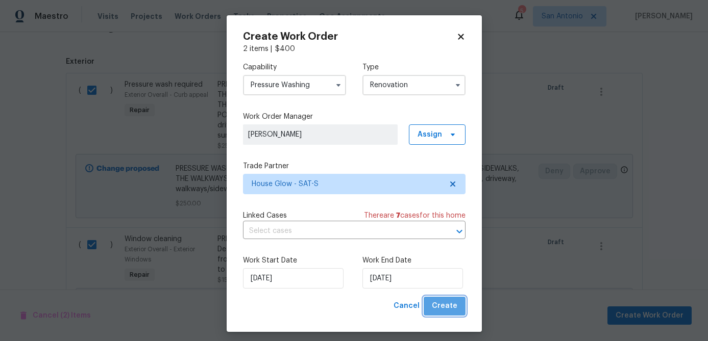
click at [448, 305] on span "Create" at bounding box center [445, 306] width 26 height 13
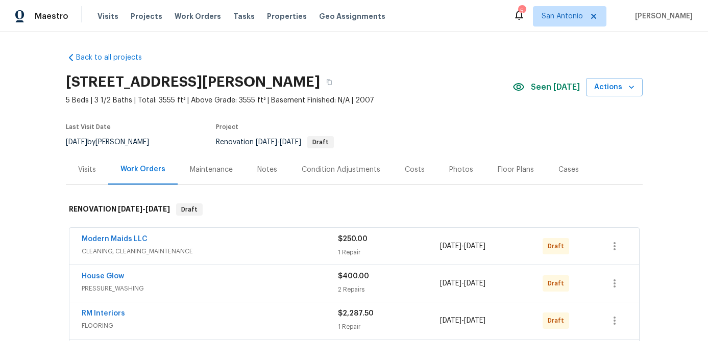
scroll to position [10, 0]
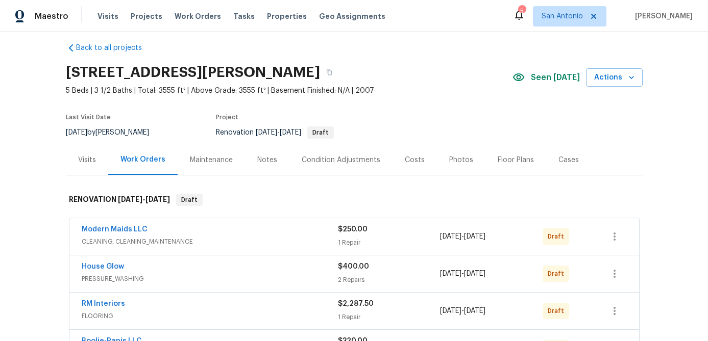
click at [268, 159] on div "Notes" at bounding box center [267, 160] width 20 height 10
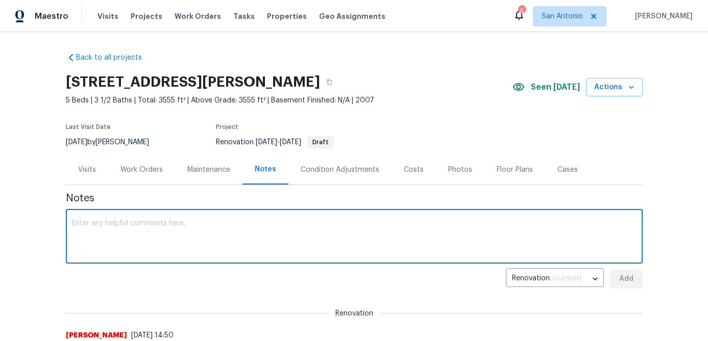
click at [189, 243] on textarea at bounding box center [354, 238] width 564 height 36
type textarea "D"
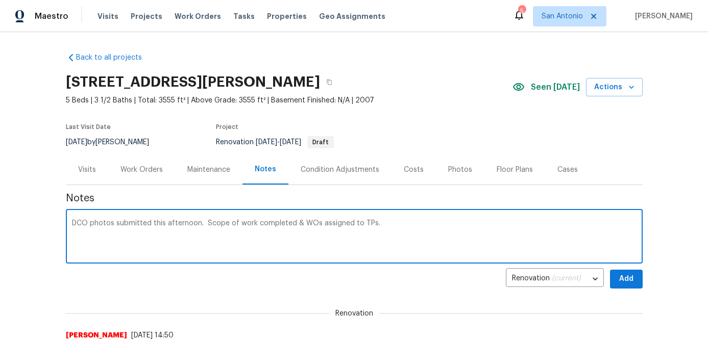
type textarea "DCO photos submitted this afternoon. Scope of work completed & WOs assigned to …"
click at [626, 277] on span "Add" at bounding box center [626, 279] width 16 height 13
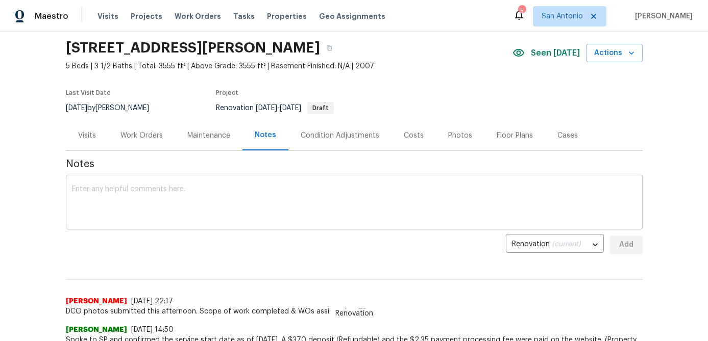
scroll to position [36, 0]
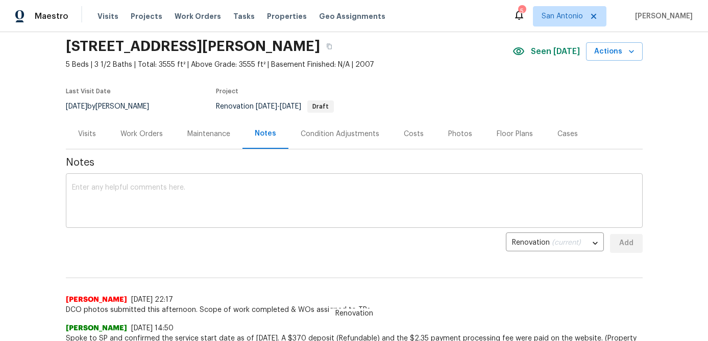
click at [226, 197] on textarea at bounding box center [354, 202] width 564 height 36
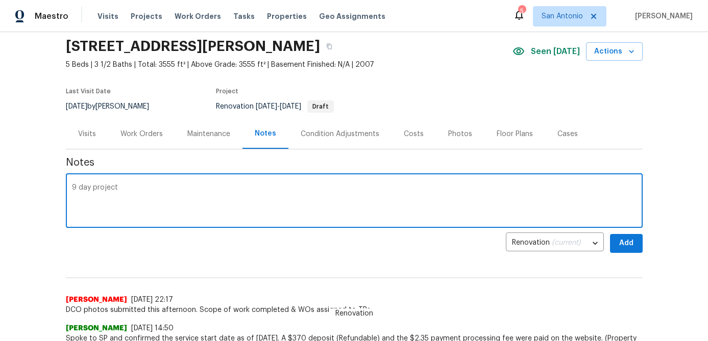
type textarea "9 day project"
click at [414, 135] on div "Costs" at bounding box center [414, 134] width 20 height 10
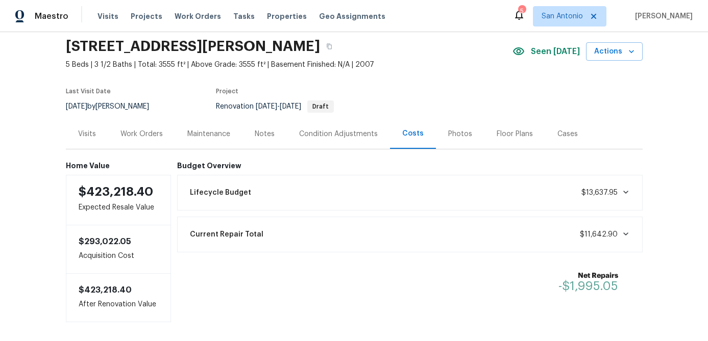
click at [148, 132] on div "Work Orders" at bounding box center [141, 134] width 42 height 10
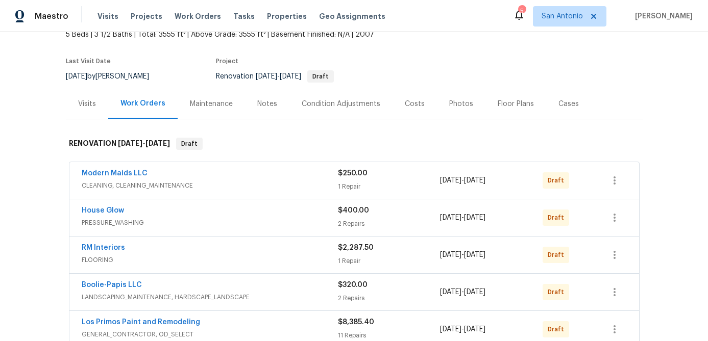
scroll to position [42, 0]
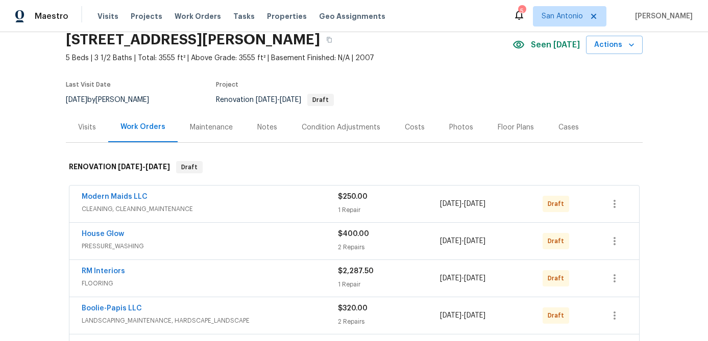
click at [410, 121] on div "Costs" at bounding box center [414, 127] width 44 height 30
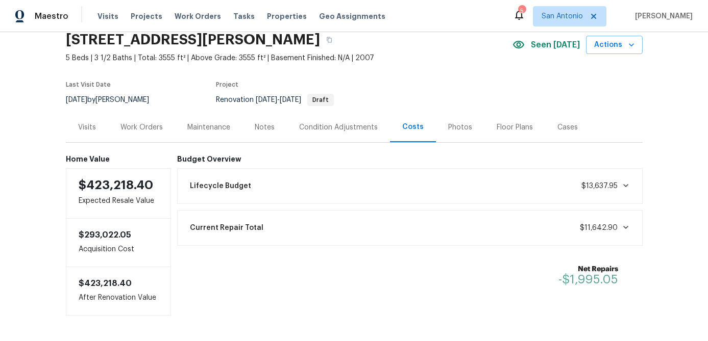
click at [138, 125] on div "Work Orders" at bounding box center [141, 127] width 42 height 10
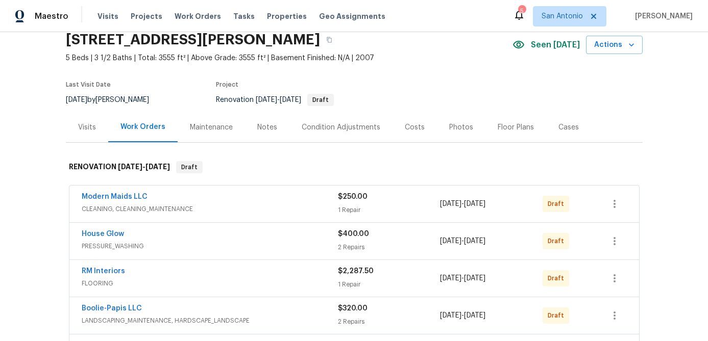
click at [258, 127] on div "Notes" at bounding box center [267, 127] width 20 height 10
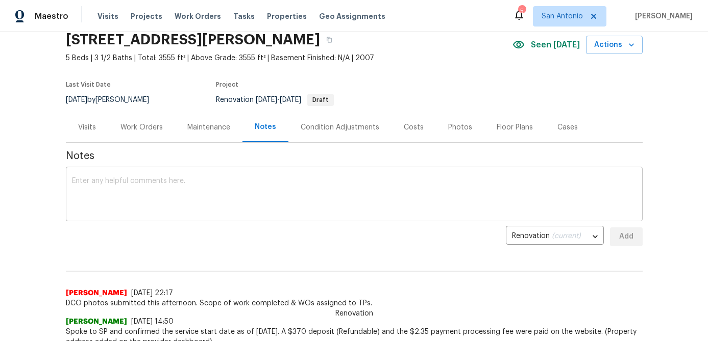
click at [222, 181] on textarea at bounding box center [354, 196] width 564 height 36
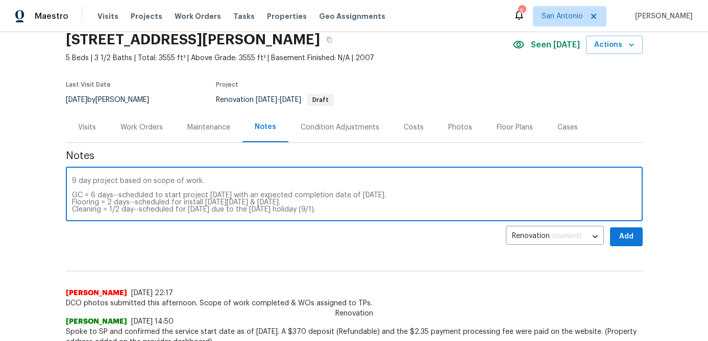
scroll to position [7, 0]
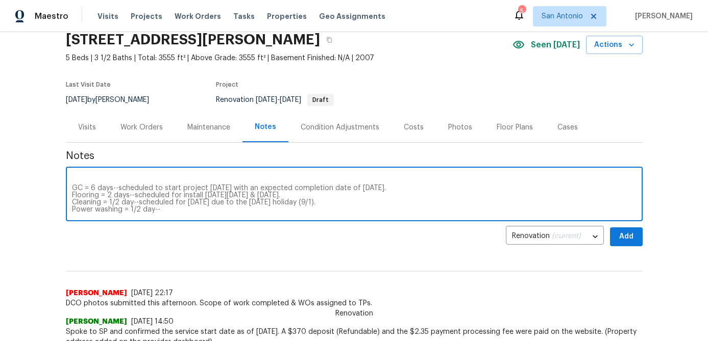
drag, startPoint x: 138, startPoint y: 202, endPoint x: 353, endPoint y: 200, distance: 215.3
click at [353, 200] on textarea "9 day project based on scope of work. GC = 6 days--scheduled to start project F…" at bounding box center [354, 196] width 564 height 36
click at [174, 211] on textarea "9 day project based on scope of work. GC = 6 days--scheduled to start project F…" at bounding box center [354, 196] width 564 height 36
paste textarea "scheduled for Tuesday 9/2/25 due to the Labor Day holiday (9/1)."
click at [214, 203] on textarea "9 day project based on scope of work. GC = 6 days--scheduled to start project F…" at bounding box center [354, 196] width 564 height 36
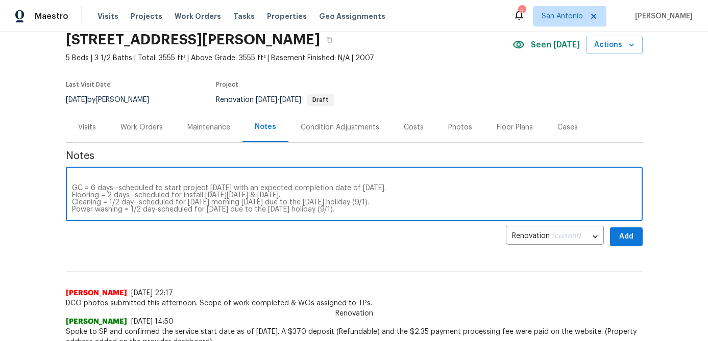
click at [233, 209] on textarea "9 day project based on scope of work. GC = 6 days--scheduled to start project F…" at bounding box center [354, 196] width 564 height 36
click at [409, 211] on textarea "9 day project based on scope of work. GC = 6 days--scheduled to start project F…" at bounding box center [354, 196] width 564 height 36
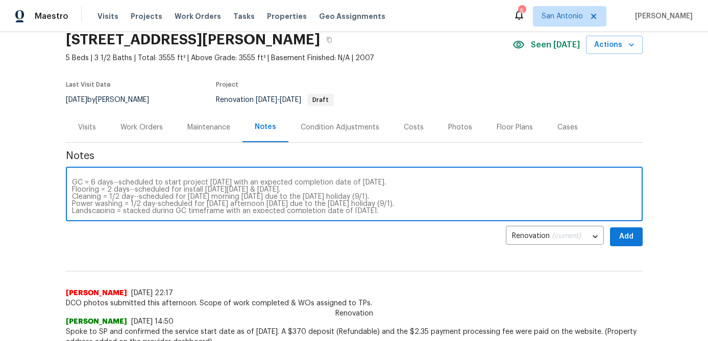
scroll to position [14, 0]
type textarea "9 day project based on scope of work. GC = 6 days--scheduled to start project F…"
click at [627, 240] on span "Add" at bounding box center [626, 237] width 16 height 13
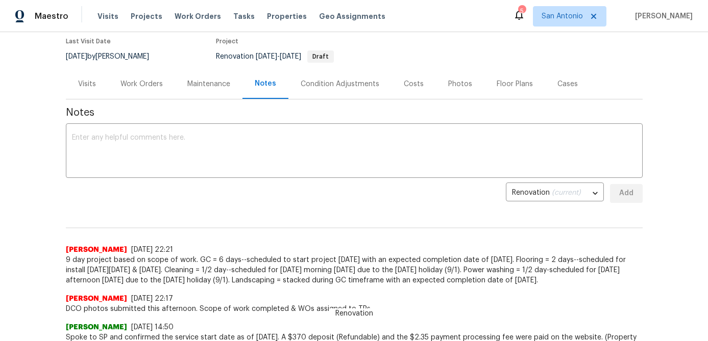
scroll to position [0, 0]
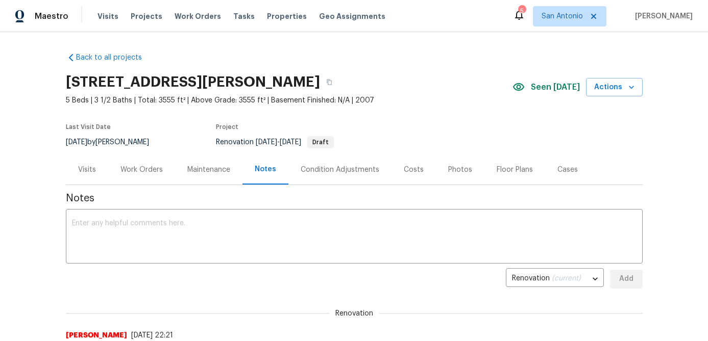
click at [140, 171] on div "Work Orders" at bounding box center [141, 170] width 42 height 10
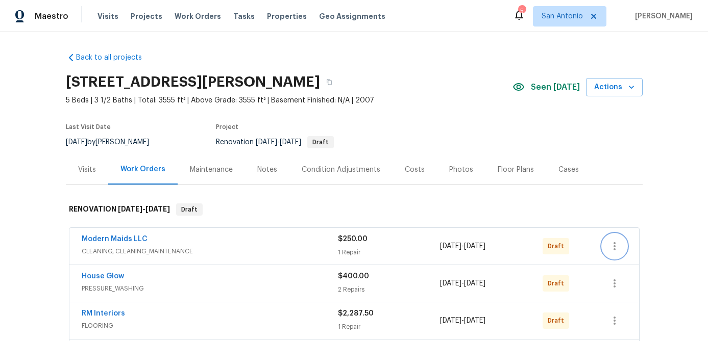
click at [618, 247] on icon "button" at bounding box center [614, 246] width 12 height 12
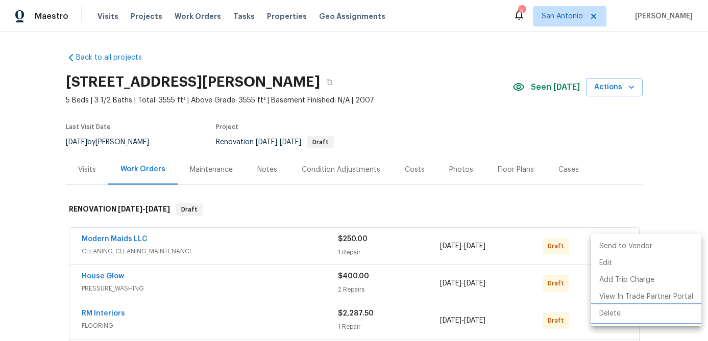
click at [609, 314] on li "Delete" at bounding box center [646, 314] width 110 height 17
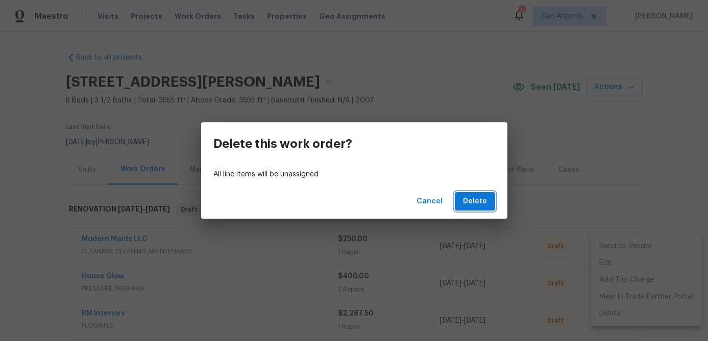
click at [477, 203] on span "Delete" at bounding box center [475, 201] width 24 height 13
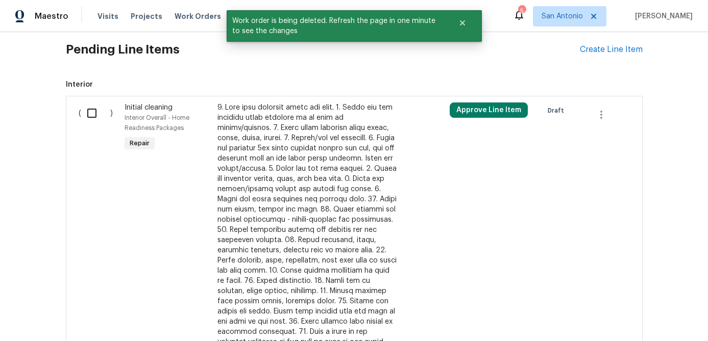
scroll to position [427, 0]
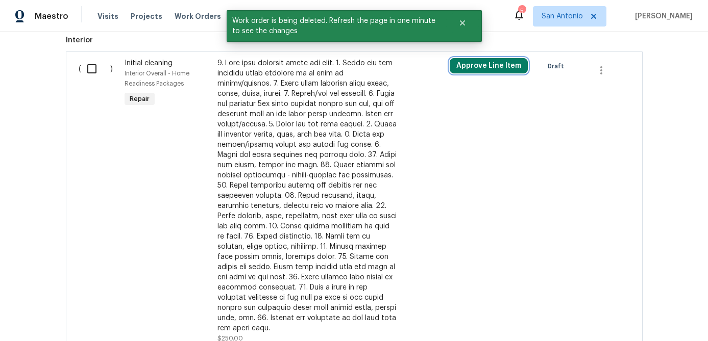
click at [490, 64] on button "Approve Line Item" at bounding box center [488, 65] width 78 height 15
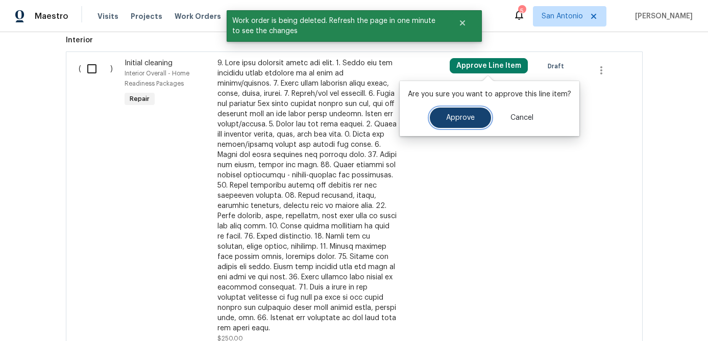
click at [451, 116] on span "Approve" at bounding box center [460, 118] width 29 height 8
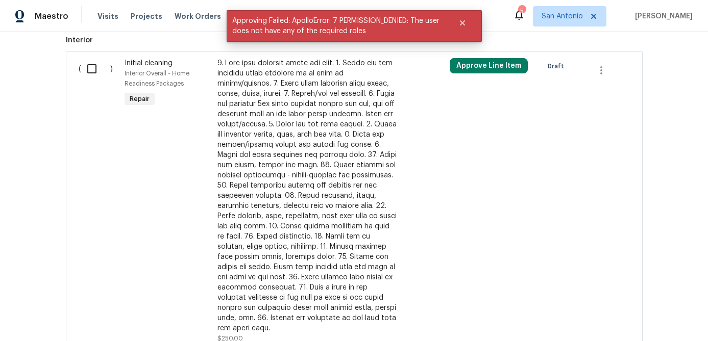
click at [87, 70] on input "checkbox" at bounding box center [95, 68] width 29 height 21
checkbox input "true"
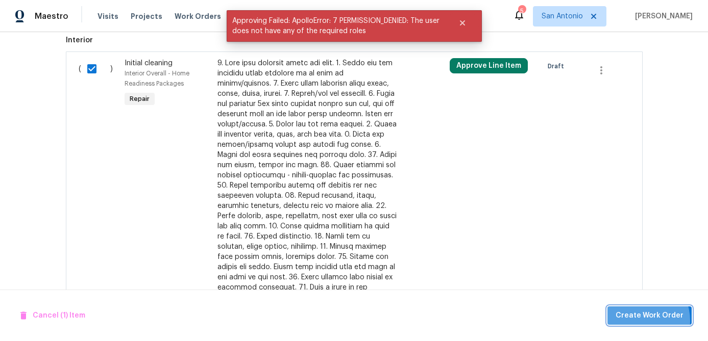
click at [638, 321] on span "Create Work Order" at bounding box center [649, 316] width 68 height 13
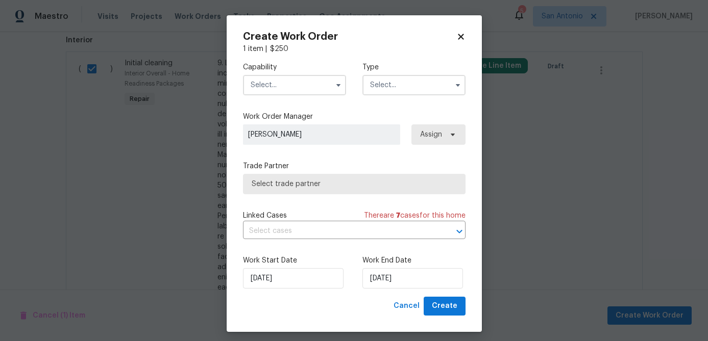
click at [288, 89] on input "text" at bounding box center [294, 85] width 103 height 20
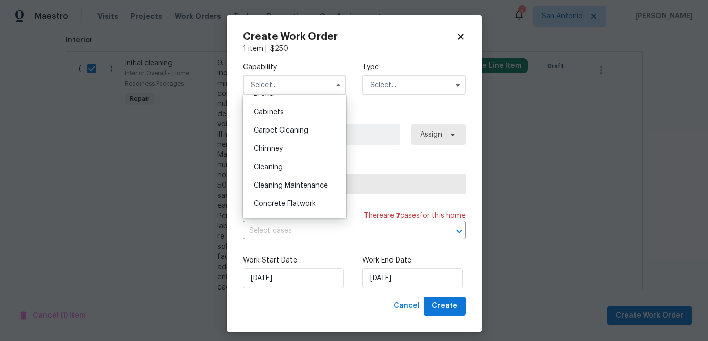
scroll to position [92, 0]
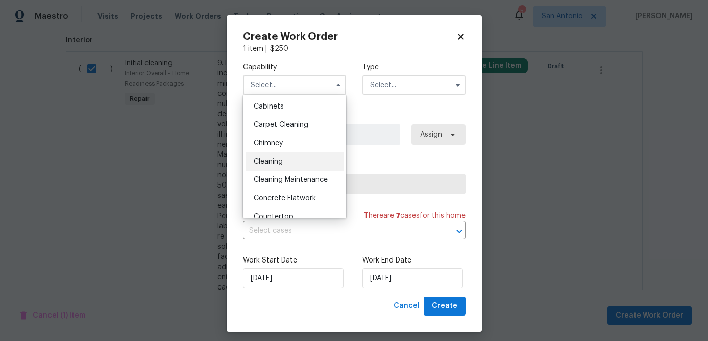
click at [271, 157] on div "Cleaning" at bounding box center [294, 162] width 98 height 18
type input "Cleaning"
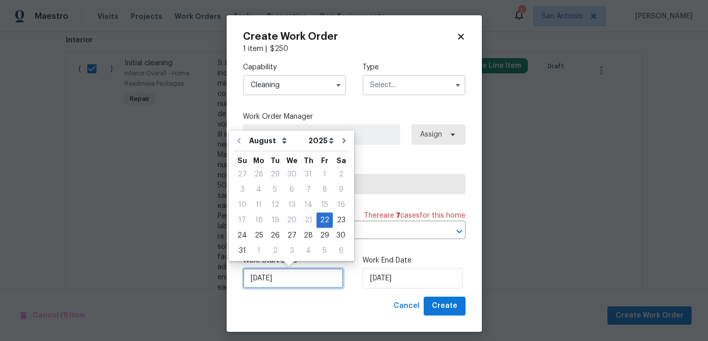
click at [299, 278] on input "8/22/2025" at bounding box center [293, 278] width 100 height 20
click at [259, 252] on div "1" at bounding box center [258, 251] width 16 height 14
type input "9/1/2025"
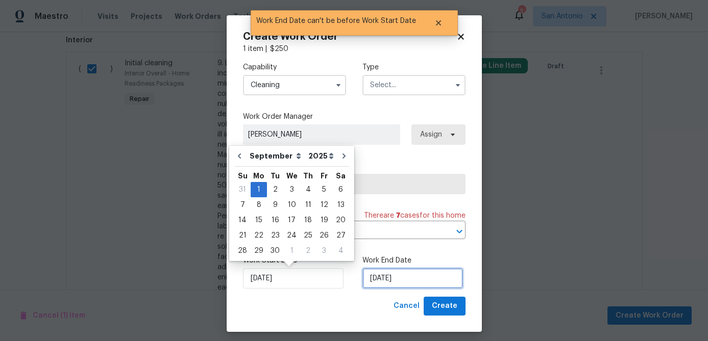
click at [420, 284] on input "9/1/2025" at bounding box center [412, 278] width 100 height 20
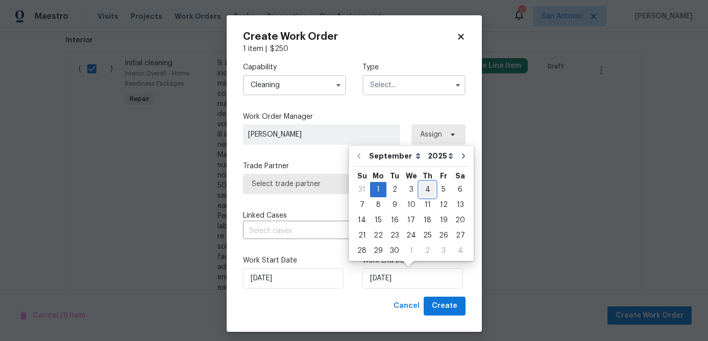
click at [423, 187] on div "4" at bounding box center [427, 190] width 16 height 14
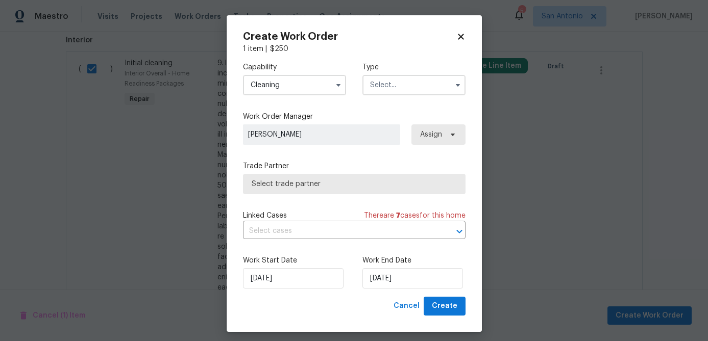
click at [394, 88] on input "text" at bounding box center [413, 85] width 103 height 20
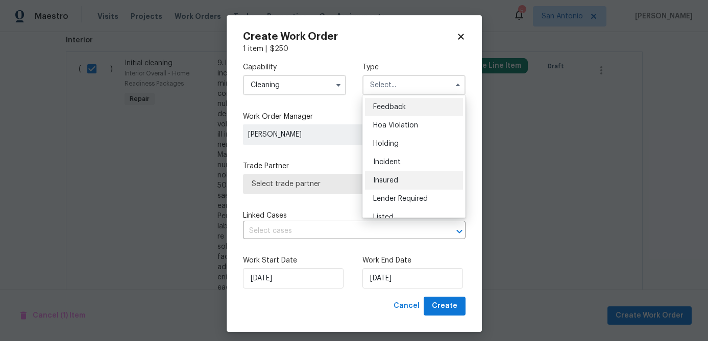
scroll to position [232, 0]
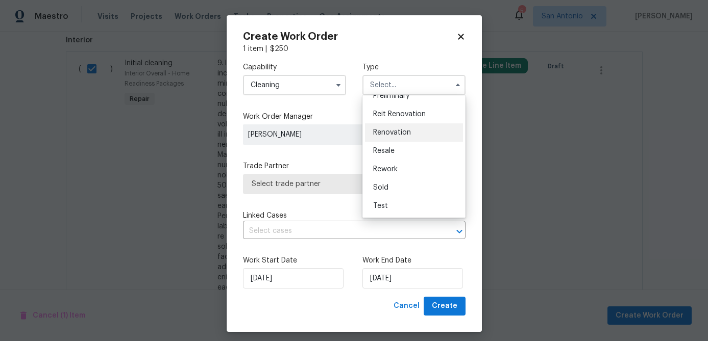
click at [394, 133] on span "Renovation" at bounding box center [392, 132] width 38 height 7
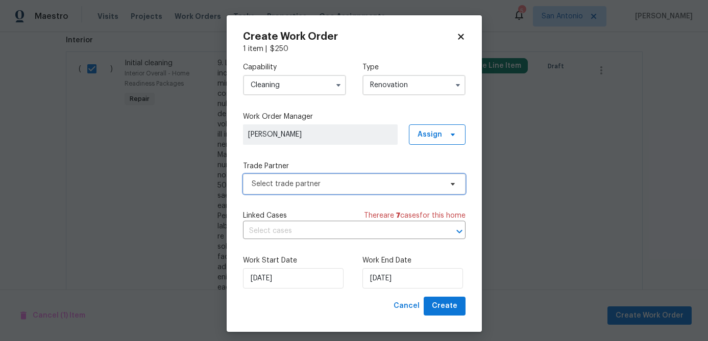
click at [307, 182] on span "Select trade partner" at bounding box center [346, 184] width 190 height 10
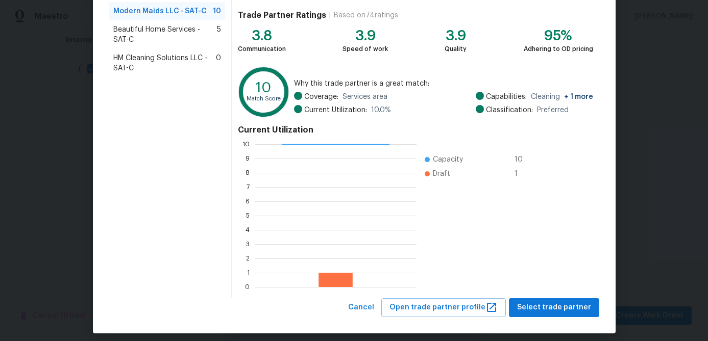
scroll to position [109, 0]
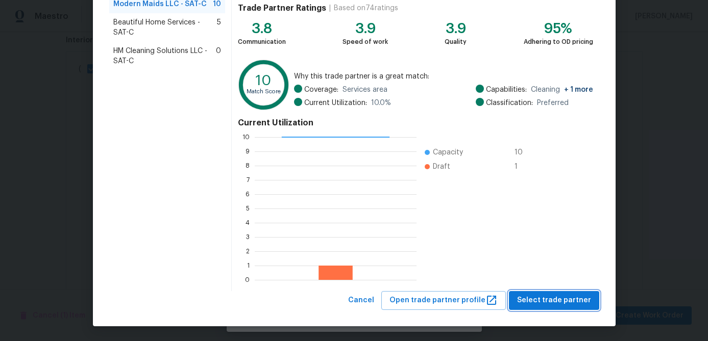
click at [547, 294] on span "Select trade partner" at bounding box center [554, 300] width 74 height 13
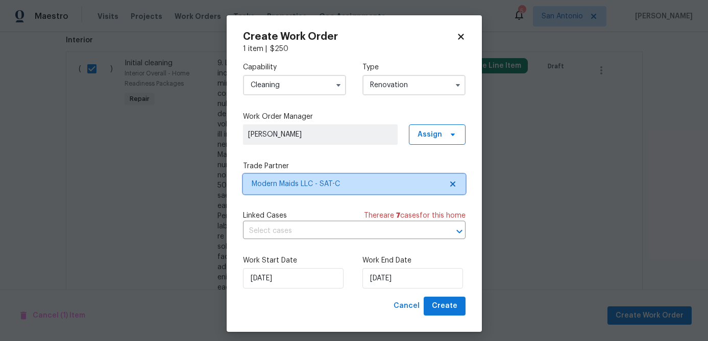
scroll to position [0, 0]
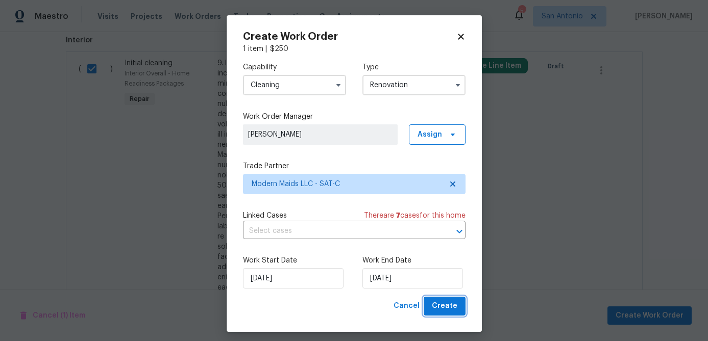
click at [439, 312] on span "Create" at bounding box center [445, 306] width 26 height 13
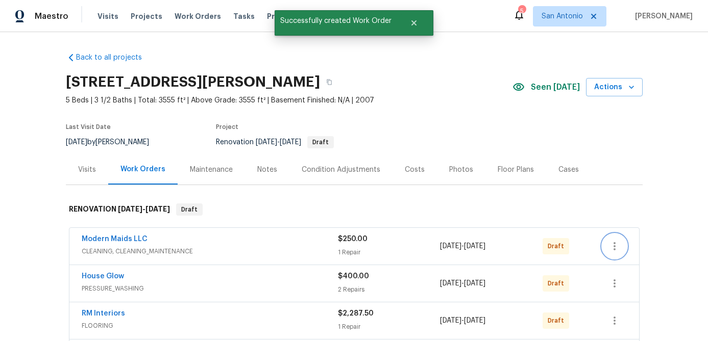
click at [616, 249] on icon "button" at bounding box center [614, 246] width 12 height 12
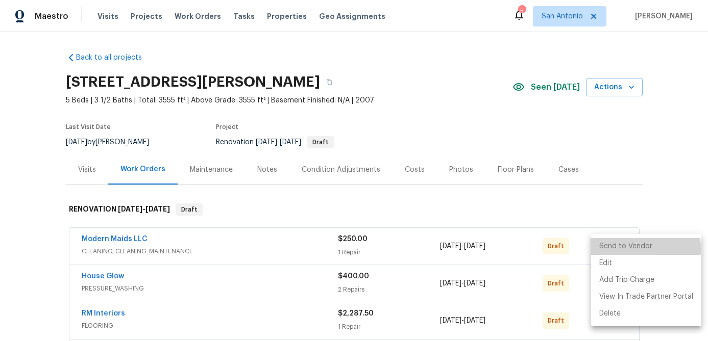
click at [616, 249] on li "Send to Vendor" at bounding box center [646, 246] width 110 height 17
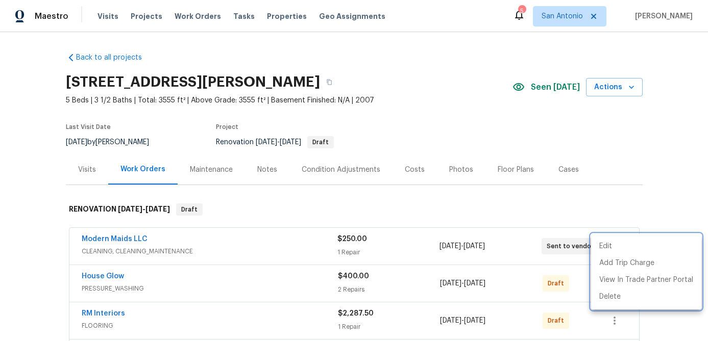
click at [218, 277] on div at bounding box center [354, 170] width 708 height 341
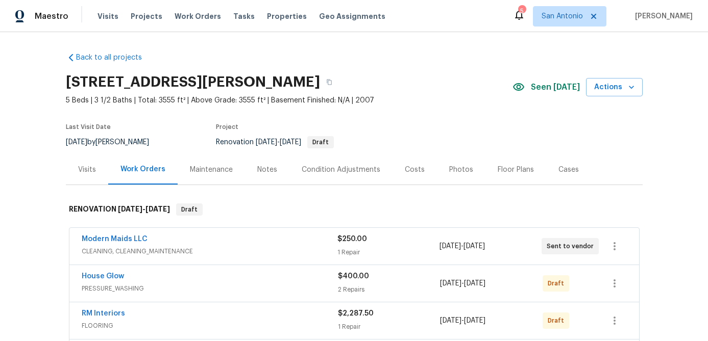
click at [218, 276] on div "House Glow" at bounding box center [210, 277] width 256 height 12
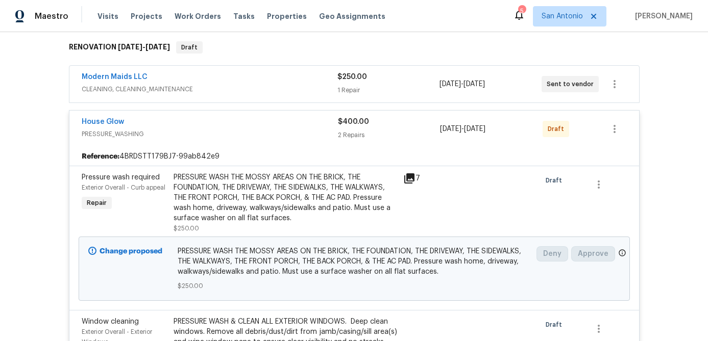
scroll to position [128, 0]
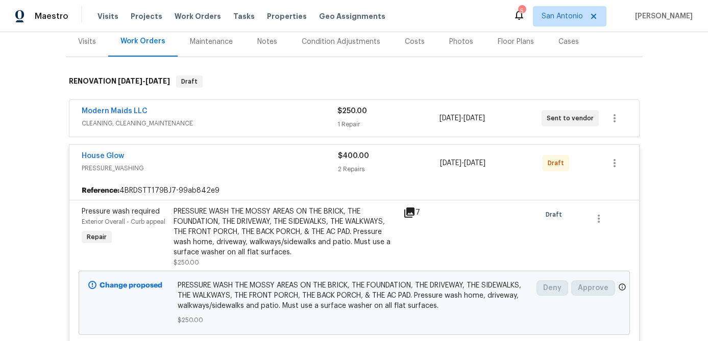
click at [213, 156] on div "House Glow" at bounding box center [210, 157] width 256 height 12
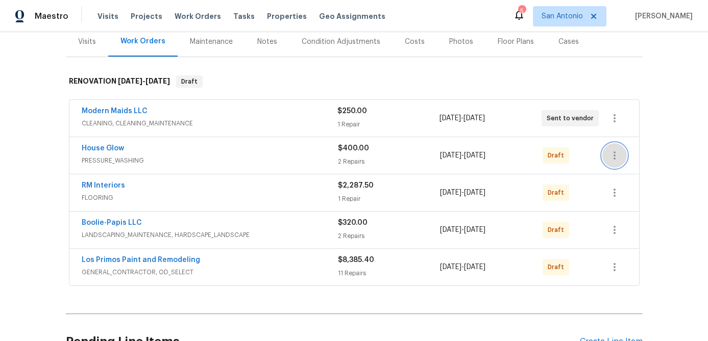
click at [620, 156] on icon "button" at bounding box center [614, 155] width 12 height 12
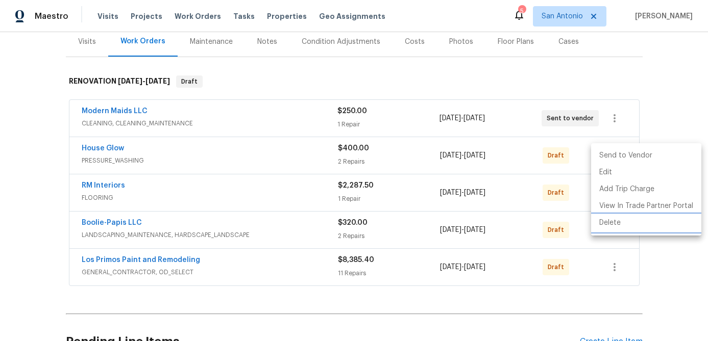
click at [605, 219] on li "Delete" at bounding box center [646, 223] width 110 height 17
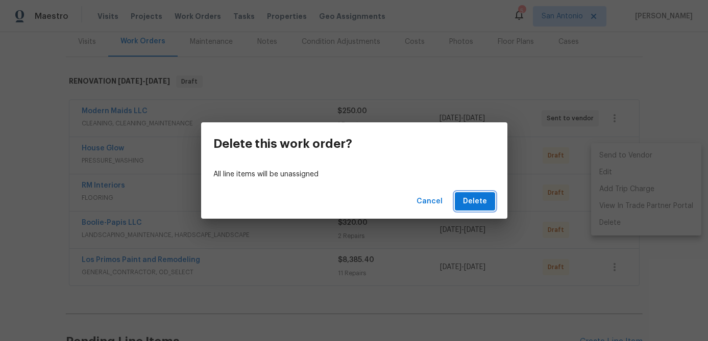
click at [486, 206] on button "Delete" at bounding box center [475, 201] width 40 height 19
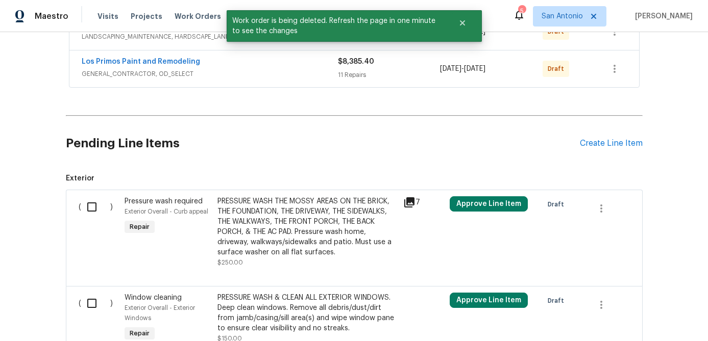
scroll to position [391, 0]
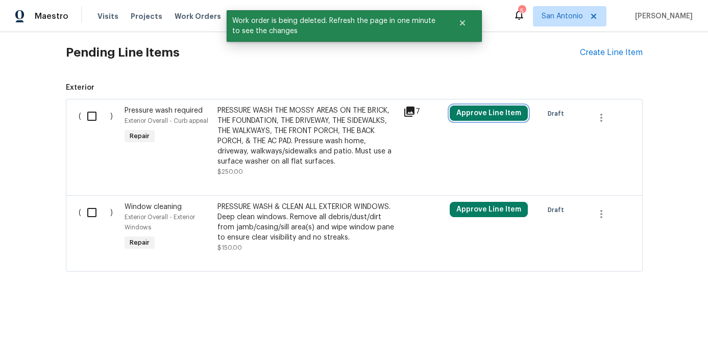
click at [457, 108] on button "Approve Line Item" at bounding box center [488, 113] width 78 height 15
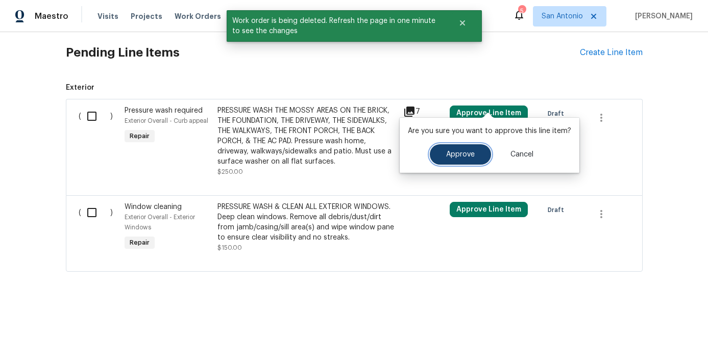
click at [446, 152] on span "Approve" at bounding box center [460, 155] width 29 height 8
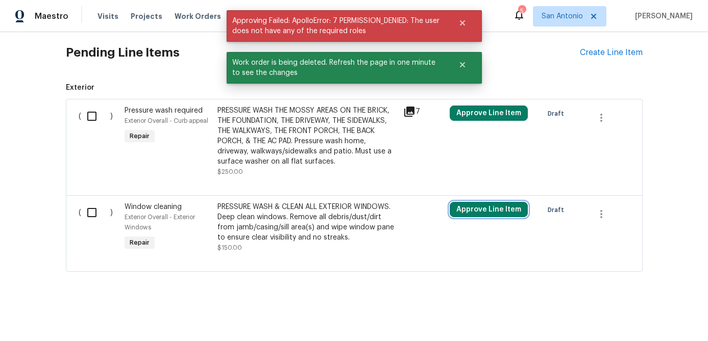
click at [478, 204] on button "Approve Line Item" at bounding box center [488, 209] width 78 height 15
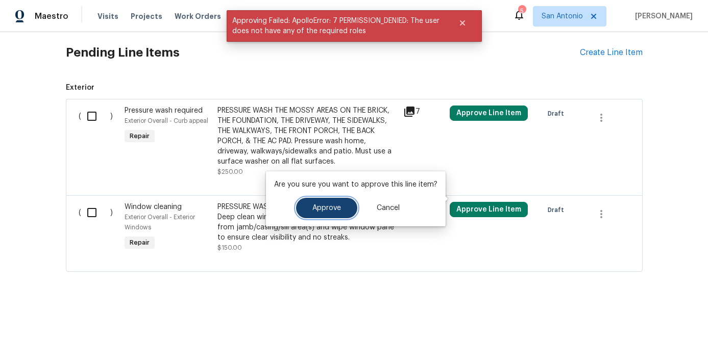
click at [330, 209] on span "Approve" at bounding box center [326, 209] width 29 height 8
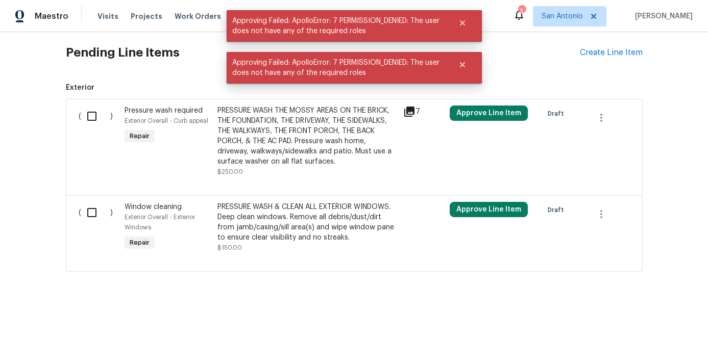
click at [91, 202] on input "checkbox" at bounding box center [95, 212] width 29 height 21
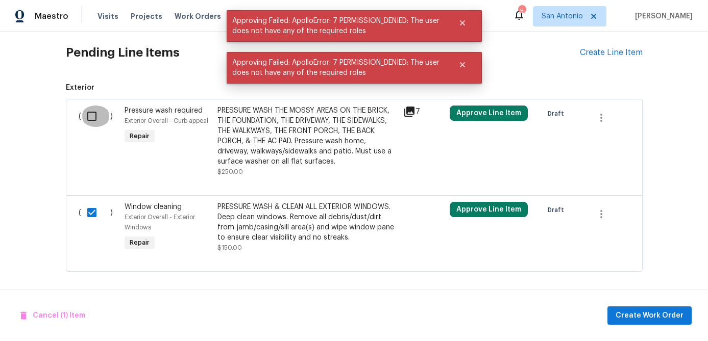
click at [99, 106] on input "checkbox" at bounding box center [95, 116] width 29 height 21
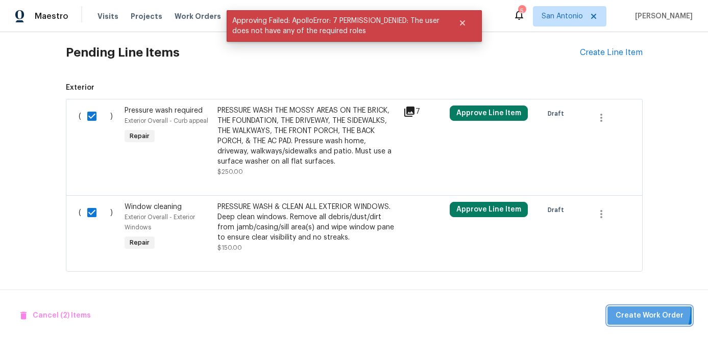
click at [635, 308] on button "Create Work Order" at bounding box center [649, 316] width 84 height 19
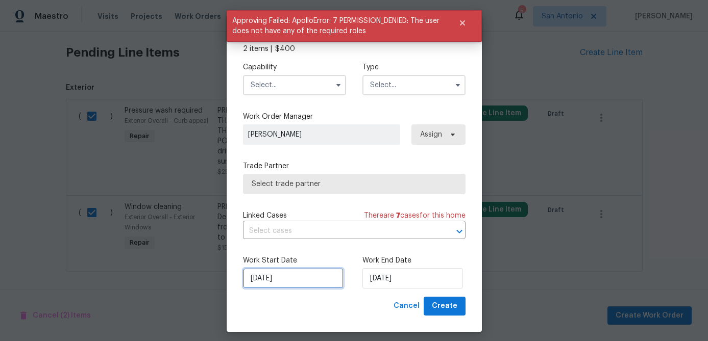
click at [296, 282] on input "8/22/2025" at bounding box center [293, 278] width 100 height 20
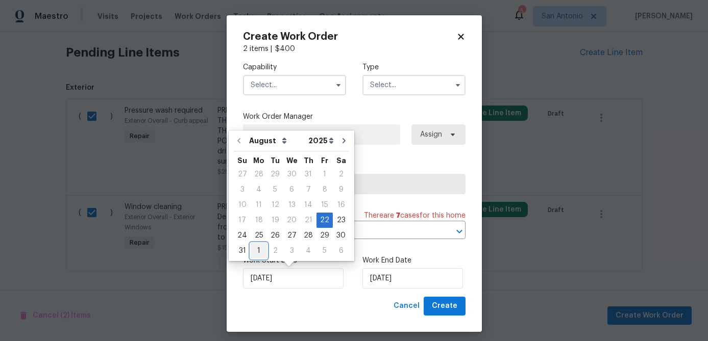
click at [259, 251] on div "1" at bounding box center [258, 251] width 16 height 14
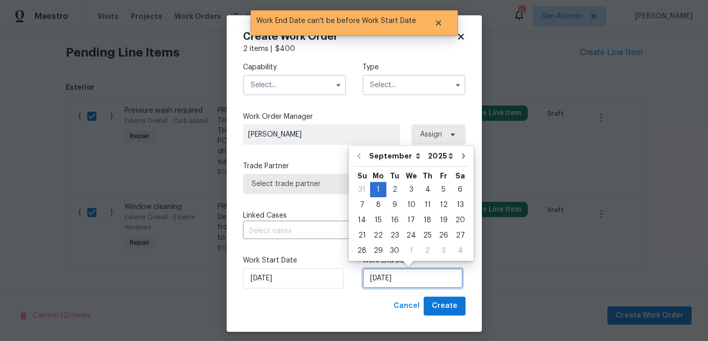
click at [411, 277] on input "9/1/2025" at bounding box center [412, 278] width 100 height 20
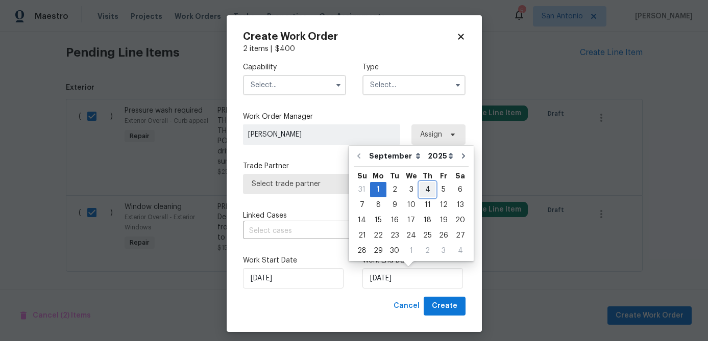
click at [426, 190] on div "4" at bounding box center [427, 190] width 16 height 14
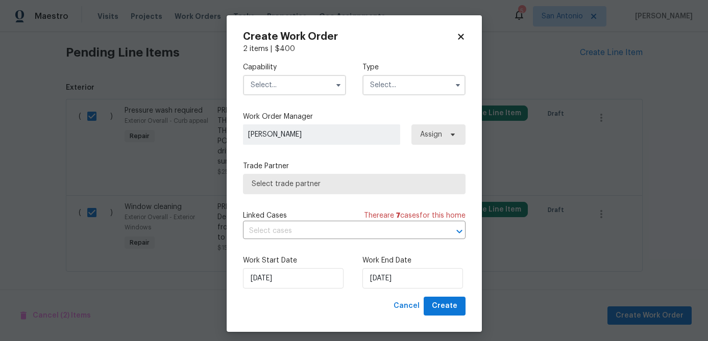
click at [289, 86] on input "text" at bounding box center [294, 85] width 103 height 20
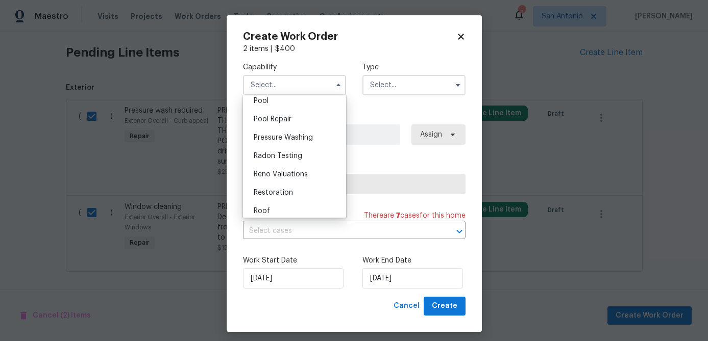
scroll to position [936, 0]
click at [293, 138] on span "Pressure Washing" at bounding box center [283, 138] width 59 height 7
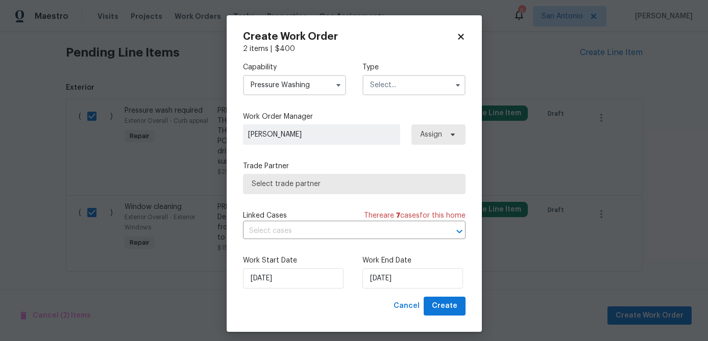
click at [394, 90] on input "text" at bounding box center [413, 85] width 103 height 20
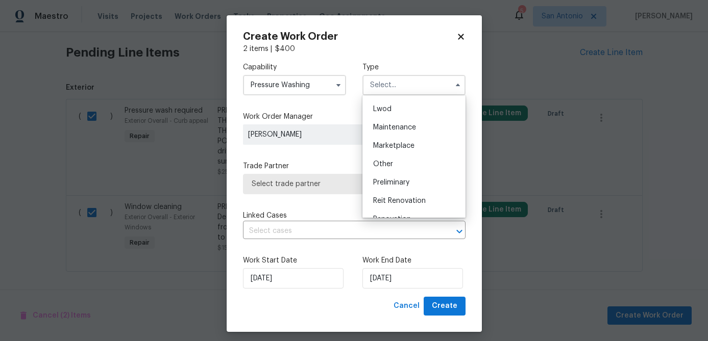
scroll to position [232, 0]
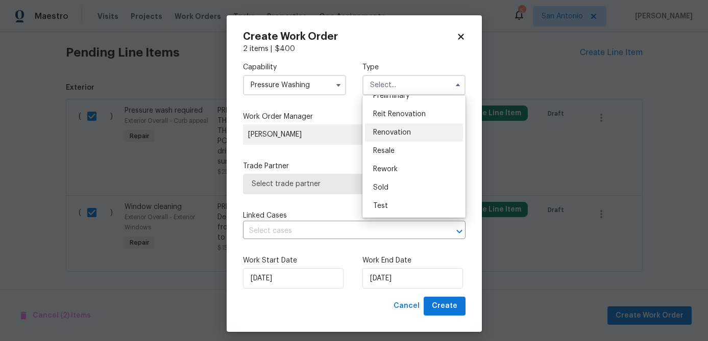
click at [397, 130] on span "Renovation" at bounding box center [392, 132] width 38 height 7
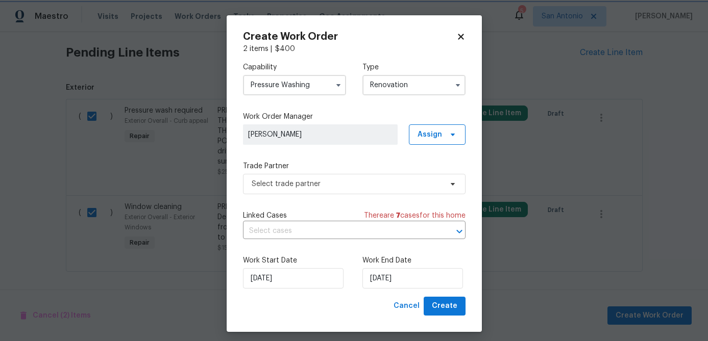
scroll to position [0, 0]
click at [357, 181] on span "Select trade partner" at bounding box center [346, 184] width 190 height 10
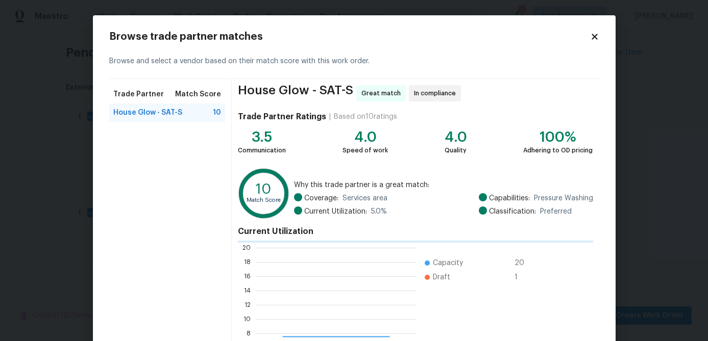
scroll to position [143, 161]
click at [162, 114] on span "House Glow - SAT-S" at bounding box center [147, 113] width 69 height 10
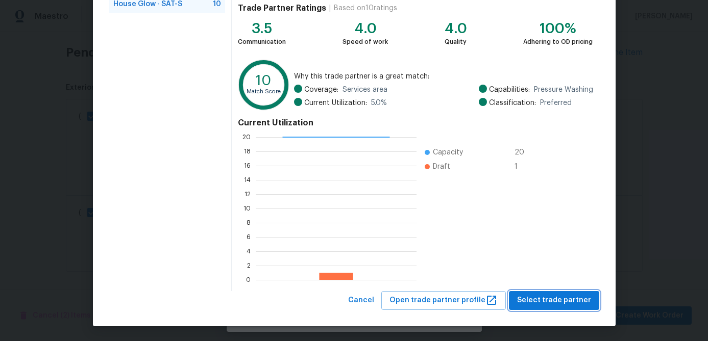
click at [546, 294] on span "Select trade partner" at bounding box center [554, 300] width 74 height 13
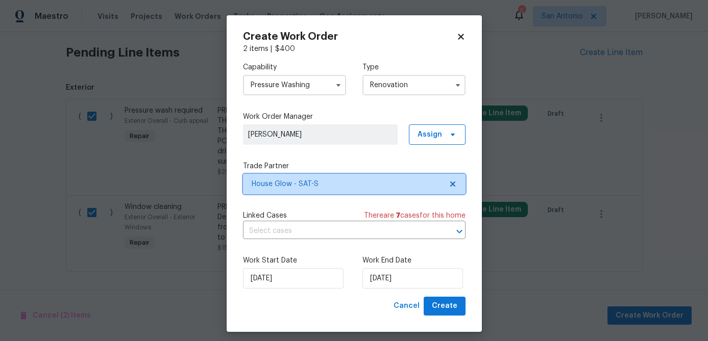
scroll to position [0, 0]
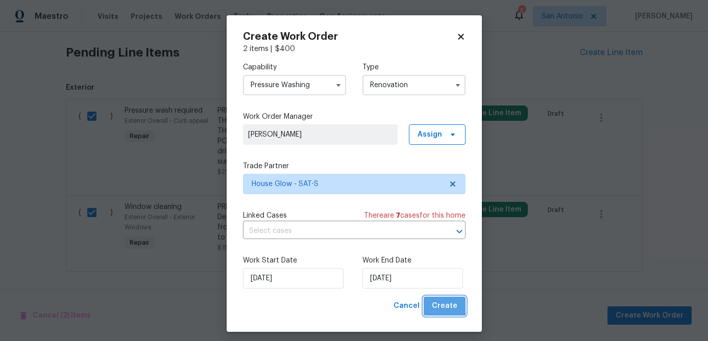
click at [445, 300] on span "Create" at bounding box center [445, 306] width 26 height 13
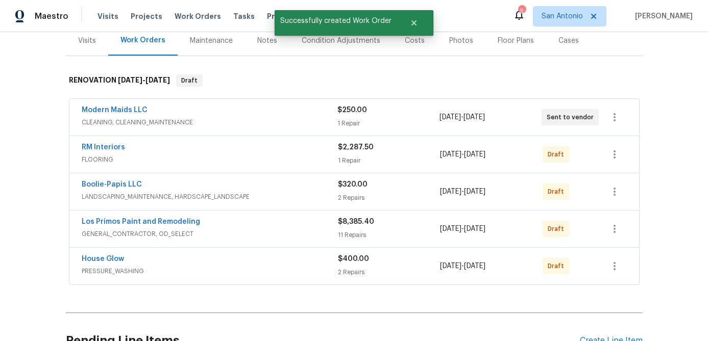
scroll to position [128, 0]
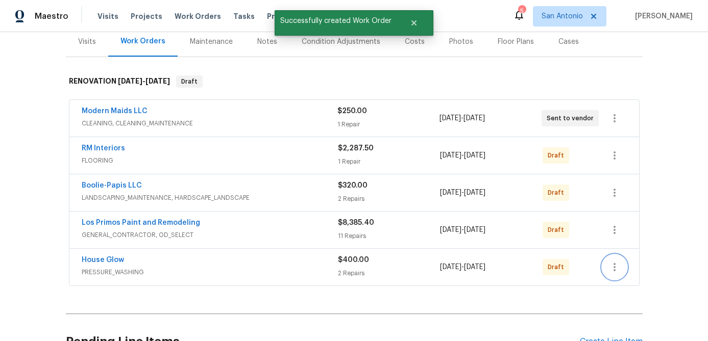
click at [612, 267] on icon "button" at bounding box center [614, 267] width 12 height 12
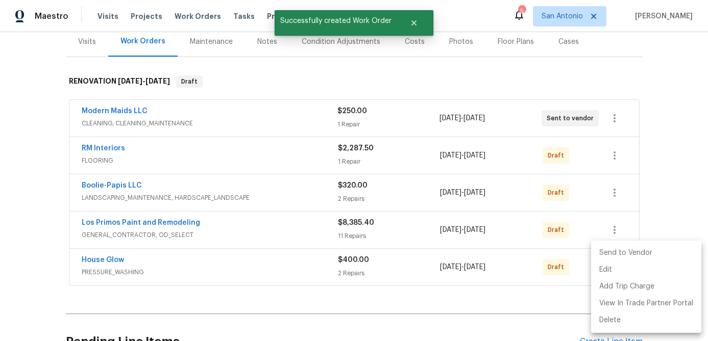
click at [614, 256] on li "Send to Vendor" at bounding box center [646, 253] width 110 height 17
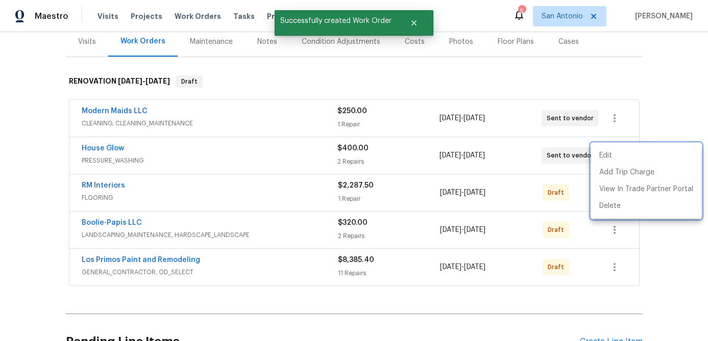
click at [268, 225] on div at bounding box center [354, 170] width 708 height 341
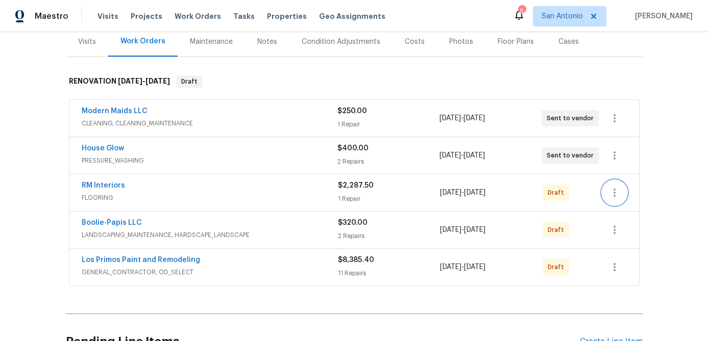
click at [612, 195] on icon "button" at bounding box center [614, 193] width 12 height 12
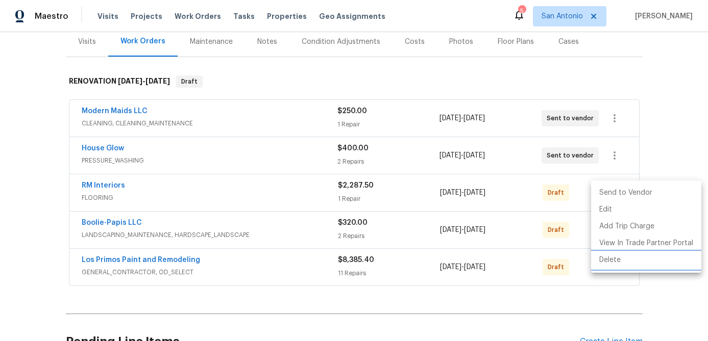
click at [607, 263] on li "Delete" at bounding box center [646, 260] width 110 height 17
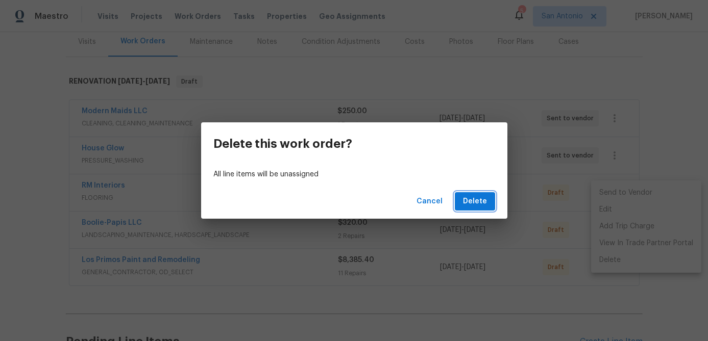
click at [483, 209] on button "Delete" at bounding box center [475, 201] width 40 height 19
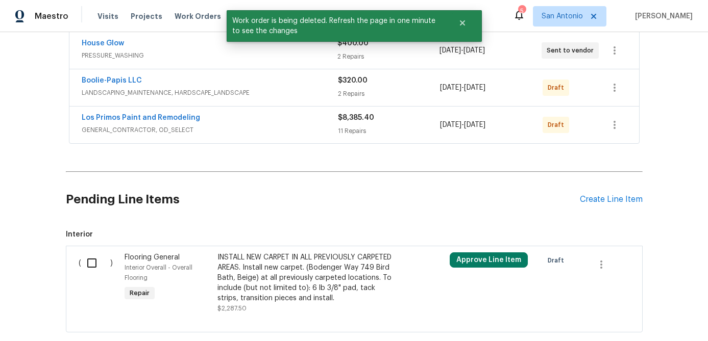
scroll to position [294, 0]
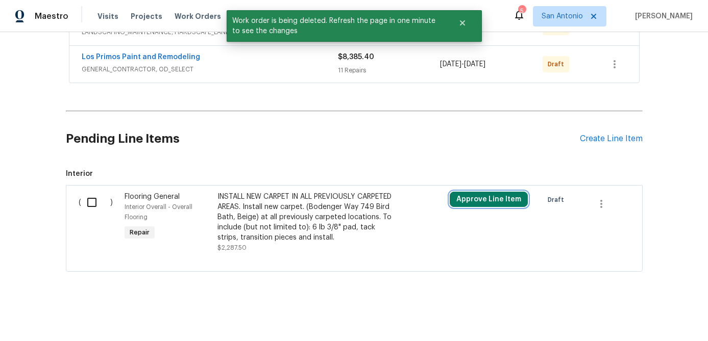
click at [489, 192] on button "Approve Line Item" at bounding box center [488, 199] width 78 height 15
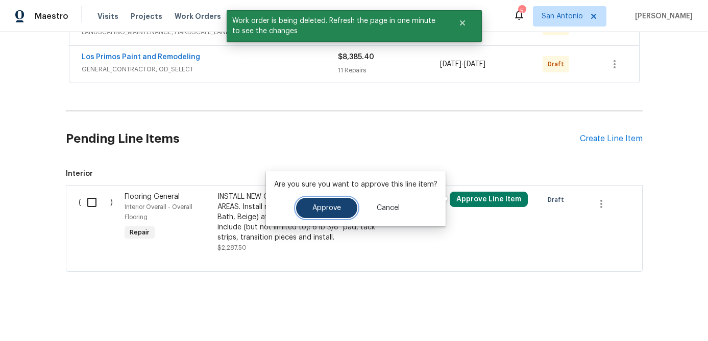
click at [320, 209] on span "Approve" at bounding box center [326, 209] width 29 height 8
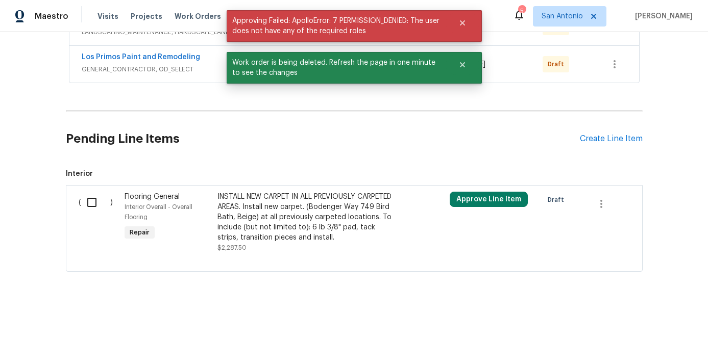
click at [98, 200] on input "checkbox" at bounding box center [95, 202] width 29 height 21
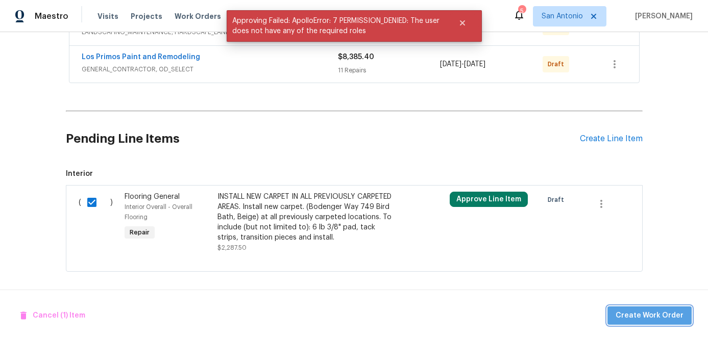
click at [665, 312] on span "Create Work Order" at bounding box center [649, 316] width 68 height 13
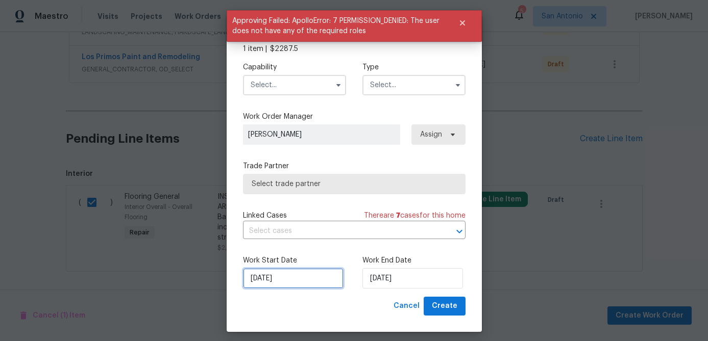
click at [293, 281] on input "8/22/2025" at bounding box center [293, 278] width 100 height 20
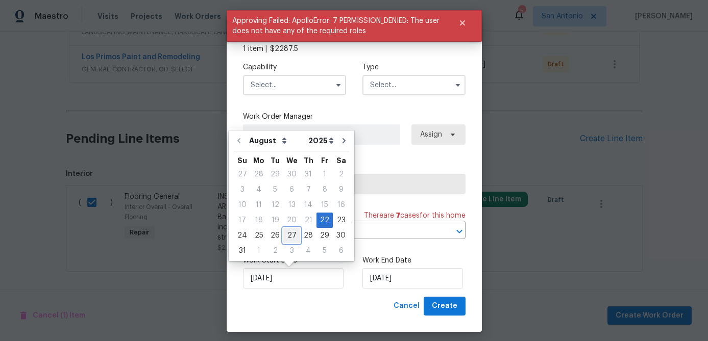
click at [288, 237] on div "27" at bounding box center [291, 236] width 17 height 14
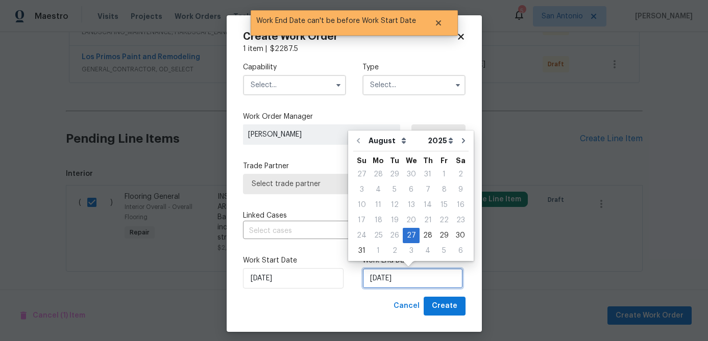
click at [419, 278] on input "8/27/2025" at bounding box center [412, 278] width 100 height 20
click at [454, 237] on div "30" at bounding box center [460, 236] width 16 height 14
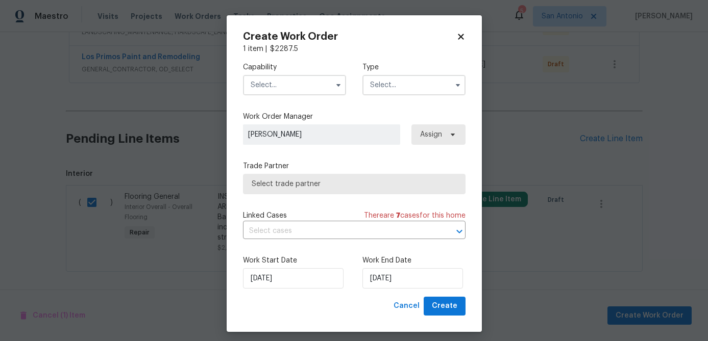
click at [299, 86] on input "text" at bounding box center [294, 85] width 103 height 20
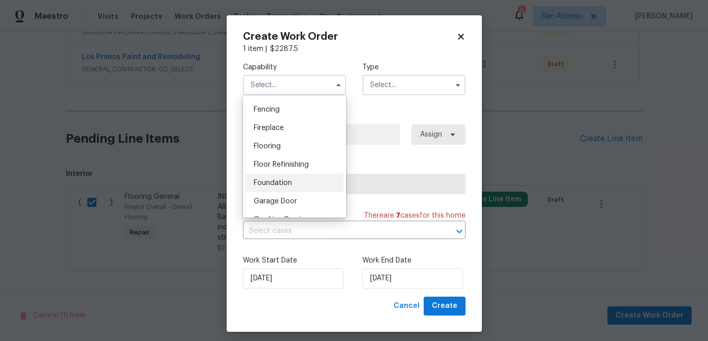
scroll to position [359, 0]
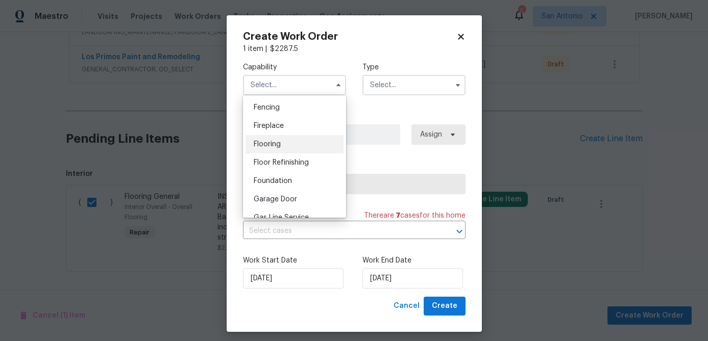
click at [266, 142] on span "Flooring" at bounding box center [267, 144] width 27 height 7
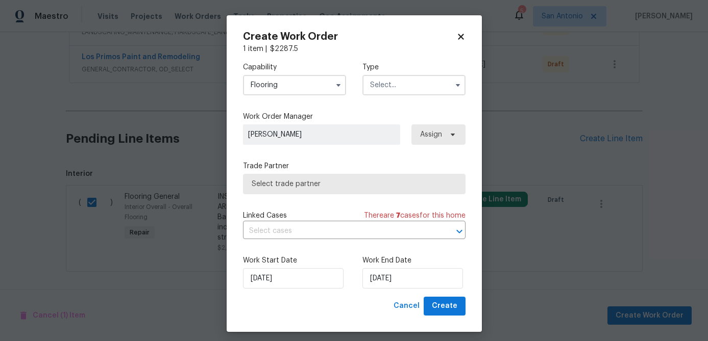
click at [404, 85] on input "text" at bounding box center [413, 85] width 103 height 20
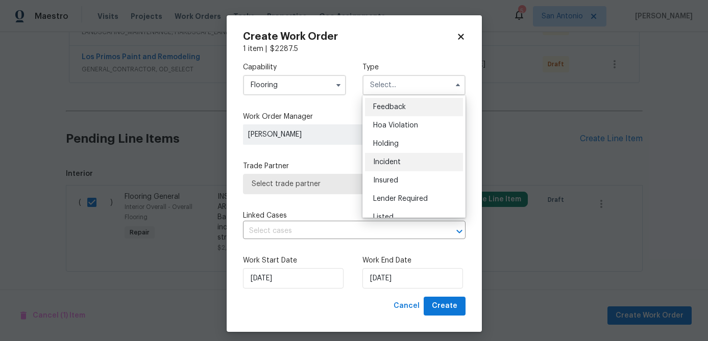
scroll to position [232, 0]
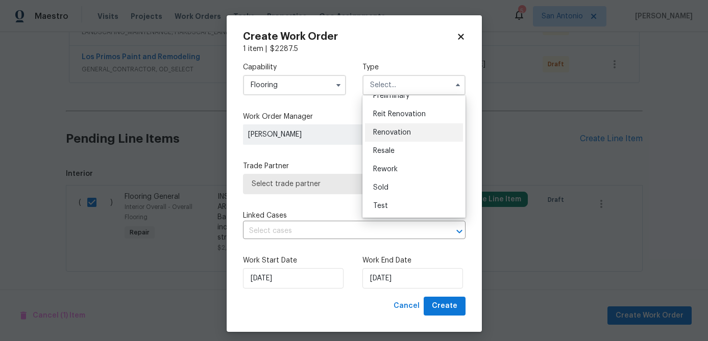
click at [398, 132] on span "Renovation" at bounding box center [392, 132] width 38 height 7
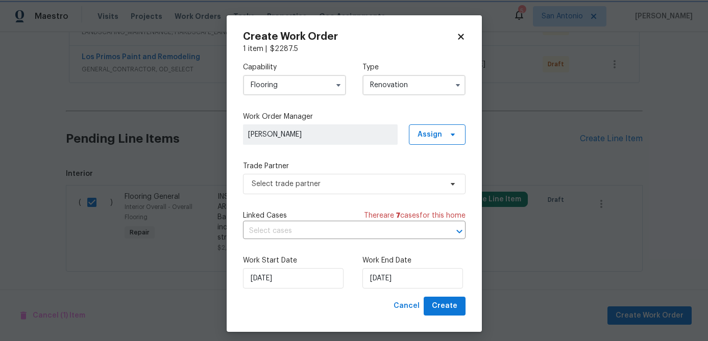
scroll to position [0, 0]
click at [312, 181] on span "Select trade partner" at bounding box center [346, 184] width 190 height 10
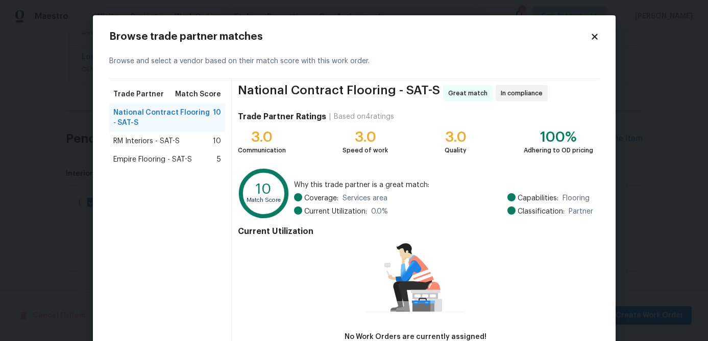
click at [123, 141] on span "RM Interiors - SAT-S" at bounding box center [146, 141] width 66 height 10
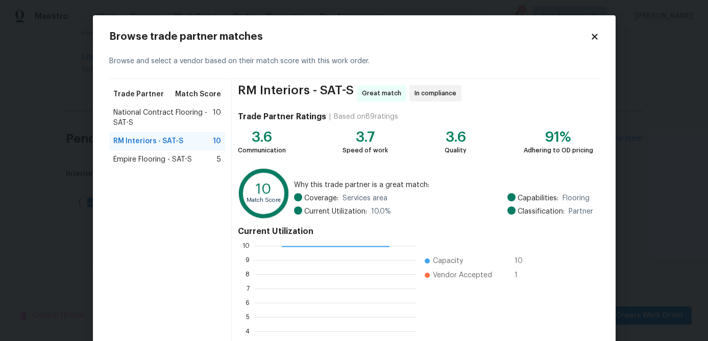
scroll to position [109, 0]
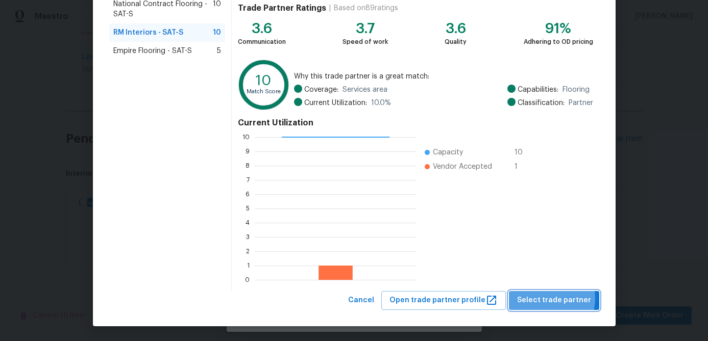
click at [555, 299] on span "Select trade partner" at bounding box center [554, 300] width 74 height 13
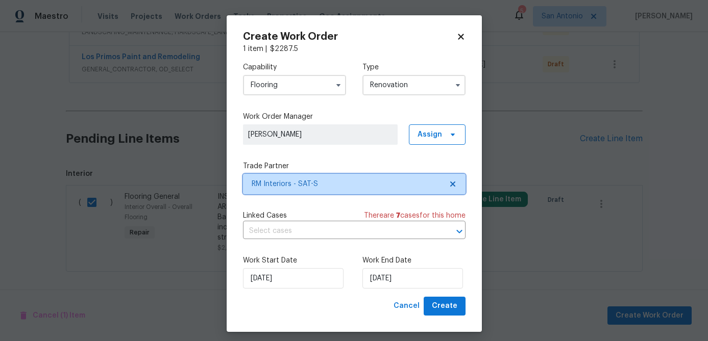
scroll to position [0, 0]
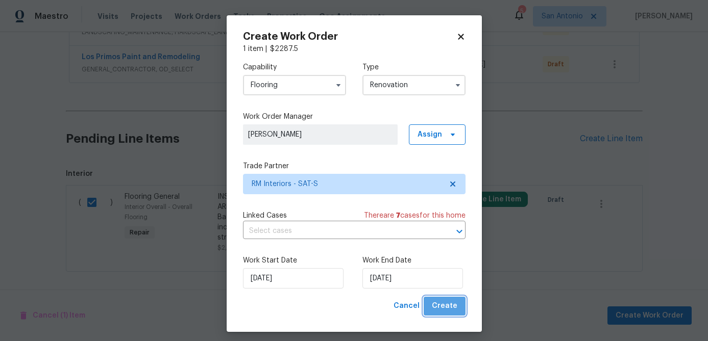
click at [458, 309] on button "Create" at bounding box center [444, 306] width 42 height 19
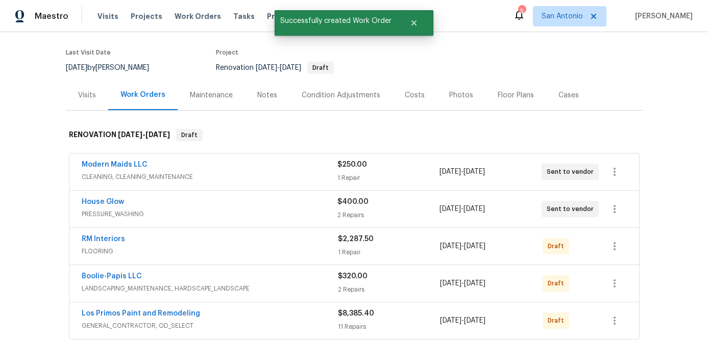
scroll to position [46, 0]
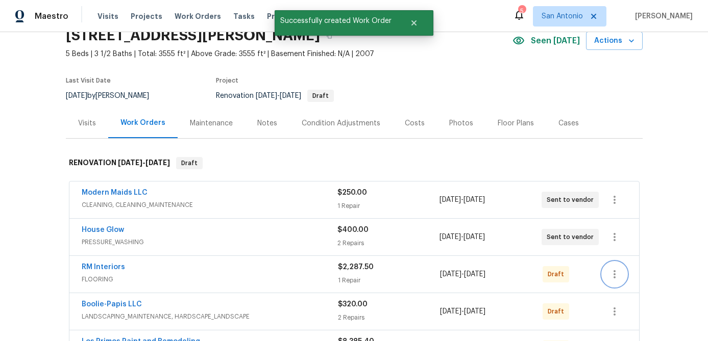
click at [613, 271] on icon "button" at bounding box center [614, 274] width 12 height 12
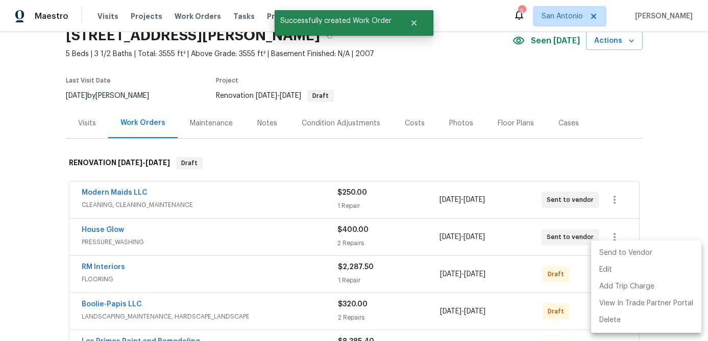
click at [612, 253] on li "Send to Vendor" at bounding box center [646, 253] width 110 height 17
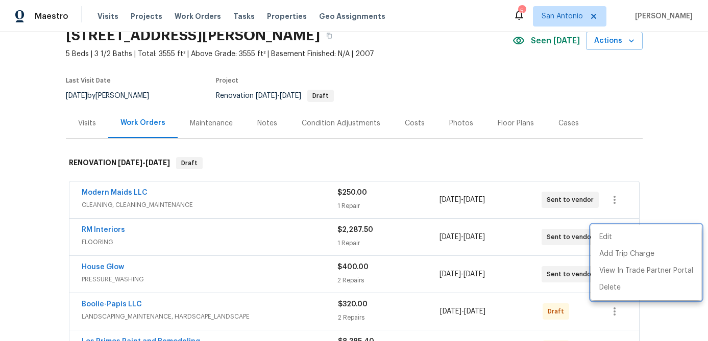
click at [430, 158] on div at bounding box center [354, 170] width 708 height 341
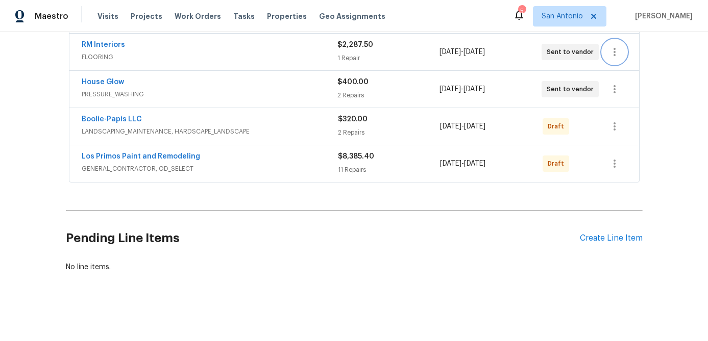
scroll to position [232, 0]
click at [614, 128] on icon "button" at bounding box center [614, 126] width 12 height 12
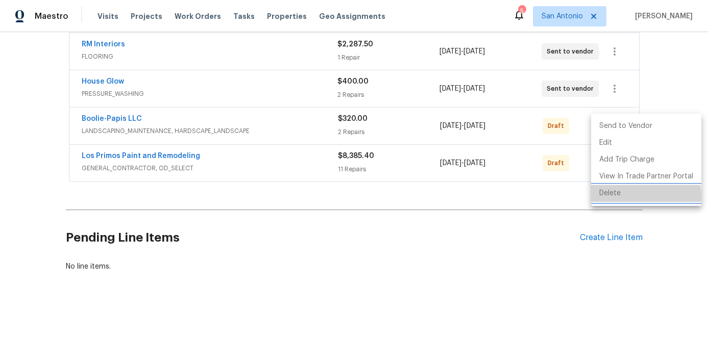
click at [612, 197] on li "Delete" at bounding box center [646, 193] width 110 height 17
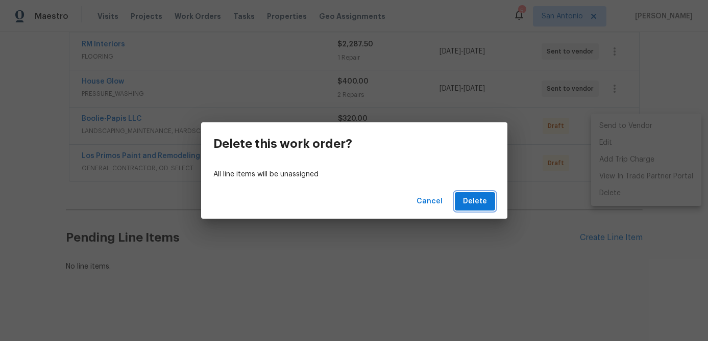
click at [482, 197] on span "Delete" at bounding box center [475, 201] width 24 height 13
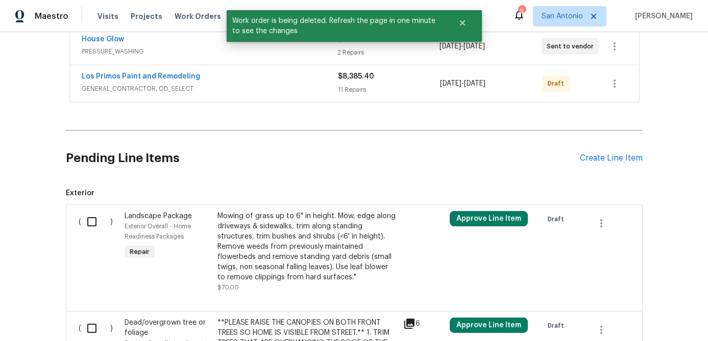
scroll to position [291, 0]
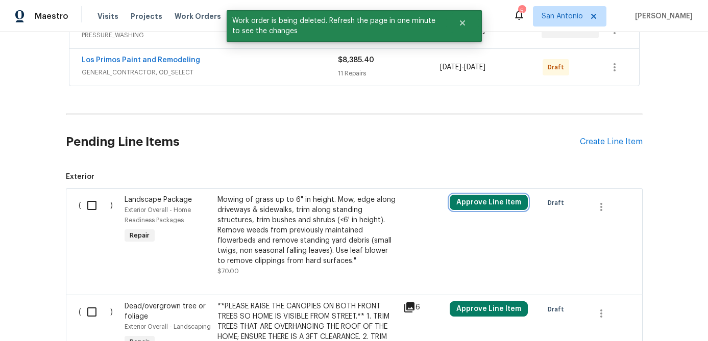
click at [487, 196] on button "Approve Line Item" at bounding box center [488, 202] width 78 height 15
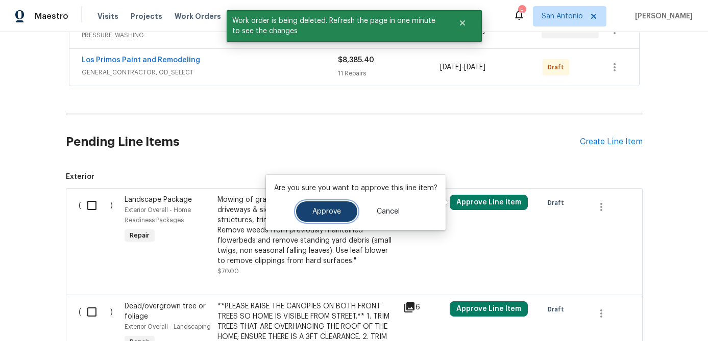
click at [339, 214] on button "Approve" at bounding box center [326, 211] width 61 height 20
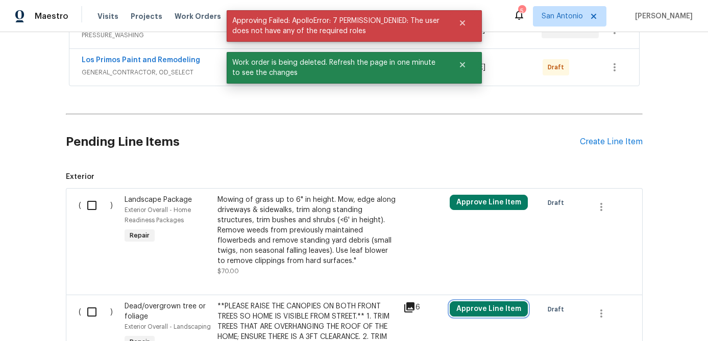
click at [500, 304] on button "Approve Line Item" at bounding box center [488, 308] width 78 height 15
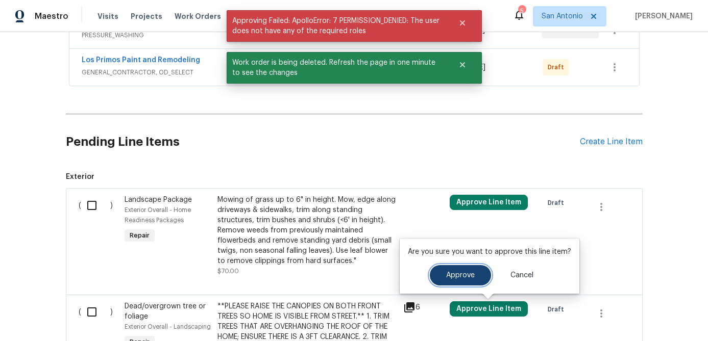
click at [460, 278] on span "Approve" at bounding box center [460, 276] width 29 height 8
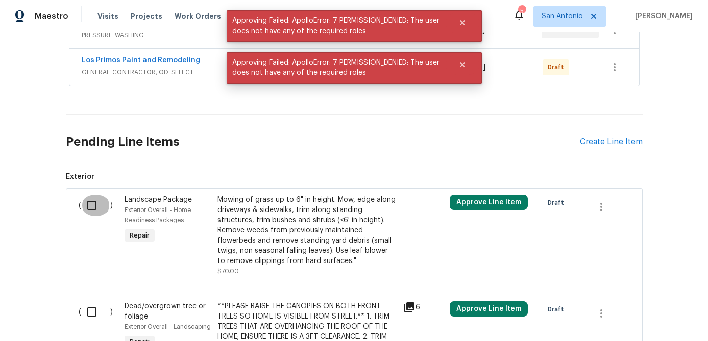
click at [88, 201] on input "checkbox" at bounding box center [95, 205] width 29 height 21
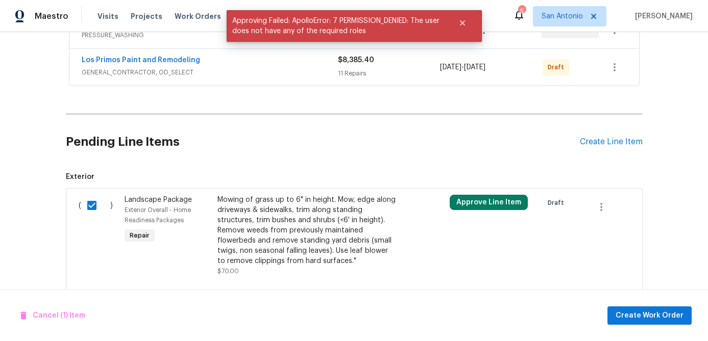
scroll to position [344, 0]
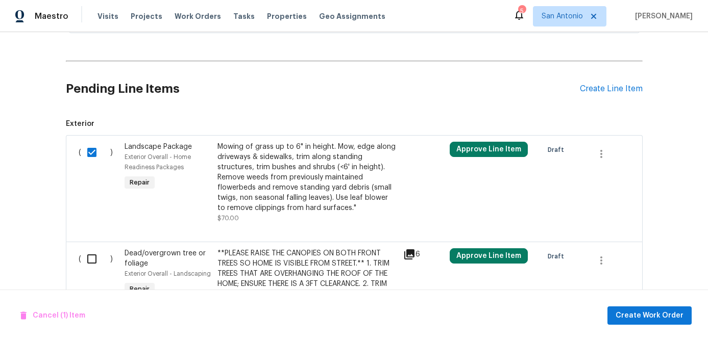
click at [93, 257] on input "checkbox" at bounding box center [95, 258] width 29 height 21
click at [634, 315] on span "Create Work Order" at bounding box center [649, 316] width 68 height 13
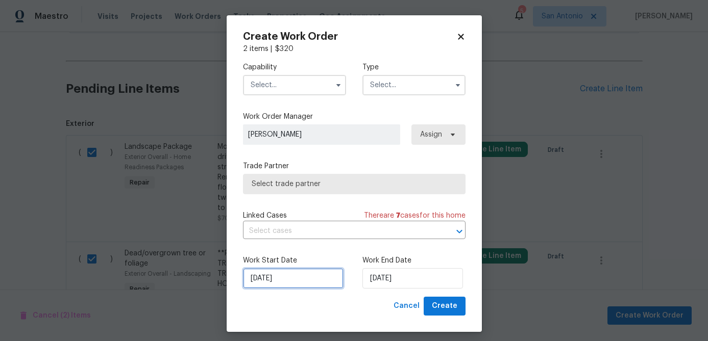
click at [314, 280] on input "8/22/2025" at bounding box center [293, 278] width 100 height 20
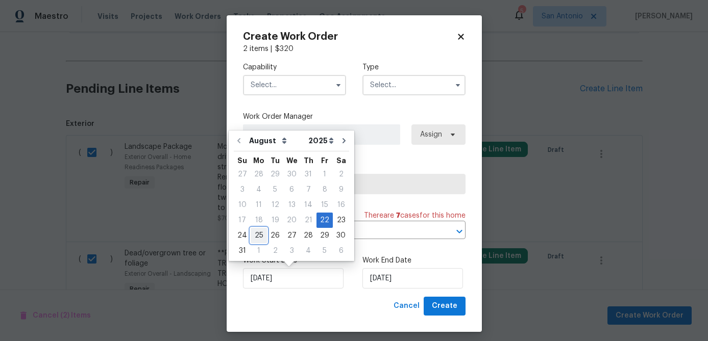
click at [260, 236] on div "25" at bounding box center [258, 236] width 16 height 14
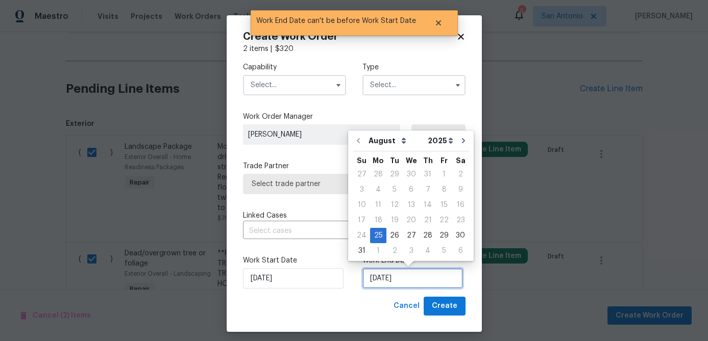
click at [427, 275] on input "8/25/2025" at bounding box center [412, 278] width 100 height 20
click at [409, 233] on div "27" at bounding box center [410, 236] width 17 height 14
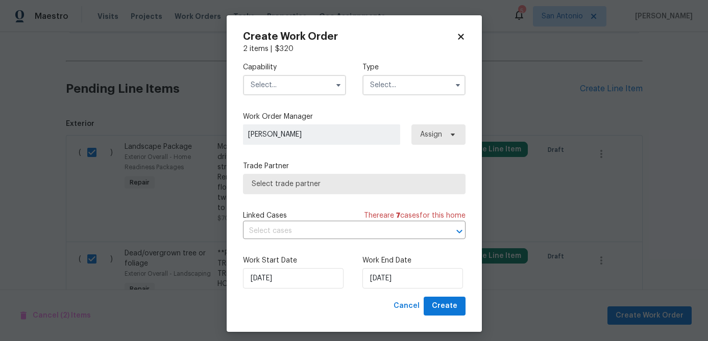
click at [293, 81] on input "text" at bounding box center [294, 85] width 103 height 20
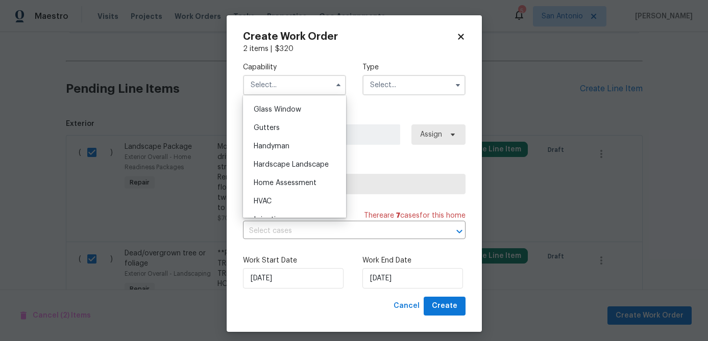
scroll to position [525, 0]
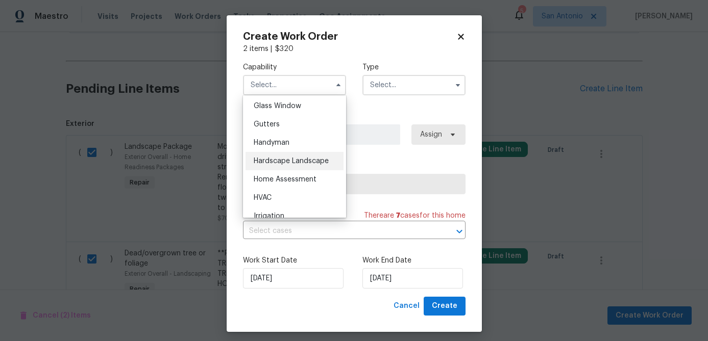
click at [300, 162] on span "Hardscape Landscape" at bounding box center [291, 161] width 75 height 7
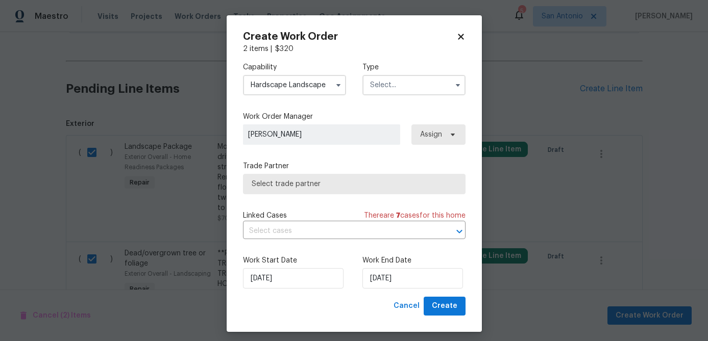
click at [402, 81] on input "text" at bounding box center [413, 85] width 103 height 20
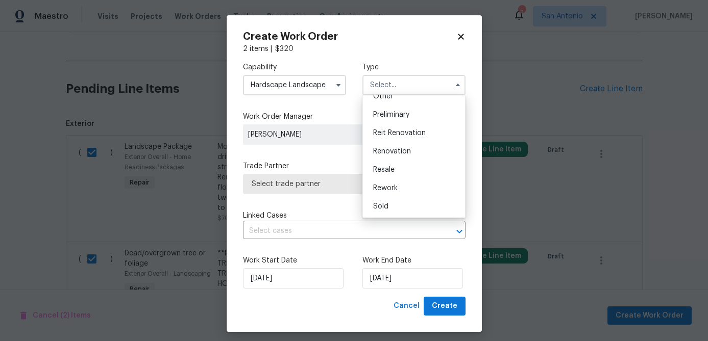
scroll to position [209, 0]
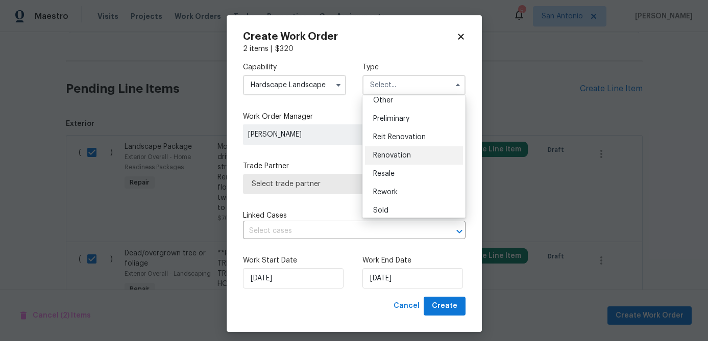
click at [406, 150] on div "Renovation" at bounding box center [414, 155] width 98 height 18
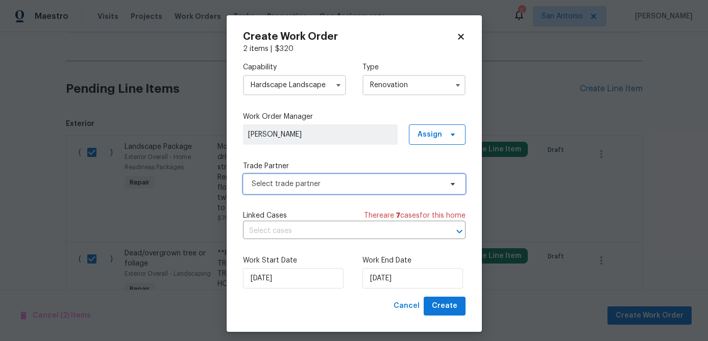
click at [353, 181] on span "Select trade partner" at bounding box center [346, 184] width 190 height 10
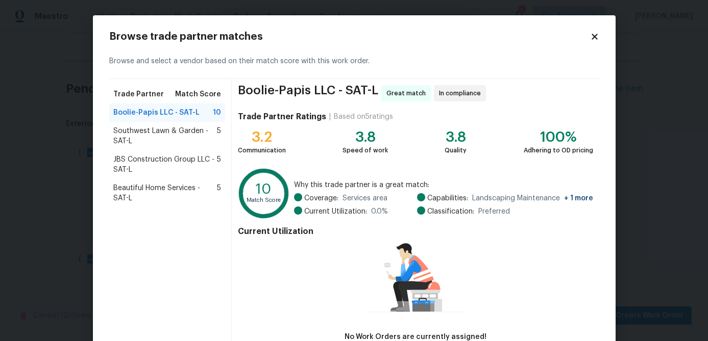
scroll to position [67, 0]
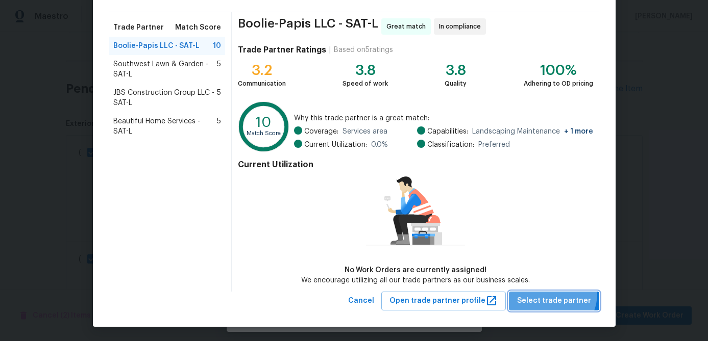
click at [552, 293] on button "Select trade partner" at bounding box center [554, 301] width 90 height 19
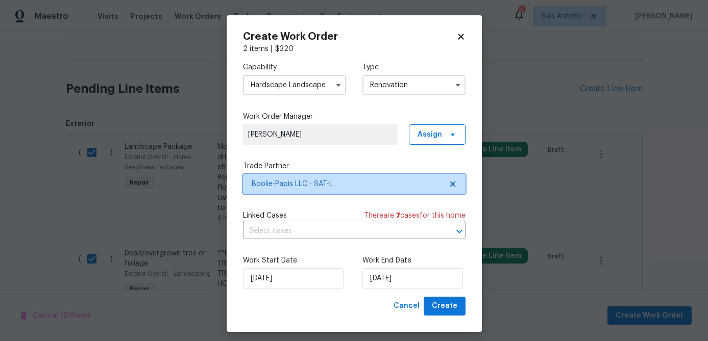
scroll to position [0, 0]
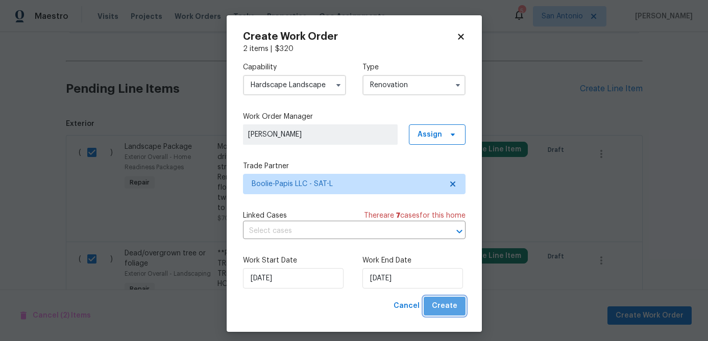
click at [458, 307] on button "Create" at bounding box center [444, 306] width 42 height 19
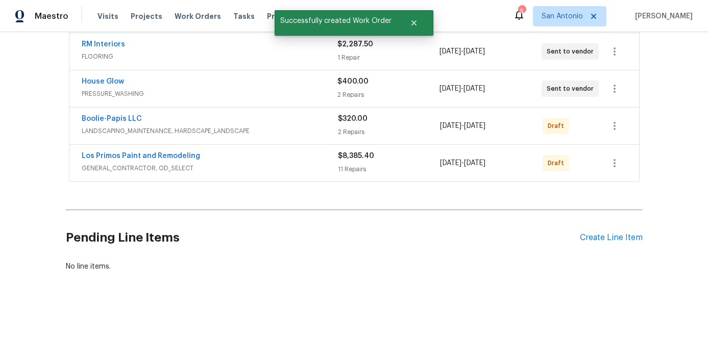
click at [289, 127] on span "LANDSCAPING_MAINTENANCE, HARDSCAPE_LANDSCAPE" at bounding box center [210, 131] width 256 height 10
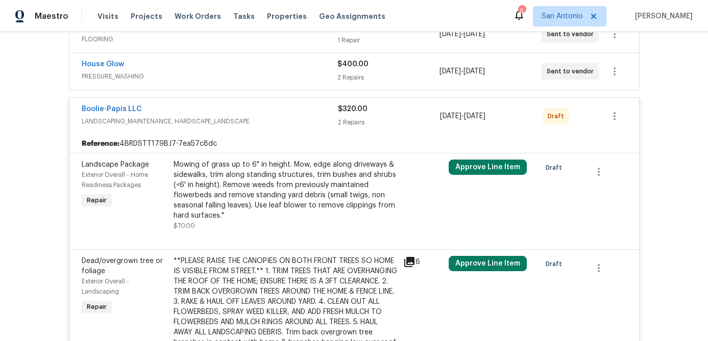
scroll to position [239, 0]
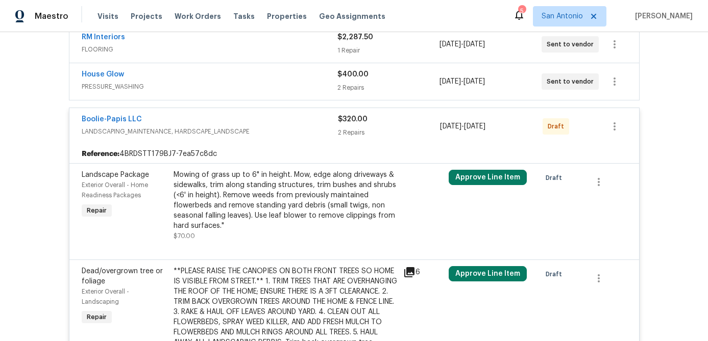
click at [279, 121] on div "Boolie-Papis LLC" at bounding box center [210, 120] width 256 height 12
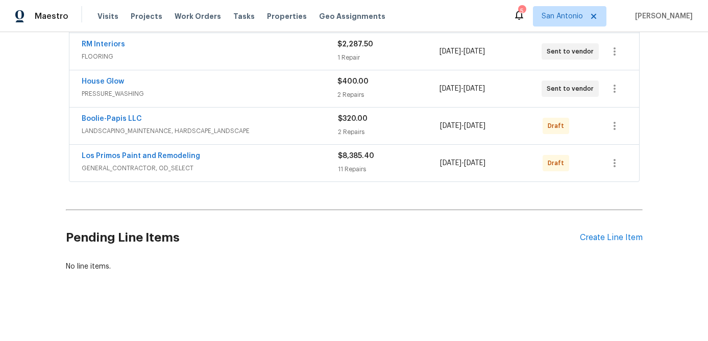
scroll to position [232, 0]
click at [617, 130] on icon "button" at bounding box center [614, 126] width 12 height 12
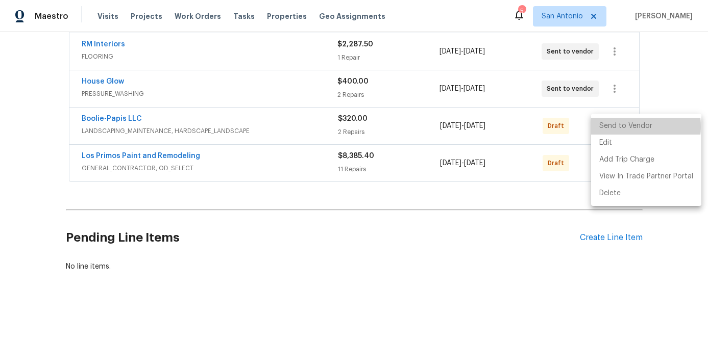
click at [620, 127] on li "Send to Vendor" at bounding box center [646, 126] width 110 height 17
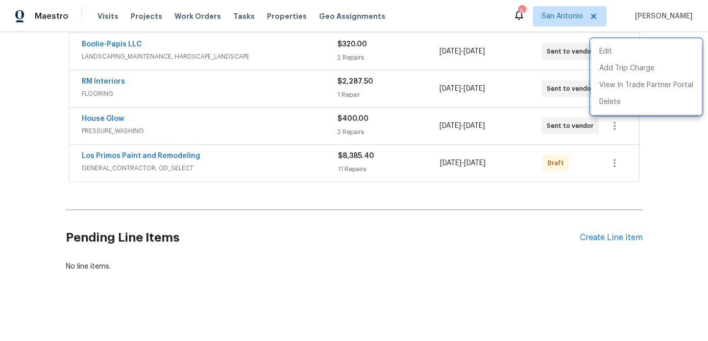
click at [274, 163] on div at bounding box center [354, 170] width 708 height 341
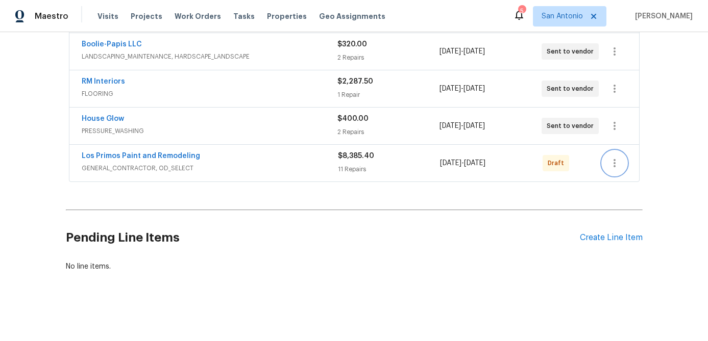
click at [616, 167] on icon "button" at bounding box center [614, 163] width 12 height 12
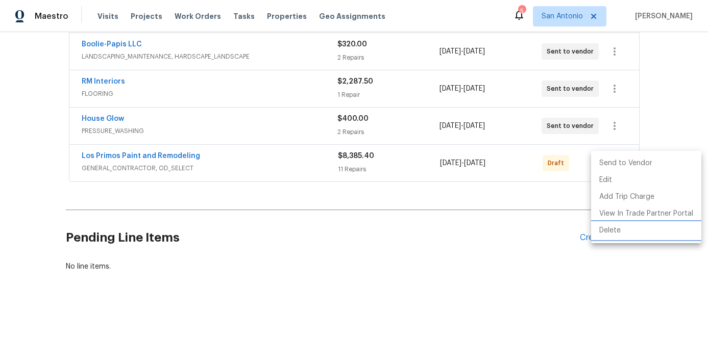
click at [614, 231] on li "Delete" at bounding box center [646, 230] width 110 height 17
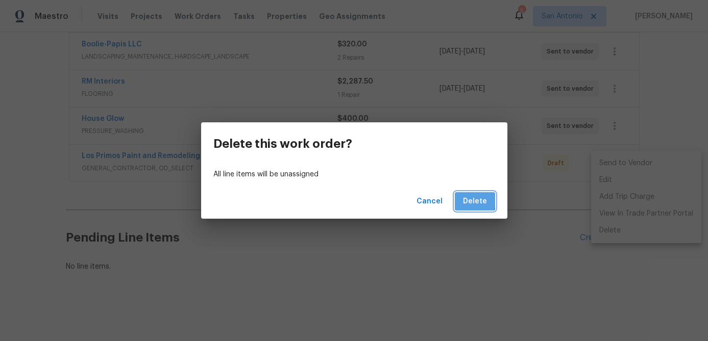
click at [466, 196] on span "Delete" at bounding box center [475, 201] width 24 height 13
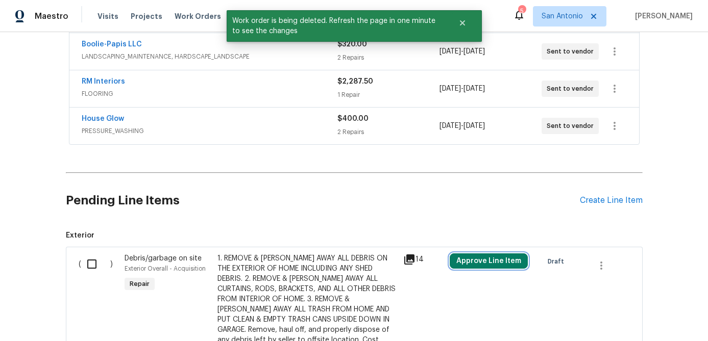
click at [479, 258] on button "Approve Line Item" at bounding box center [488, 261] width 78 height 15
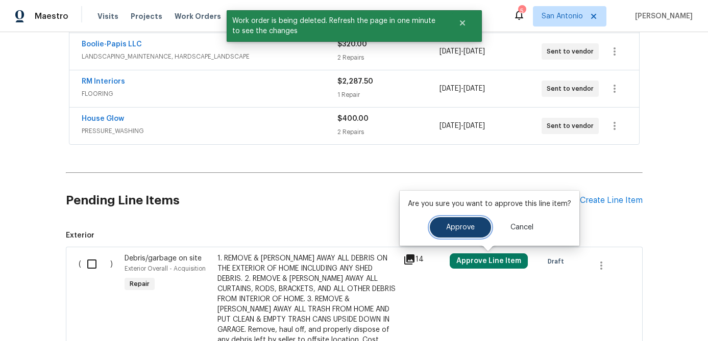
click at [451, 233] on button "Approve" at bounding box center [460, 227] width 61 height 20
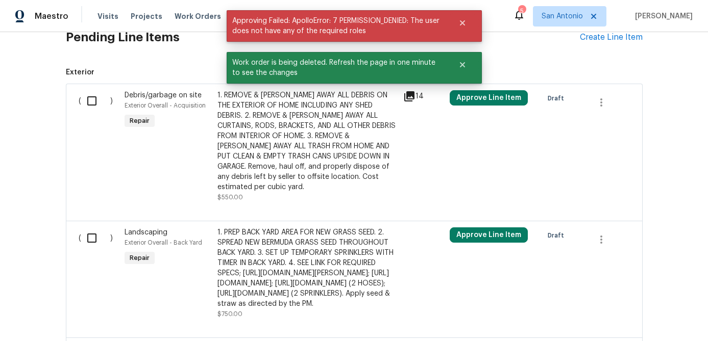
scroll to position [412, 0]
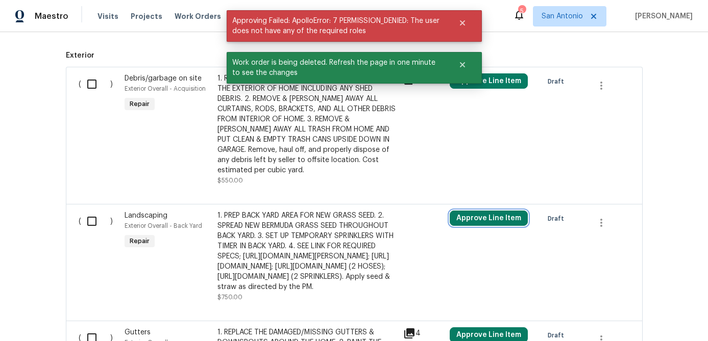
click at [478, 211] on button "Approve Line Item" at bounding box center [488, 218] width 78 height 15
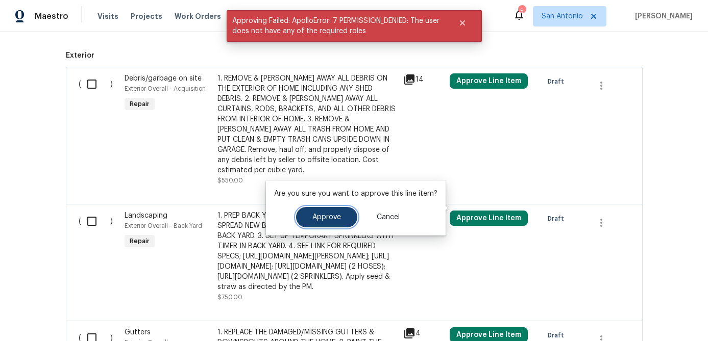
click at [339, 215] on button "Approve" at bounding box center [326, 217] width 61 height 20
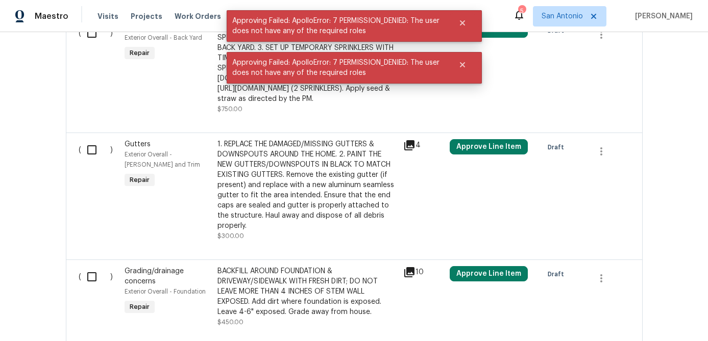
scroll to position [622, 0]
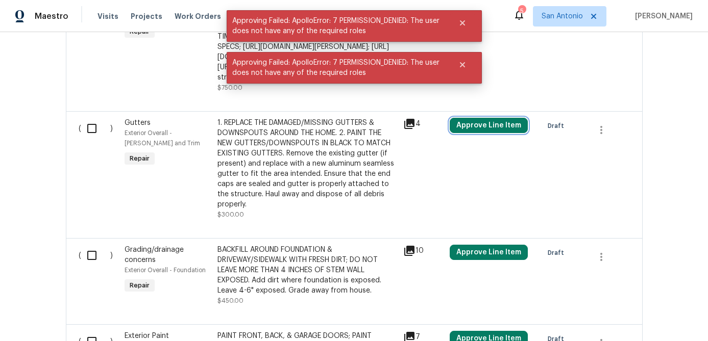
click at [480, 133] on button "Approve Line Item" at bounding box center [488, 125] width 78 height 15
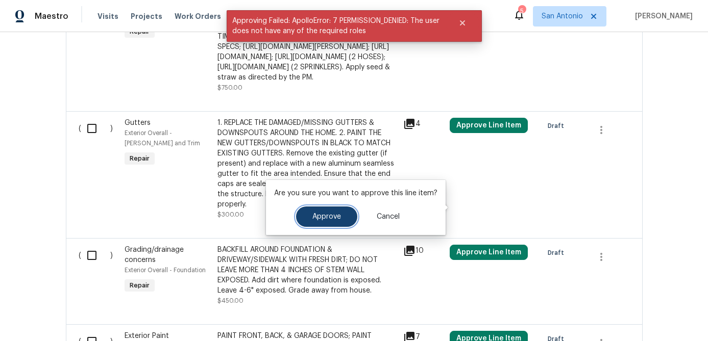
click at [318, 219] on span "Approve" at bounding box center [326, 217] width 29 height 8
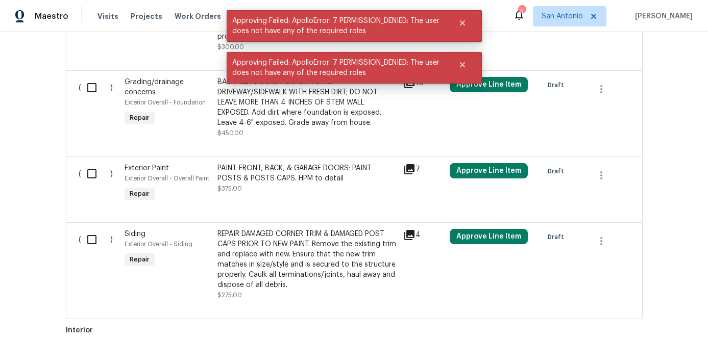
scroll to position [803, 0]
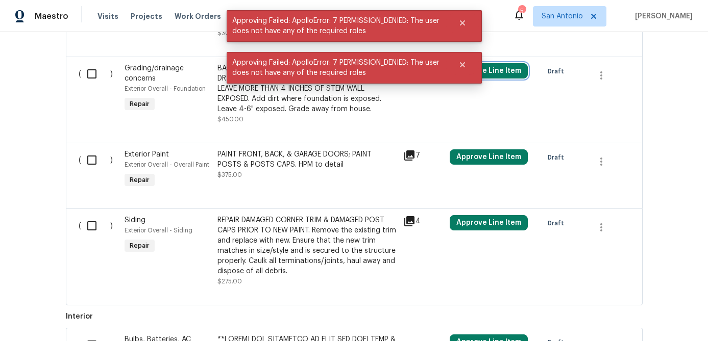
click at [482, 79] on button "Approve Line Item" at bounding box center [488, 70] width 78 height 15
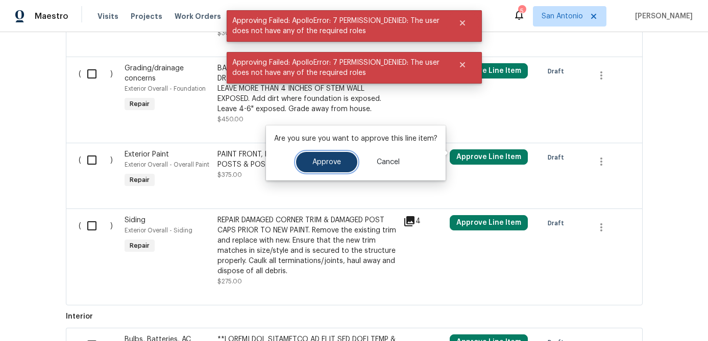
click at [335, 163] on span "Approve" at bounding box center [326, 163] width 29 height 8
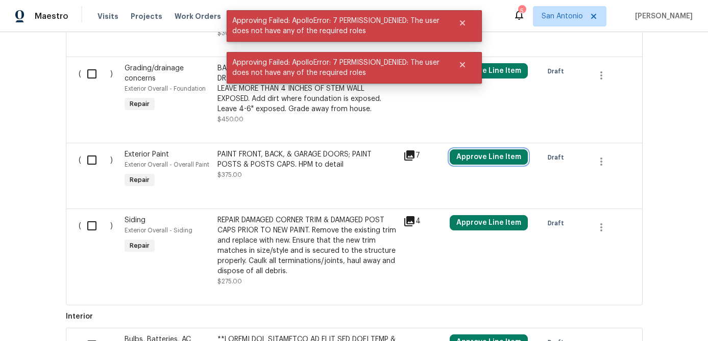
click at [465, 165] on button "Approve Line Item" at bounding box center [488, 156] width 78 height 15
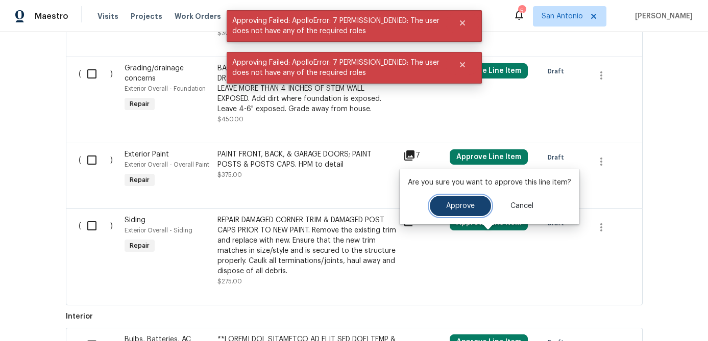
click at [437, 207] on button "Approve" at bounding box center [460, 206] width 61 height 20
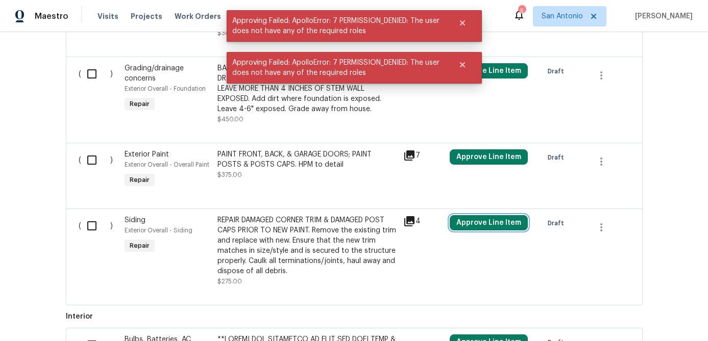
click at [466, 231] on button "Approve Line Item" at bounding box center [488, 222] width 78 height 15
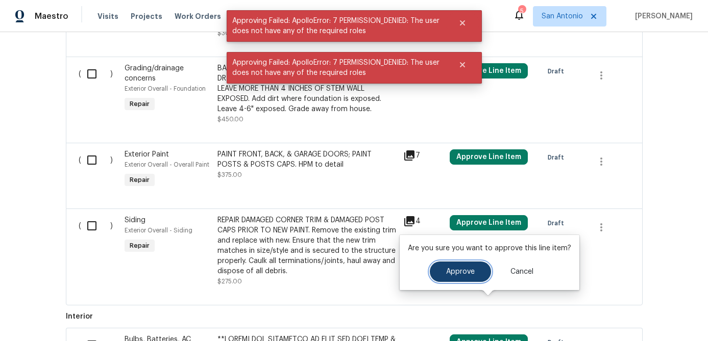
click at [459, 281] on button "Approve" at bounding box center [460, 272] width 61 height 20
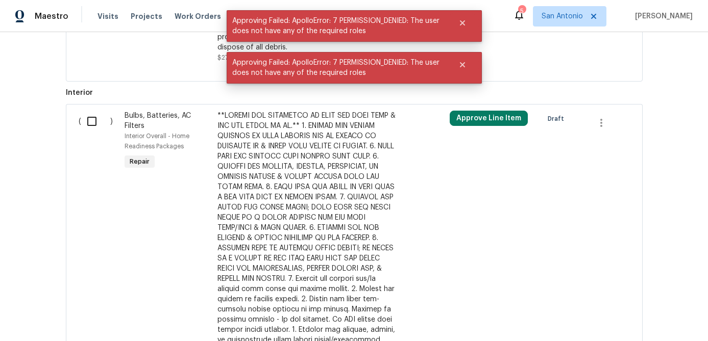
scroll to position [1050, 0]
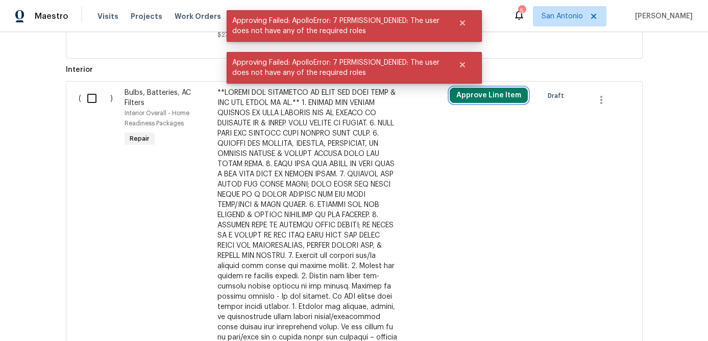
click at [476, 103] on button "Approve Line Item" at bounding box center [488, 95] width 78 height 15
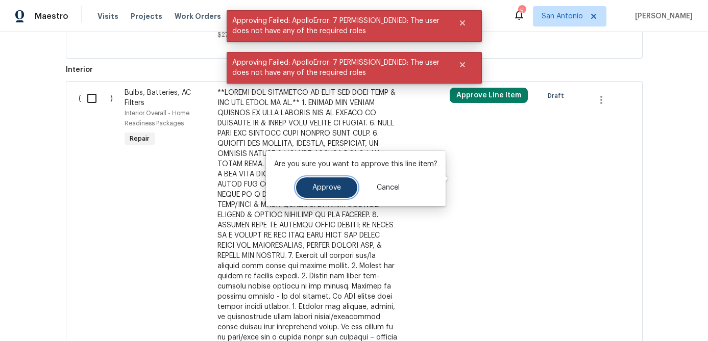
click at [342, 188] on button "Approve" at bounding box center [326, 188] width 61 height 20
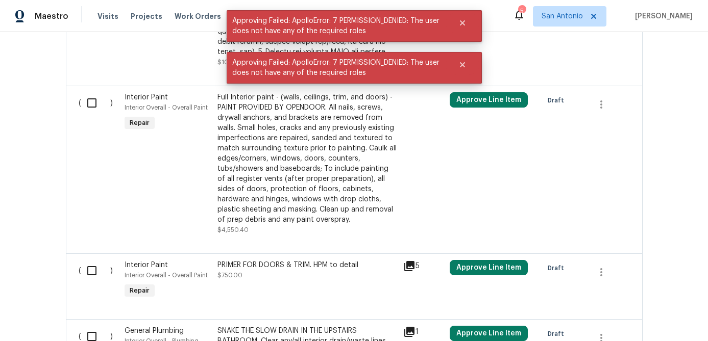
scroll to position [1441, 0]
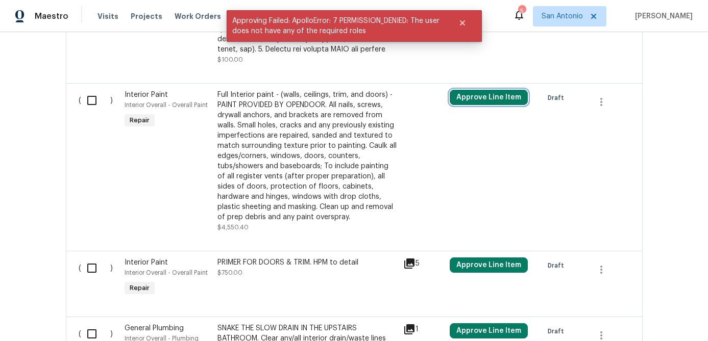
click at [482, 105] on button "Approve Line Item" at bounding box center [488, 97] width 78 height 15
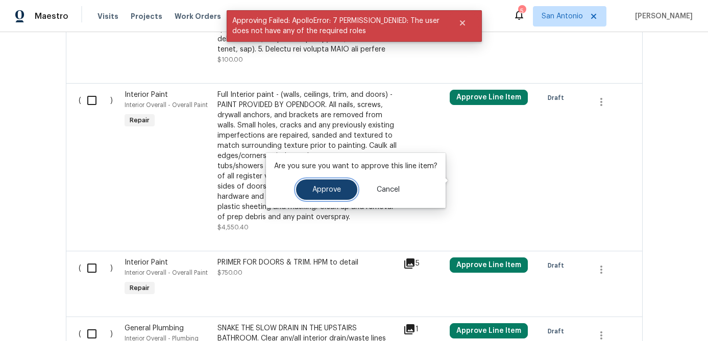
click at [341, 192] on button "Approve" at bounding box center [326, 190] width 61 height 20
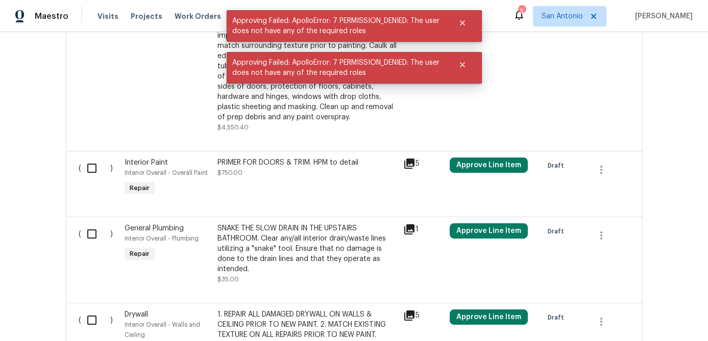
scroll to position [1646, 0]
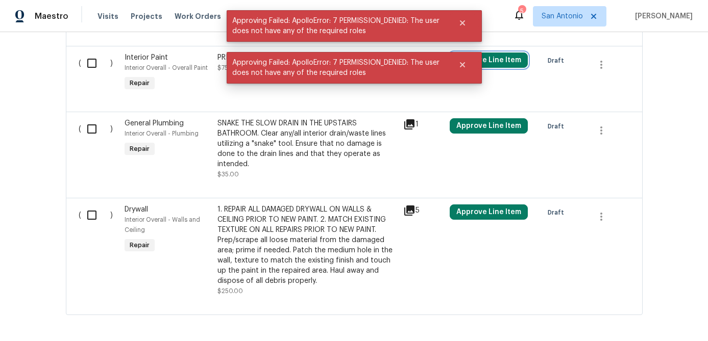
click at [483, 68] on button "Approve Line Item" at bounding box center [488, 60] width 78 height 15
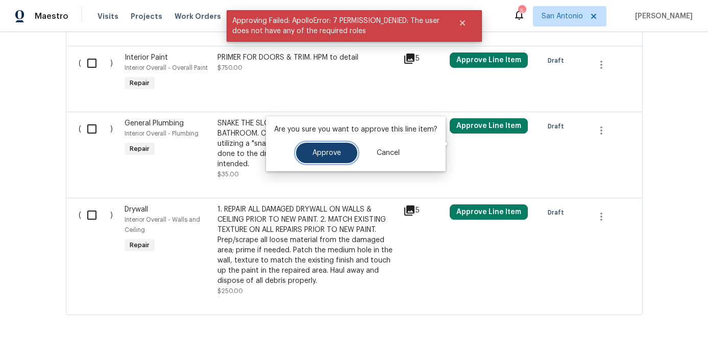
click at [325, 152] on span "Approve" at bounding box center [326, 153] width 29 height 8
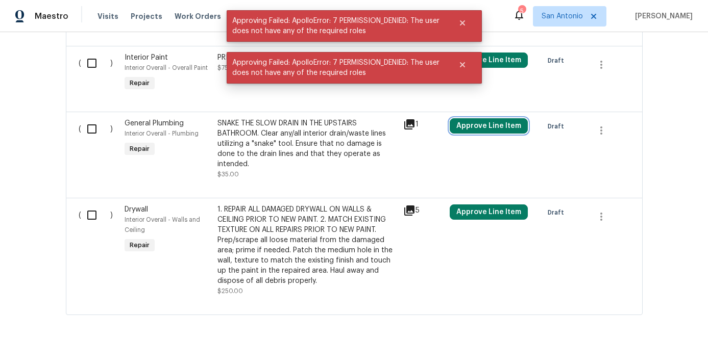
click at [469, 134] on button "Approve Line Item" at bounding box center [488, 125] width 78 height 15
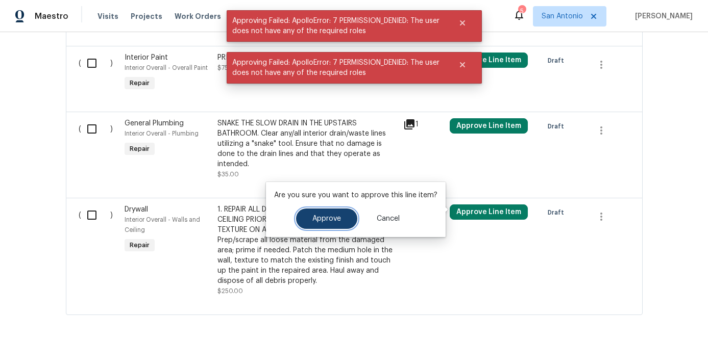
click at [329, 221] on span "Approve" at bounding box center [326, 219] width 29 height 8
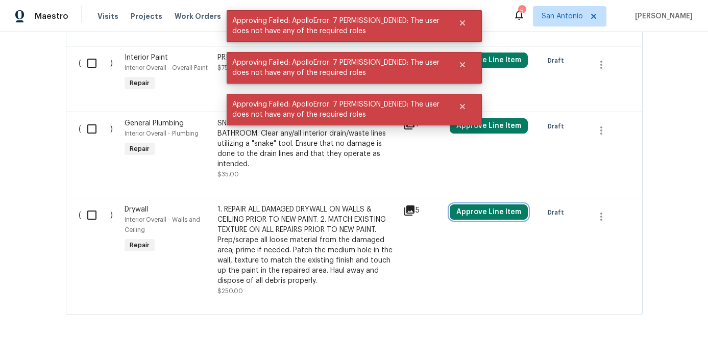
click at [469, 220] on button "Approve Line Item" at bounding box center [488, 212] width 78 height 15
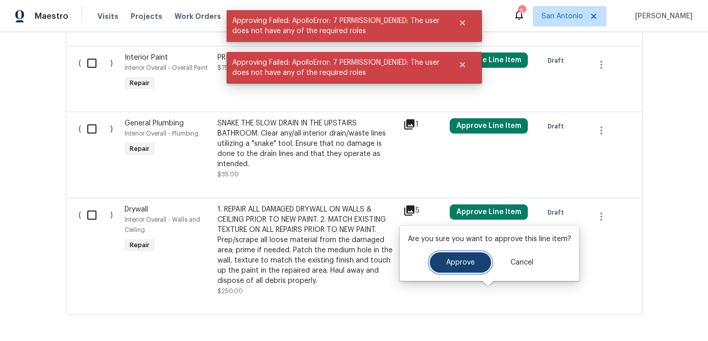
click at [448, 261] on span "Approve" at bounding box center [460, 263] width 29 height 8
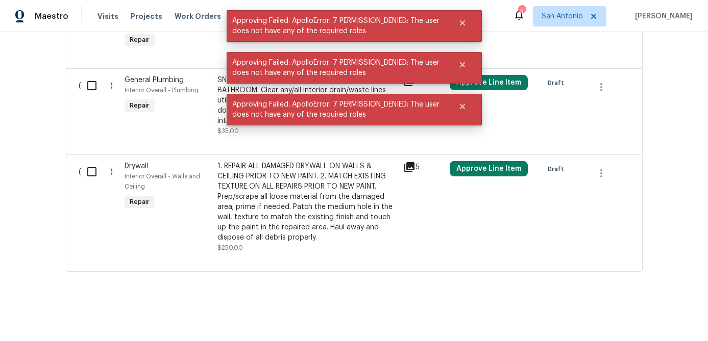
scroll to position [1773, 0]
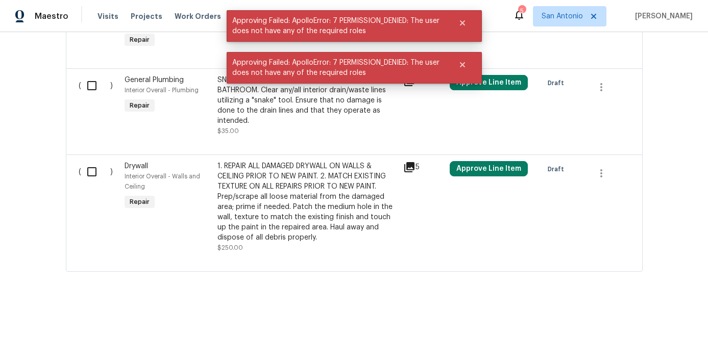
click at [94, 172] on input "checkbox" at bounding box center [95, 171] width 29 height 21
click at [82, 83] on input "checkbox" at bounding box center [95, 85] width 29 height 21
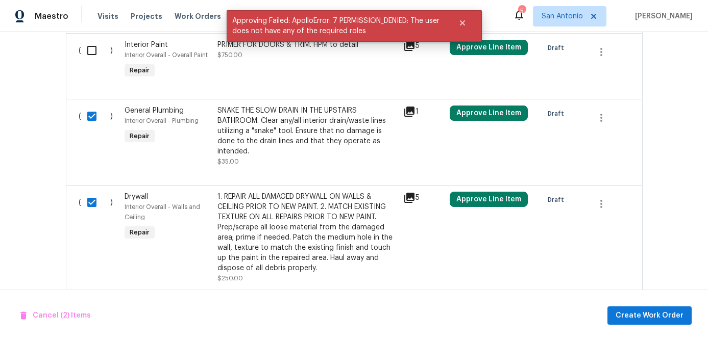
click at [90, 61] on input "checkbox" at bounding box center [95, 50] width 29 height 21
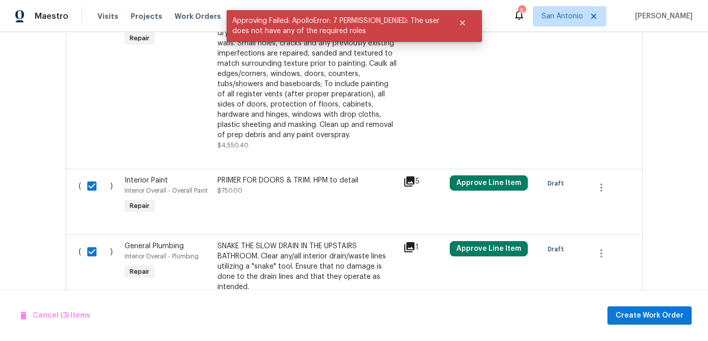
scroll to position [1515, 0]
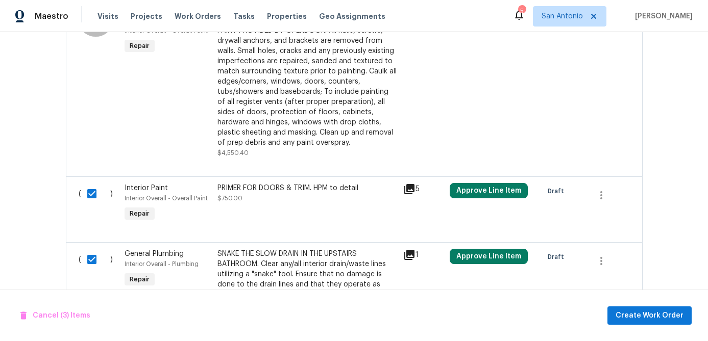
click at [89, 37] on input "checkbox" at bounding box center [95, 25] width 29 height 21
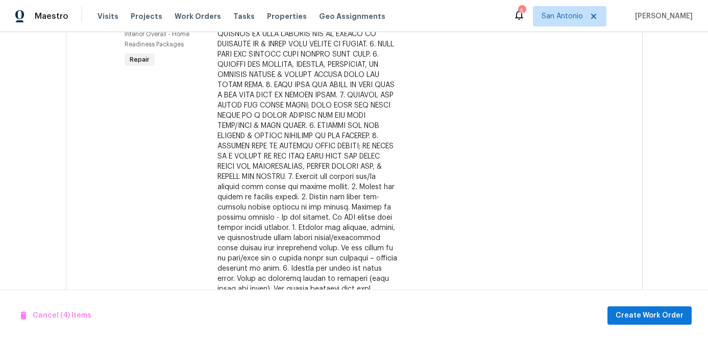
scroll to position [1113, 0]
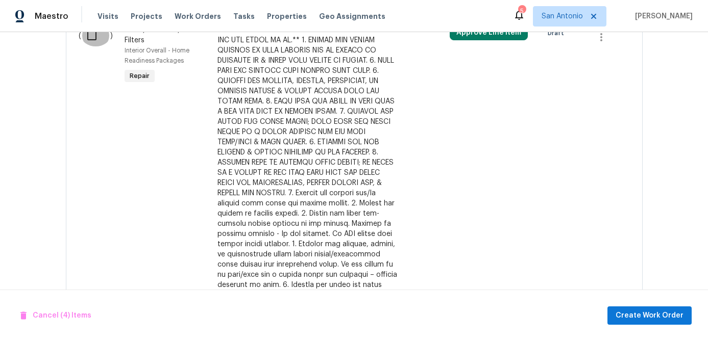
click at [89, 46] on input "checkbox" at bounding box center [95, 35] width 29 height 21
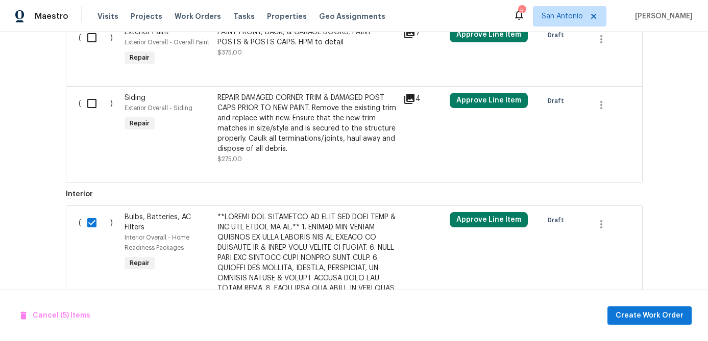
scroll to position [919, 0]
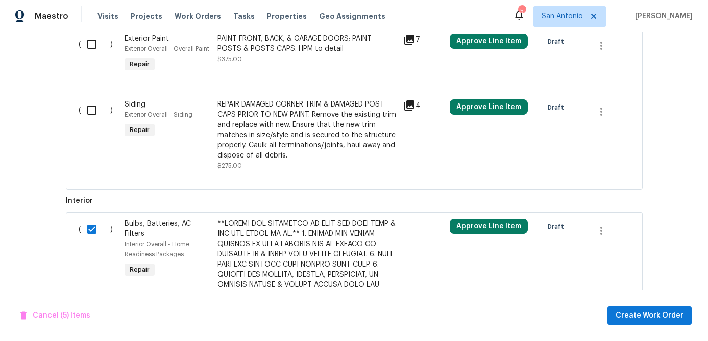
click at [89, 121] on input "checkbox" at bounding box center [95, 109] width 29 height 21
click at [93, 55] on input "checkbox" at bounding box center [95, 44] width 29 height 21
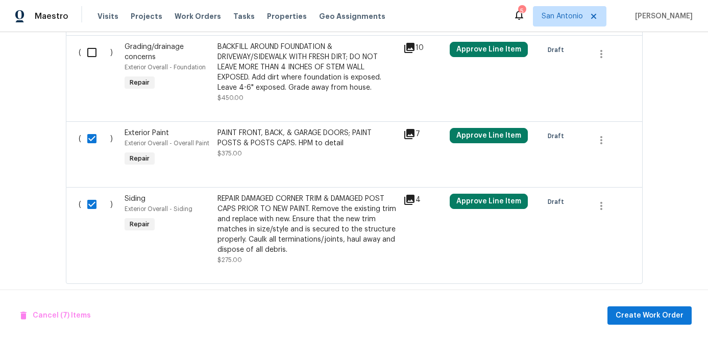
click at [93, 63] on input "checkbox" at bounding box center [95, 52] width 29 height 21
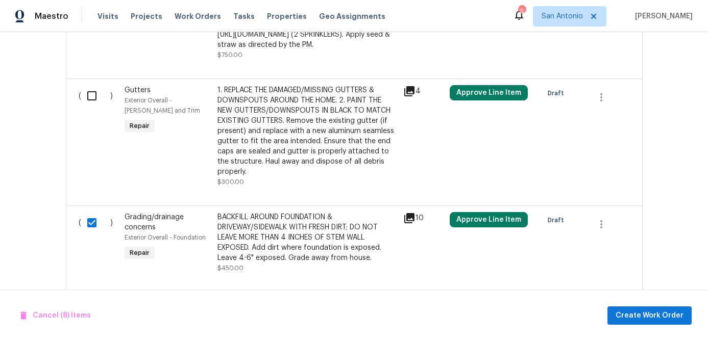
scroll to position [634, 0]
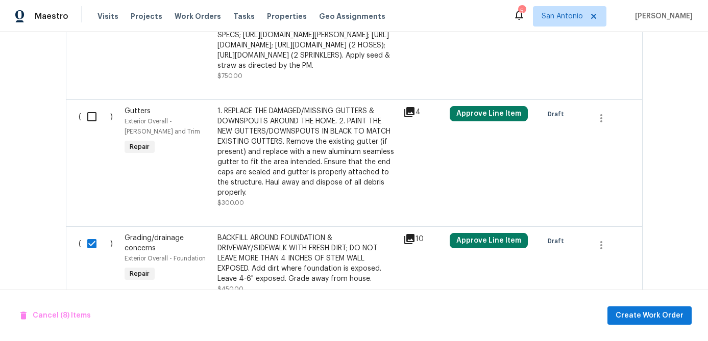
click at [94, 128] on input "checkbox" at bounding box center [95, 116] width 29 height 21
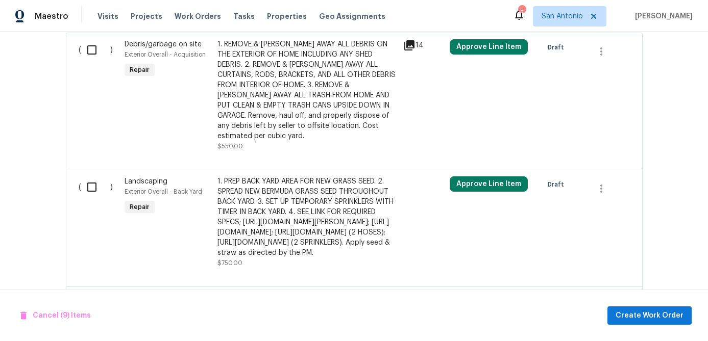
click at [91, 177] on input "checkbox" at bounding box center [95, 187] width 29 height 21
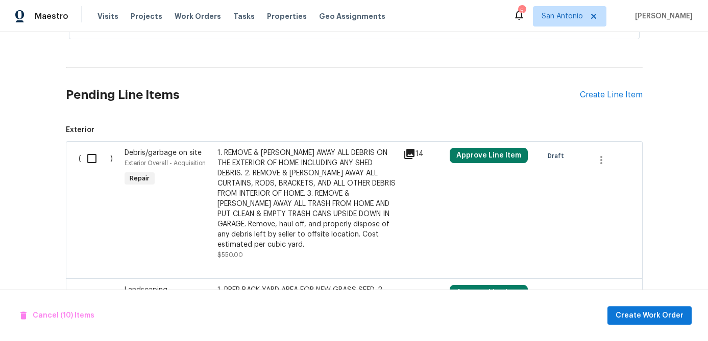
scroll to position [335, 0]
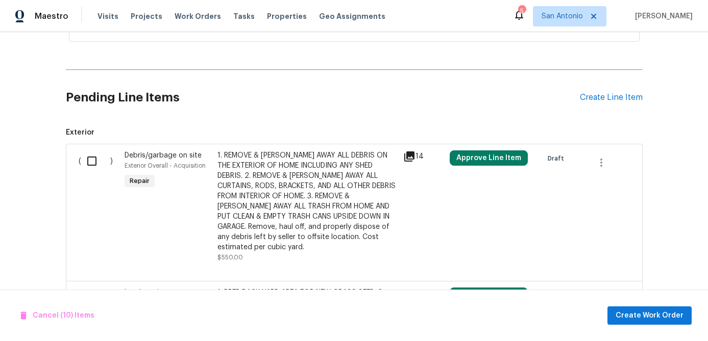
click at [90, 162] on input "checkbox" at bounding box center [95, 160] width 29 height 21
click at [645, 317] on span "Create Work Order" at bounding box center [649, 316] width 68 height 13
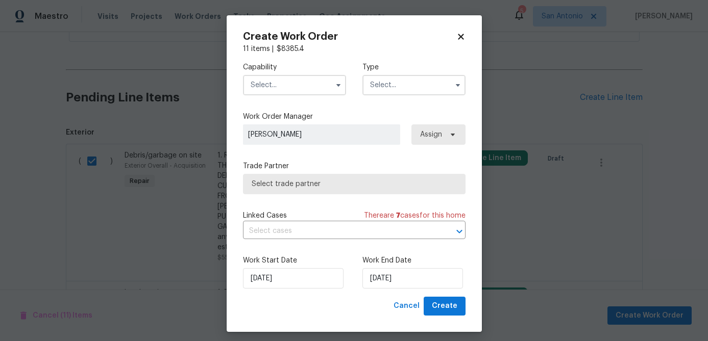
click at [293, 82] on input "text" at bounding box center [294, 85] width 103 height 20
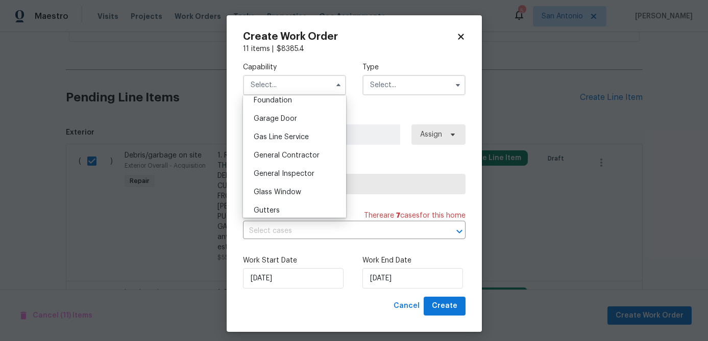
scroll to position [440, 0]
click at [286, 153] on span "General Contractor" at bounding box center [287, 154] width 66 height 7
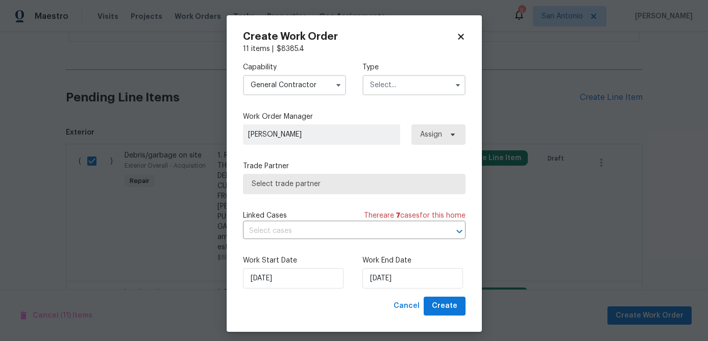
click at [395, 81] on input "text" at bounding box center [413, 85] width 103 height 20
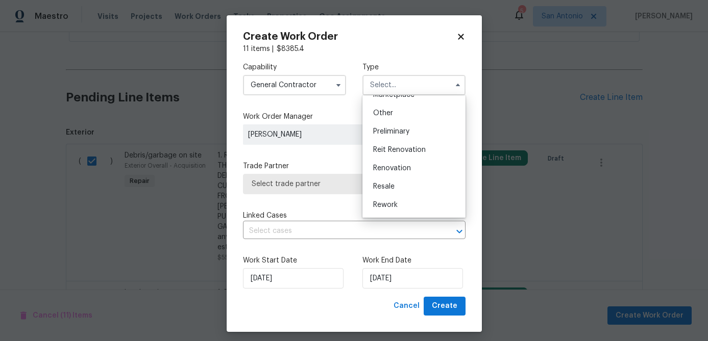
scroll to position [232, 0]
click at [397, 130] on span "Renovation" at bounding box center [392, 132] width 38 height 7
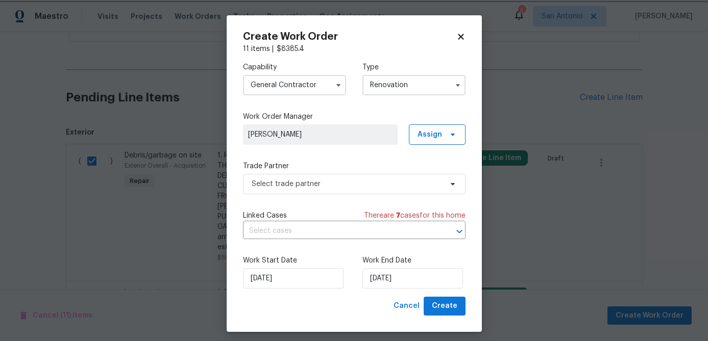
scroll to position [0, 0]
click at [307, 281] on input "8/22/2025" at bounding box center [293, 278] width 100 height 20
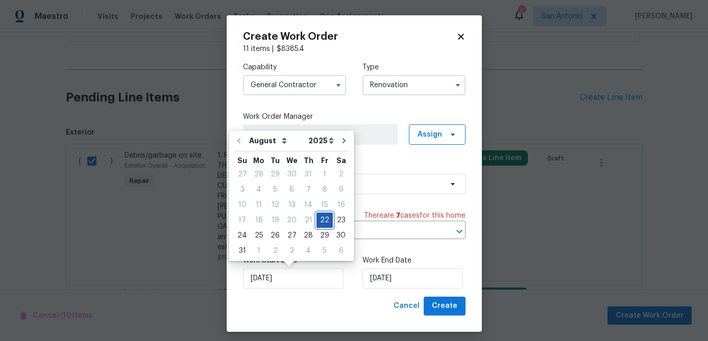
click at [316, 219] on div "22" at bounding box center [324, 220] width 16 height 14
click at [412, 280] on input "8/22/2025" at bounding box center [412, 278] width 100 height 20
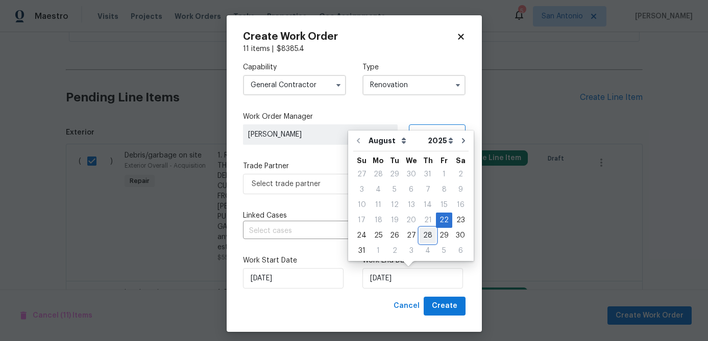
click at [420, 237] on div "28" at bounding box center [427, 236] width 16 height 14
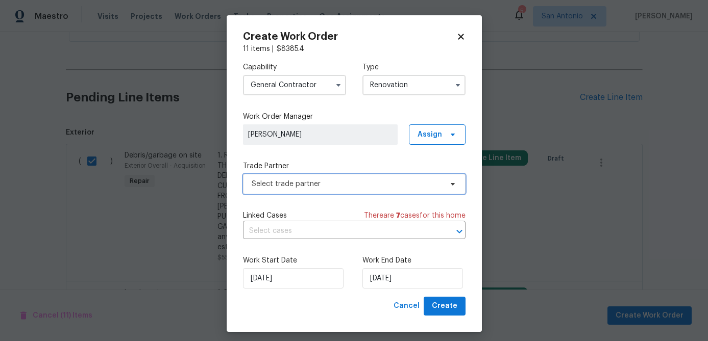
click at [313, 187] on span "Select trade partner" at bounding box center [346, 184] width 190 height 10
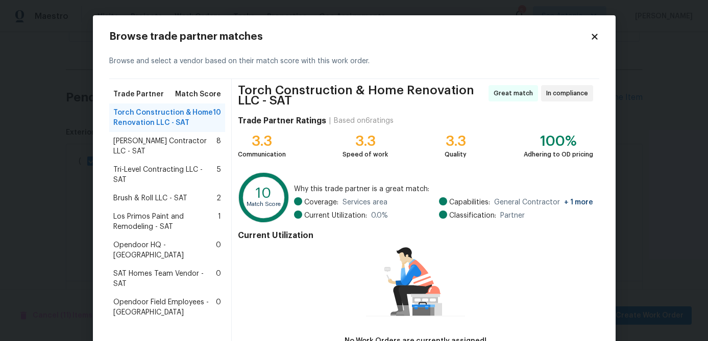
click at [148, 212] on span "Los Primos Paint and Remodeling - SAT" at bounding box center [165, 222] width 105 height 20
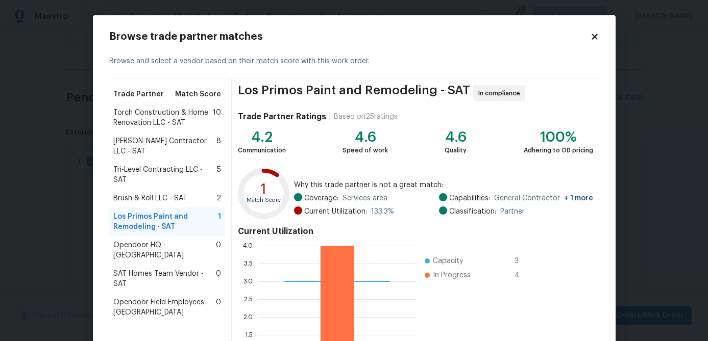
scroll to position [109, 0]
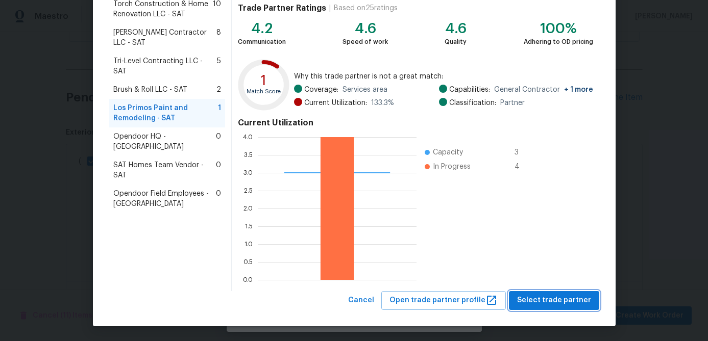
click at [543, 300] on span "Select trade partner" at bounding box center [554, 300] width 74 height 13
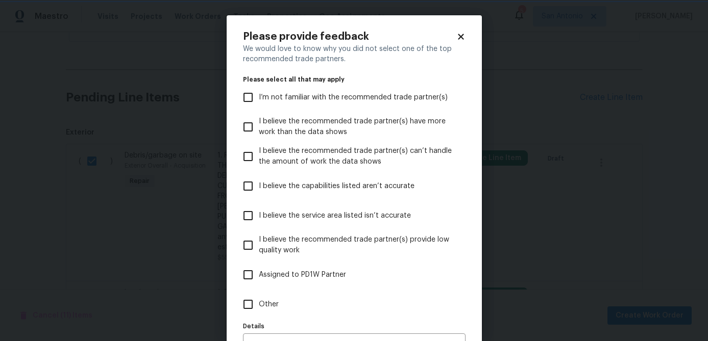
scroll to position [0, 0]
click at [461, 33] on icon at bounding box center [460, 36] width 9 height 9
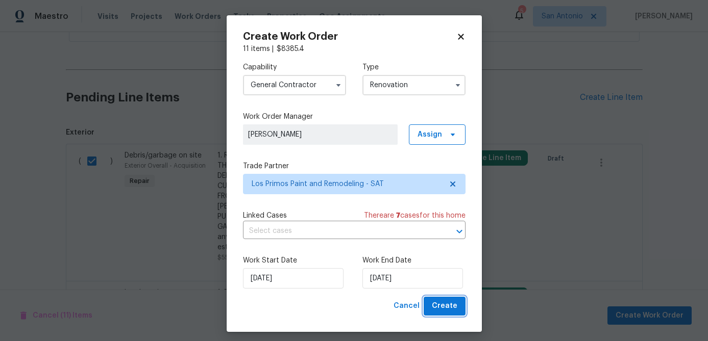
click at [451, 311] on span "Create" at bounding box center [445, 306] width 26 height 13
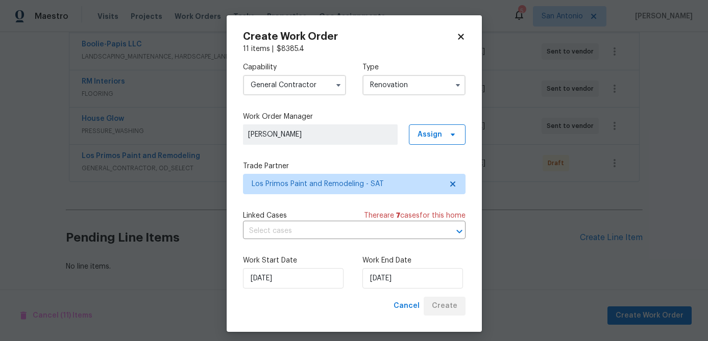
scroll to position [232, 0]
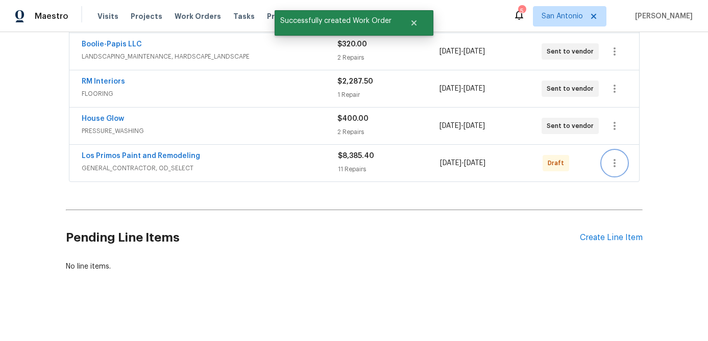
click at [611, 165] on icon "button" at bounding box center [614, 163] width 12 height 12
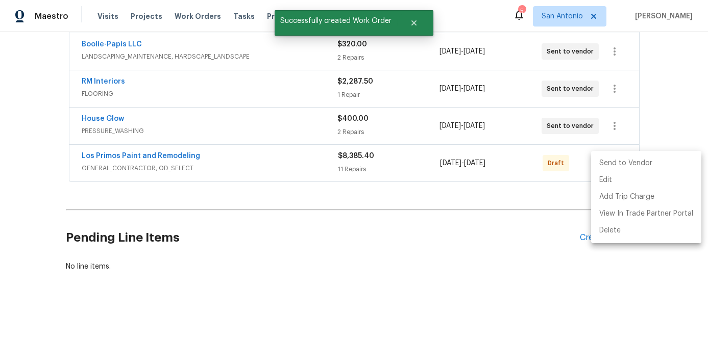
click at [611, 165] on li "Send to Vendor" at bounding box center [646, 163] width 110 height 17
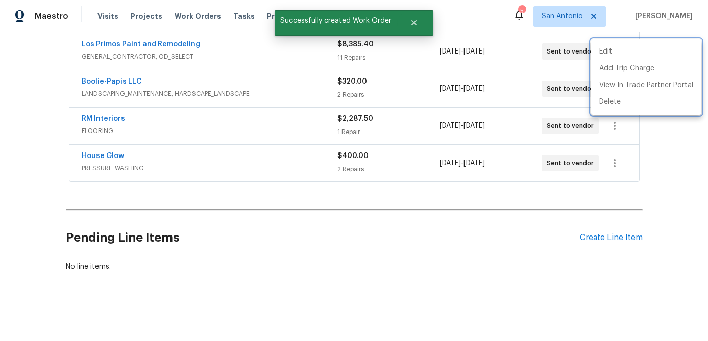
click at [280, 235] on div at bounding box center [354, 170] width 708 height 341
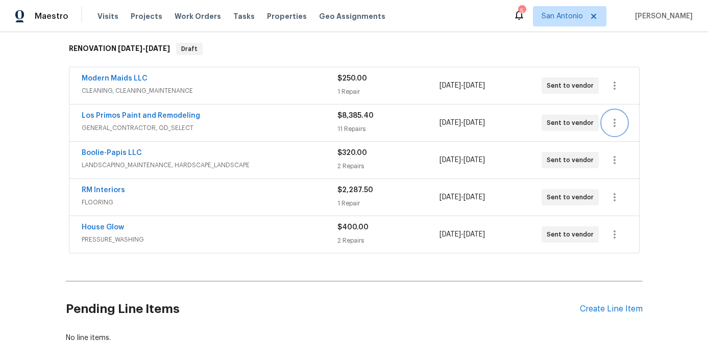
scroll to position [0, 0]
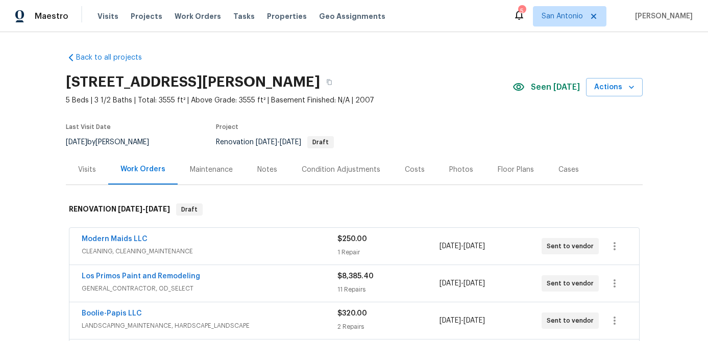
click at [266, 172] on div "Notes" at bounding box center [267, 170] width 20 height 10
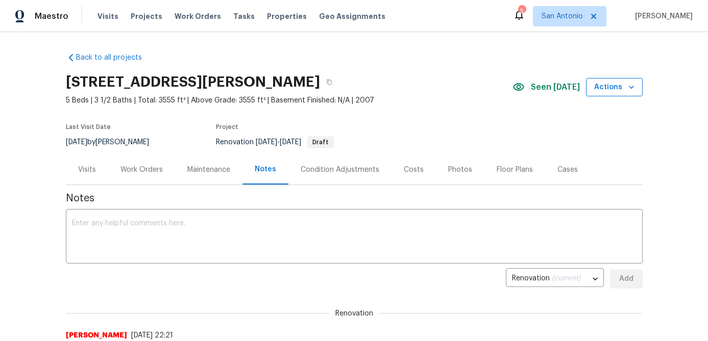
click at [619, 92] on span "Actions" at bounding box center [614, 87] width 40 height 13
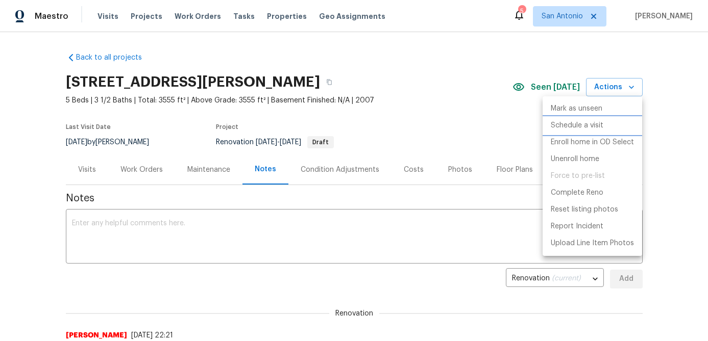
click at [579, 128] on p "Schedule a visit" at bounding box center [576, 125] width 53 height 11
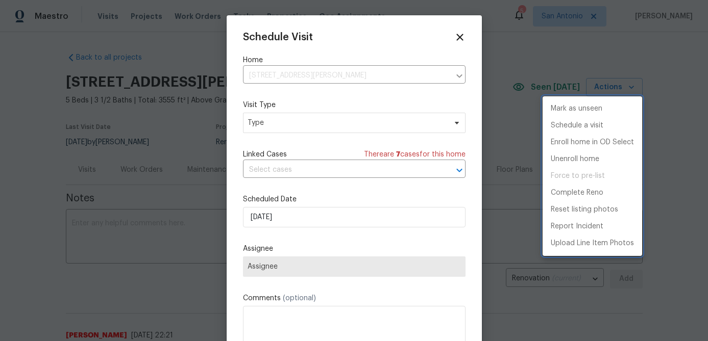
click at [323, 125] on div at bounding box center [354, 170] width 708 height 341
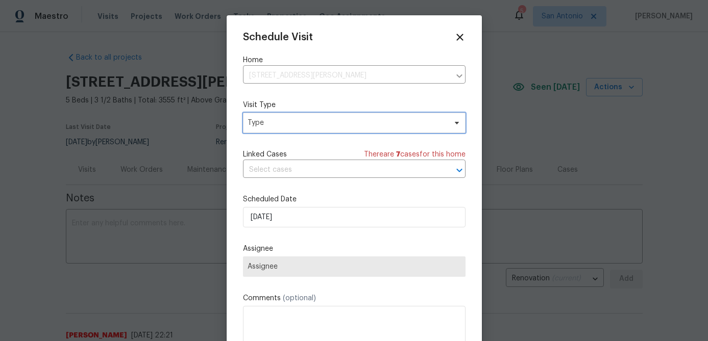
click at [323, 125] on span "Type" at bounding box center [346, 123] width 198 height 10
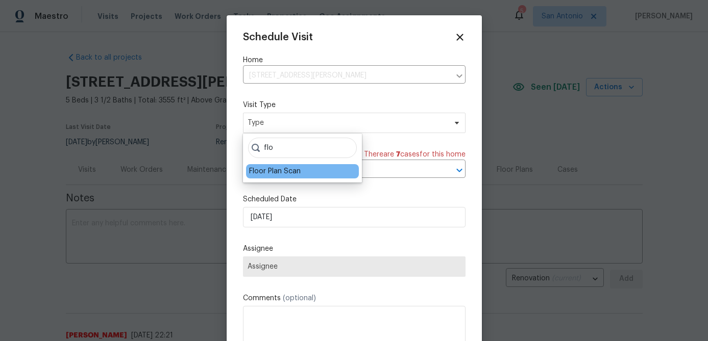
click at [259, 171] on div "Floor Plan Scan" at bounding box center [275, 171] width 52 height 10
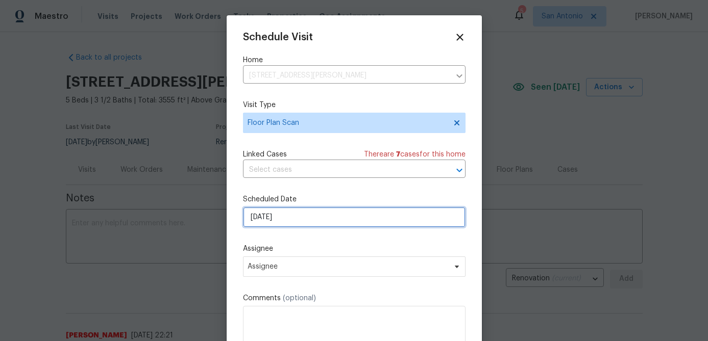
click at [304, 218] on input "8/21/2025" at bounding box center [354, 217] width 222 height 20
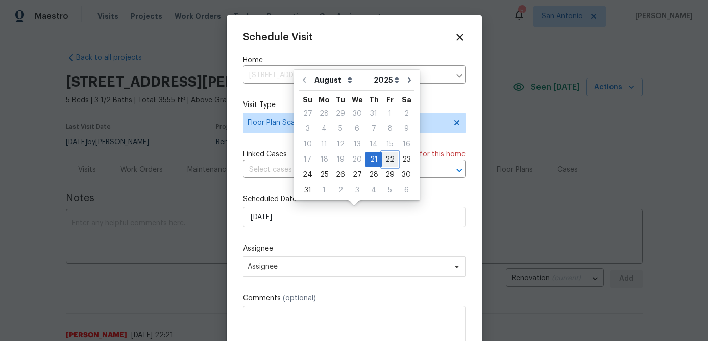
click at [384, 157] on div "22" at bounding box center [390, 160] width 16 height 14
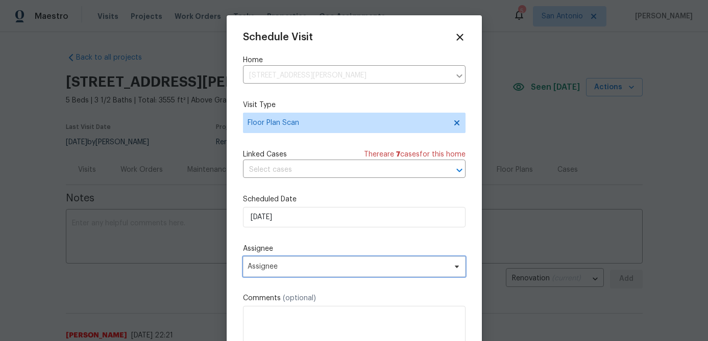
click at [292, 267] on span "Assignee" at bounding box center [347, 267] width 200 height 8
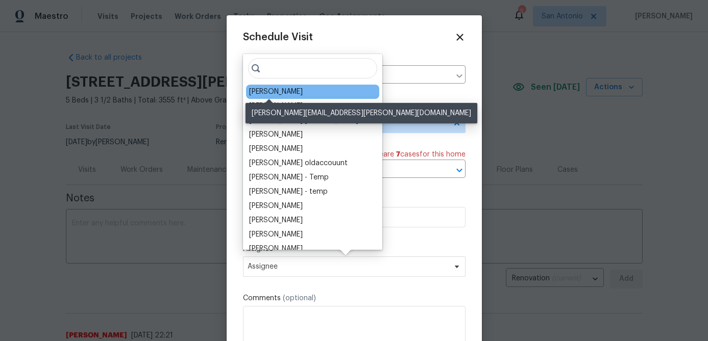
click at [271, 93] on div "[PERSON_NAME]" at bounding box center [276, 92] width 54 height 10
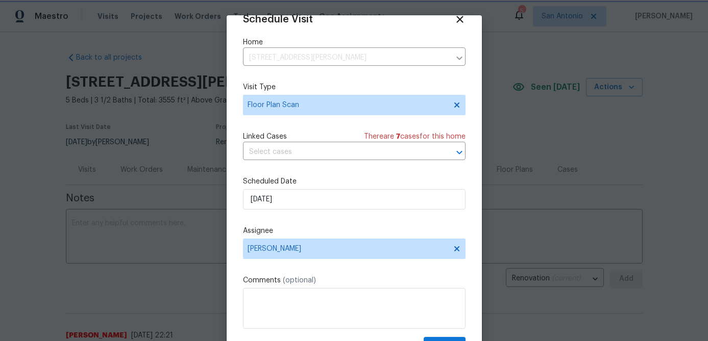
scroll to position [46, 0]
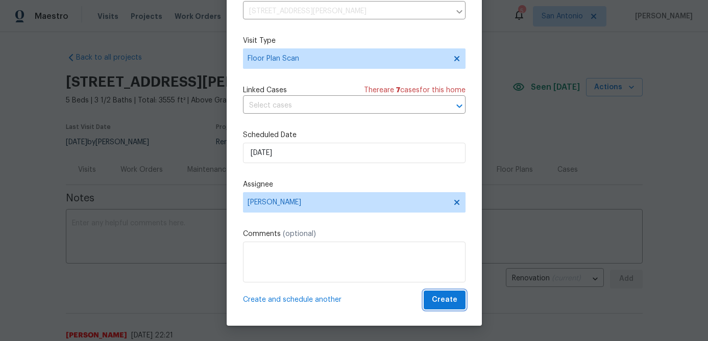
click at [433, 297] on button "Create" at bounding box center [444, 300] width 42 height 19
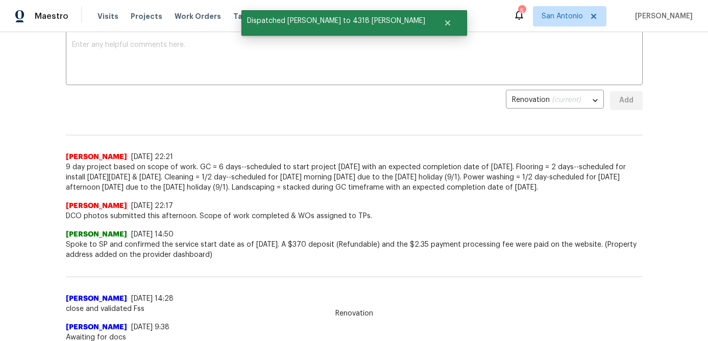
scroll to position [0, 0]
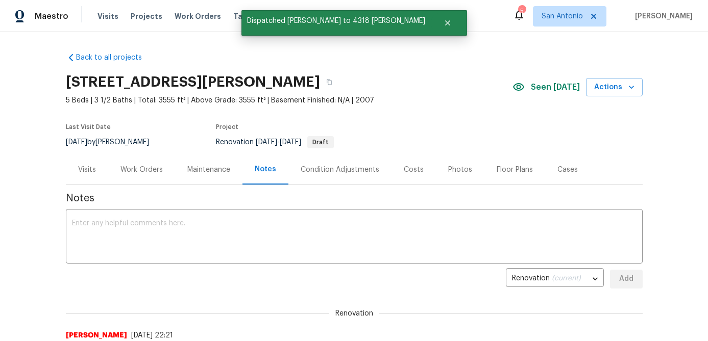
click at [139, 171] on div "Work Orders" at bounding box center [141, 170] width 42 height 10
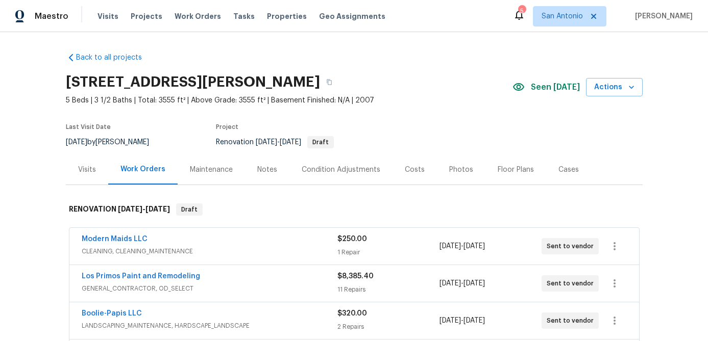
click at [411, 170] on div "Costs" at bounding box center [415, 170] width 20 height 10
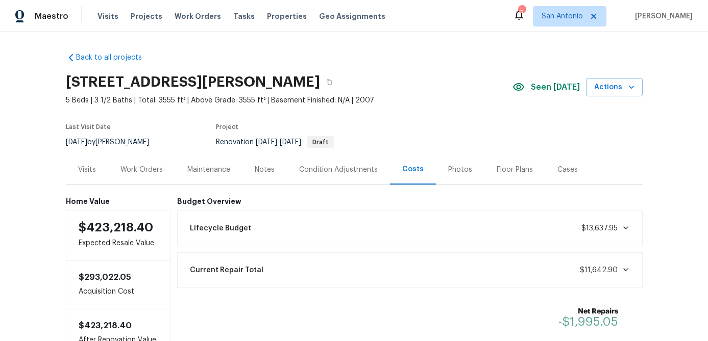
click at [144, 172] on div "Work Orders" at bounding box center [141, 170] width 42 height 10
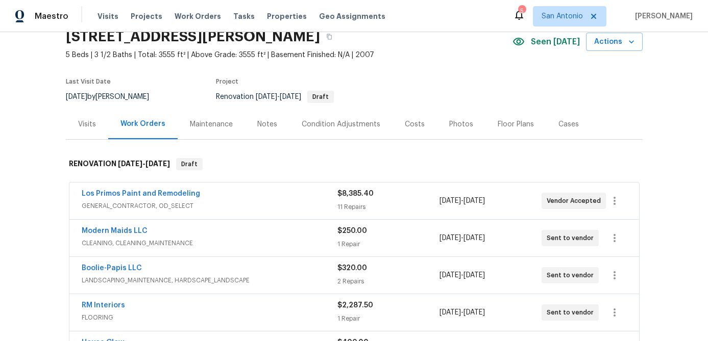
scroll to position [44, 0]
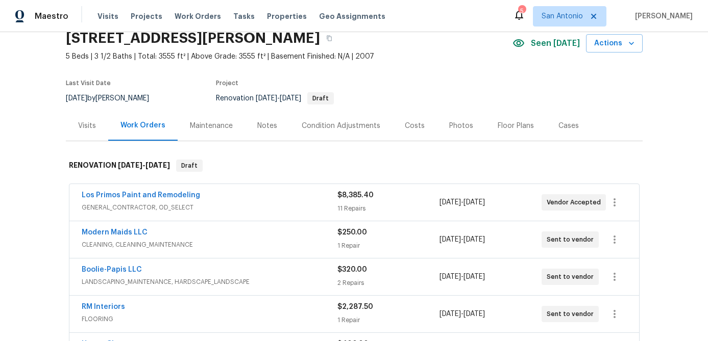
click at [292, 200] on div "Los Primos Paint and Remodeling" at bounding box center [210, 196] width 256 height 12
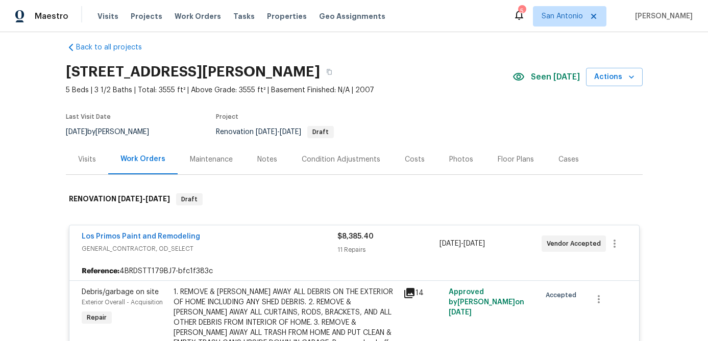
scroll to position [0, 0]
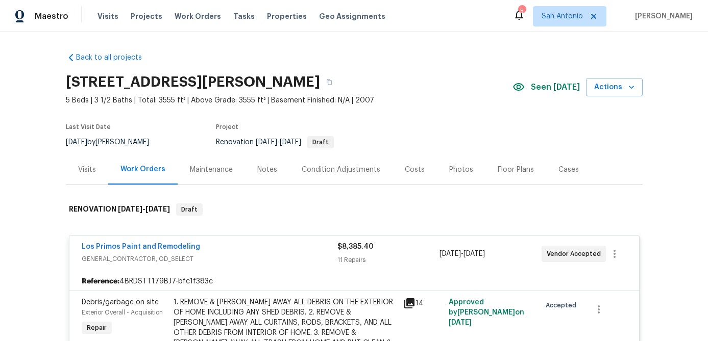
click at [244, 243] on div "Los Primos Paint and Remodeling" at bounding box center [210, 248] width 256 height 12
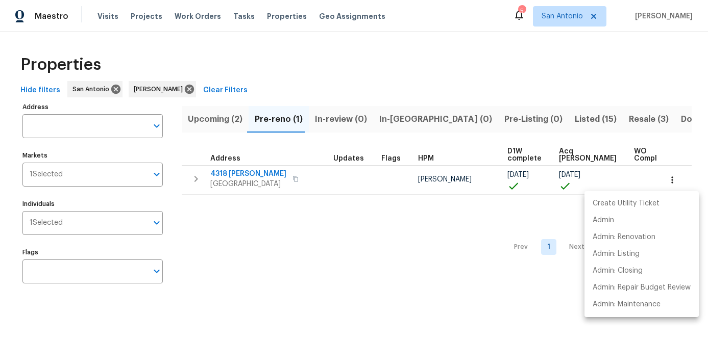
scroll to position [0, 23]
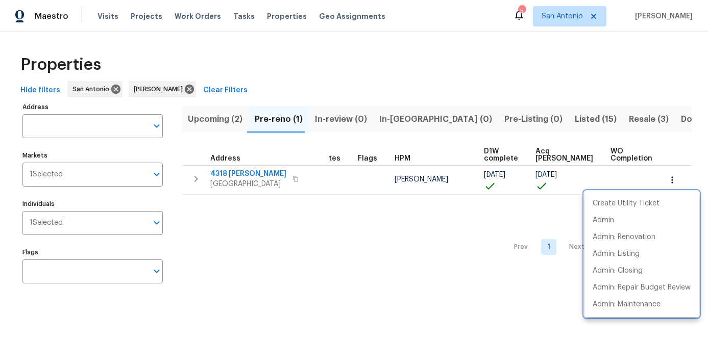
click at [266, 259] on div at bounding box center [354, 170] width 708 height 341
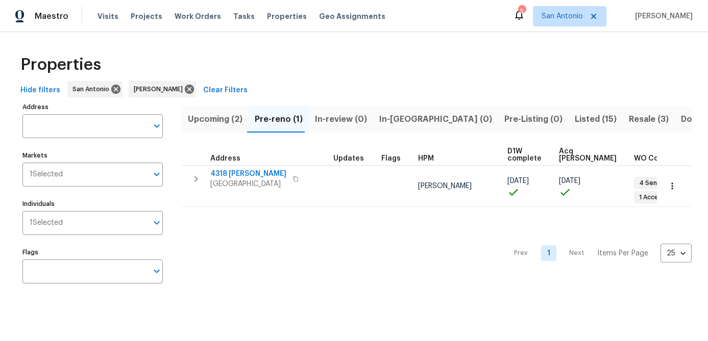
click at [208, 118] on span "Upcoming (2)" at bounding box center [215, 119] width 55 height 14
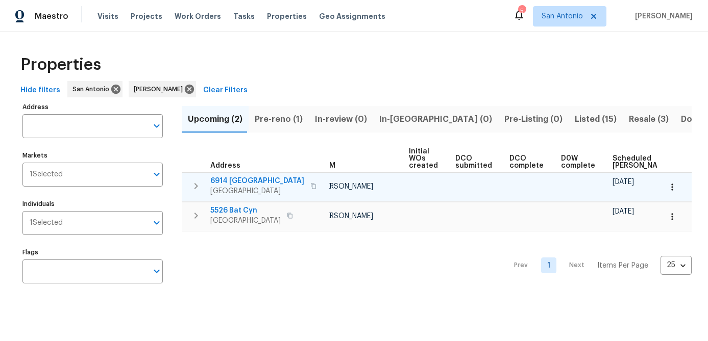
scroll to position [0, 139]
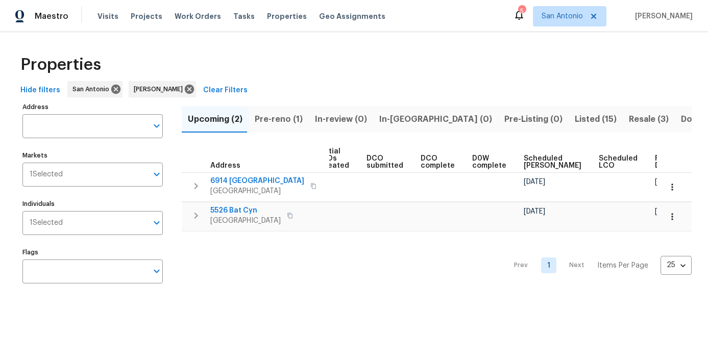
click at [574, 122] on span "Listed (15)" at bounding box center [595, 119] width 42 height 14
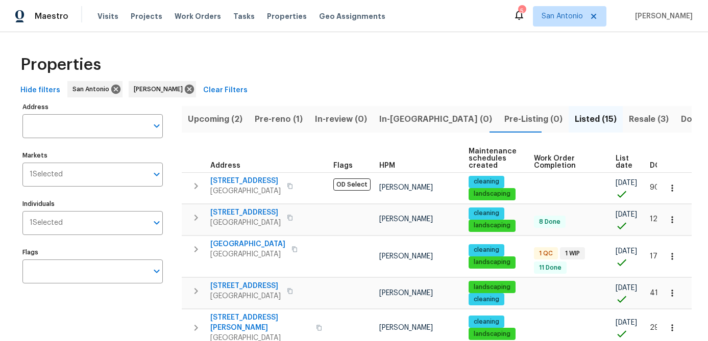
click at [628, 115] on span "Resale (3)" at bounding box center [648, 119] width 40 height 14
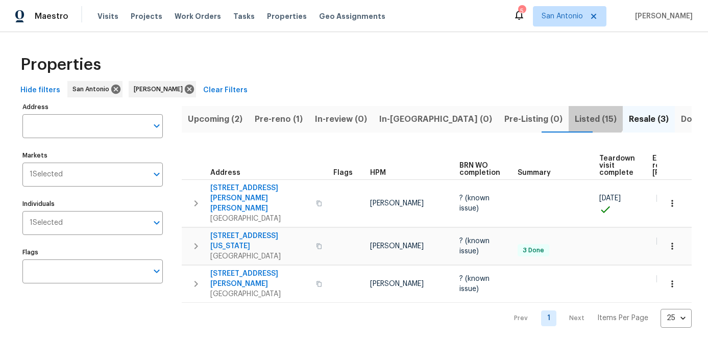
click at [574, 114] on span "Listed (15)" at bounding box center [595, 119] width 42 height 14
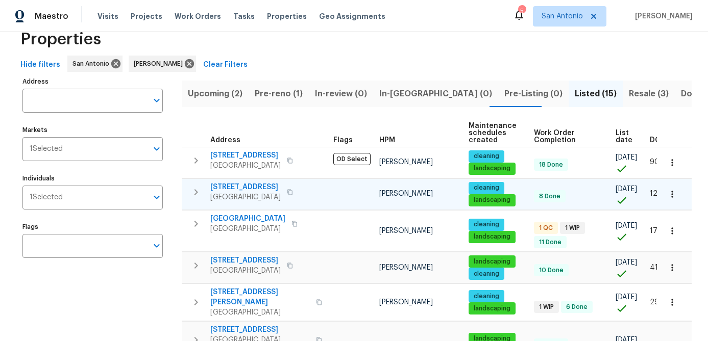
scroll to position [30, 0]
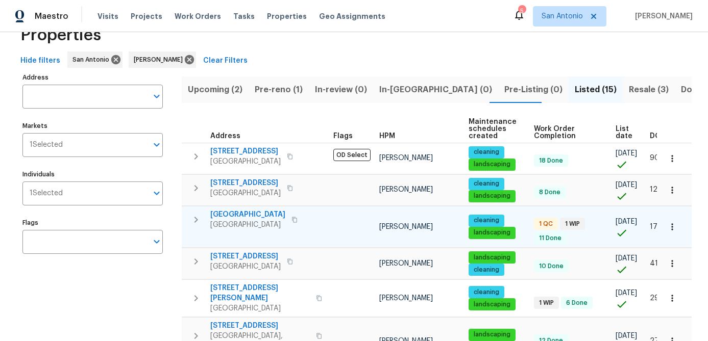
click at [257, 214] on span "10206 Canton Fld" at bounding box center [247, 215] width 75 height 10
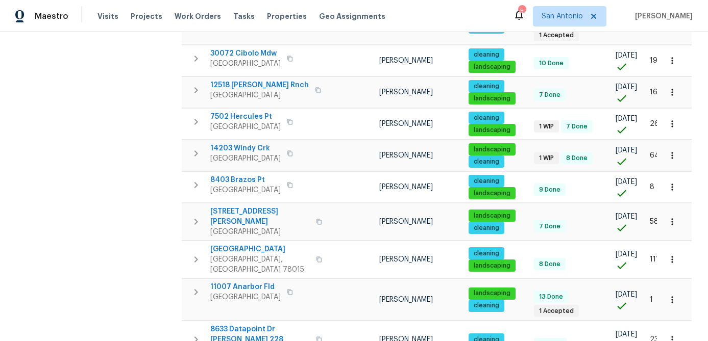
scroll to position [383, 0]
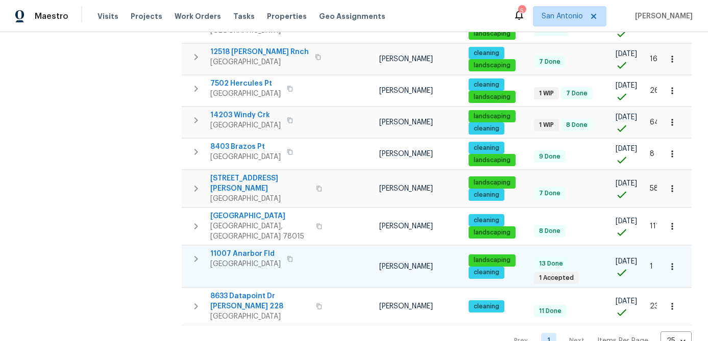
click at [248, 259] on span "San Antonio, TX 78254" at bounding box center [245, 264] width 70 height 10
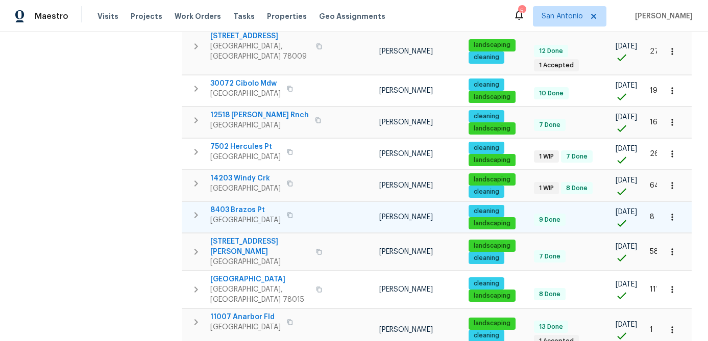
scroll to position [314, 0]
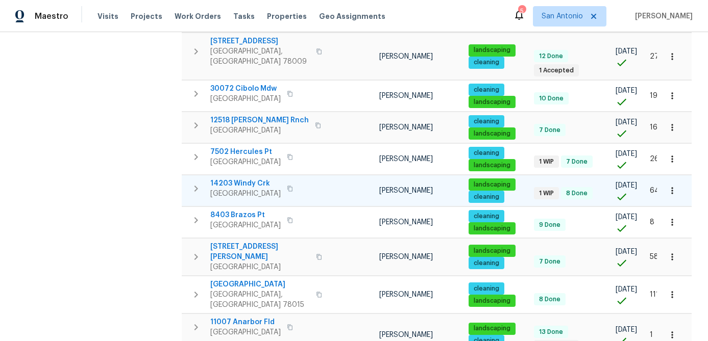
click at [250, 179] on span "14203 Windy Crk" at bounding box center [245, 184] width 70 height 10
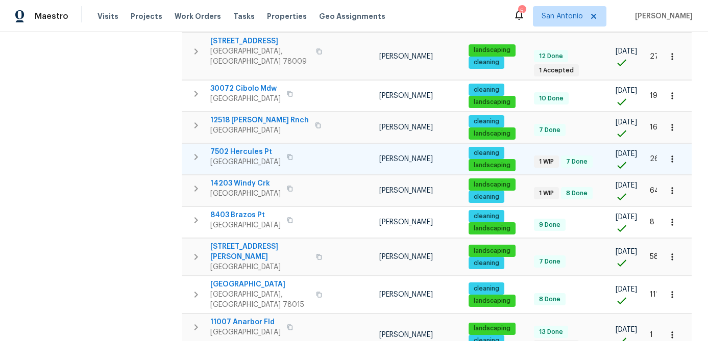
click at [298, 160] on div "7502 Hercules Pt San Antonio, TX 78252" at bounding box center [267, 157] width 115 height 20
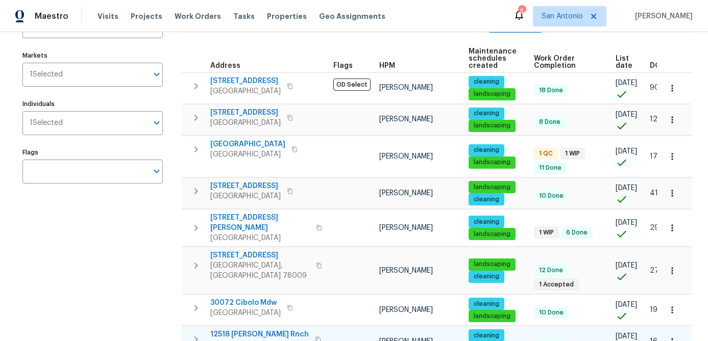
scroll to position [98, 0]
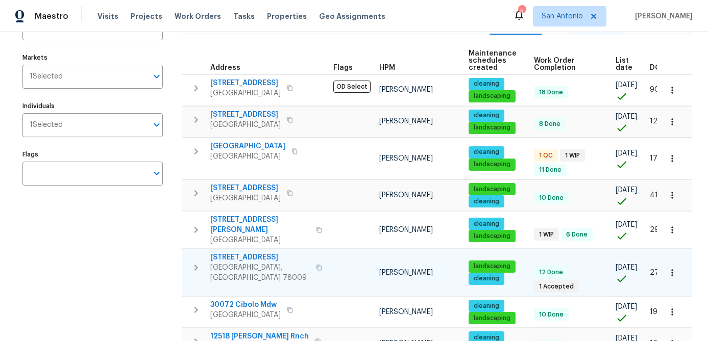
click at [284, 262] on div "2203 Geneva St Castroville, TX 78009" at bounding box center [267, 268] width 115 height 31
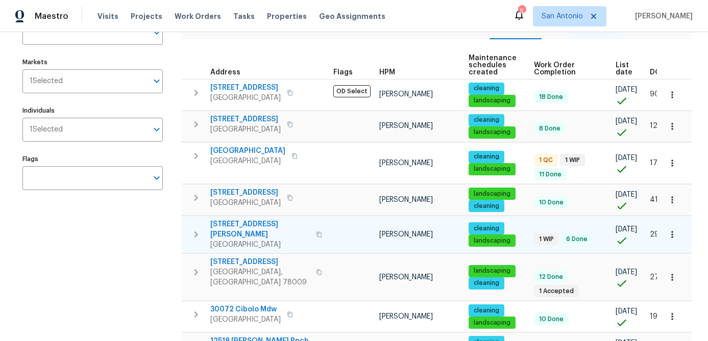
scroll to position [92, 0]
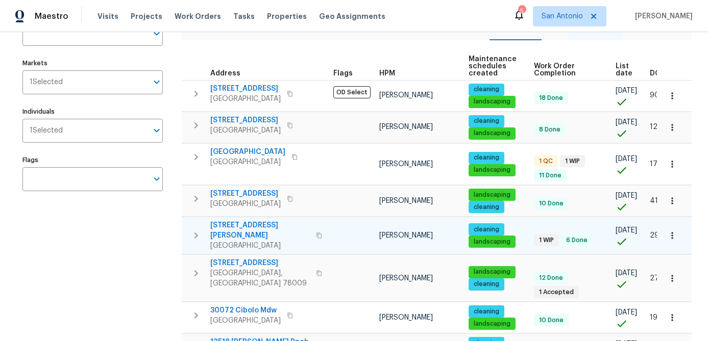
click at [267, 231] on span "3831 Harry Wurzbach Rd Bldg 16" at bounding box center [259, 230] width 99 height 20
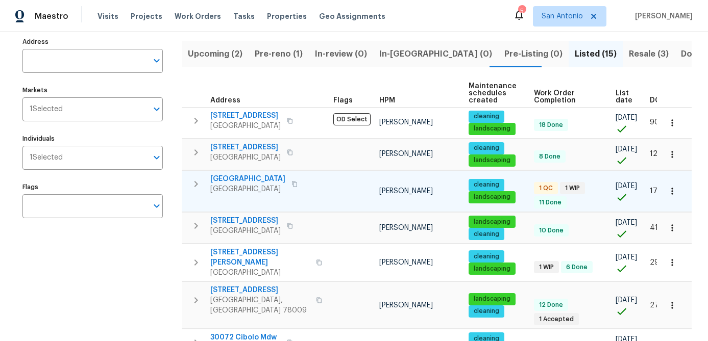
scroll to position [0, 0]
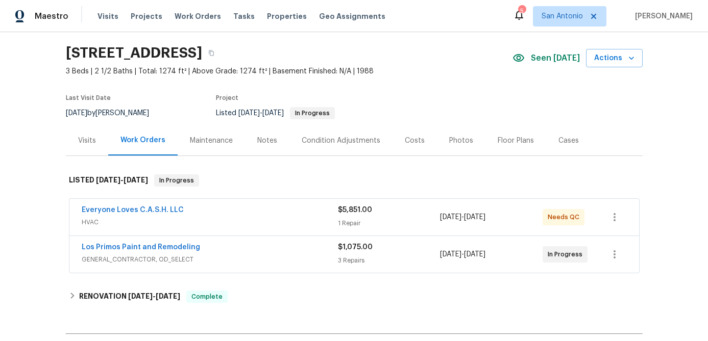
scroll to position [32, 0]
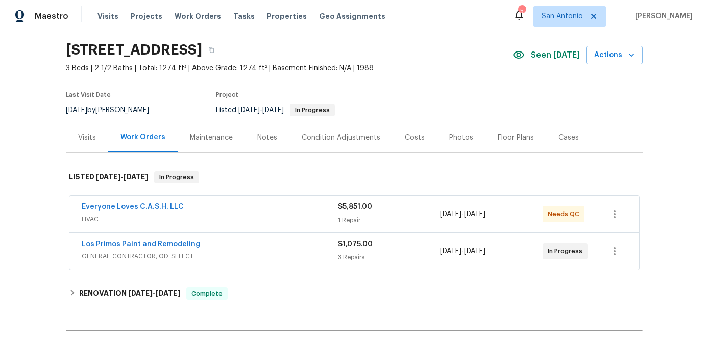
click at [257, 214] on div "Everyone Loves C.A.S.H. LLC" at bounding box center [210, 208] width 256 height 12
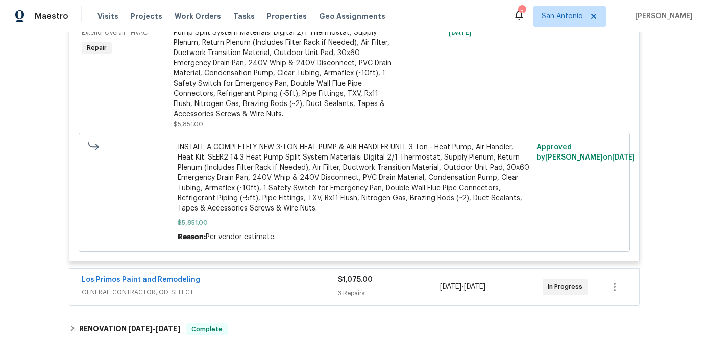
scroll to position [295, 0]
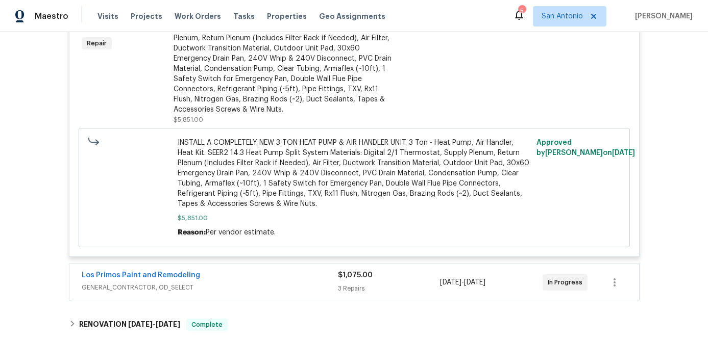
click at [266, 57] on div "INSTALL A COMPLETELY NEW 3-TON HEAT PUMP & AIR HANDLER UNIT. 3 Ton - Heat Pump,…" at bounding box center [284, 59] width 223 height 112
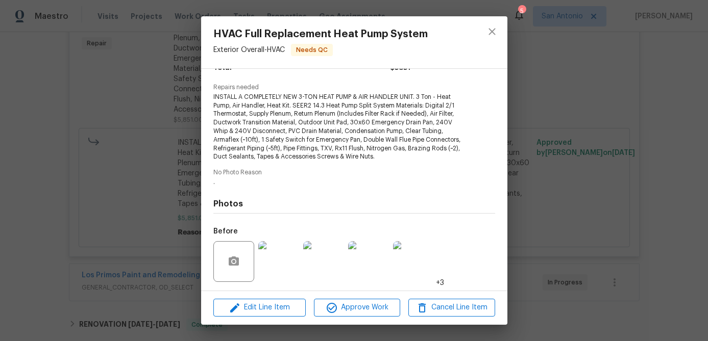
scroll to position [163, 0]
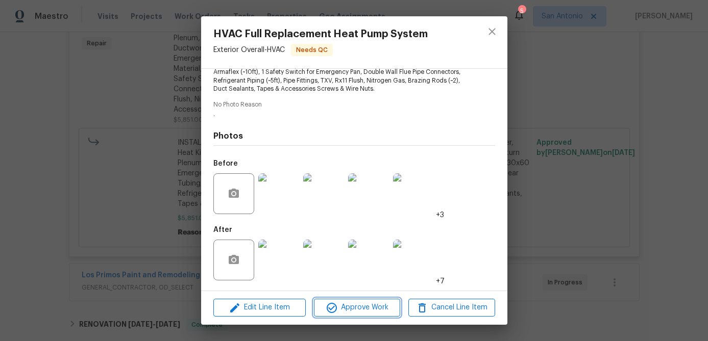
click at [359, 313] on span "Approve Work" at bounding box center [357, 307] width 80 height 13
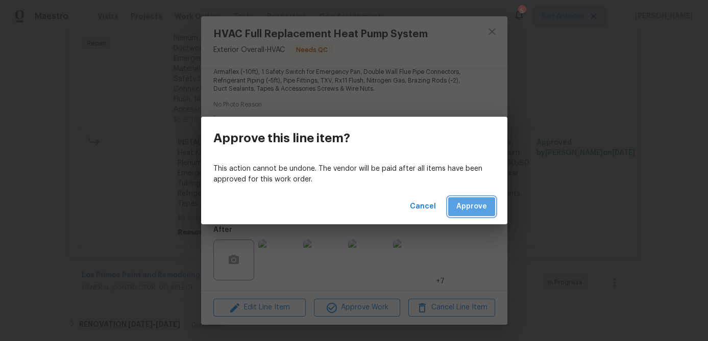
click at [466, 214] on button "Approve" at bounding box center [471, 206] width 47 height 19
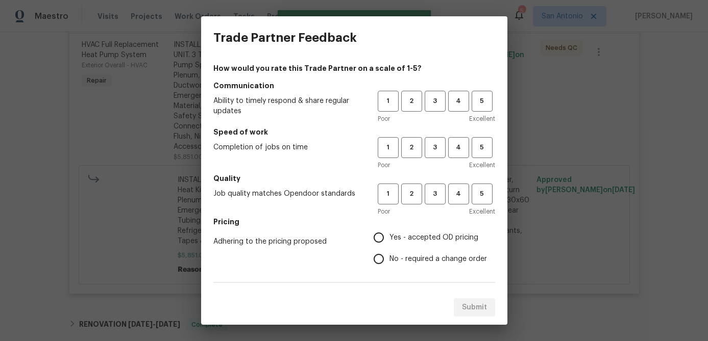
scroll to position [0, 0]
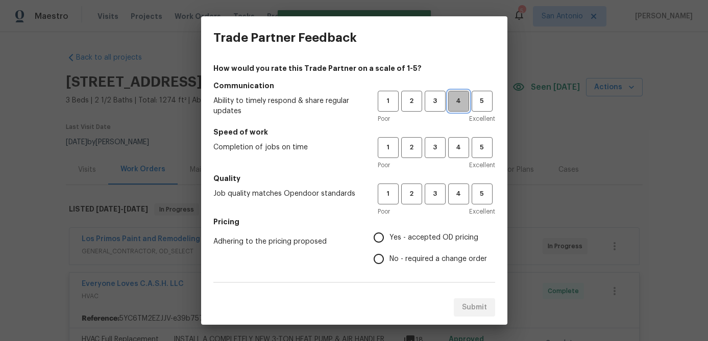
click at [458, 103] on span "4" at bounding box center [458, 101] width 19 height 12
click at [457, 145] on span "4" at bounding box center [458, 148] width 19 height 12
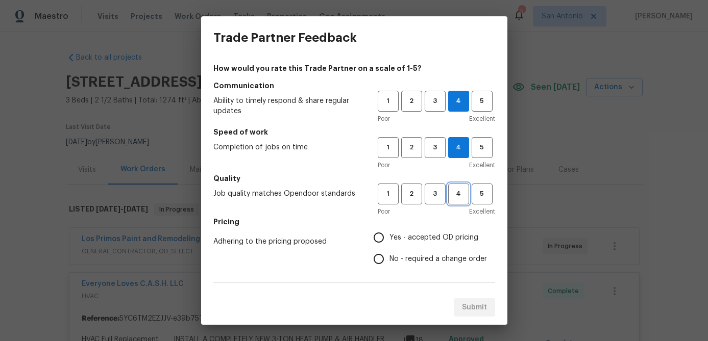
click at [461, 189] on span "4" at bounding box center [458, 194] width 19 height 12
click at [387, 238] on input "Yes - accepted OD pricing" at bounding box center [378, 237] width 21 height 21
radio input "true"
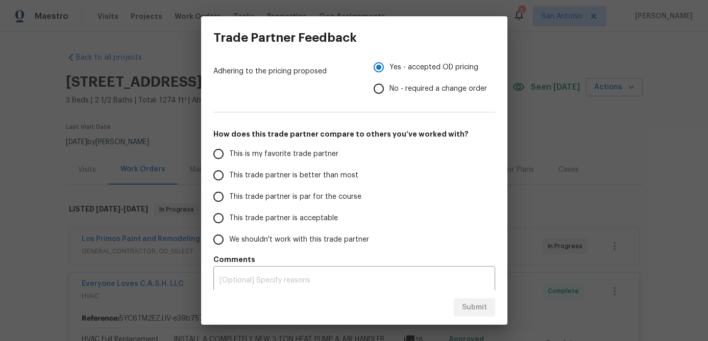
scroll to position [177, 0]
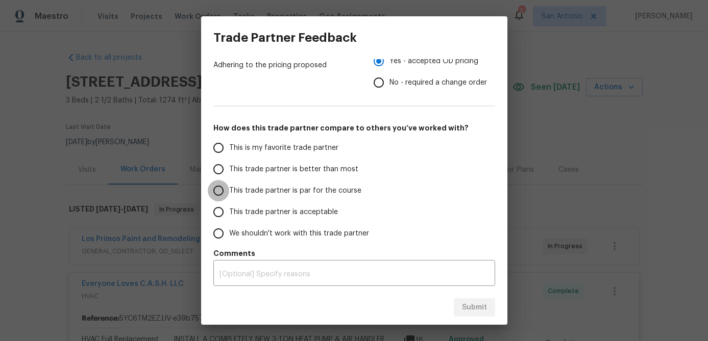
click at [221, 191] on input "This trade partner is par for the course" at bounding box center [218, 190] width 21 height 21
click at [467, 312] on span "Submit" at bounding box center [474, 307] width 25 height 13
radio input "true"
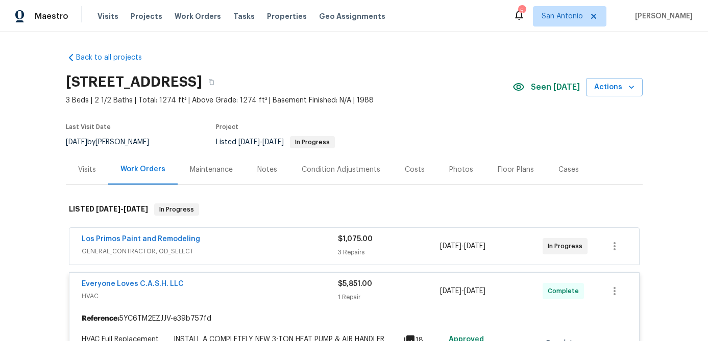
click at [304, 290] on div "Everyone Loves C.A.S.H. LLC" at bounding box center [210, 285] width 256 height 12
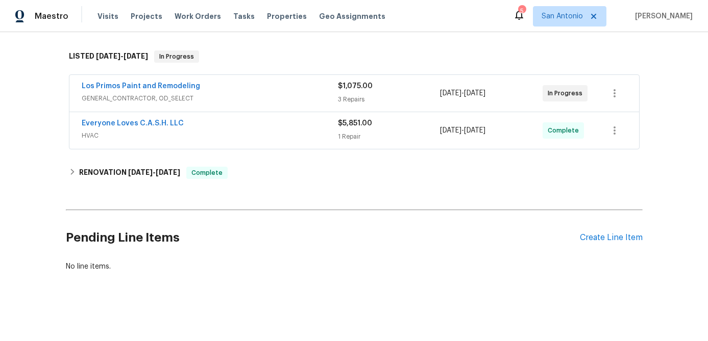
scroll to position [0, 0]
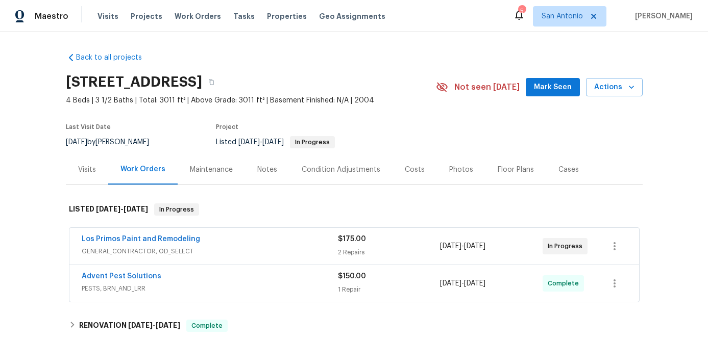
click at [233, 241] on div "Los Primos Paint and Remodeling" at bounding box center [210, 240] width 256 height 12
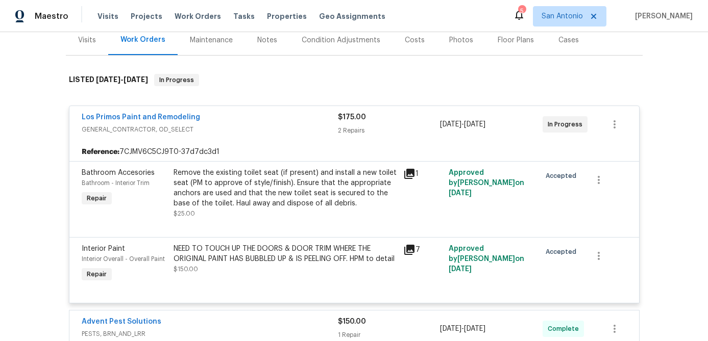
scroll to position [128, 0]
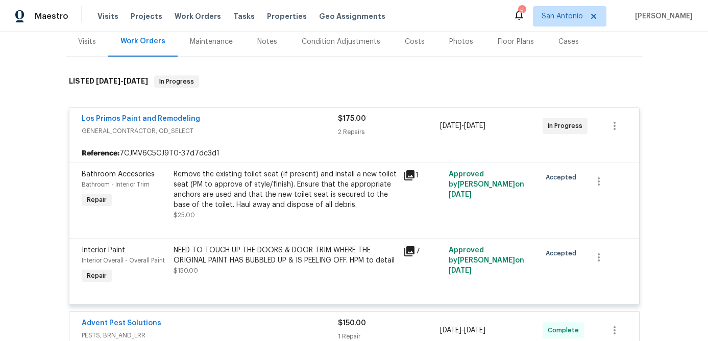
click at [256, 124] on div "Los Primos Paint and Remodeling" at bounding box center [210, 120] width 256 height 12
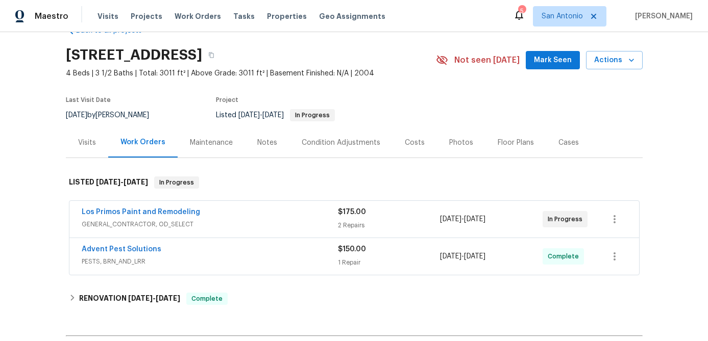
scroll to position [0, 0]
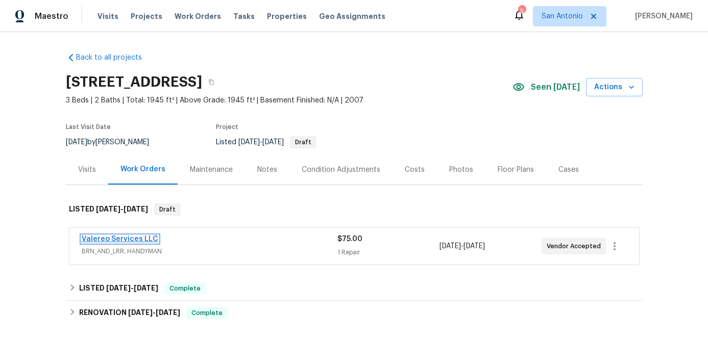
click at [135, 236] on link "Valereo Services LLC" at bounding box center [120, 239] width 77 height 7
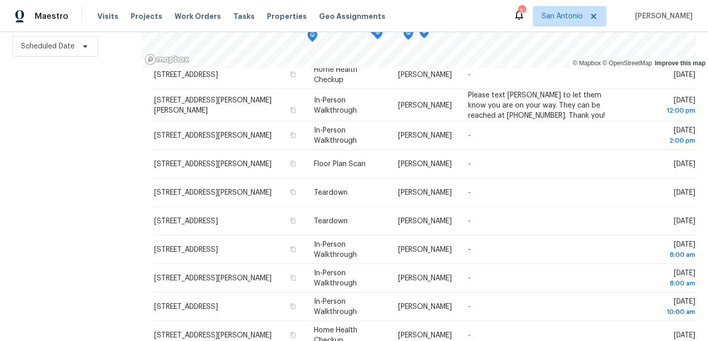
scroll to position [366, 0]
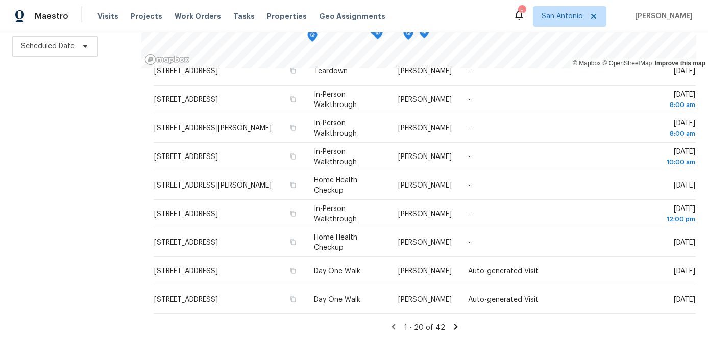
click at [455, 329] on icon at bounding box center [455, 326] width 9 height 9
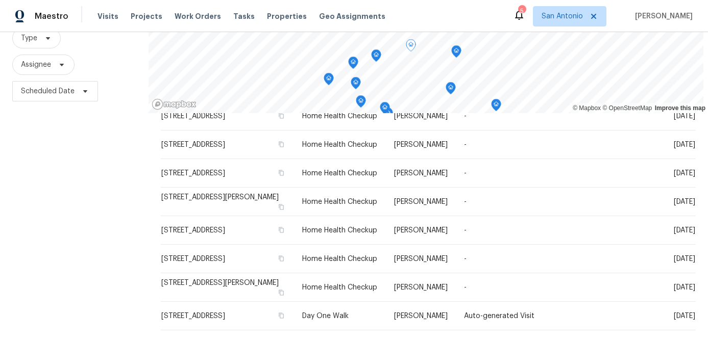
scroll to position [104, 0]
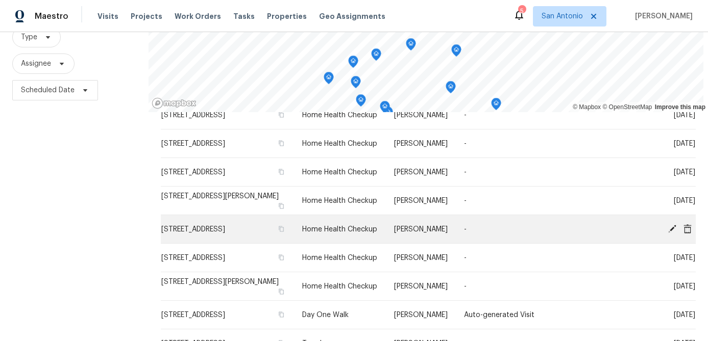
click at [672, 225] on icon at bounding box center [671, 228] width 9 height 9
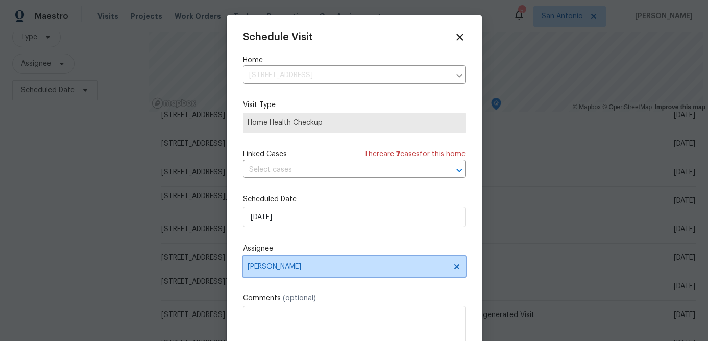
click at [454, 264] on icon at bounding box center [456, 267] width 8 height 8
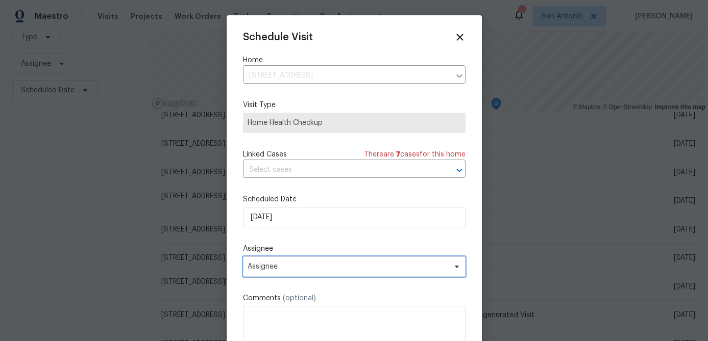
click at [436, 268] on span "Assignee" at bounding box center [347, 267] width 200 height 8
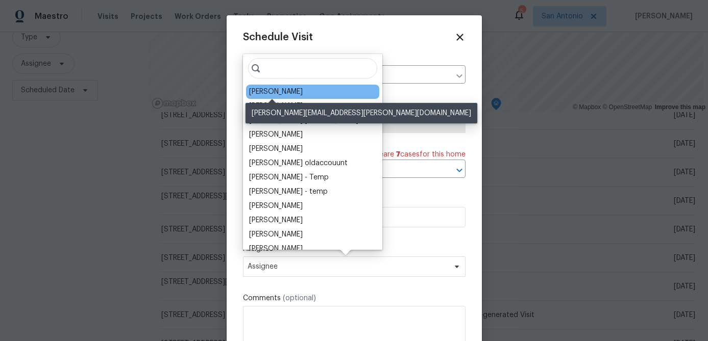
click at [267, 88] on div "[PERSON_NAME]" at bounding box center [276, 92] width 54 height 10
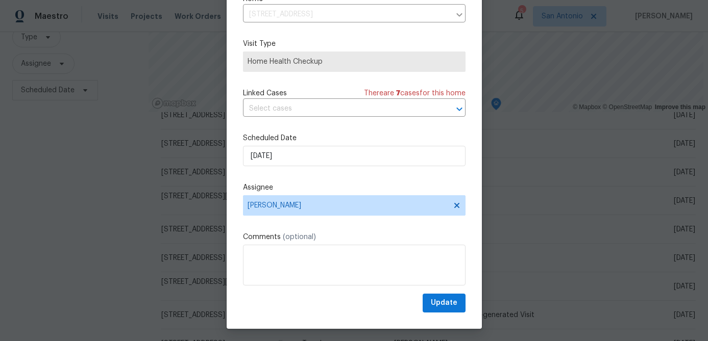
scroll to position [46, 0]
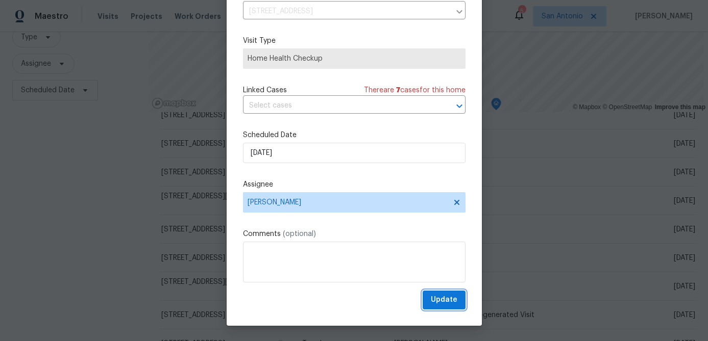
click at [445, 304] on span "Update" at bounding box center [444, 300] width 27 height 13
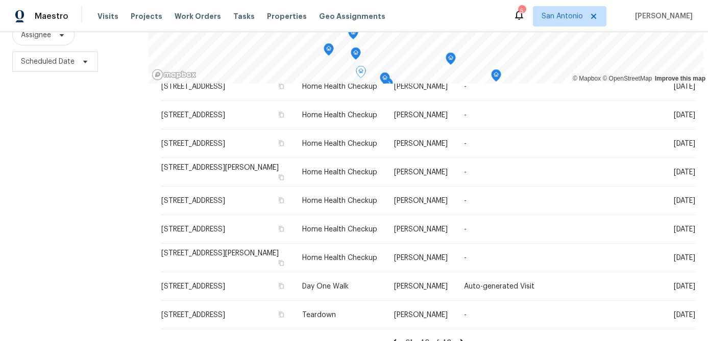
scroll to position [147, 0]
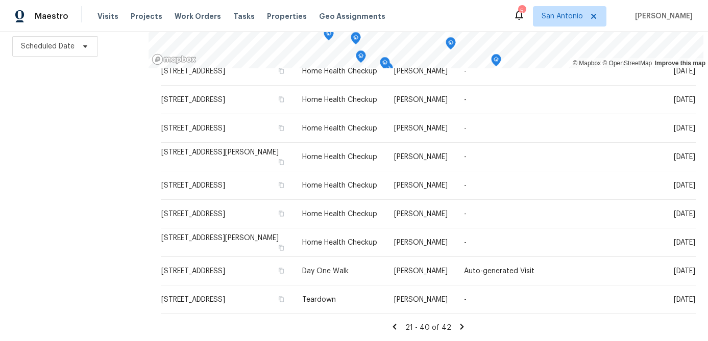
click at [458, 327] on icon at bounding box center [461, 326] width 9 height 9
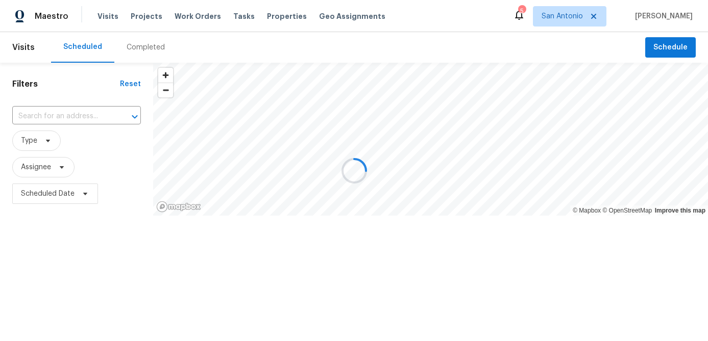
scroll to position [0, 0]
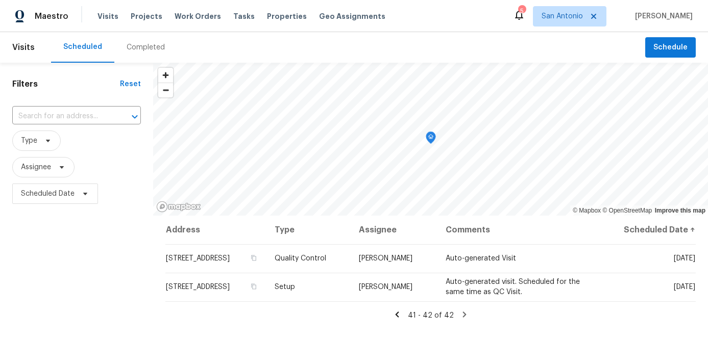
click at [398, 316] on icon at bounding box center [397, 315] width 4 height 6
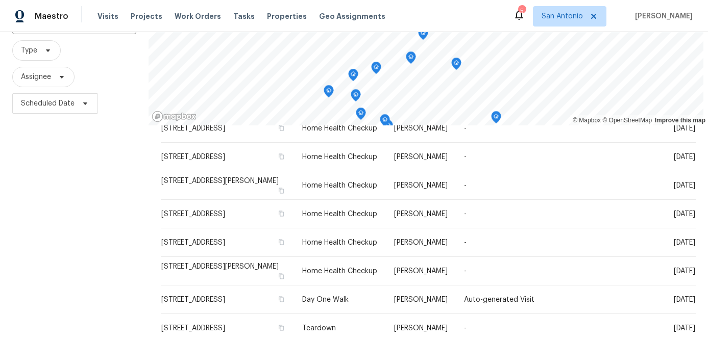
scroll to position [147, 0]
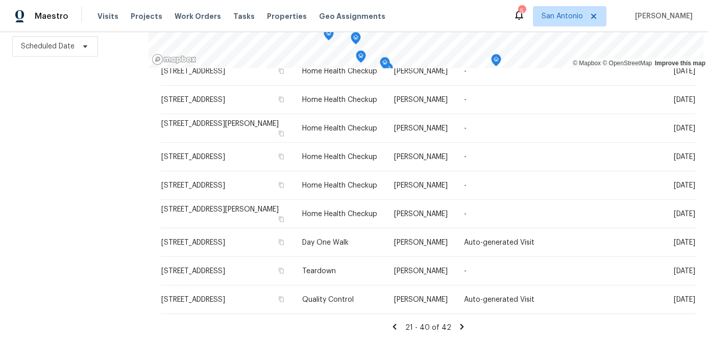
click at [395, 326] on icon at bounding box center [394, 326] width 9 height 9
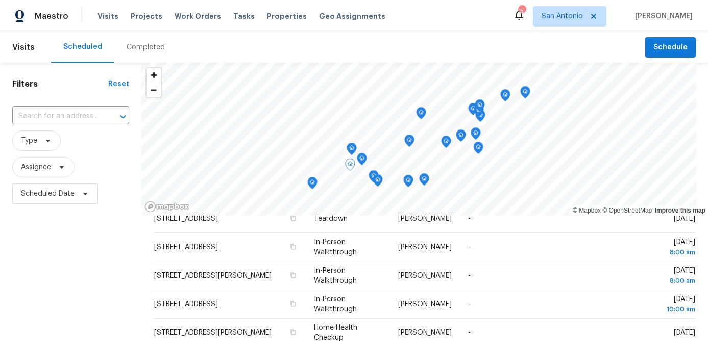
scroll to position [0, 0]
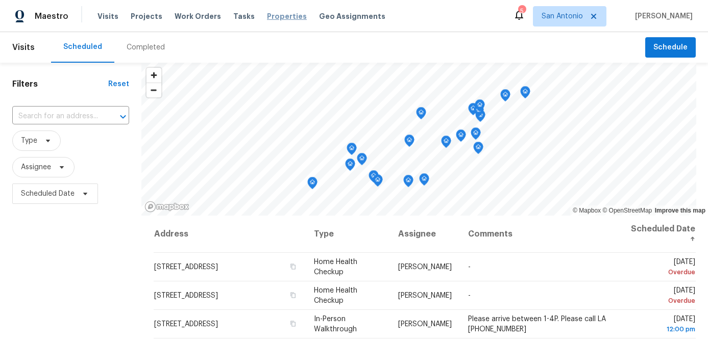
click at [269, 16] on span "Properties" at bounding box center [287, 16] width 40 height 10
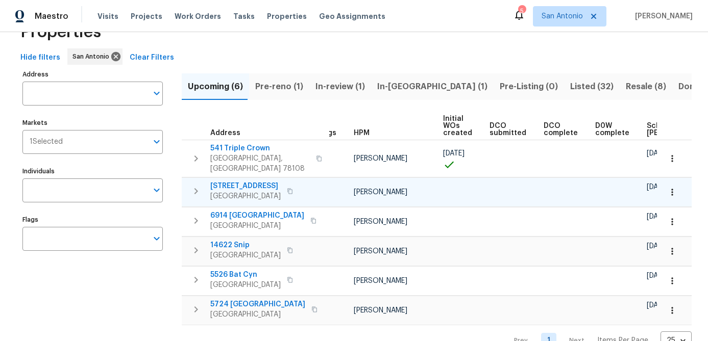
scroll to position [0, 140]
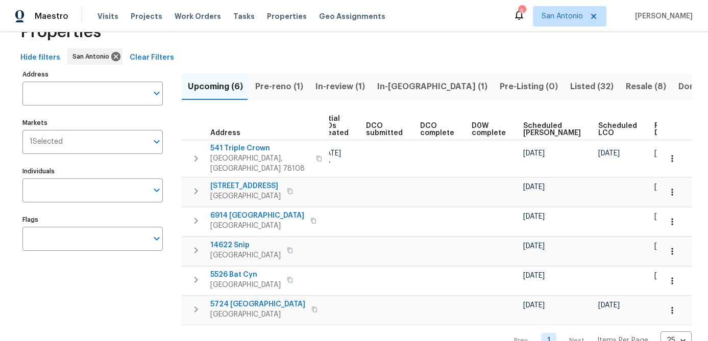
click at [524, 136] on span "Scheduled [PERSON_NAME]" at bounding box center [552, 129] width 58 height 14
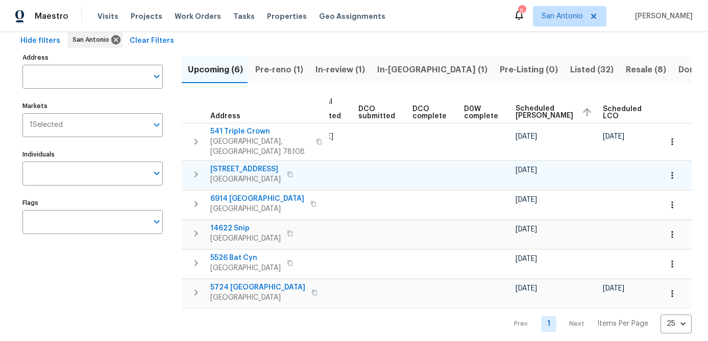
scroll to position [0, 152]
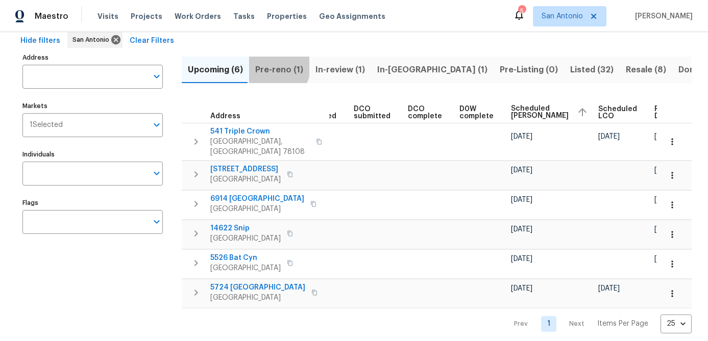
click at [268, 65] on span "Pre-reno (1)" at bounding box center [279, 70] width 48 height 14
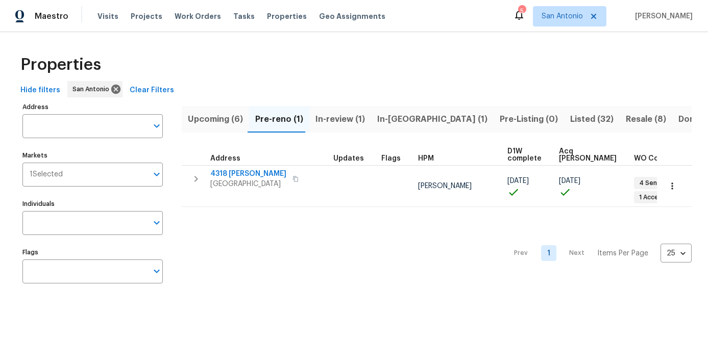
click at [337, 119] on span "In-review (1)" at bounding box center [339, 119] width 49 height 14
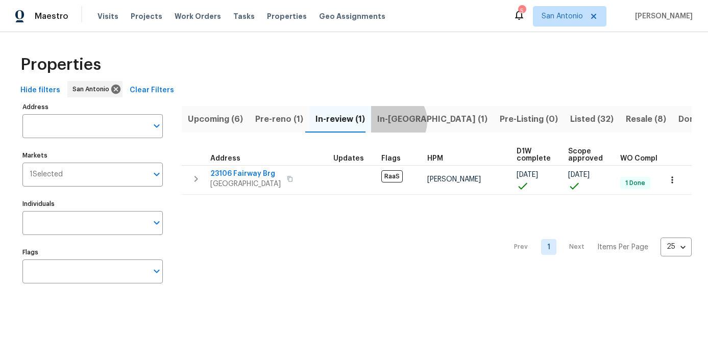
click at [387, 121] on span "In-[GEOGRAPHIC_DATA] (1)" at bounding box center [432, 119] width 110 height 14
